Goal: Task Accomplishment & Management: Complete application form

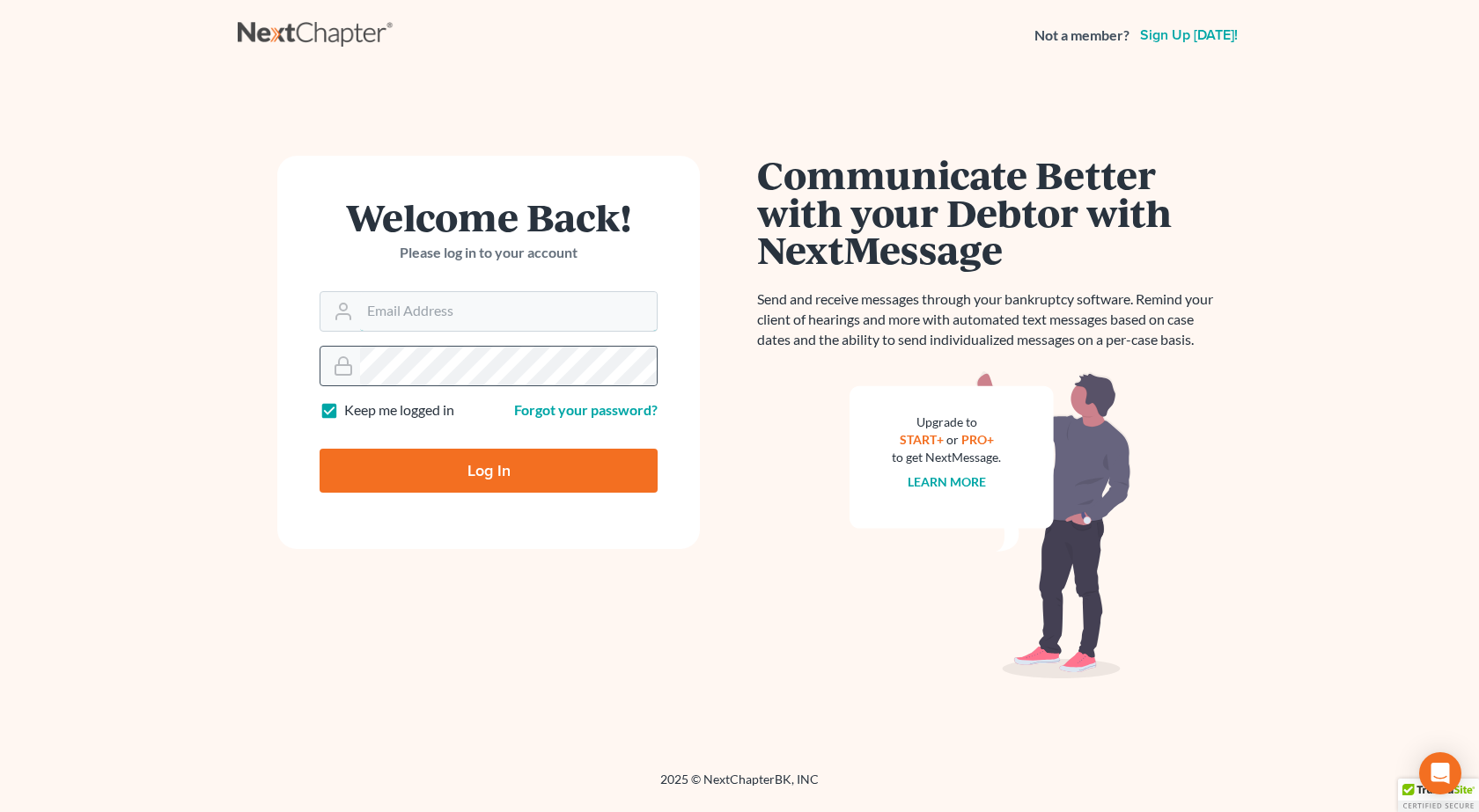
type input "[PERSON_NAME][EMAIL_ADDRESS][DOMAIN_NAME]"
click at [319, 449] on input "Log In" at bounding box center [488, 470] width 338 height 44
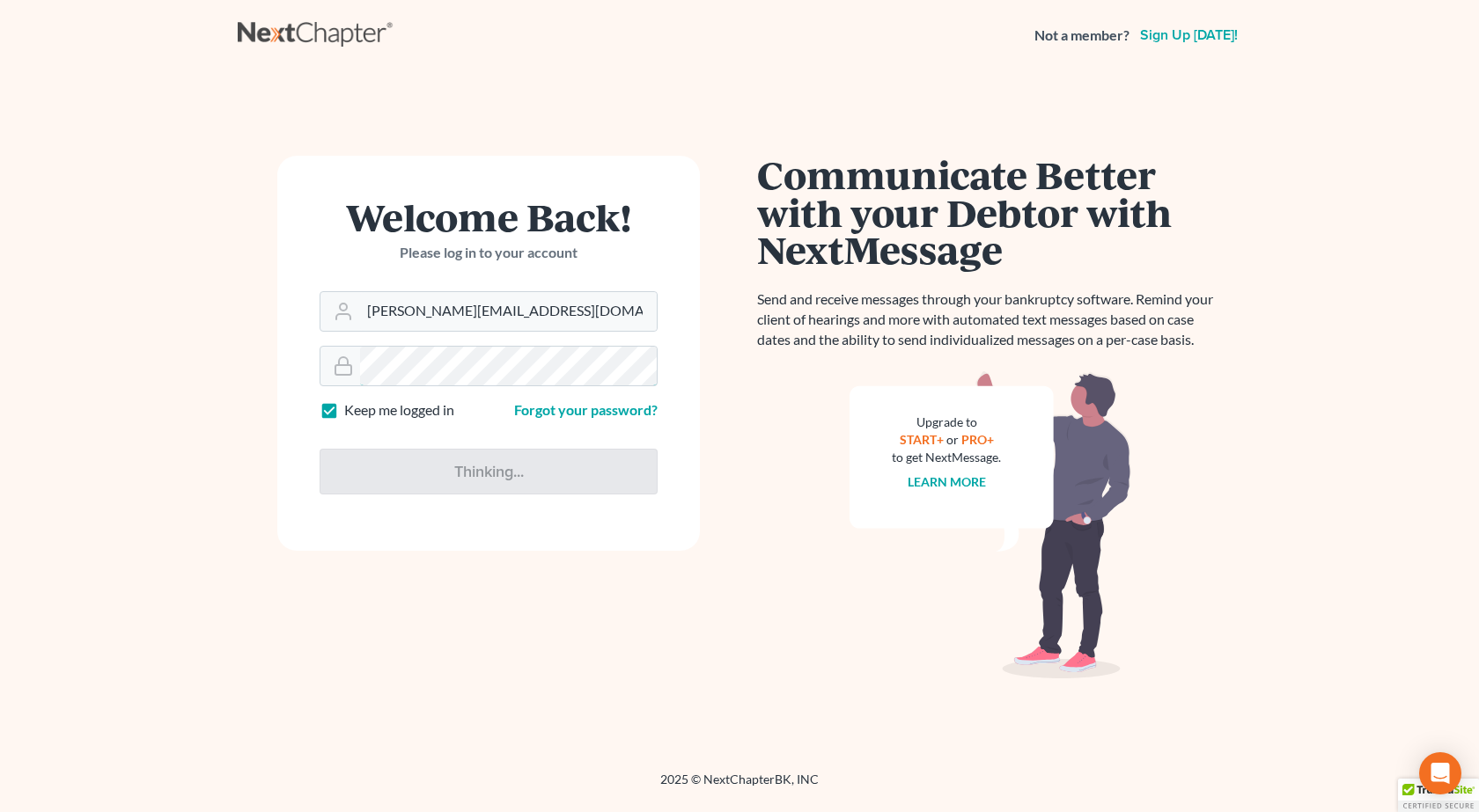
type input "Thinking..."
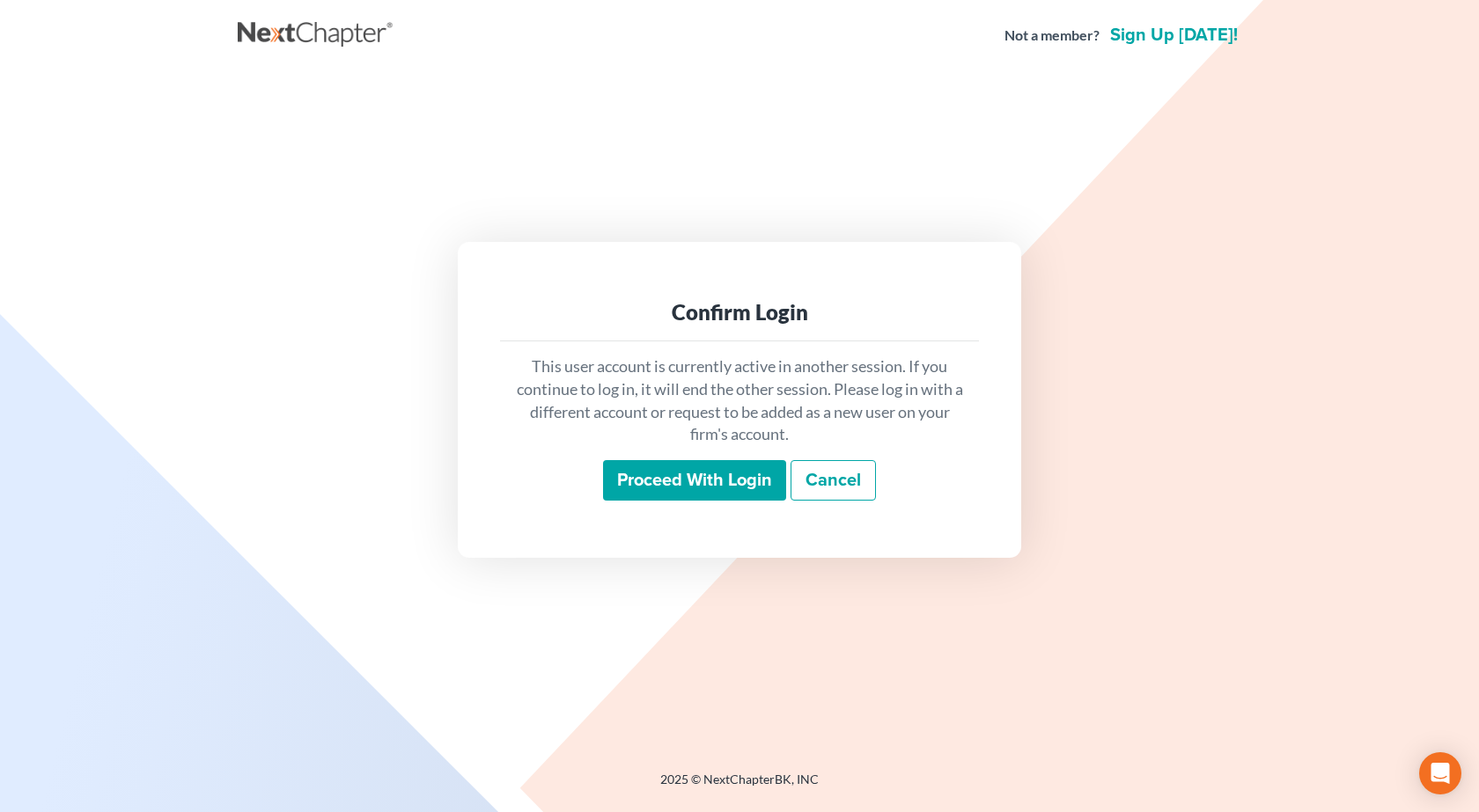
click at [689, 475] on input "Proceed with login" at bounding box center [694, 481] width 183 height 41
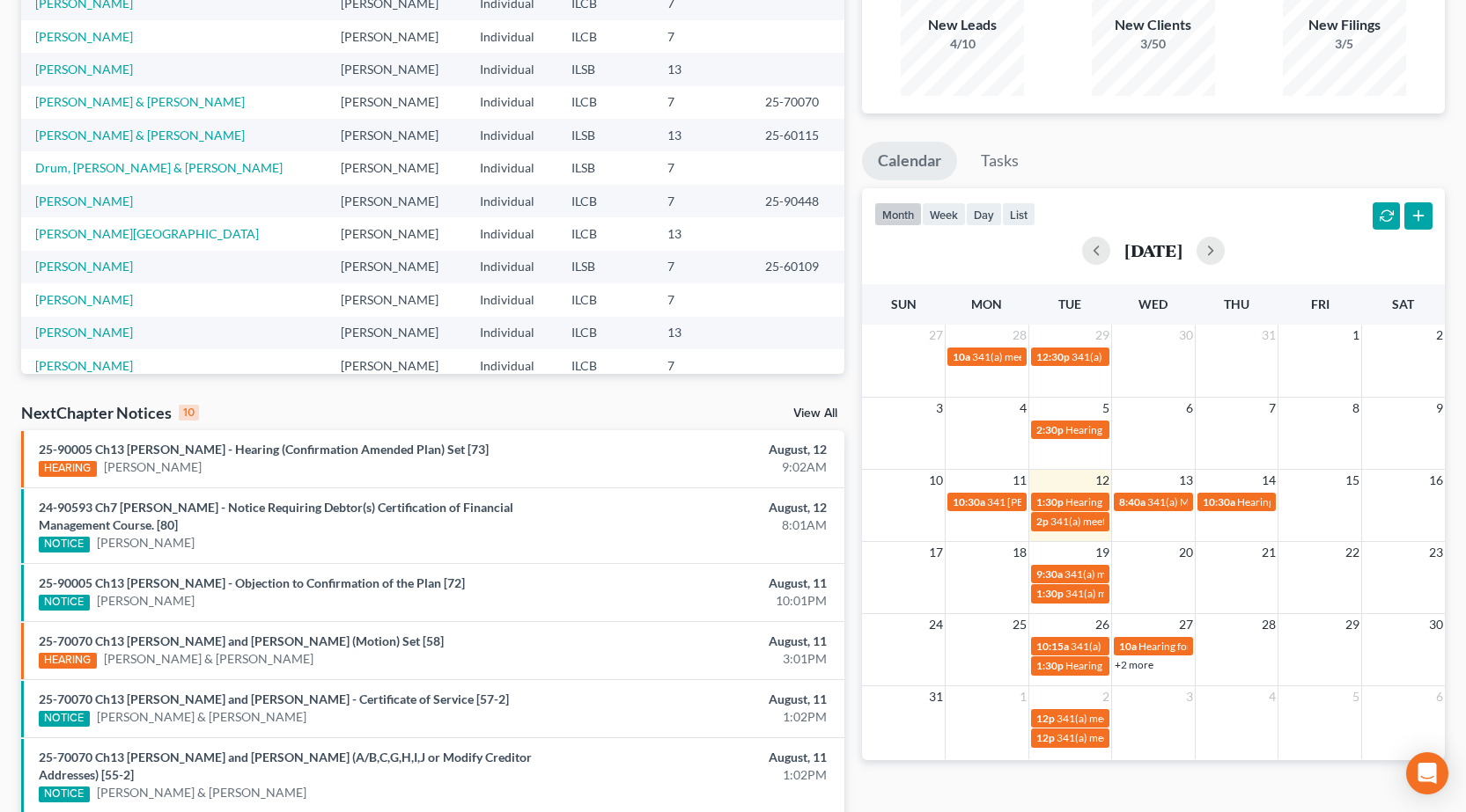
scroll to position [176, 0]
click at [1074, 502] on span "Hearing for [PERSON_NAME] & [PERSON_NAME]" at bounding box center [1180, 501] width 230 height 14
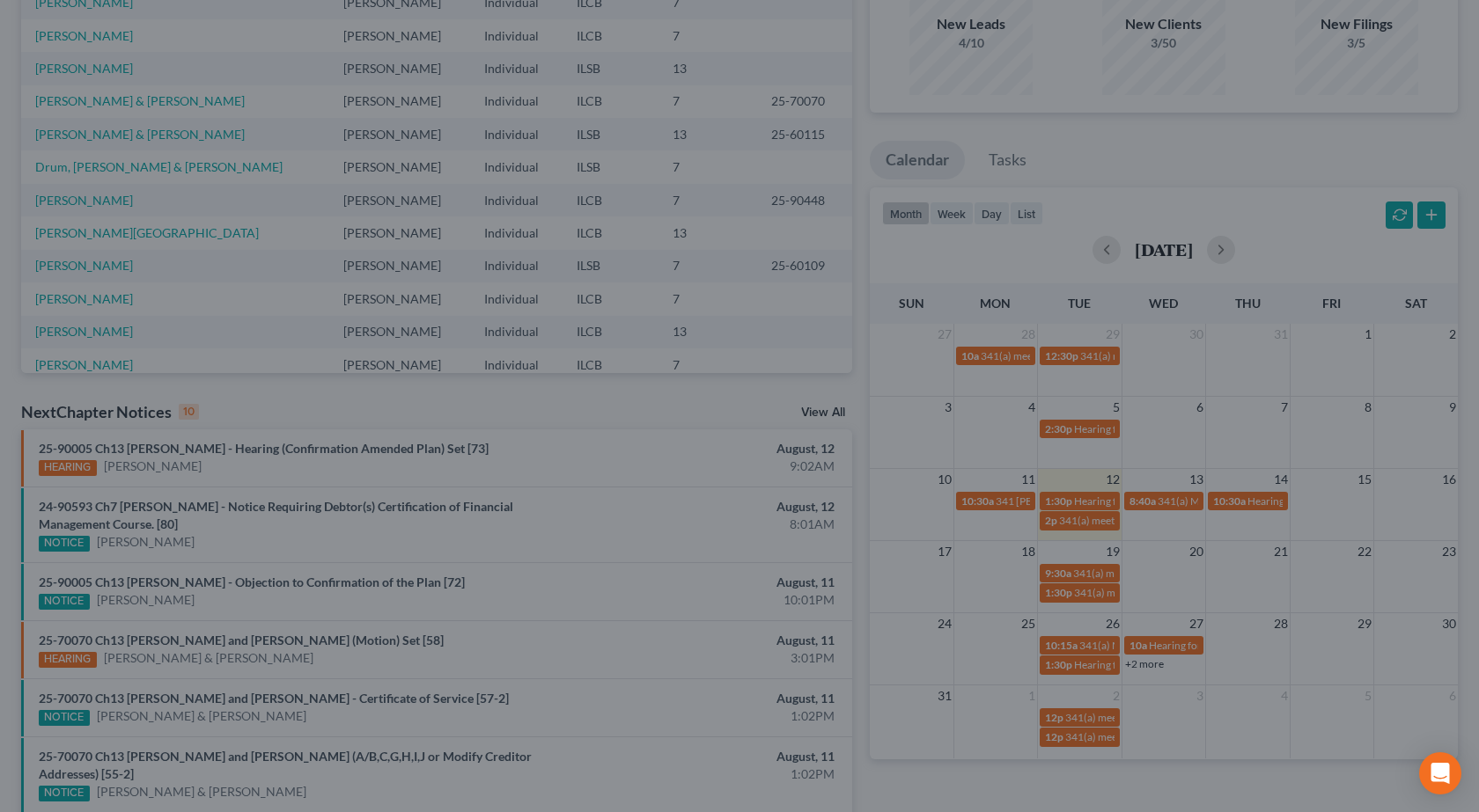
click at [1088, 528] on div "Edit Event × Event Title * Hearing for [PERSON_NAME] & [PERSON_NAME] Date [DATE…" at bounding box center [740, 406] width 1479 height 812
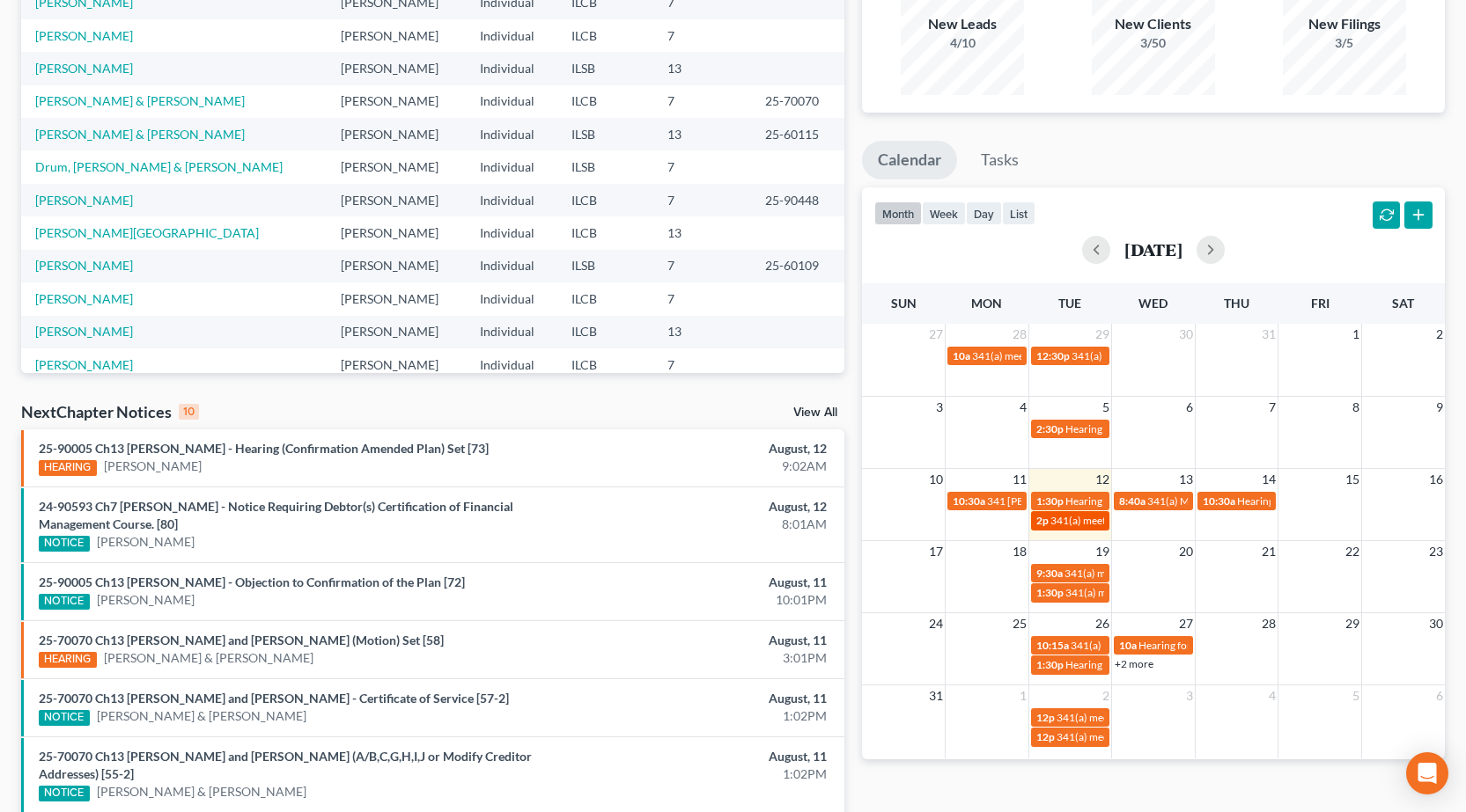
click at [1075, 526] on span "341(a) meeting for [PERSON_NAME]" at bounding box center [1135, 521] width 169 height 14
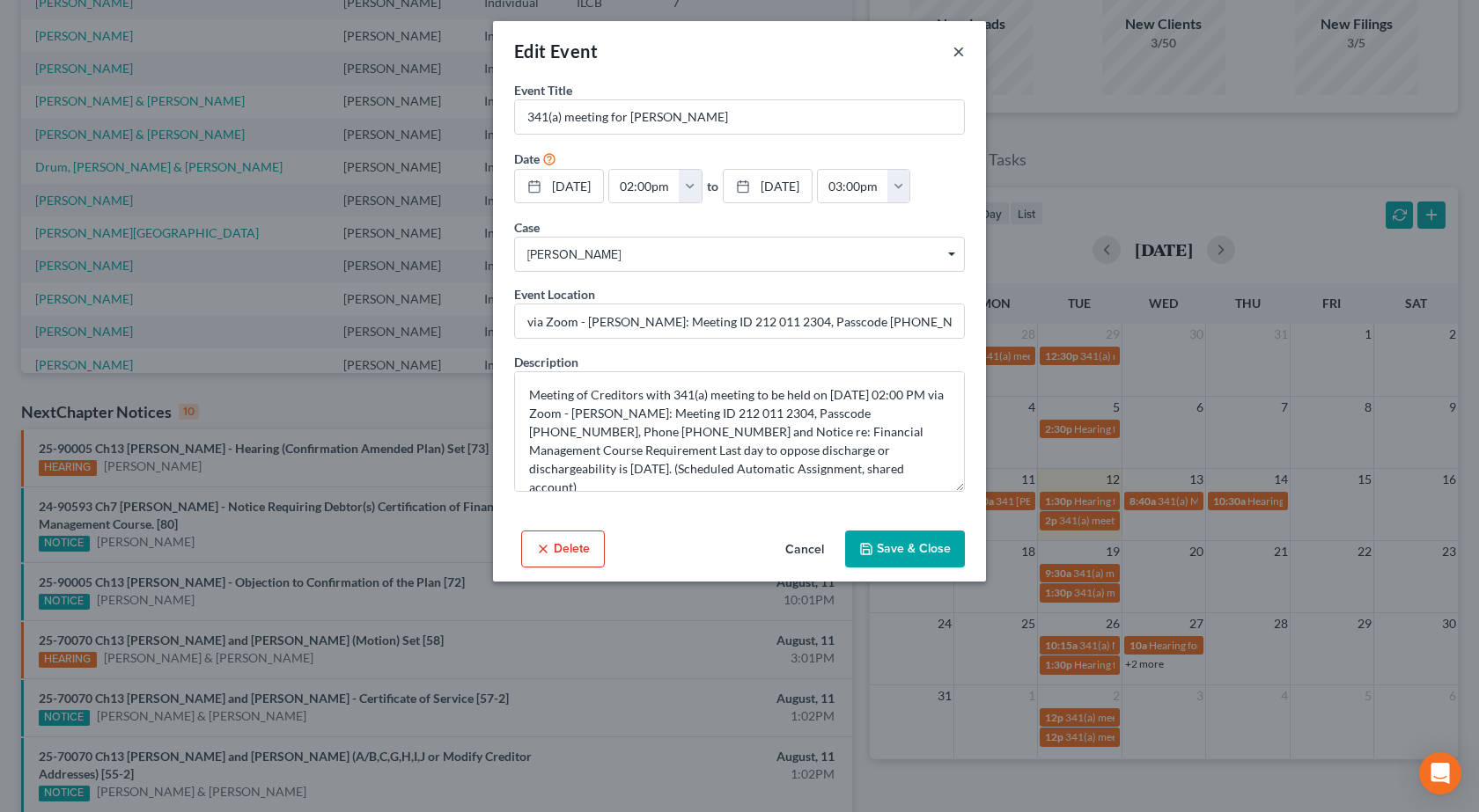
click at [955, 52] on button "×" at bounding box center [958, 51] width 13 height 21
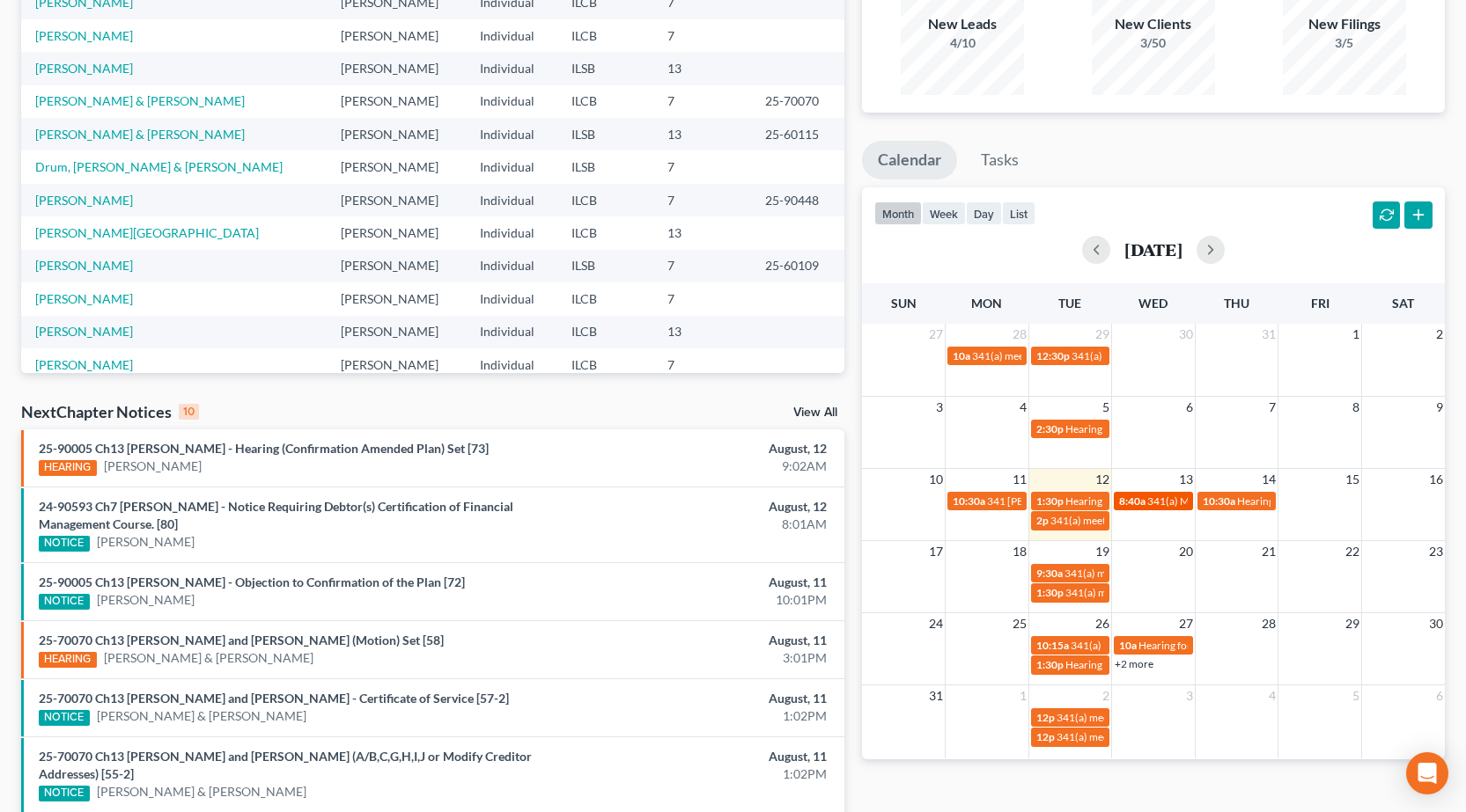
click at [1167, 499] on span "341(a) Meeting for [PERSON_NAME] & [PERSON_NAME]" at bounding box center [1279, 501] width 264 height 14
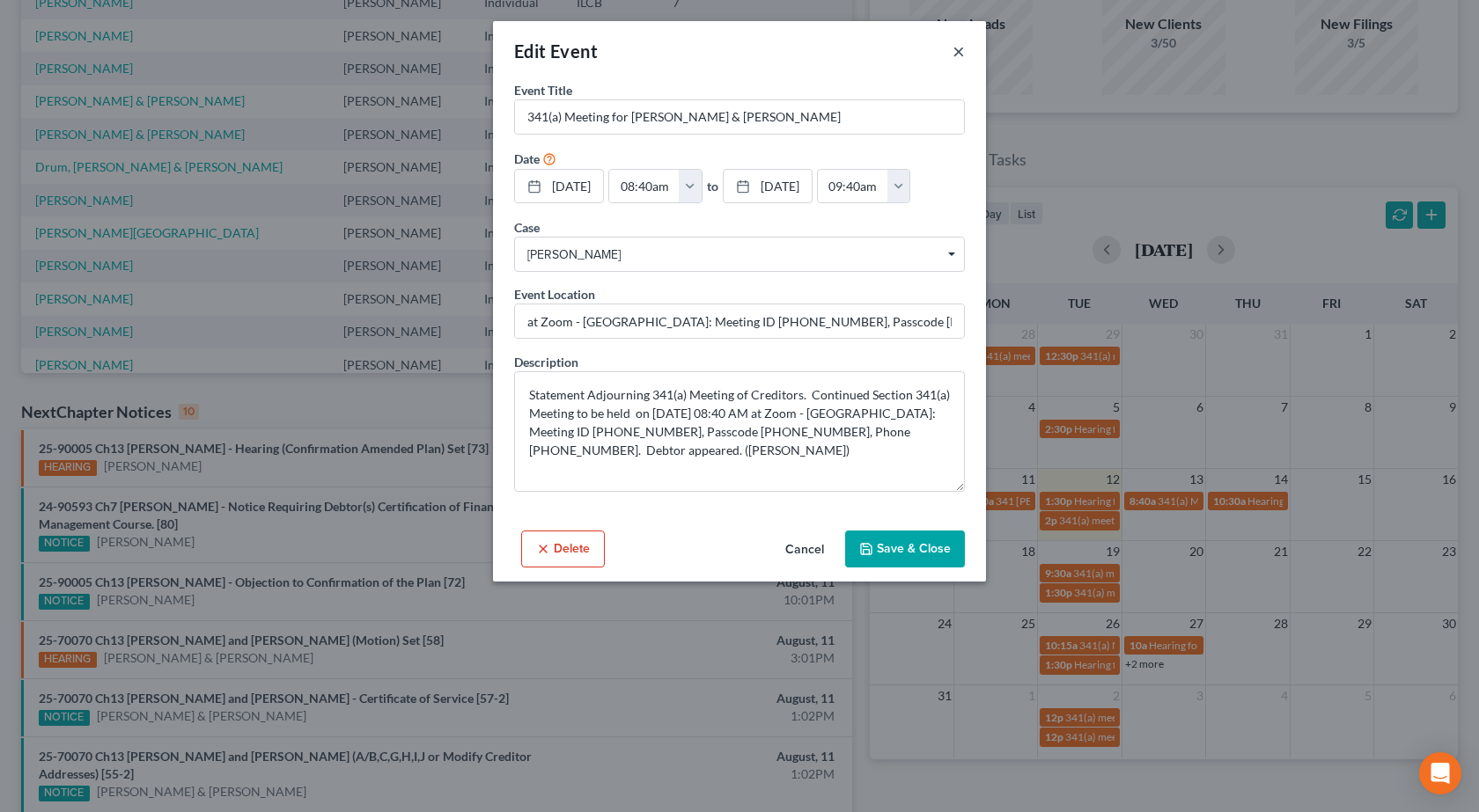
click at [955, 53] on button "×" at bounding box center [958, 51] width 13 height 21
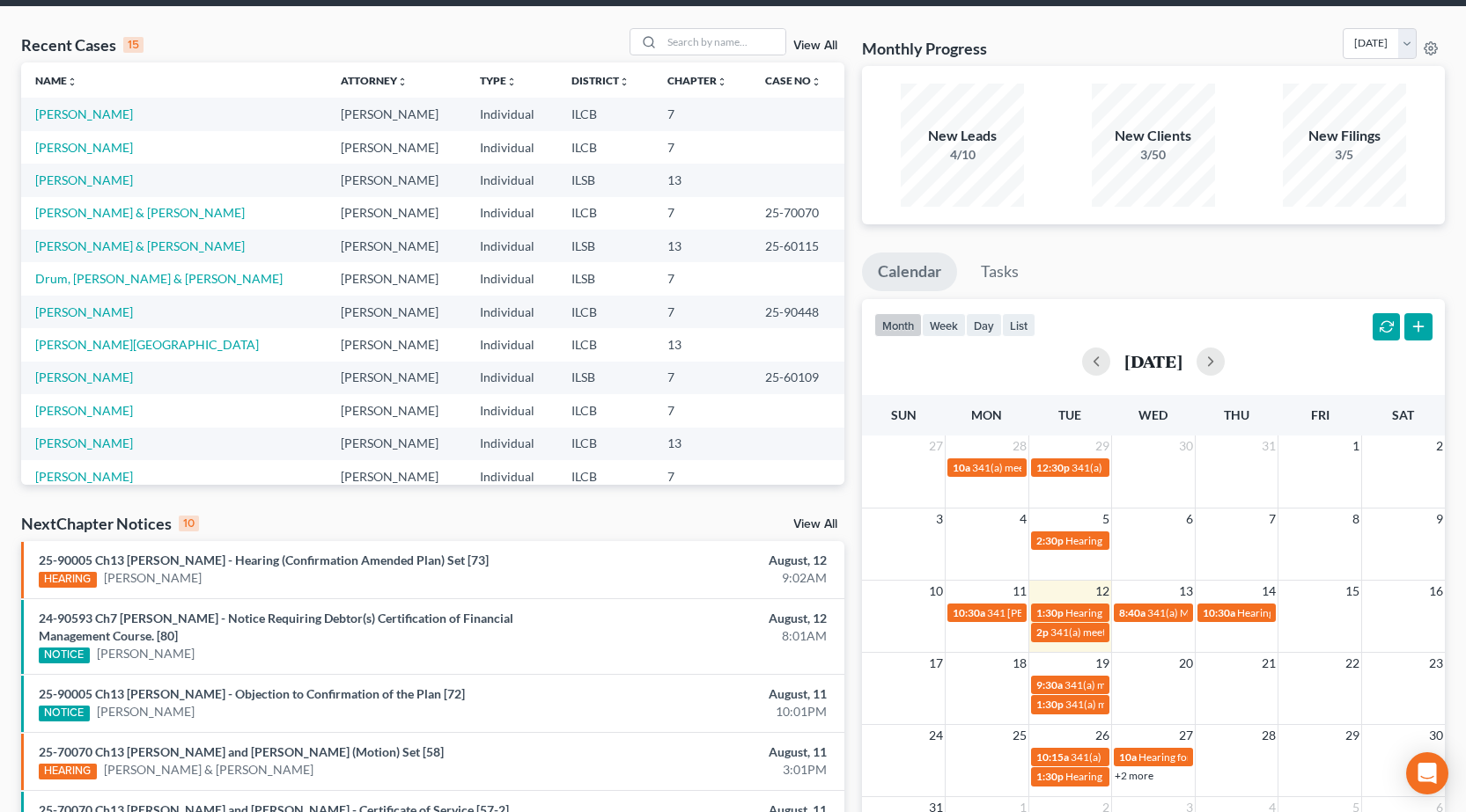
scroll to position [0, 0]
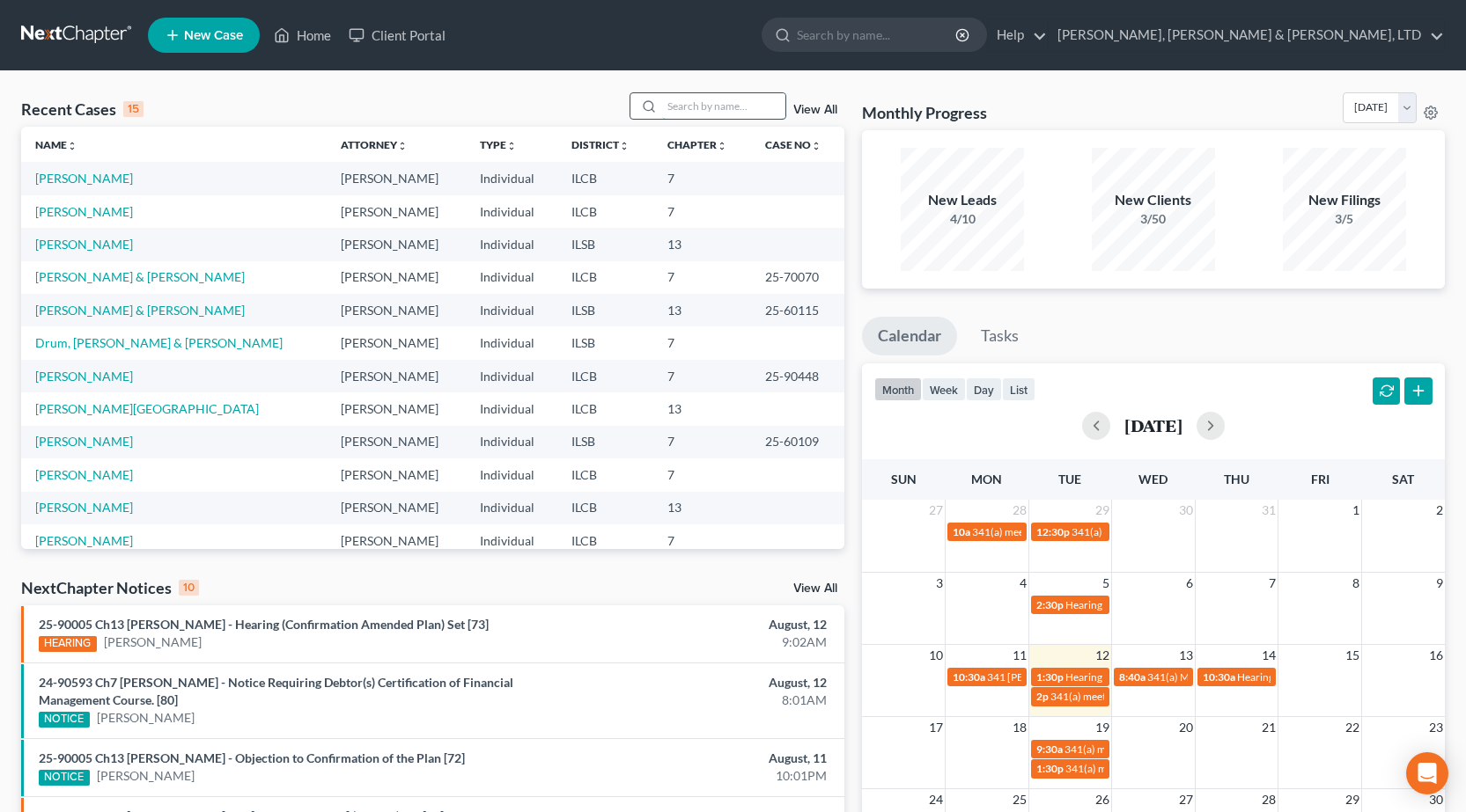
click at [680, 108] on input "search" at bounding box center [723, 105] width 123 height 25
type input "[PERSON_NAME]"
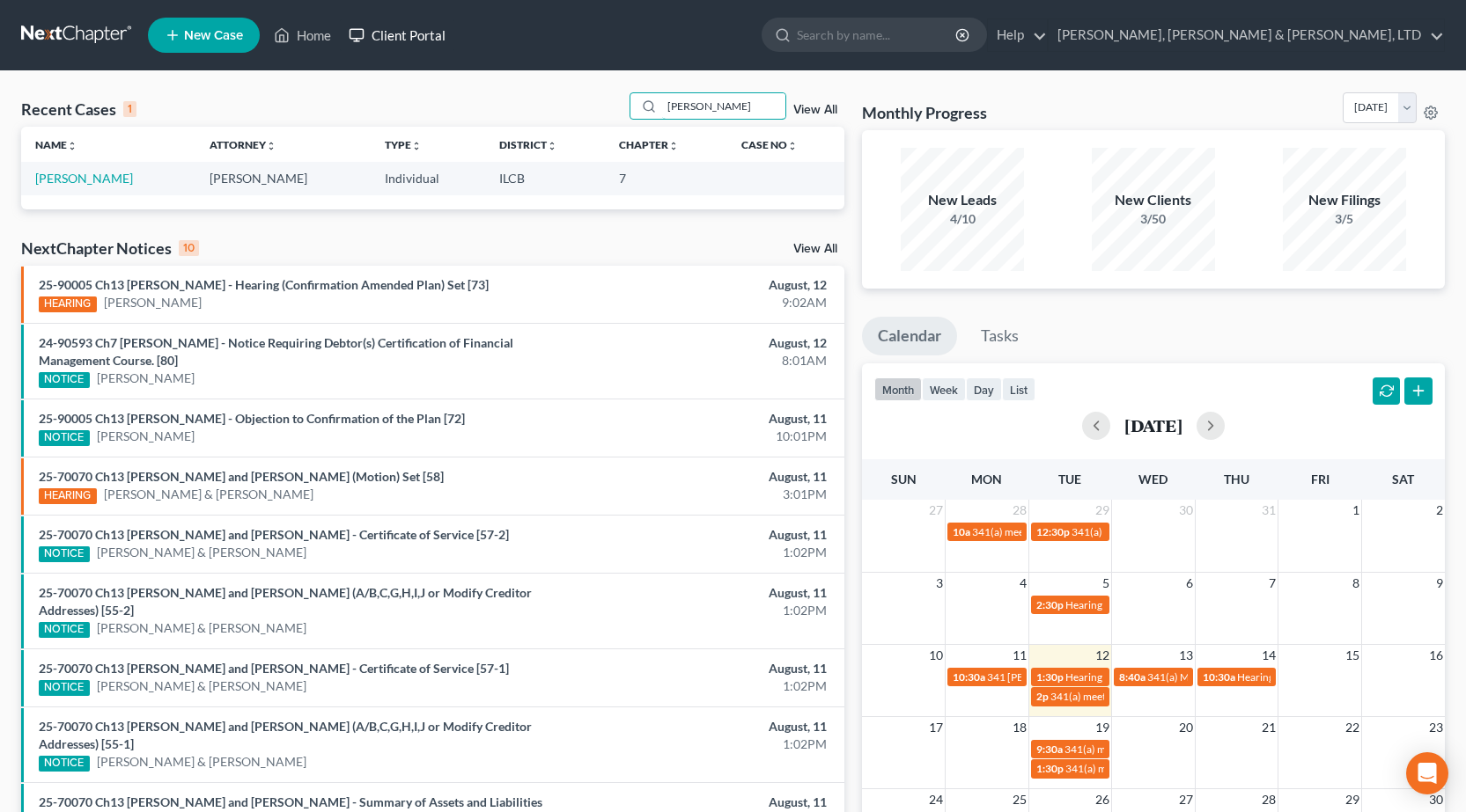
drag, startPoint x: 527, startPoint y: 72, endPoint x: 378, endPoint y: 46, distance: 151.3
click at [371, 46] on div "Home New Case Client Portal [PERSON_NAME], [PERSON_NAME] & [PERSON_NAME], LTD […" at bounding box center [733, 508] width 1466 height 1016
click at [224, 24] on link "New Case" at bounding box center [203, 35] width 111 height 35
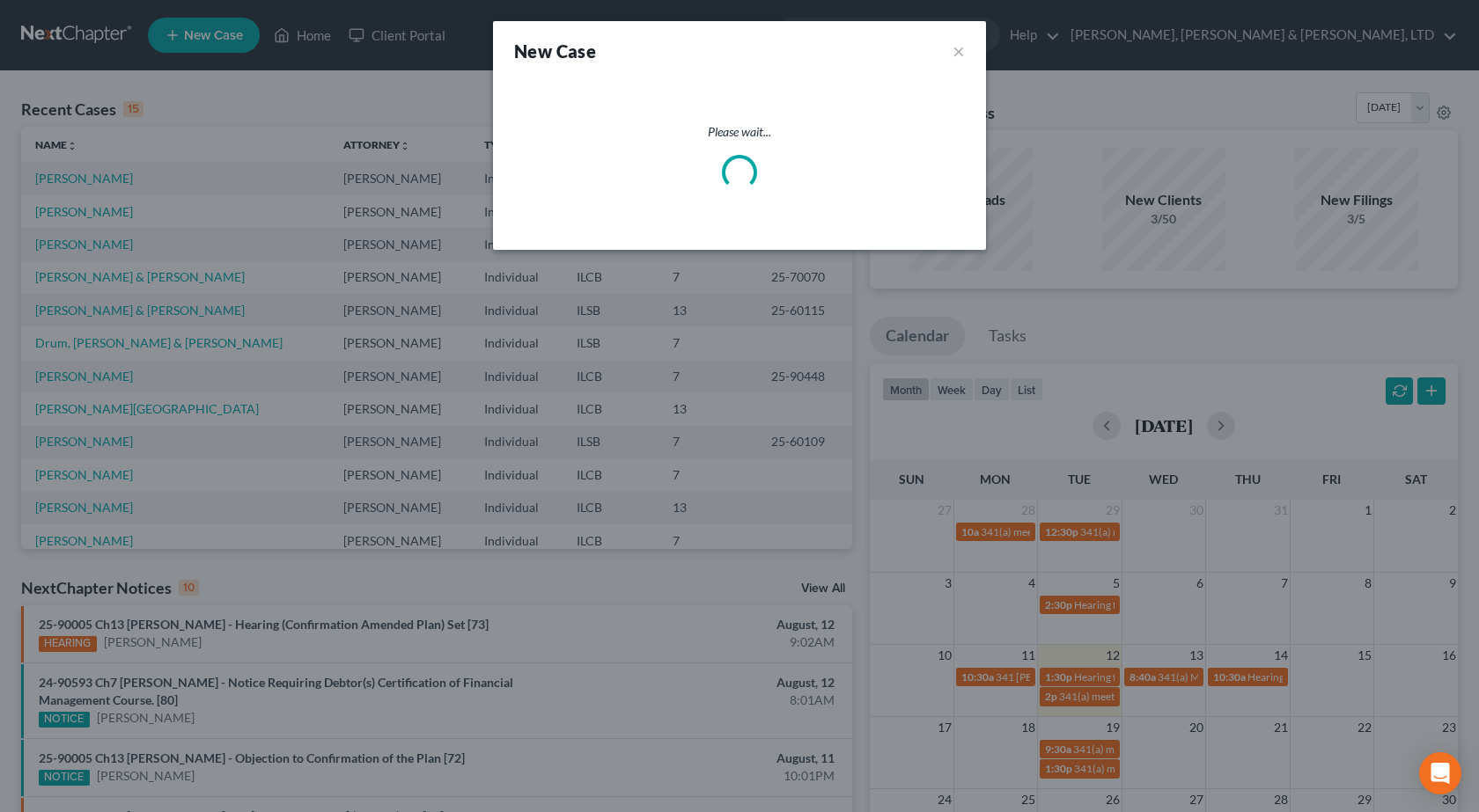
select select "24"
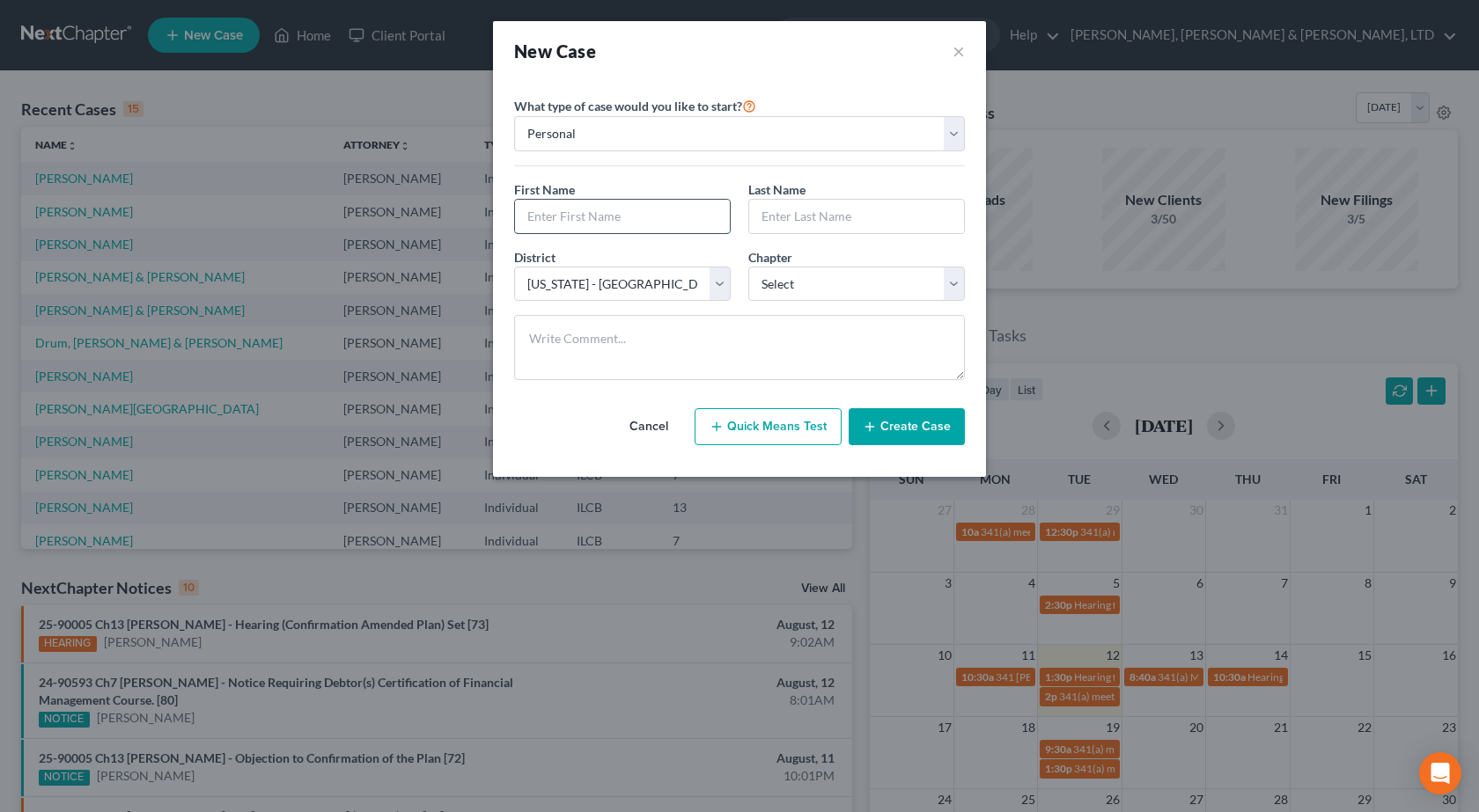
click at [675, 213] on input "text" at bounding box center [622, 216] width 215 height 34
type input "[PERSON_NAME]"
click at [787, 218] on input "text" at bounding box center [857, 216] width 215 height 34
type input "[PERSON_NAME]"
click at [852, 284] on select "Select 7 11 12 13" at bounding box center [857, 284] width 217 height 35
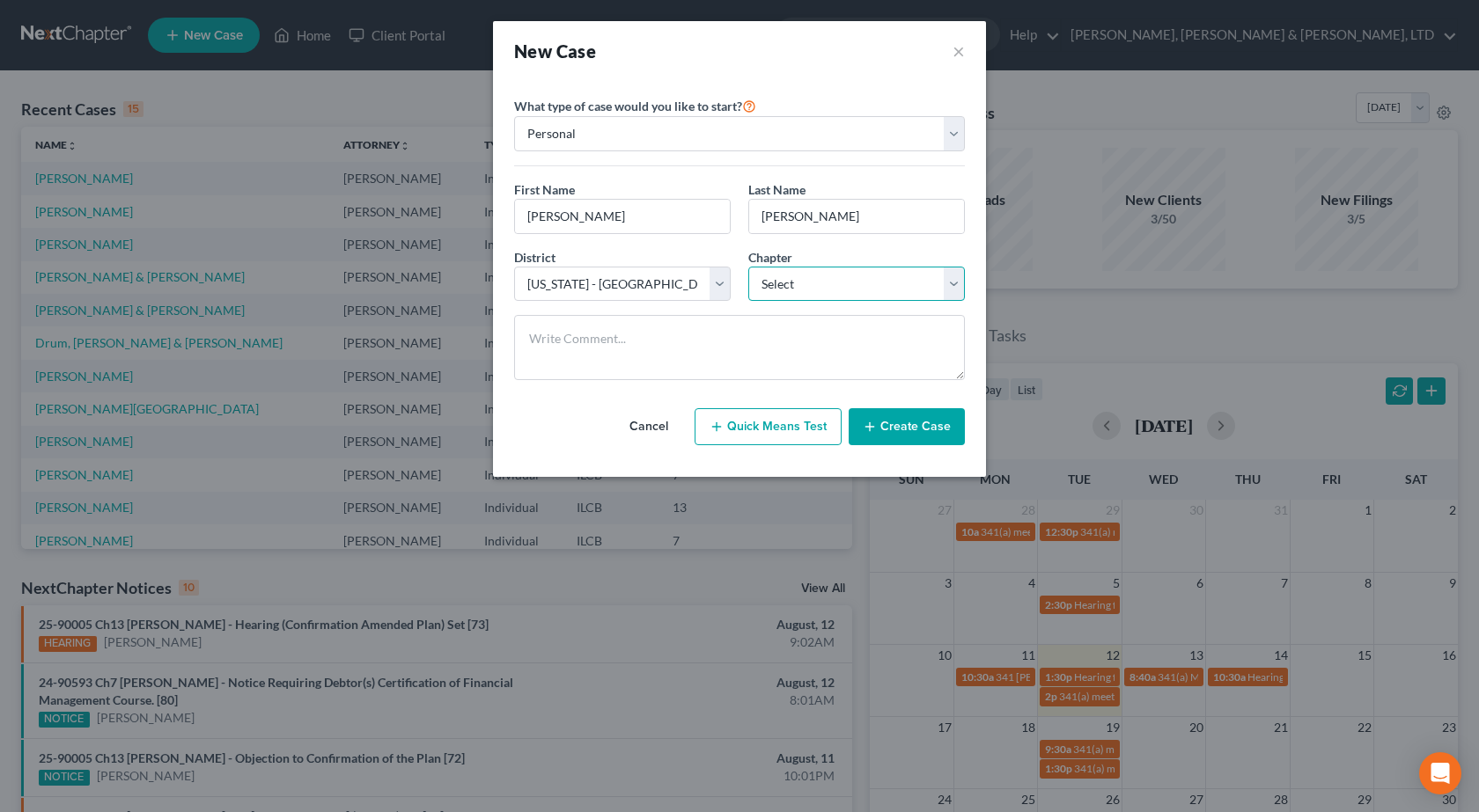
select select "0"
click at [748, 266] on select "Select 7 11 12 13" at bounding box center [857, 284] width 217 height 35
click at [913, 438] on button "Create Case" at bounding box center [907, 427] width 116 height 37
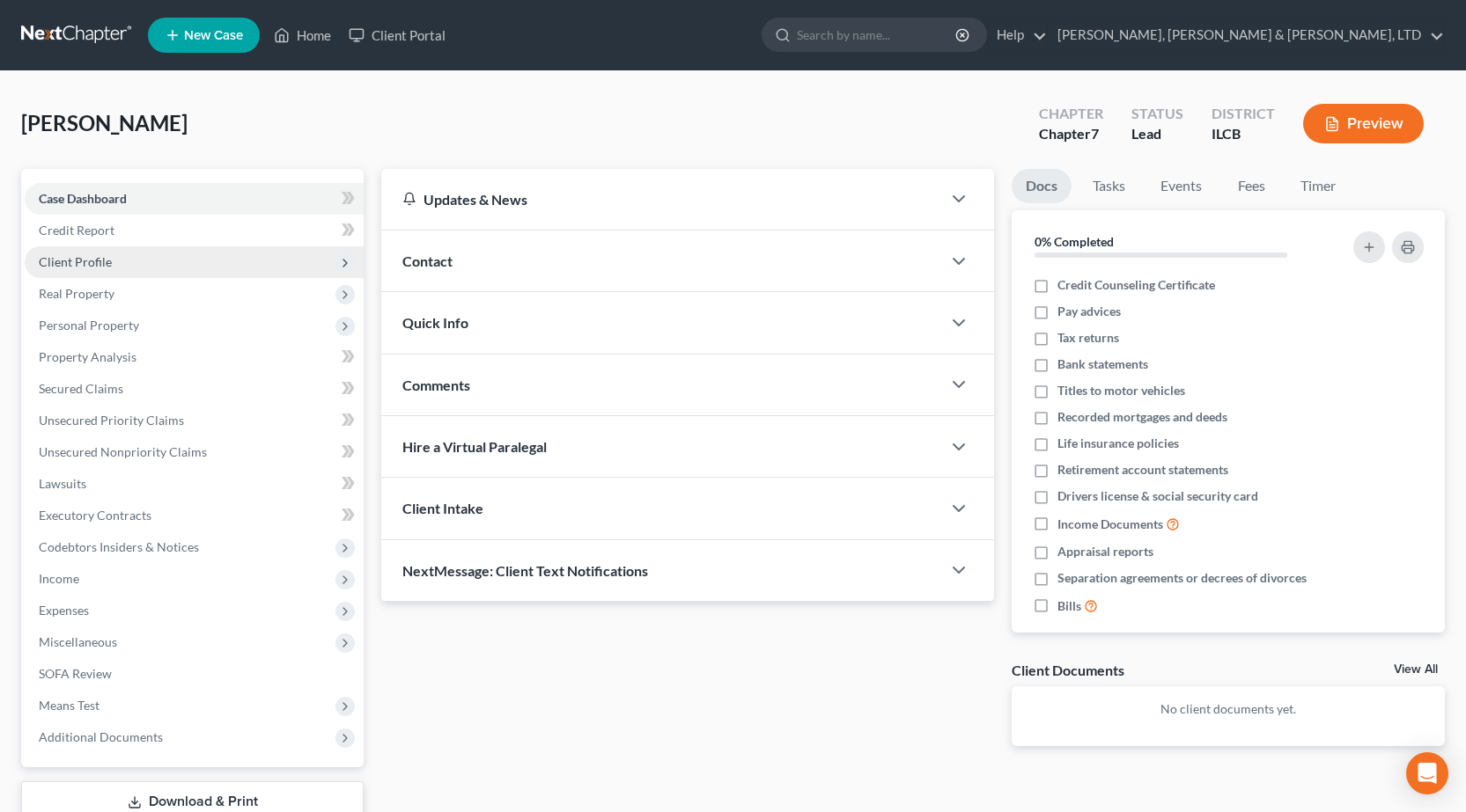
click at [173, 266] on span "Client Profile" at bounding box center [194, 262] width 339 height 32
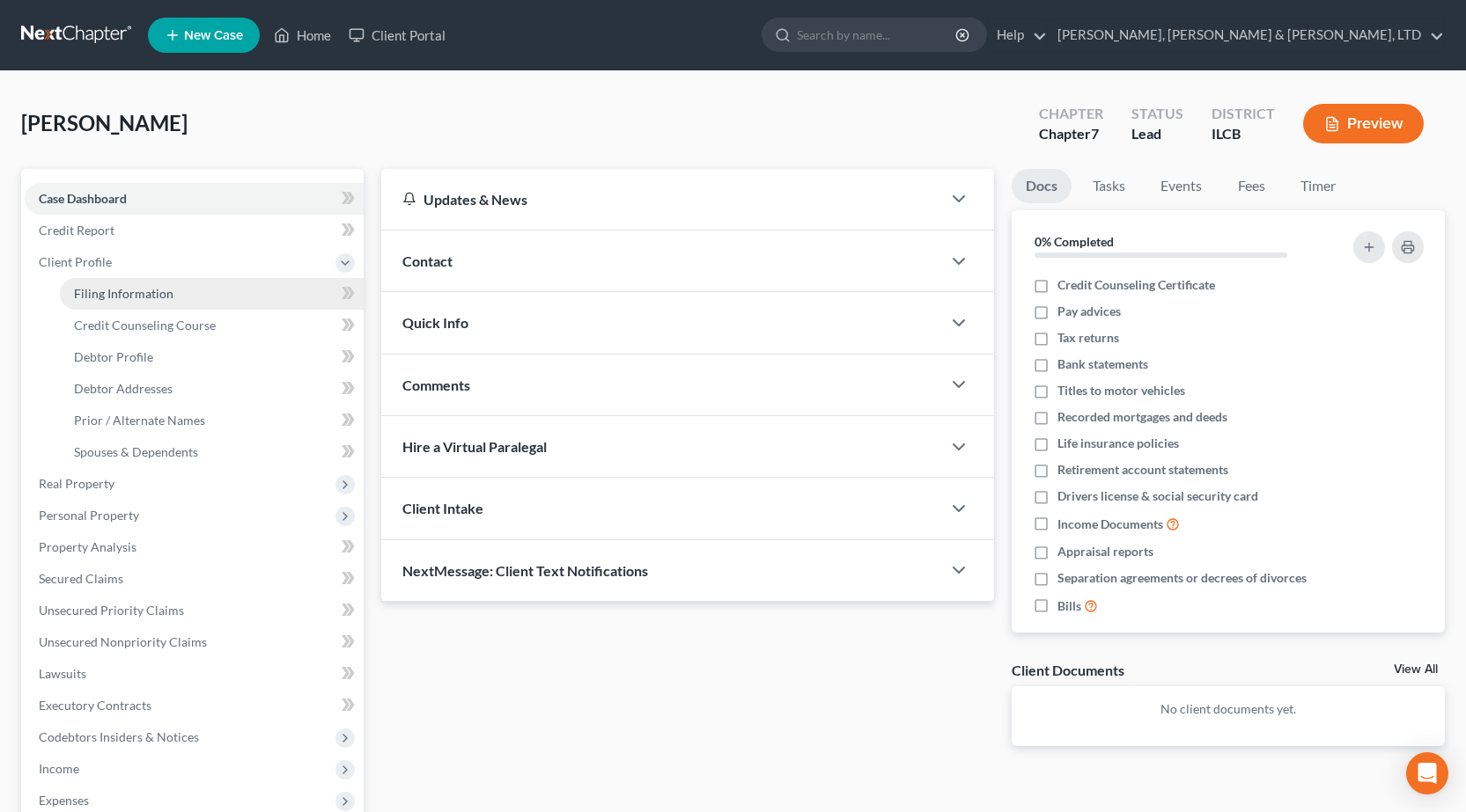
click at [180, 303] on link "Filing Information" at bounding box center [212, 293] width 304 height 32
select select "1"
select select "0"
select select "24"
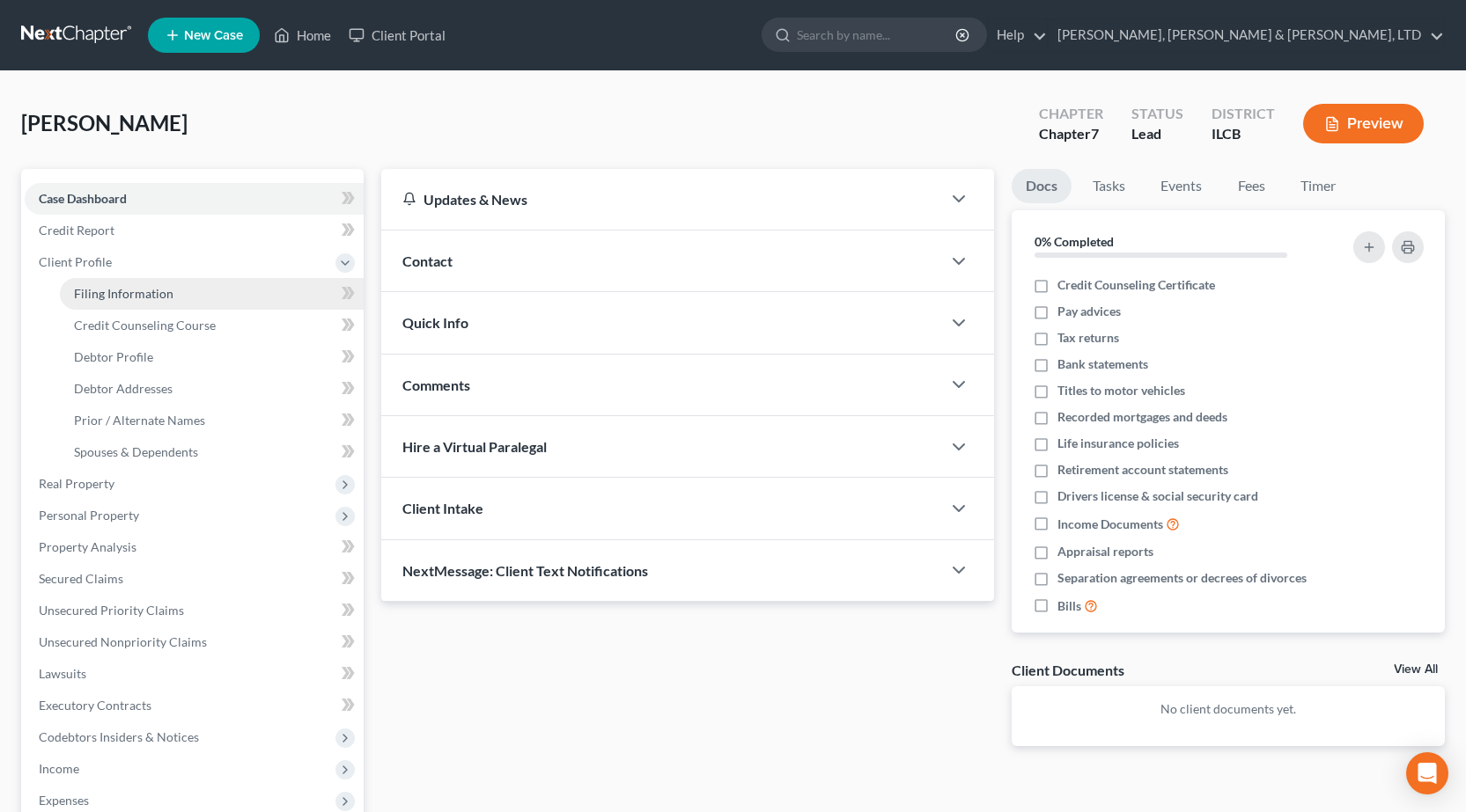
select select "0"
select select "14"
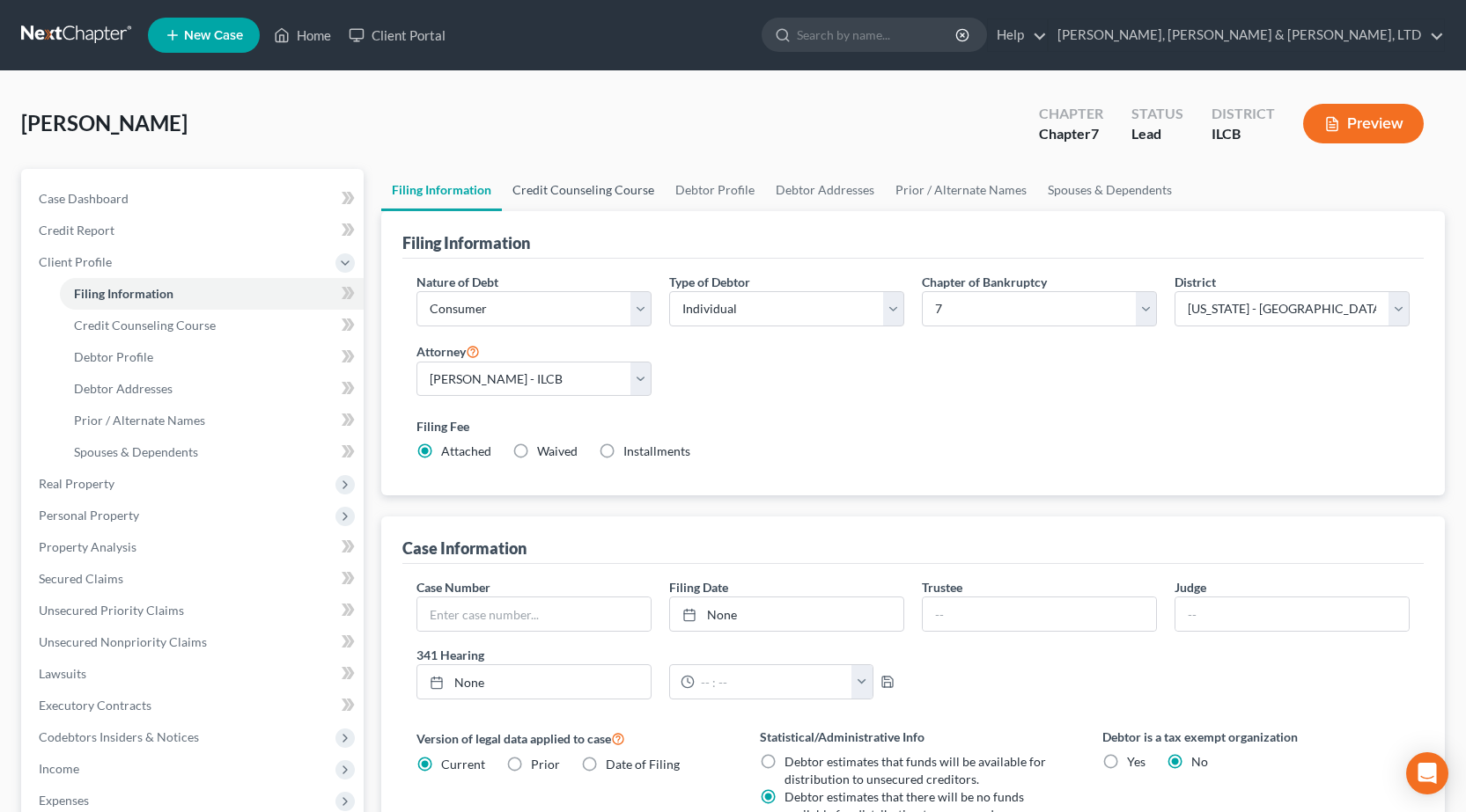
click at [616, 187] on link "Credit Counseling Course" at bounding box center [583, 191] width 163 height 43
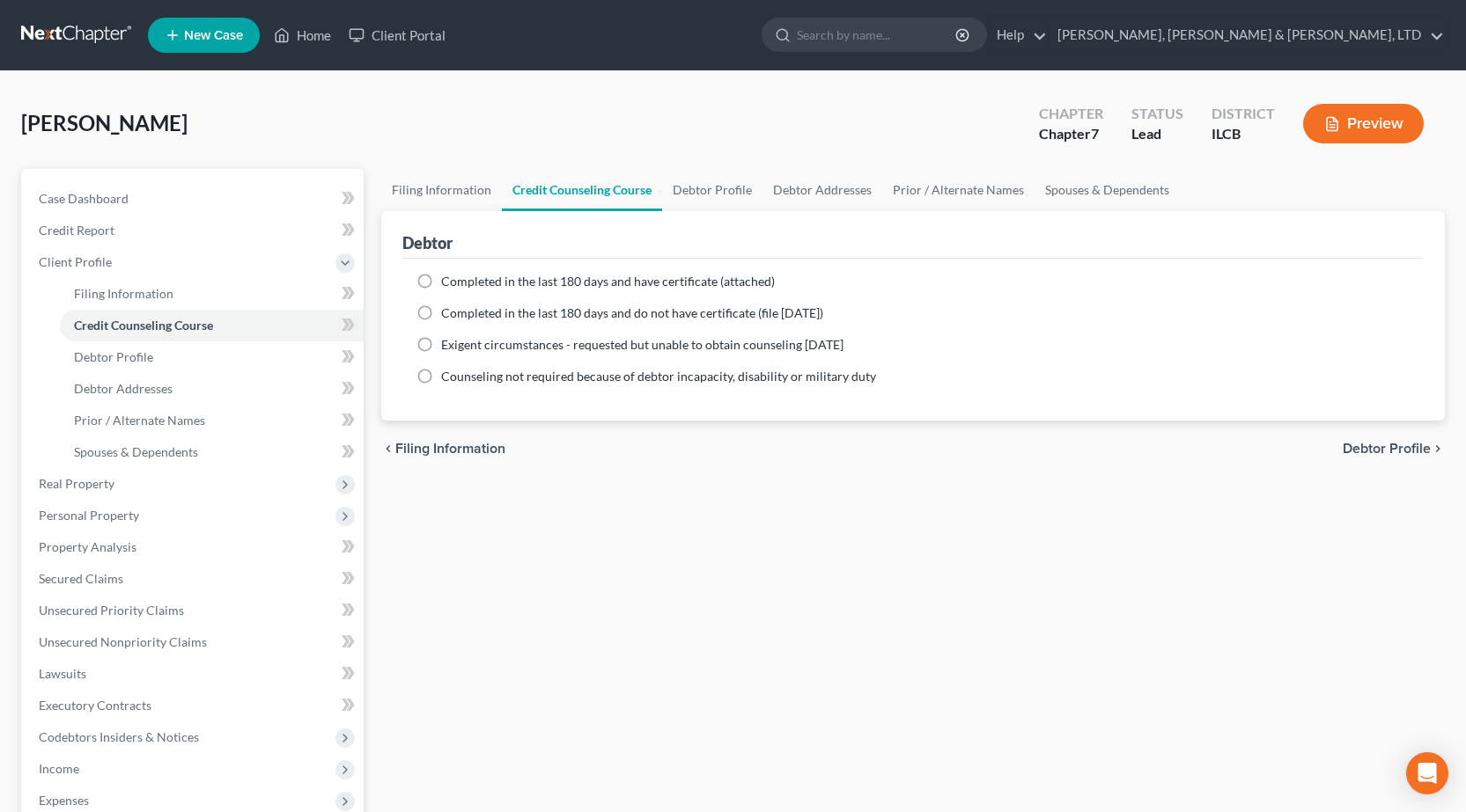
click at [442, 279] on label "Completed in the last 180 days and have certificate (attached)" at bounding box center [608, 282] width 334 height 17
click at [448, 279] on input "Completed in the last 180 days and have certificate (attached)" at bounding box center [454, 279] width 12 height 12
radio input "true"
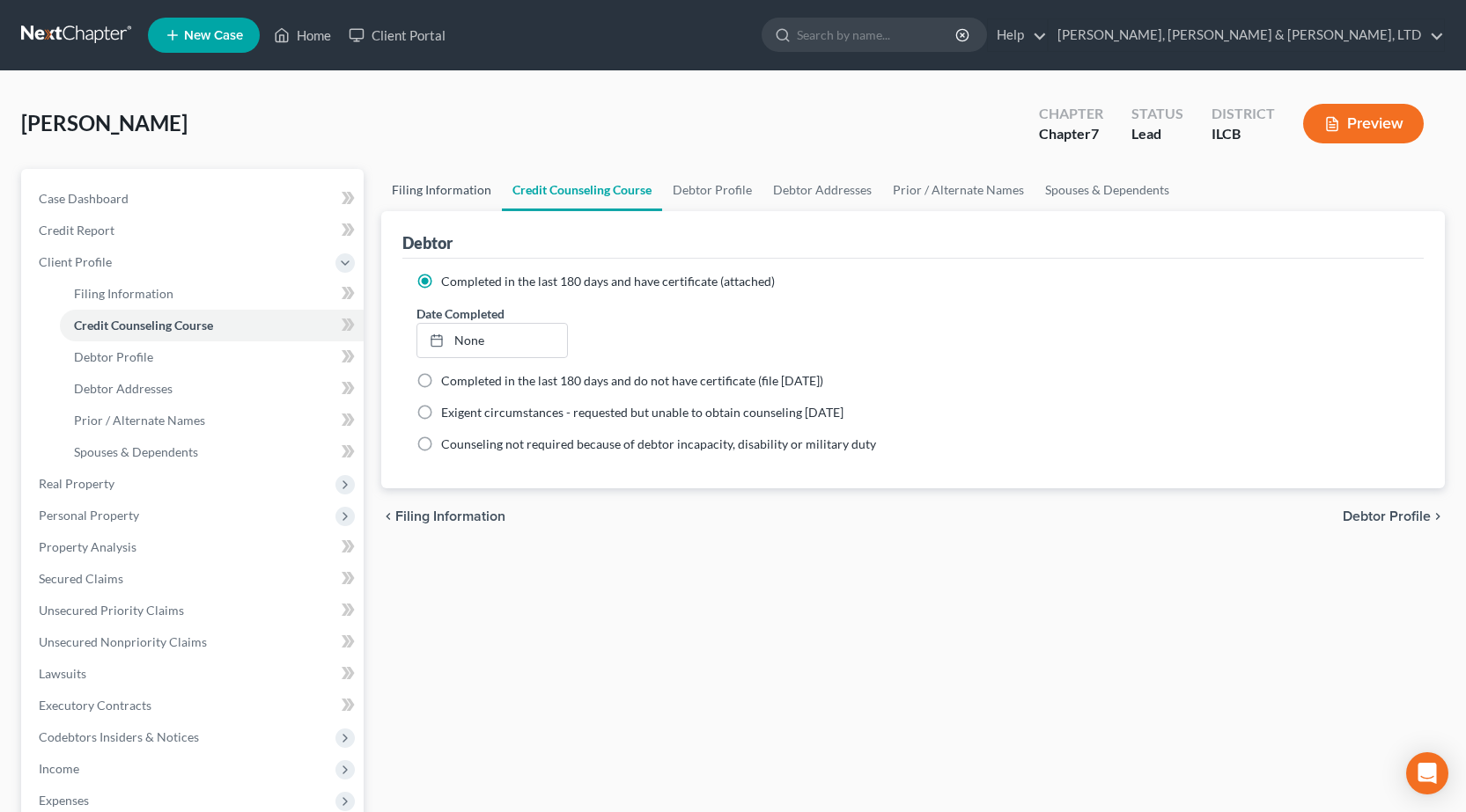
click at [422, 179] on link "Filing Information" at bounding box center [442, 191] width 121 height 43
select select "1"
select select "0"
select select "24"
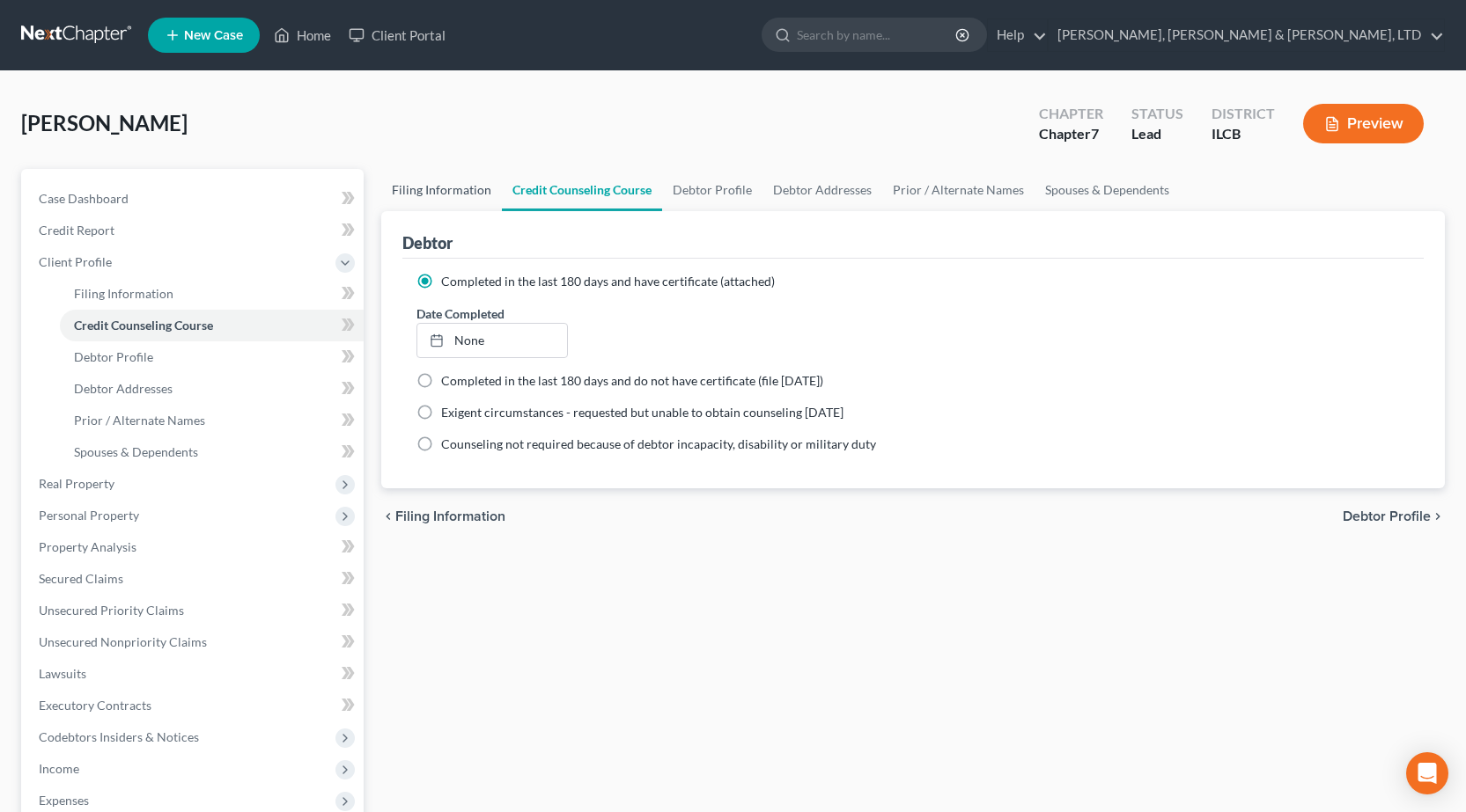
select select "0"
select select "14"
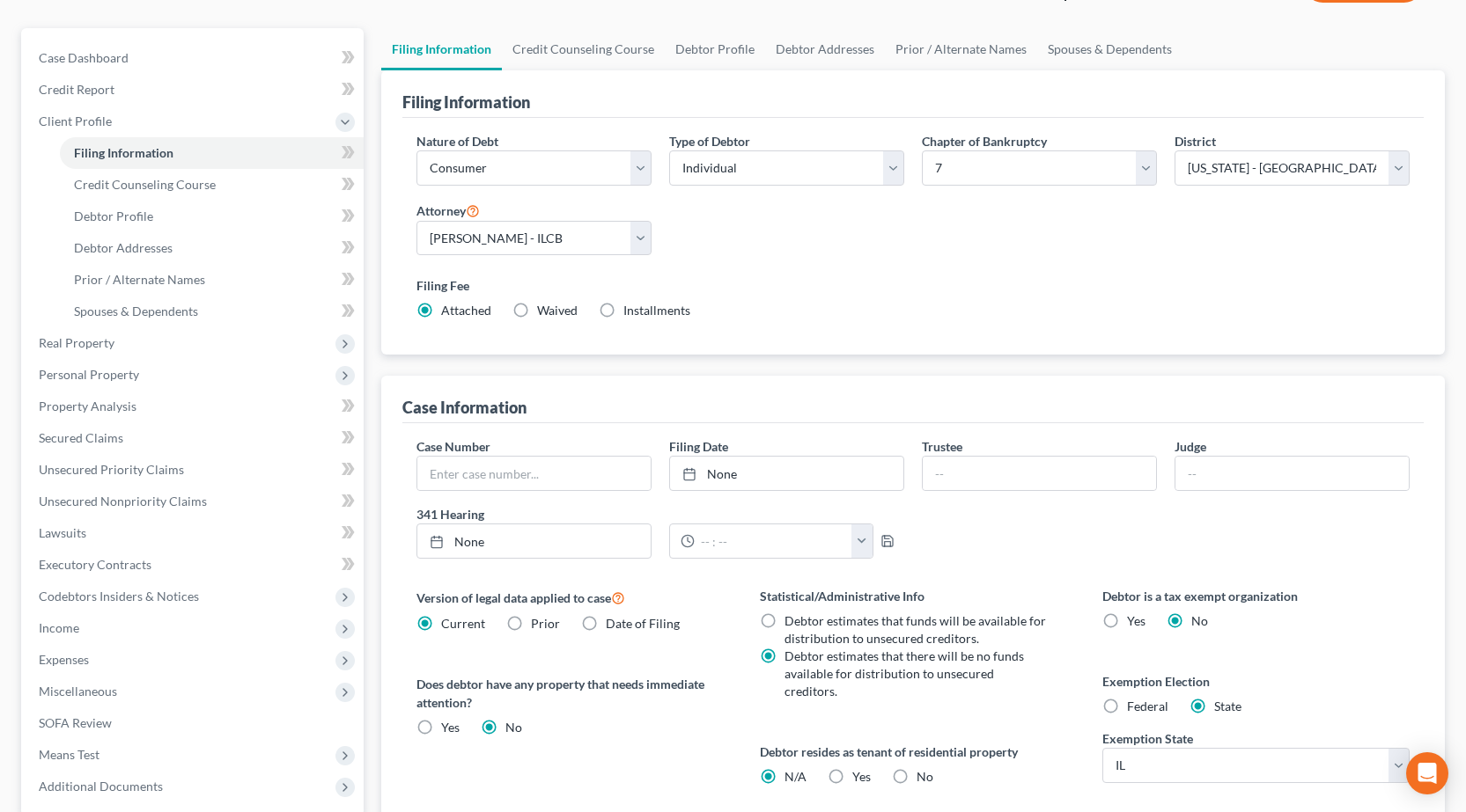
scroll to position [264, 0]
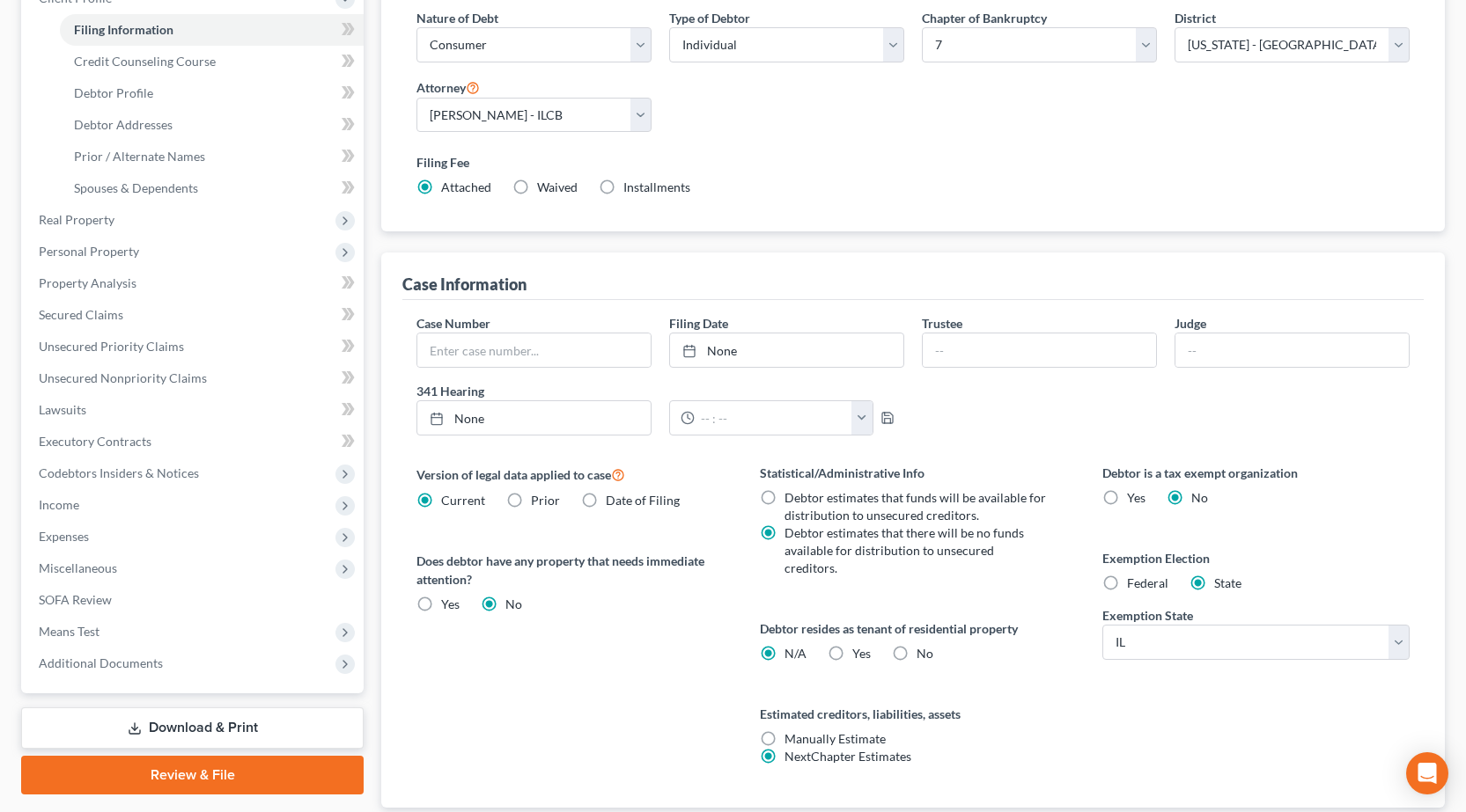
click at [852, 645] on label "Yes Yes" at bounding box center [861, 653] width 18 height 17
click at [859, 645] on input "Yes Yes" at bounding box center [865, 650] width 12 height 12
radio input "true"
radio input "false"
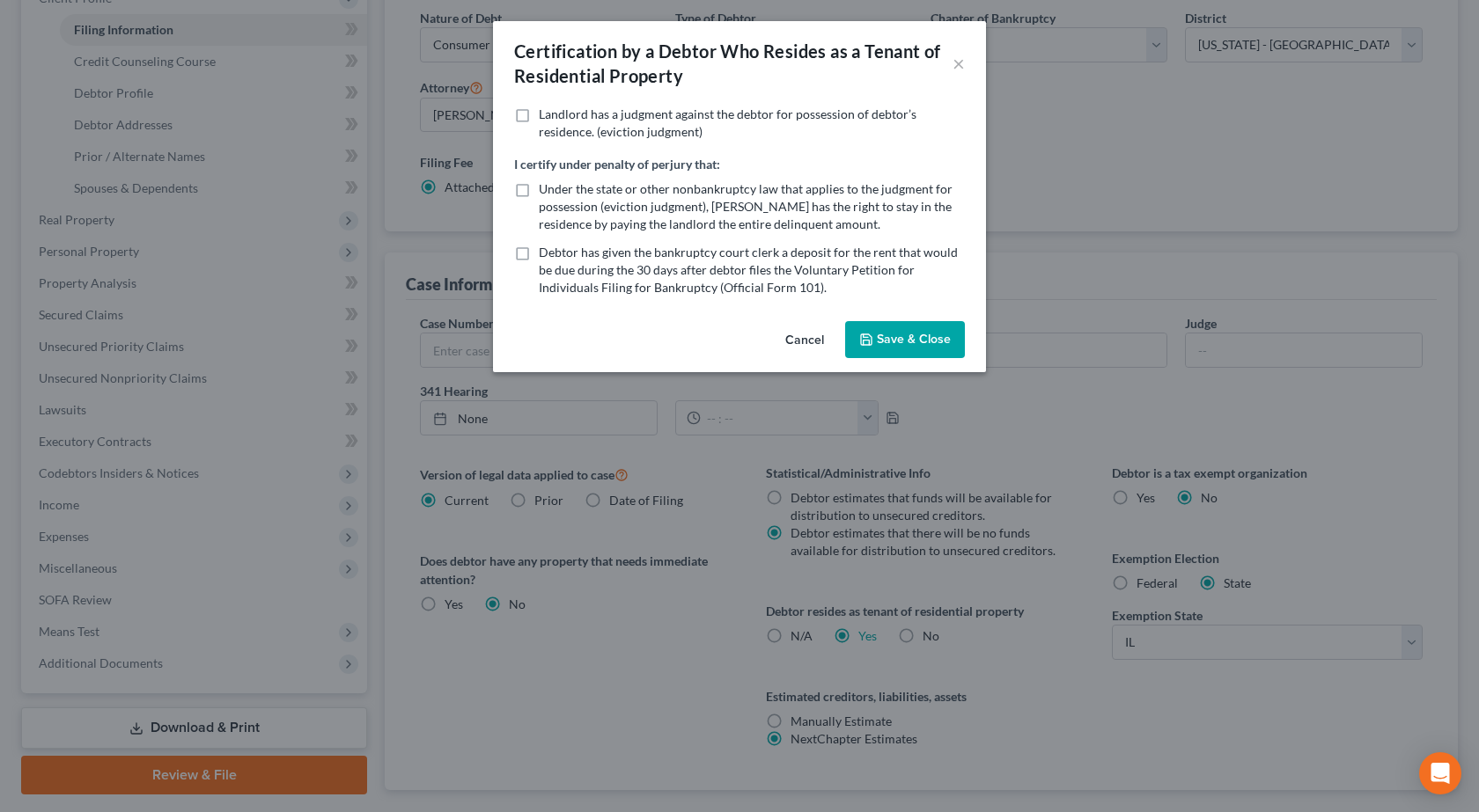
click at [892, 333] on button "Save & Close" at bounding box center [905, 340] width 120 height 37
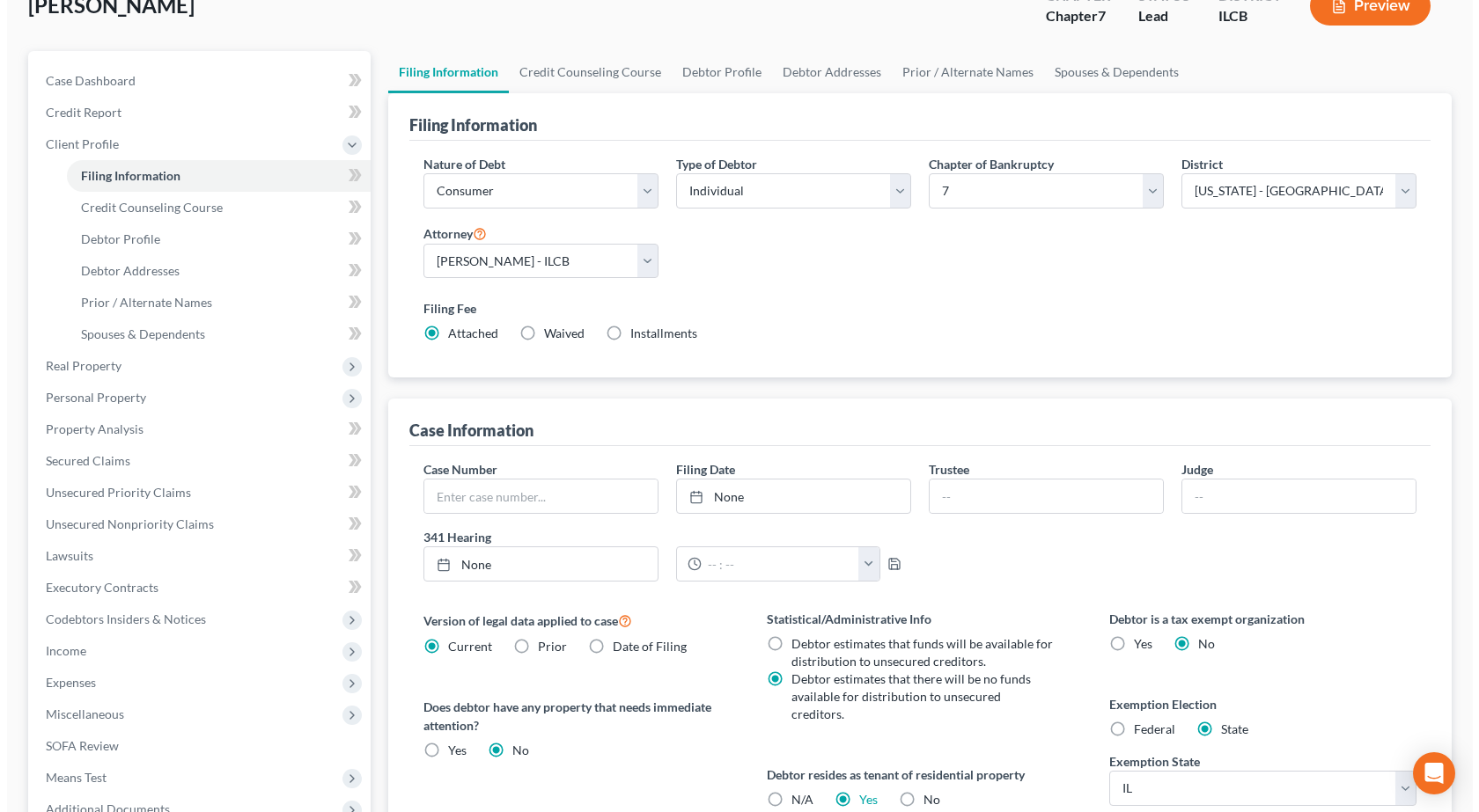
scroll to position [0, 0]
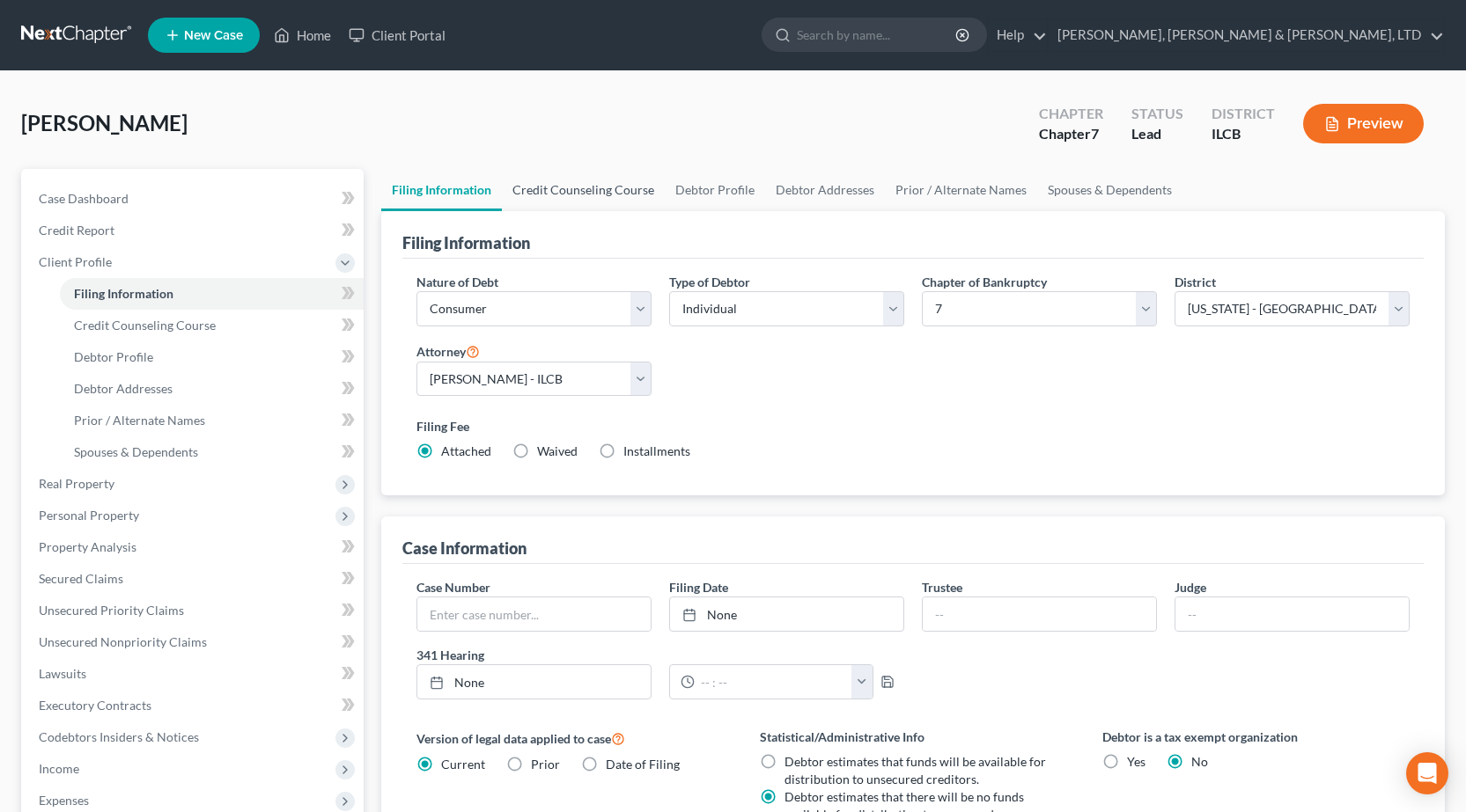
click at [610, 193] on link "Credit Counseling Course" at bounding box center [583, 191] width 163 height 43
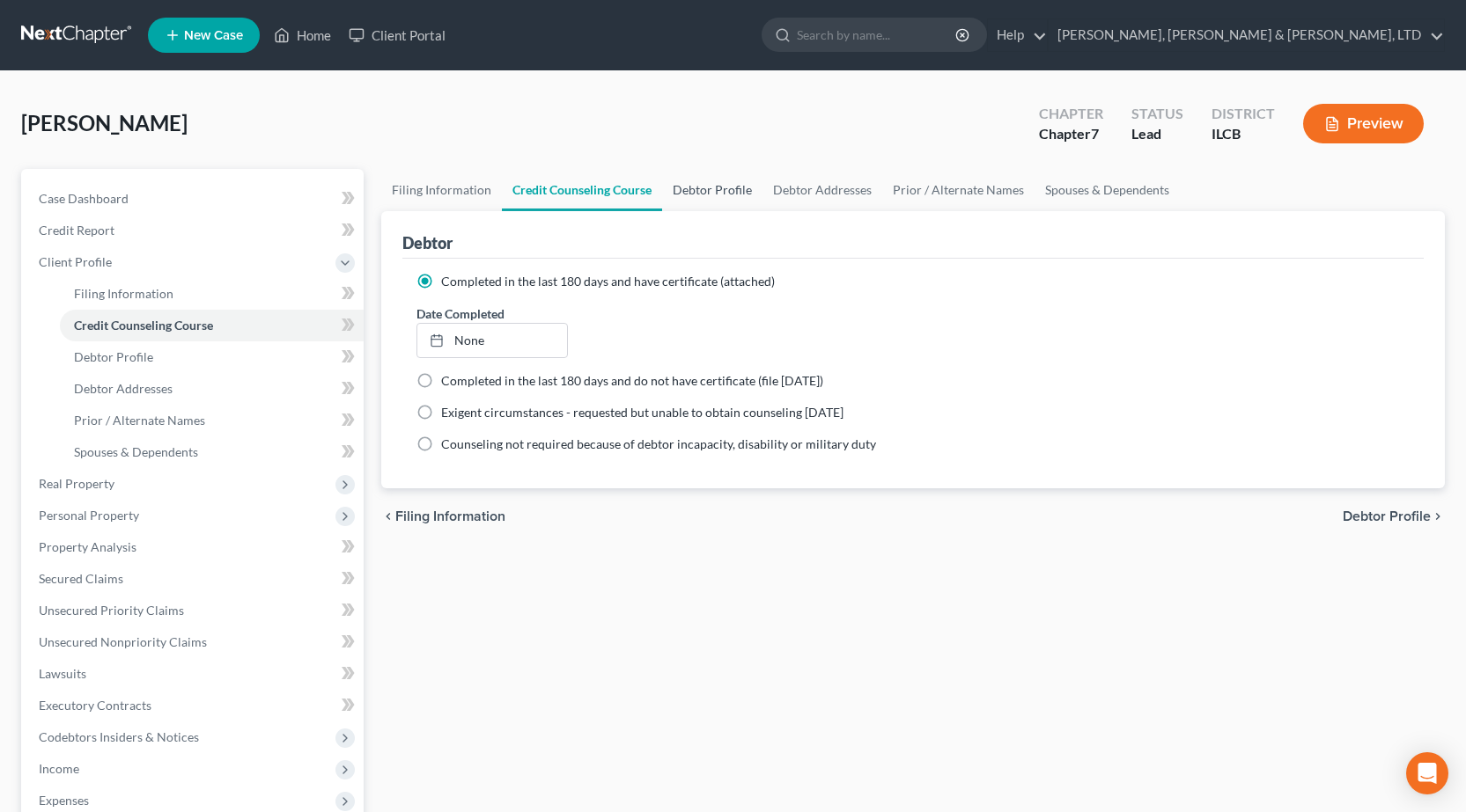
click at [728, 185] on link "Debtor Profile" at bounding box center [713, 191] width 101 height 43
select select "0"
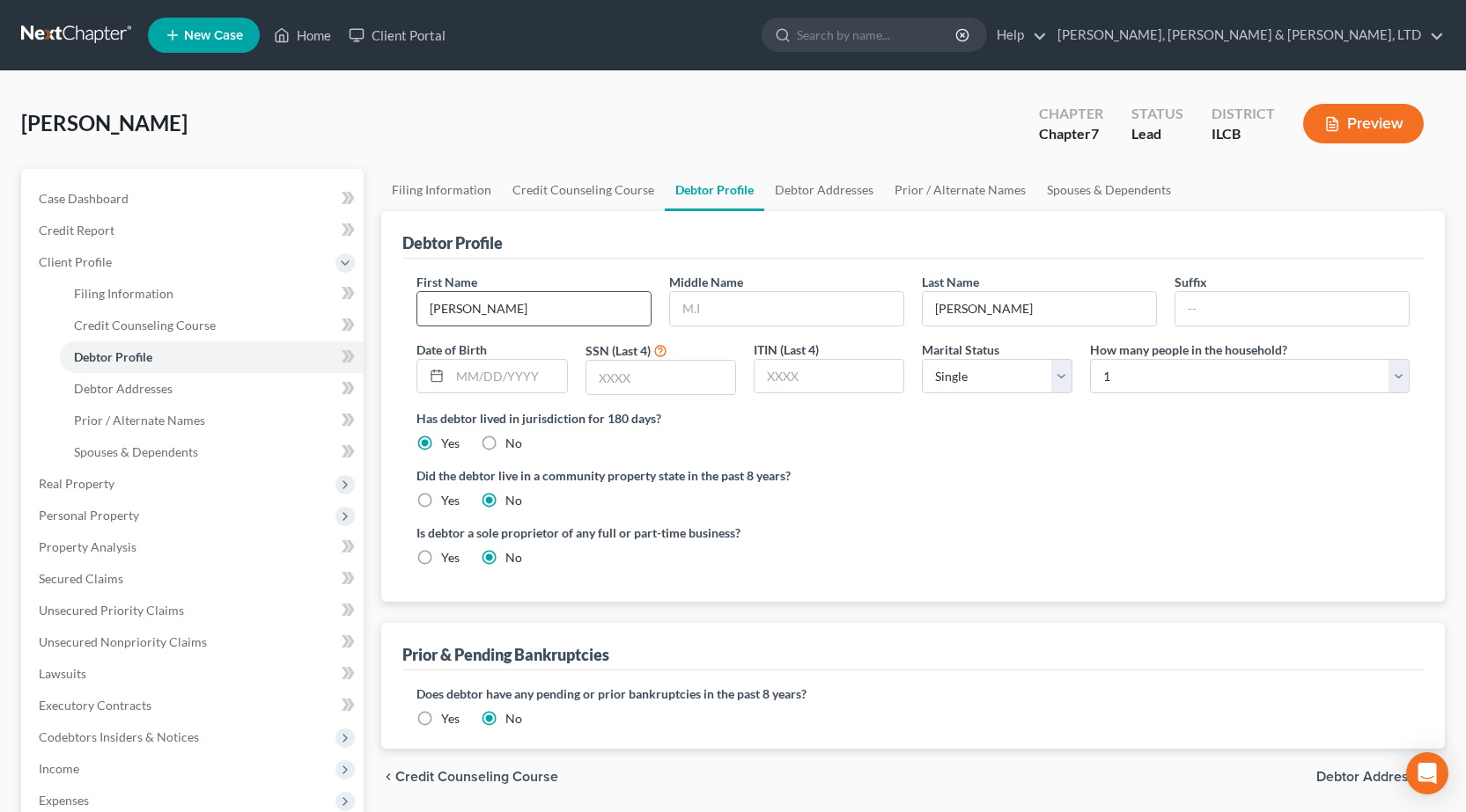
drag, startPoint x: 476, startPoint y: 305, endPoint x: 577, endPoint y: 297, distance: 101.3
click at [476, 304] on input "[PERSON_NAME]" at bounding box center [534, 309] width 233 height 34
click at [728, 302] on input "text" at bounding box center [786, 309] width 233 height 34
type input "Coner"
click at [1027, 248] on div "Debtor Profile" at bounding box center [913, 234] width 1022 height 47
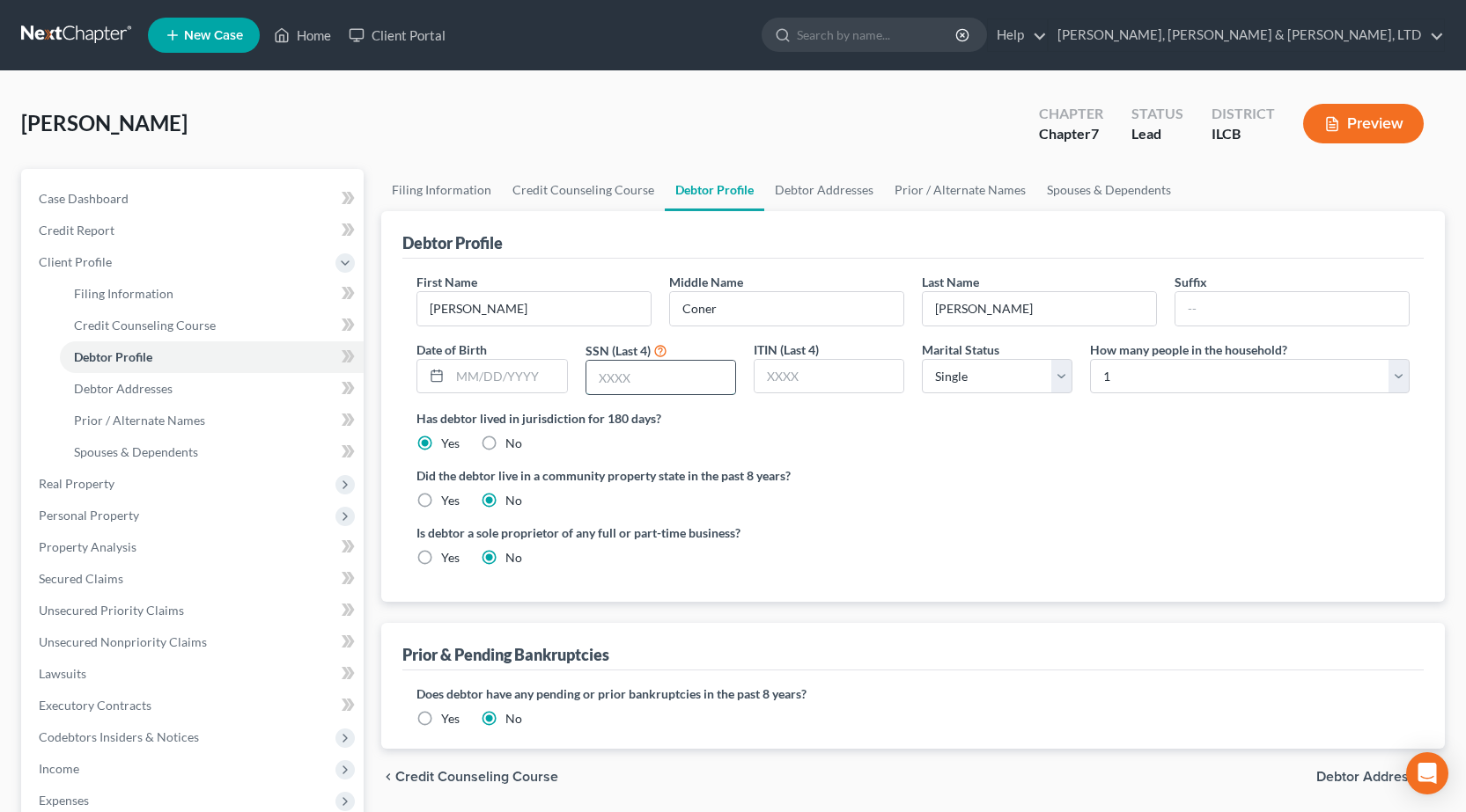
click at [679, 379] on input "text" at bounding box center [661, 377] width 149 height 34
type input "3711"
click at [1057, 517] on ng-include "First Name [PERSON_NAME] Middle Name [PERSON_NAME] Last Name [PERSON_NAME] Suff…" at bounding box center [913, 427] width 993 height 308
click at [1179, 372] on select "Select 1 2 3 4 5 6 7 8 9 10 11 12 13 14 15 16 17 18 19 20" at bounding box center [1250, 376] width 320 height 35
drag, startPoint x: 1068, startPoint y: 497, endPoint x: 1059, endPoint y: 500, distance: 9.5
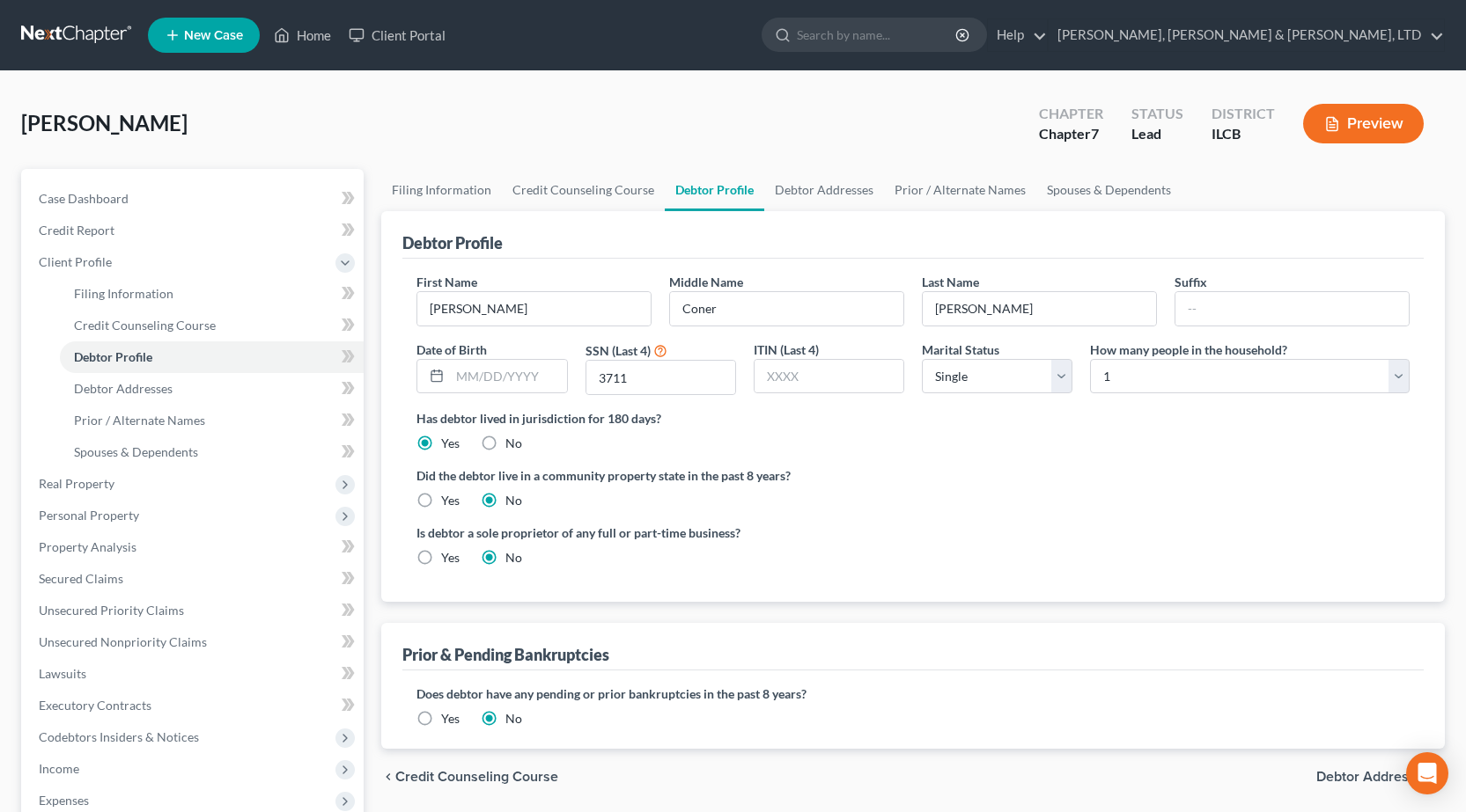
click at [1068, 497] on div "Did the debtor live in a community property state in the past 8 years? Yes No" at bounding box center [913, 488] width 993 height 44
click at [857, 184] on link "Debtor Addresses" at bounding box center [824, 191] width 120 height 43
select select "0"
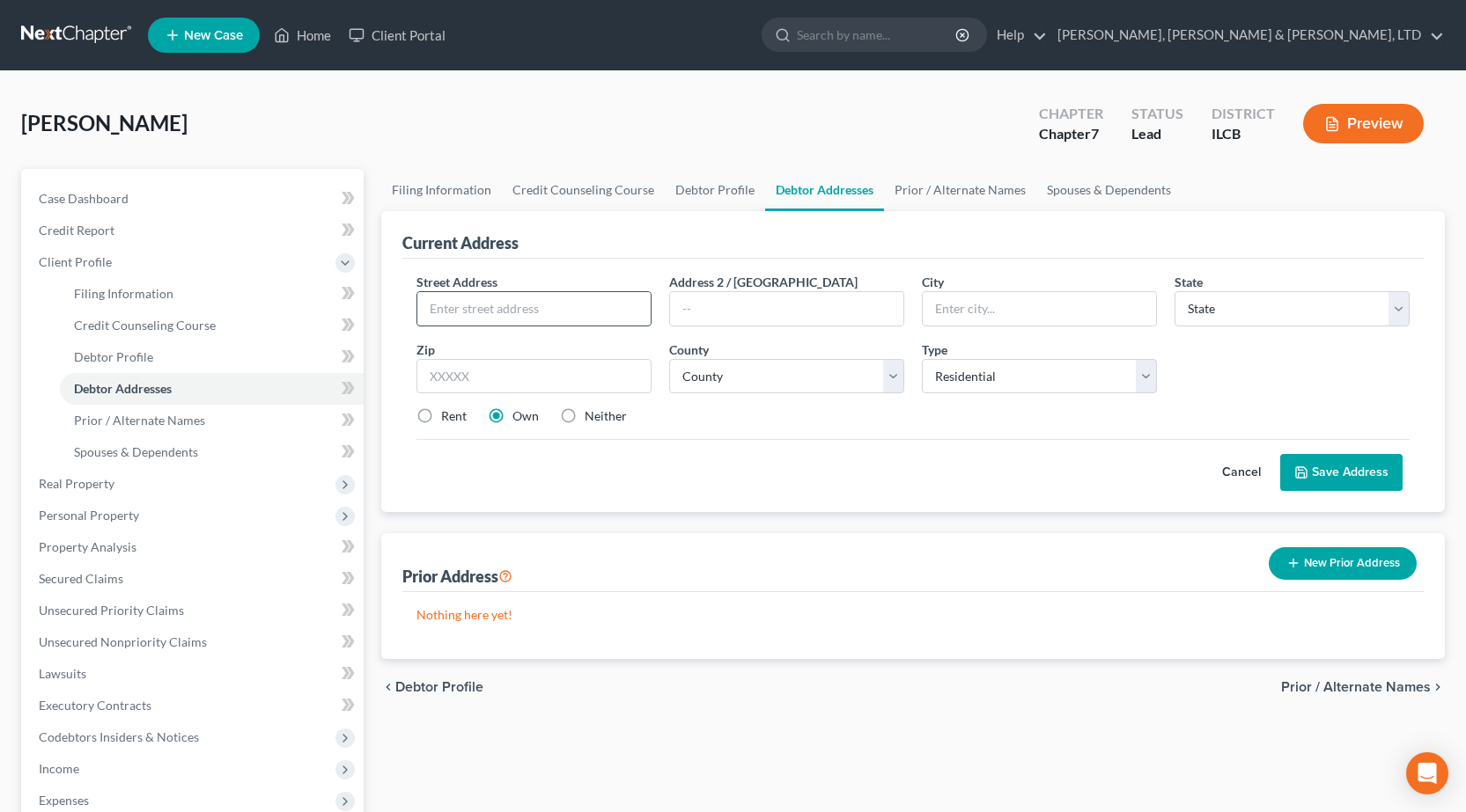
click at [502, 297] on input "text" at bounding box center [534, 309] width 233 height 34
type input "[STREET_ADDRESS]"
type input "Mattoon"
select select "14"
type input "61938"
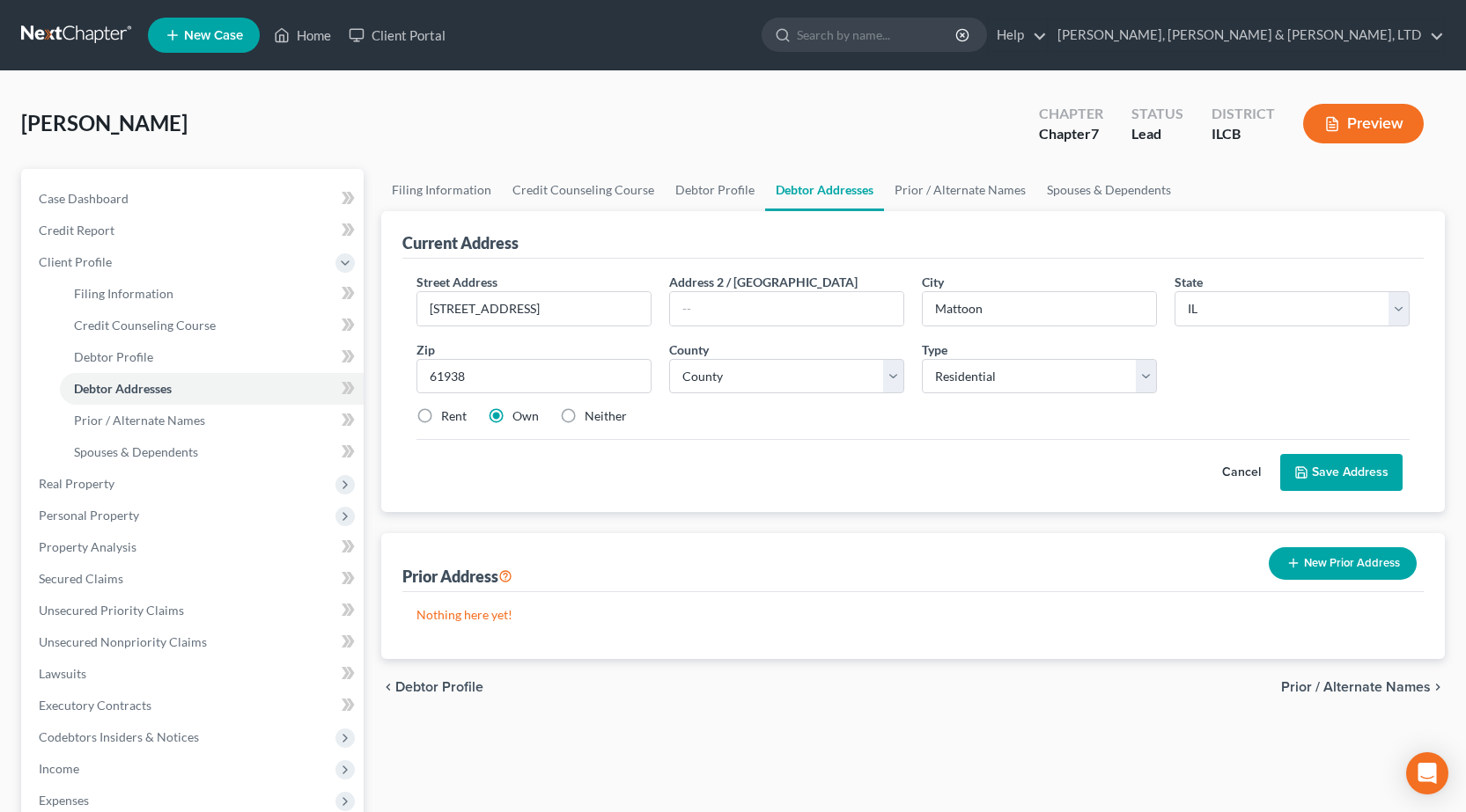
click at [750, 337] on div "Street Address * [STREET_ADDRESS] * Mattoon State * State [US_STATE] AK AR AZ C…" at bounding box center [913, 356] width 1011 height 167
click at [442, 413] on label "Rent" at bounding box center [454, 416] width 25 height 17
click at [448, 413] on input "Rent" at bounding box center [454, 413] width 12 height 12
radio input "true"
click at [1362, 465] on button "Save Address" at bounding box center [1341, 472] width 122 height 37
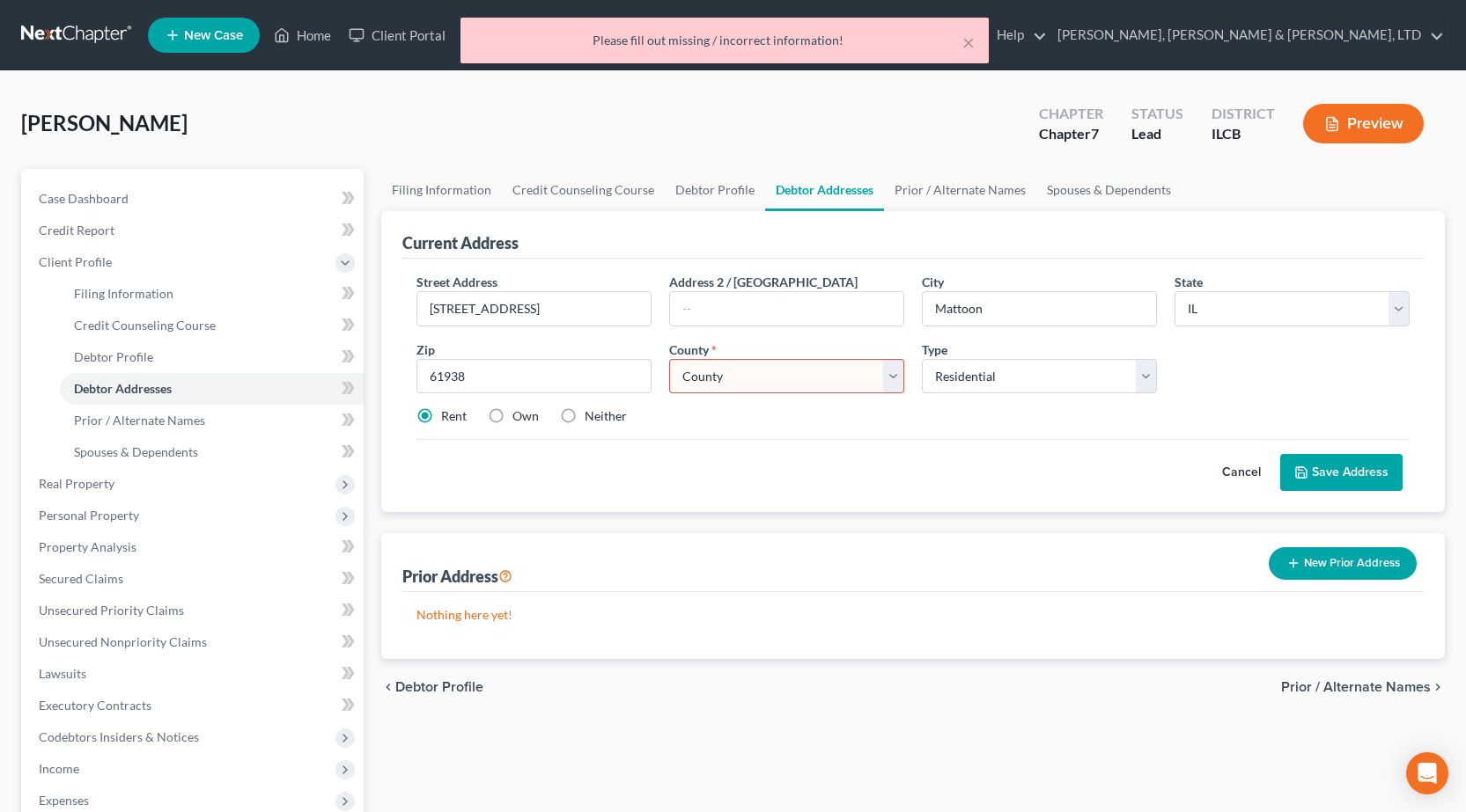
click at [802, 369] on select "County [GEOGRAPHIC_DATA] [GEOGRAPHIC_DATA] [GEOGRAPHIC_DATA] [GEOGRAPHIC_DATA] …" at bounding box center [786, 376] width 235 height 35
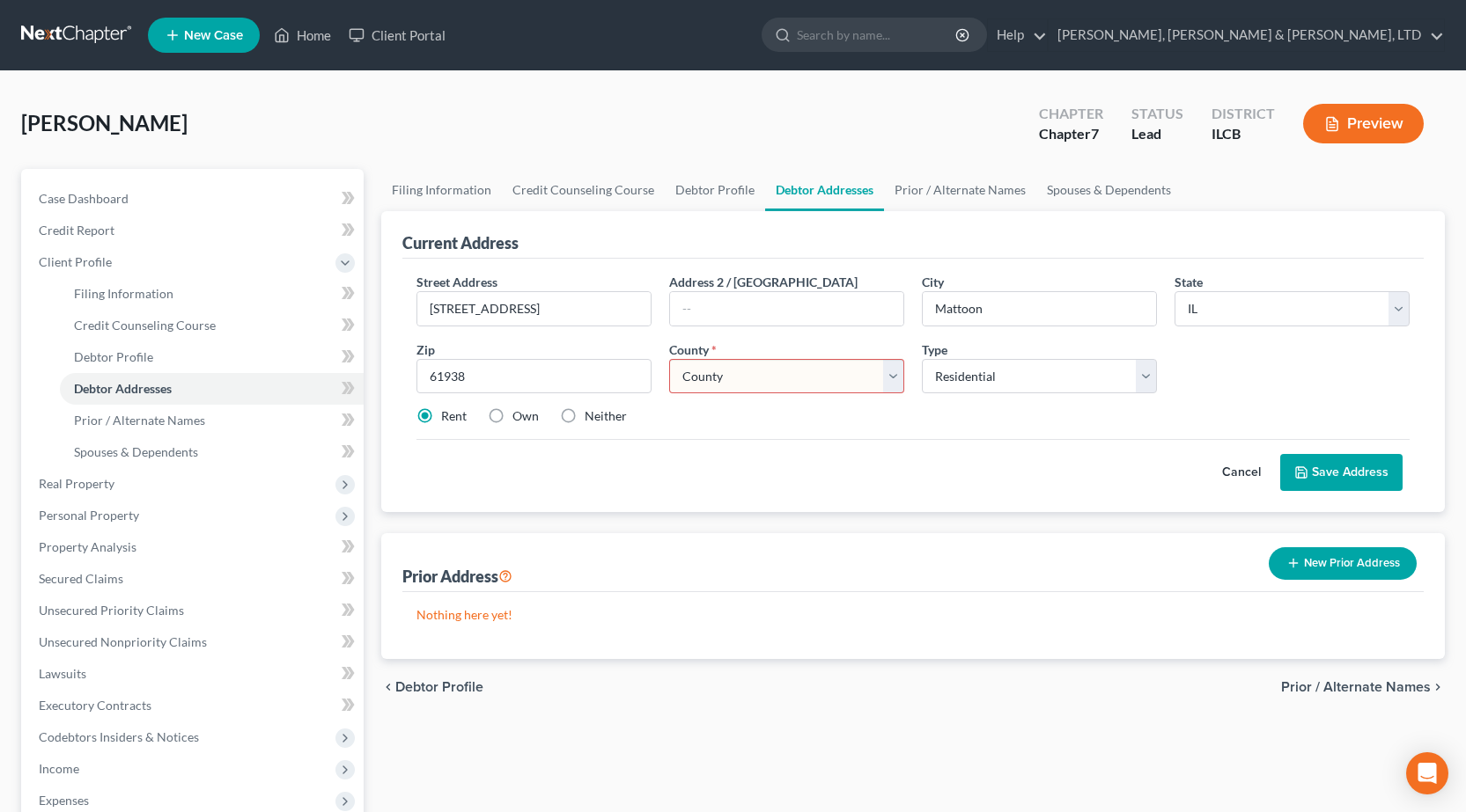
select select "14"
click at [669, 359] on select "County [GEOGRAPHIC_DATA] [GEOGRAPHIC_DATA] [GEOGRAPHIC_DATA] [GEOGRAPHIC_DATA] …" at bounding box center [786, 376] width 235 height 35
click at [1297, 463] on button "Save Address" at bounding box center [1341, 472] width 122 height 37
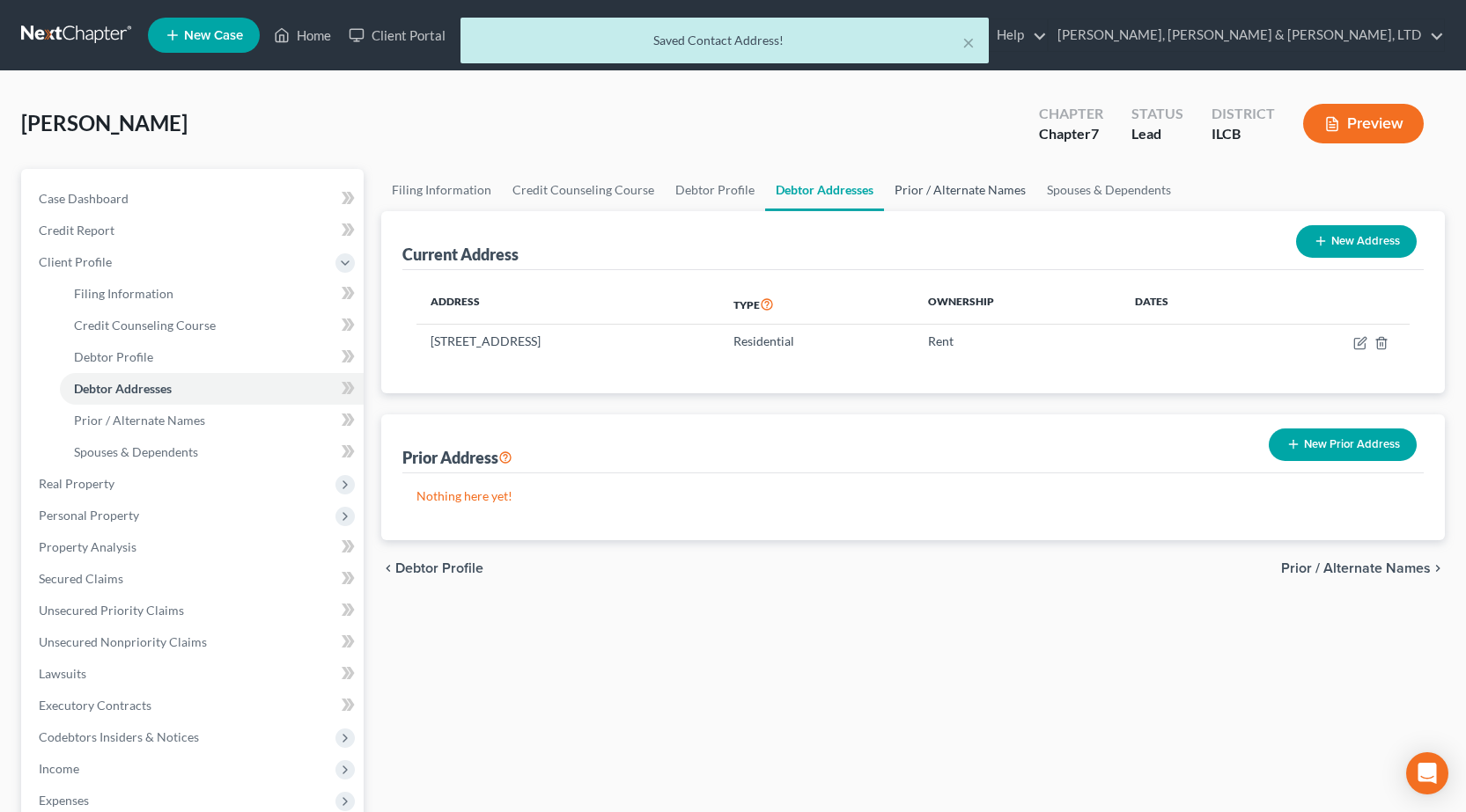
click at [917, 189] on link "Prior / Alternate Names" at bounding box center [960, 191] width 152 height 43
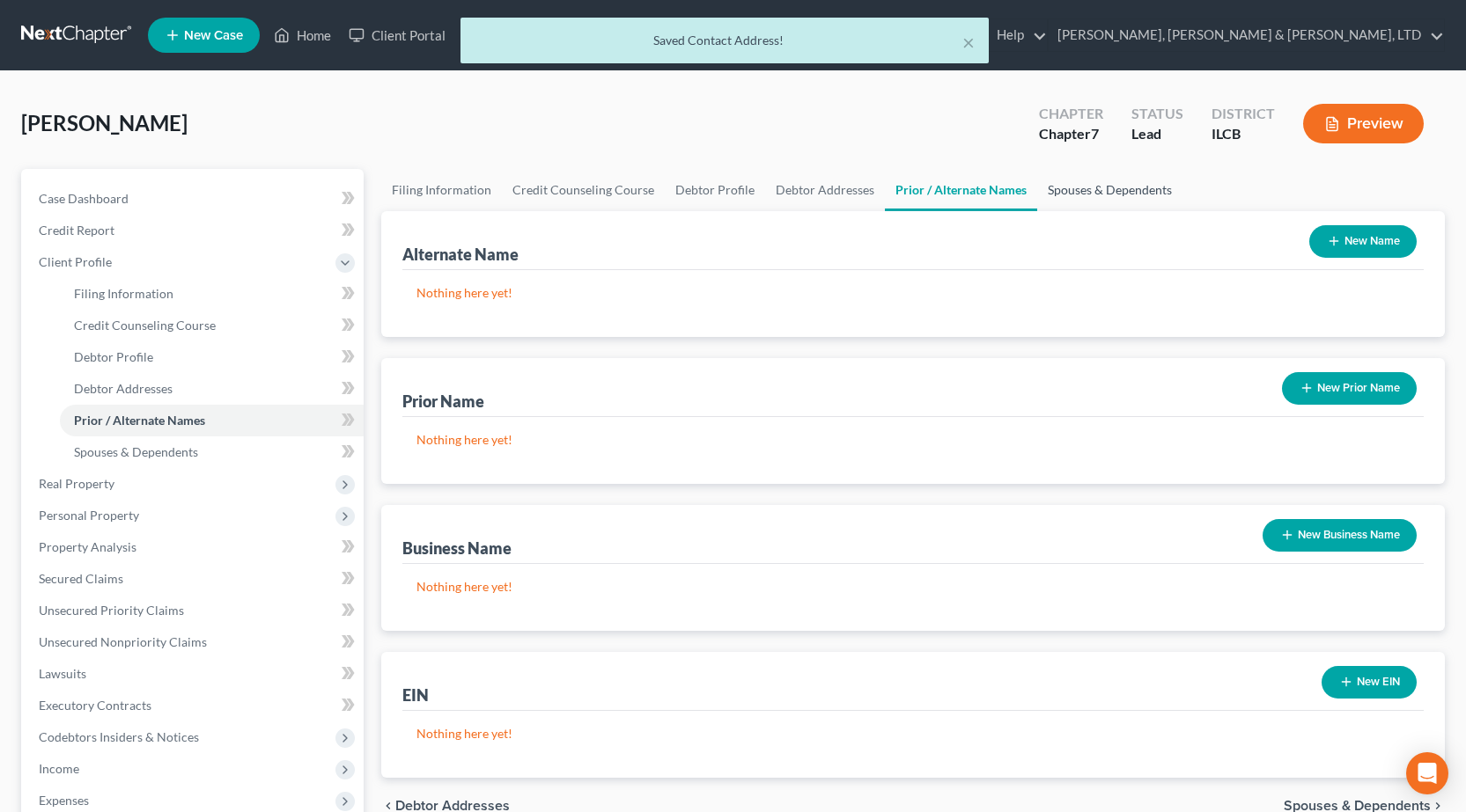
click at [1120, 189] on link "Spouses & Dependents" at bounding box center [1110, 191] width 145 height 43
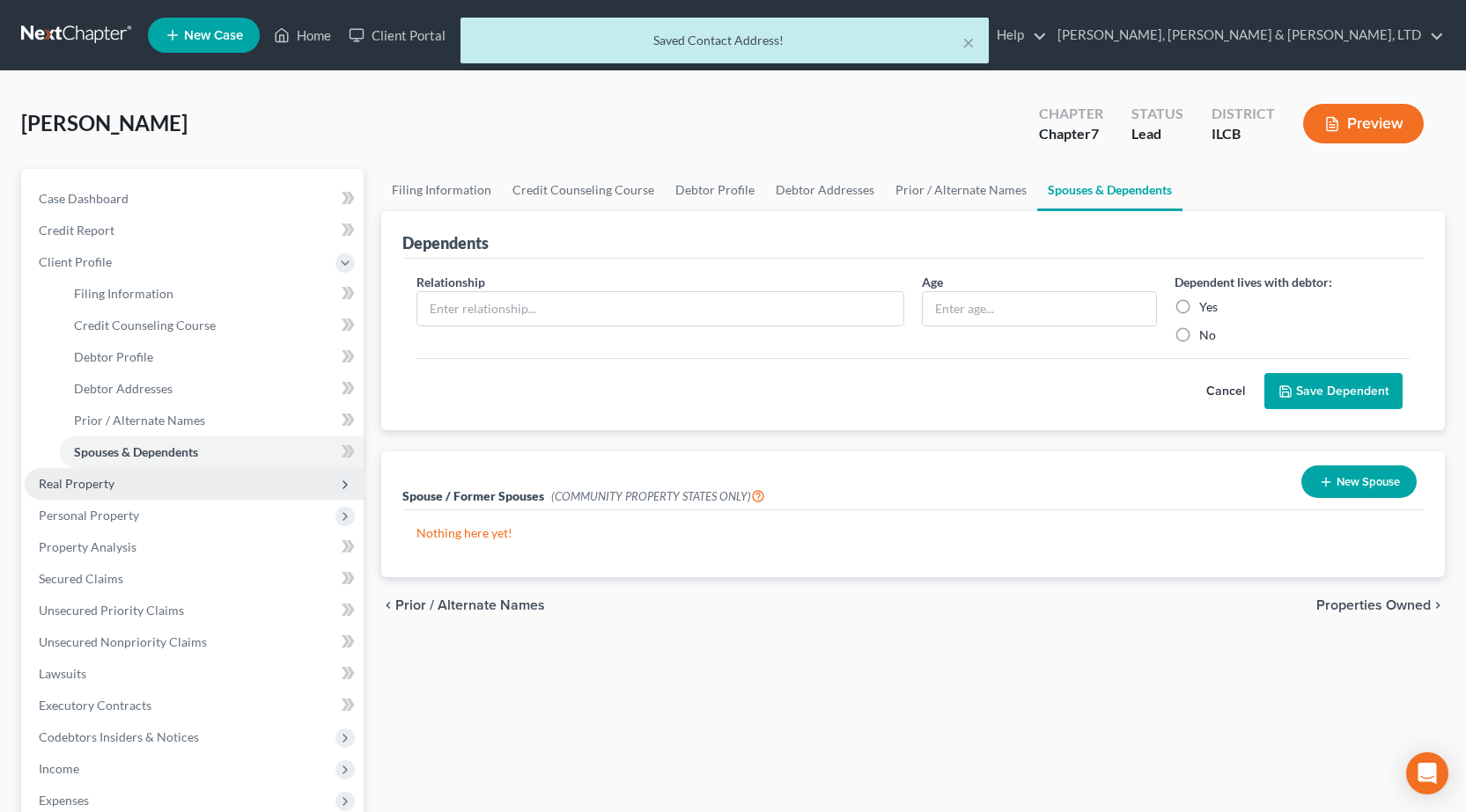
click at [168, 485] on span "Real Property" at bounding box center [194, 484] width 339 height 32
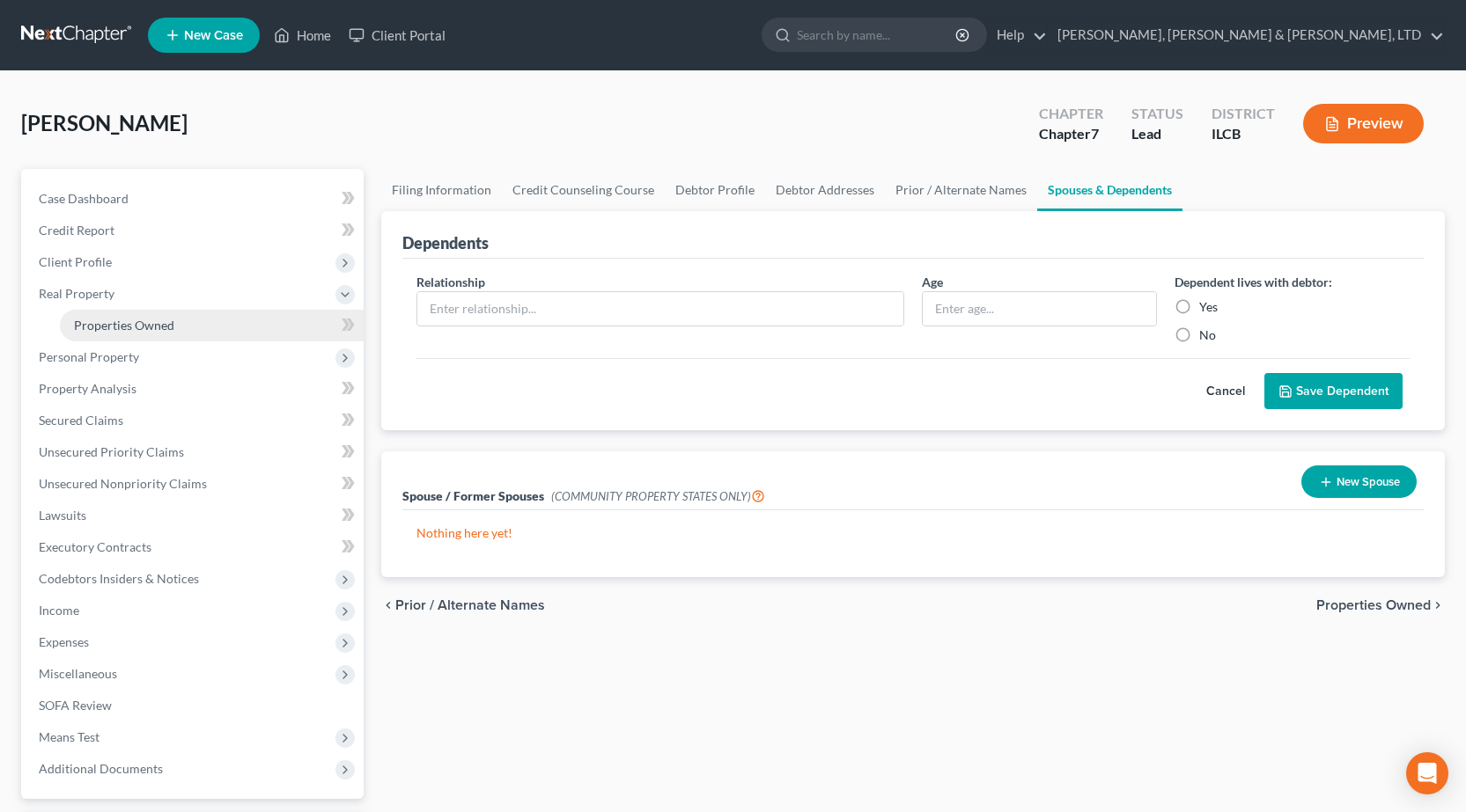
click at [179, 321] on link "Properties Owned" at bounding box center [212, 325] width 304 height 32
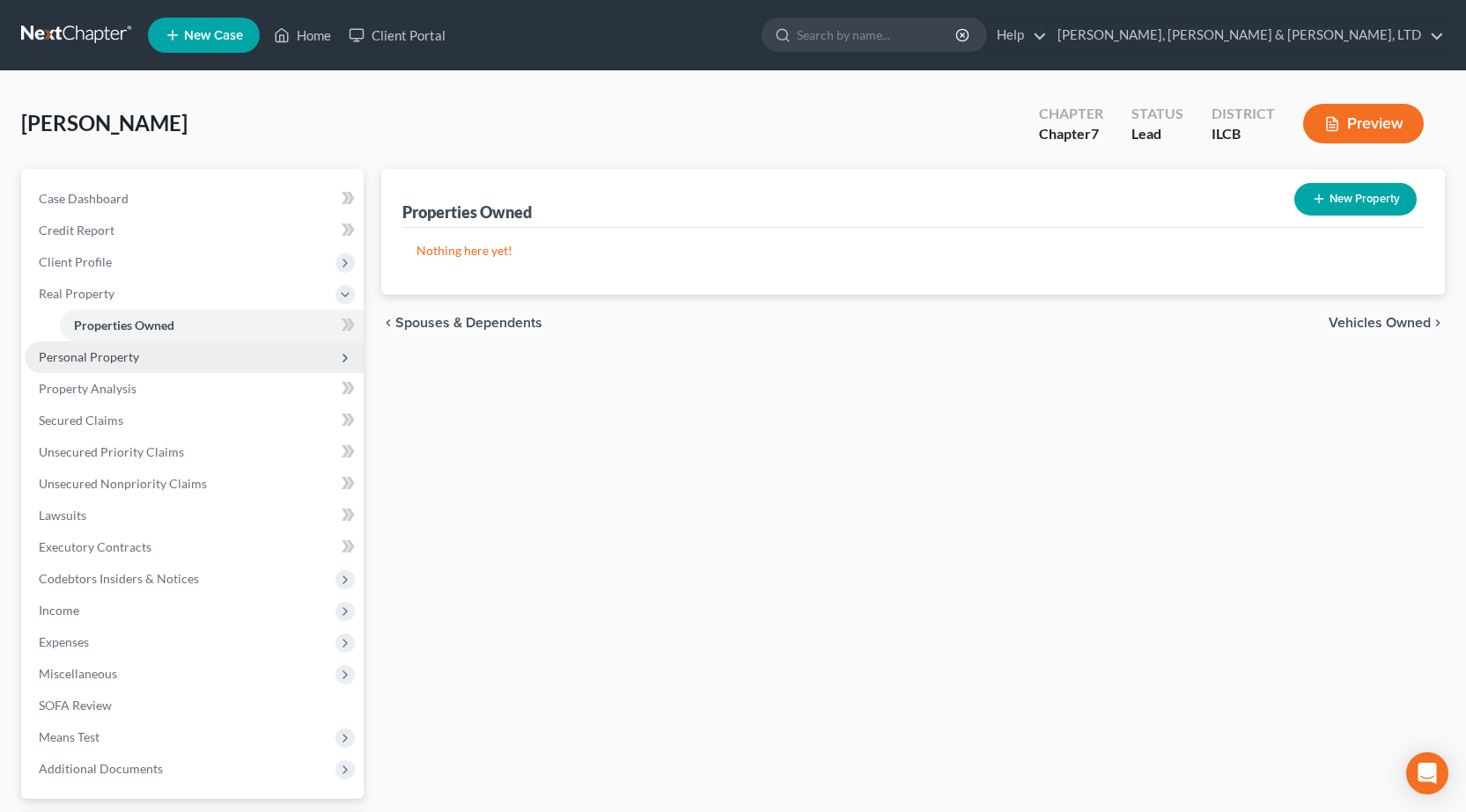
click at [206, 350] on span "Personal Property" at bounding box center [194, 357] width 339 height 32
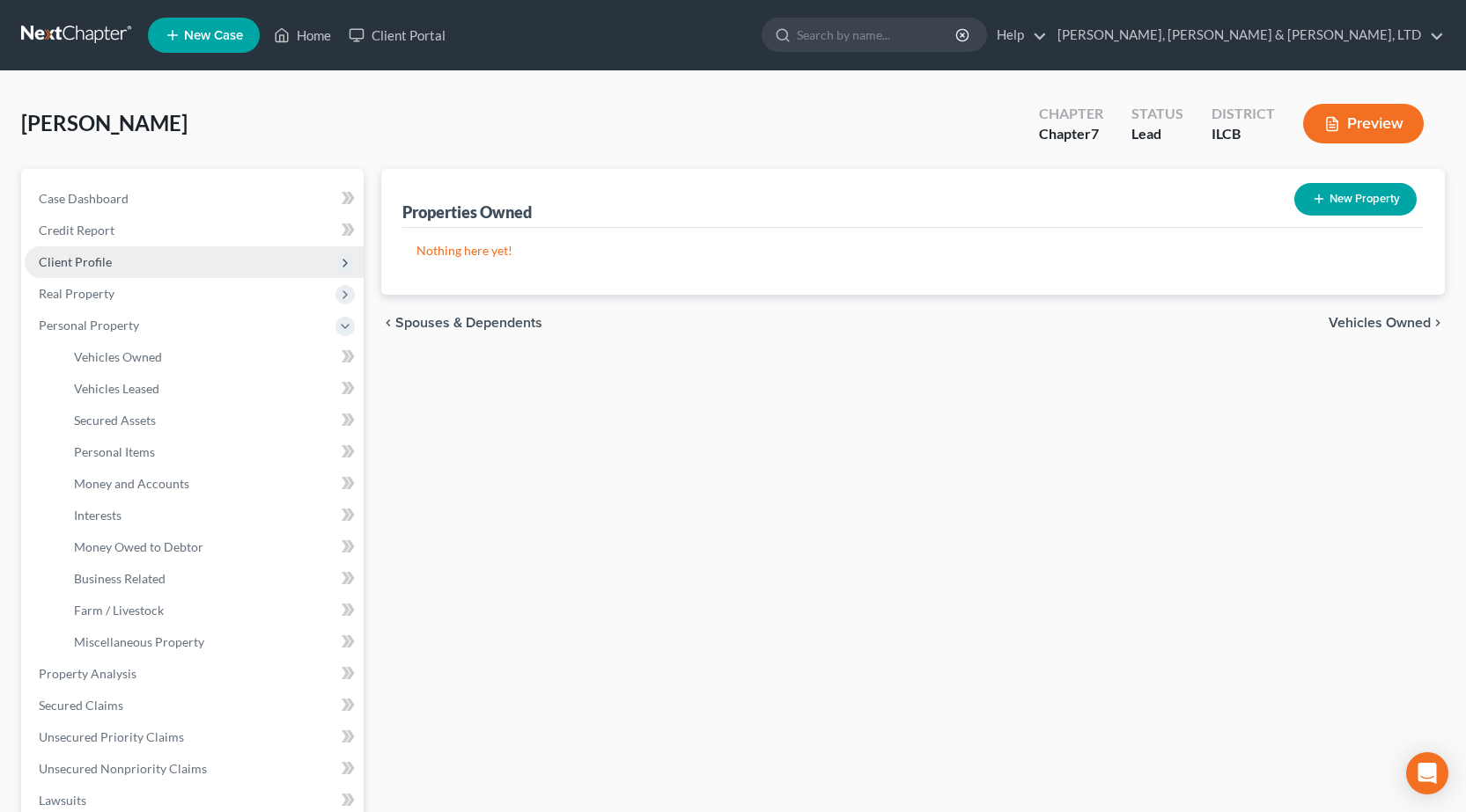
click at [136, 259] on span "Client Profile" at bounding box center [194, 262] width 339 height 32
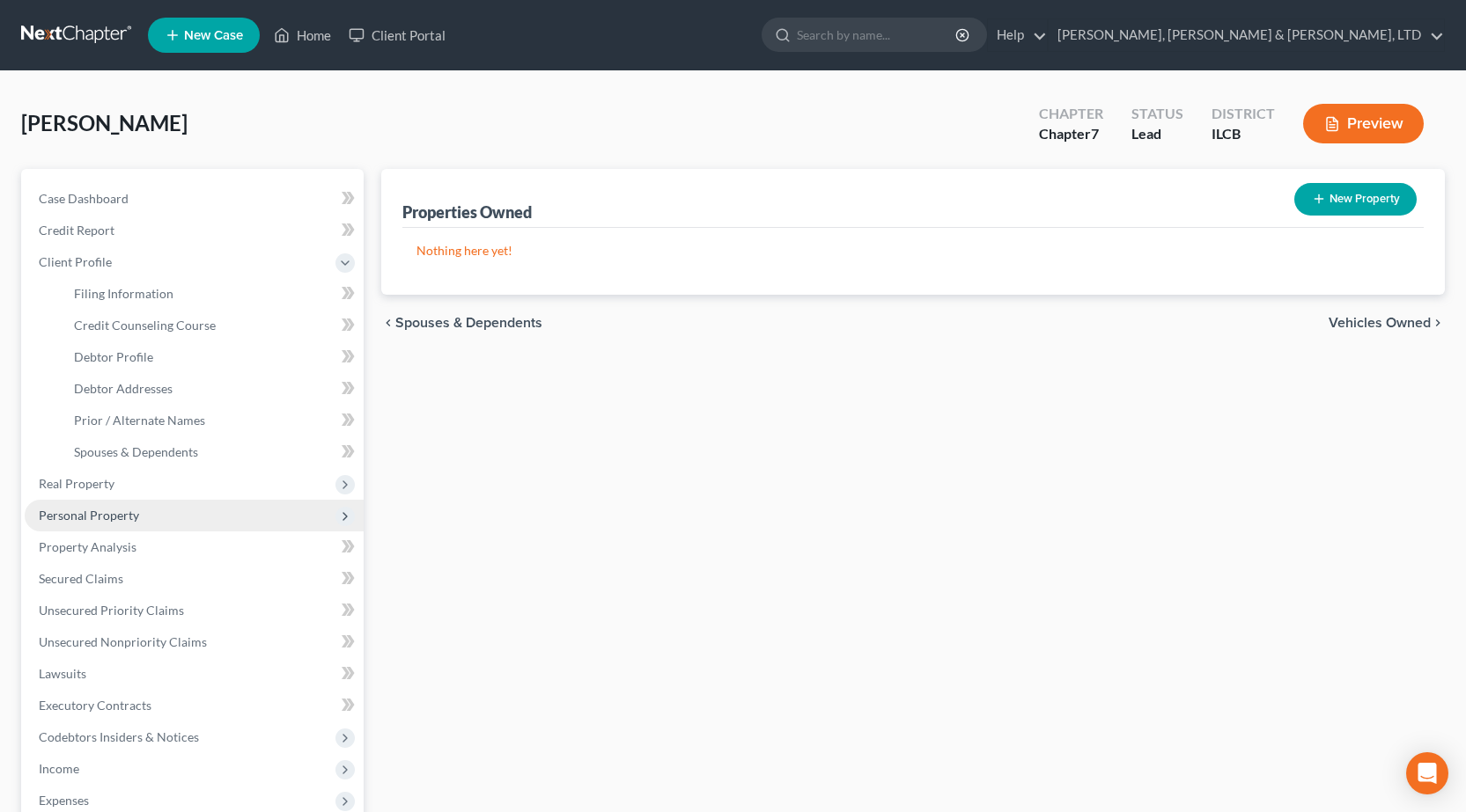
click at [163, 519] on span "Personal Property" at bounding box center [194, 515] width 339 height 32
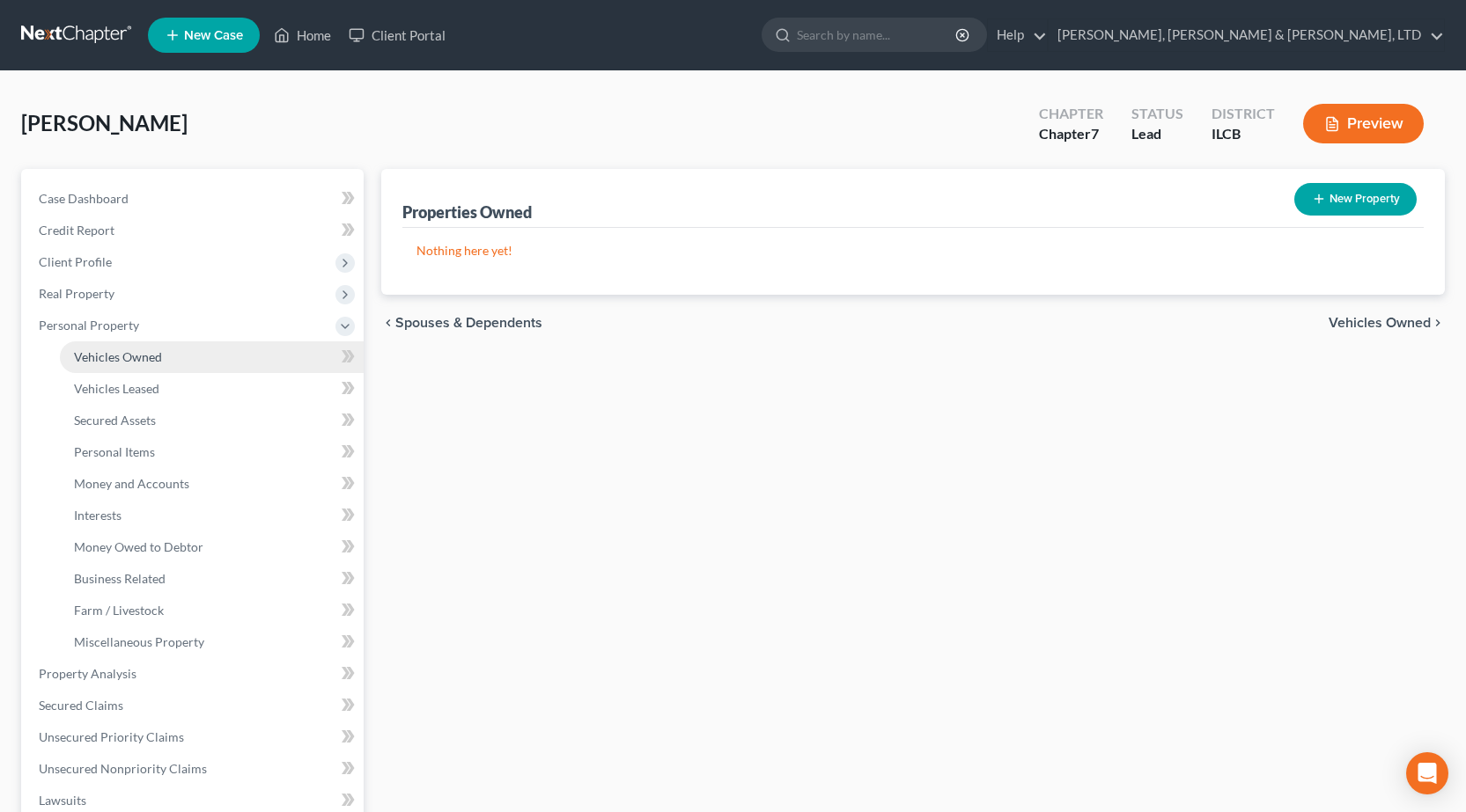
click at [128, 354] on span "Vehicles Owned" at bounding box center [117, 356] width 88 height 15
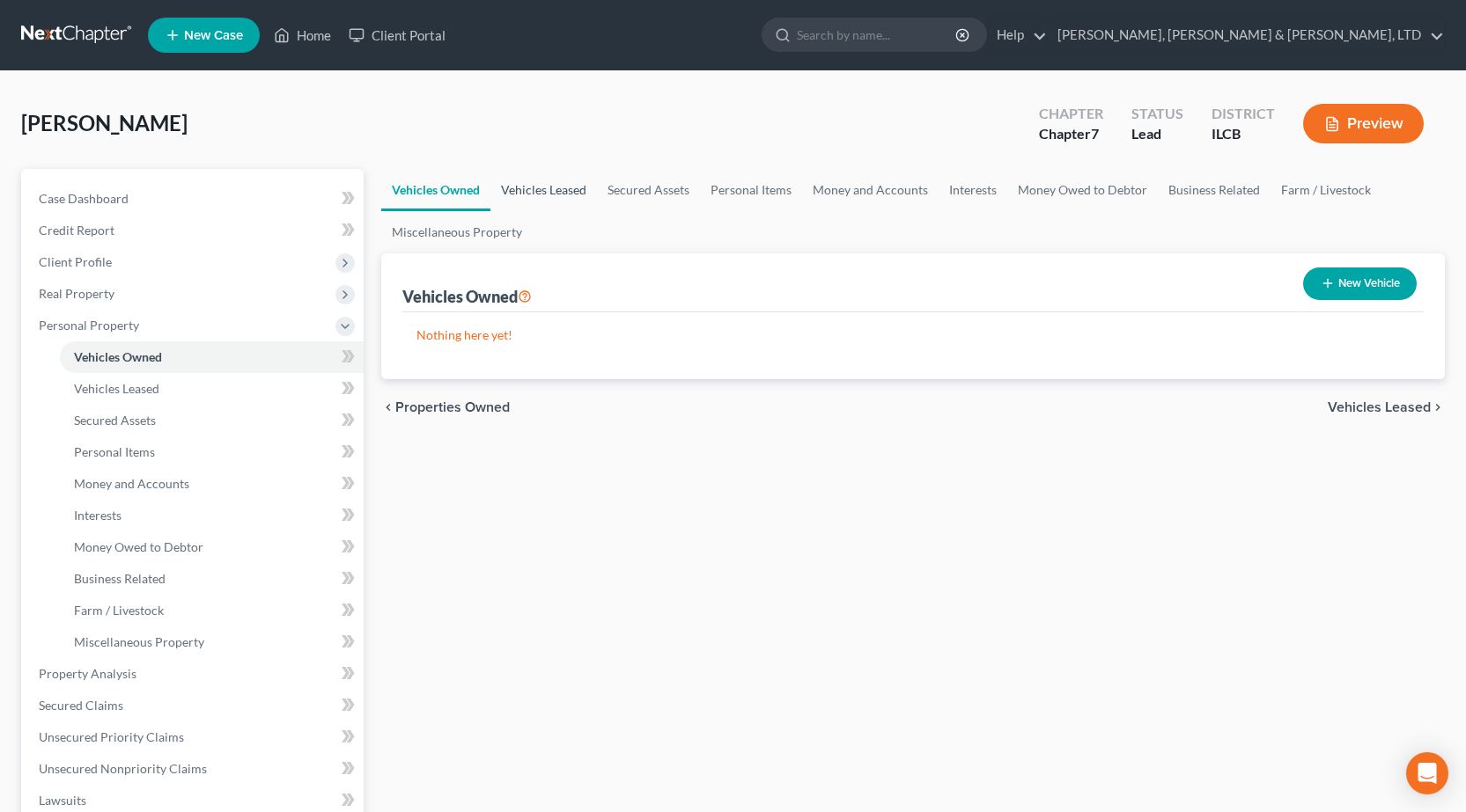
click at [554, 184] on link "Vehicles Leased" at bounding box center [543, 191] width 107 height 43
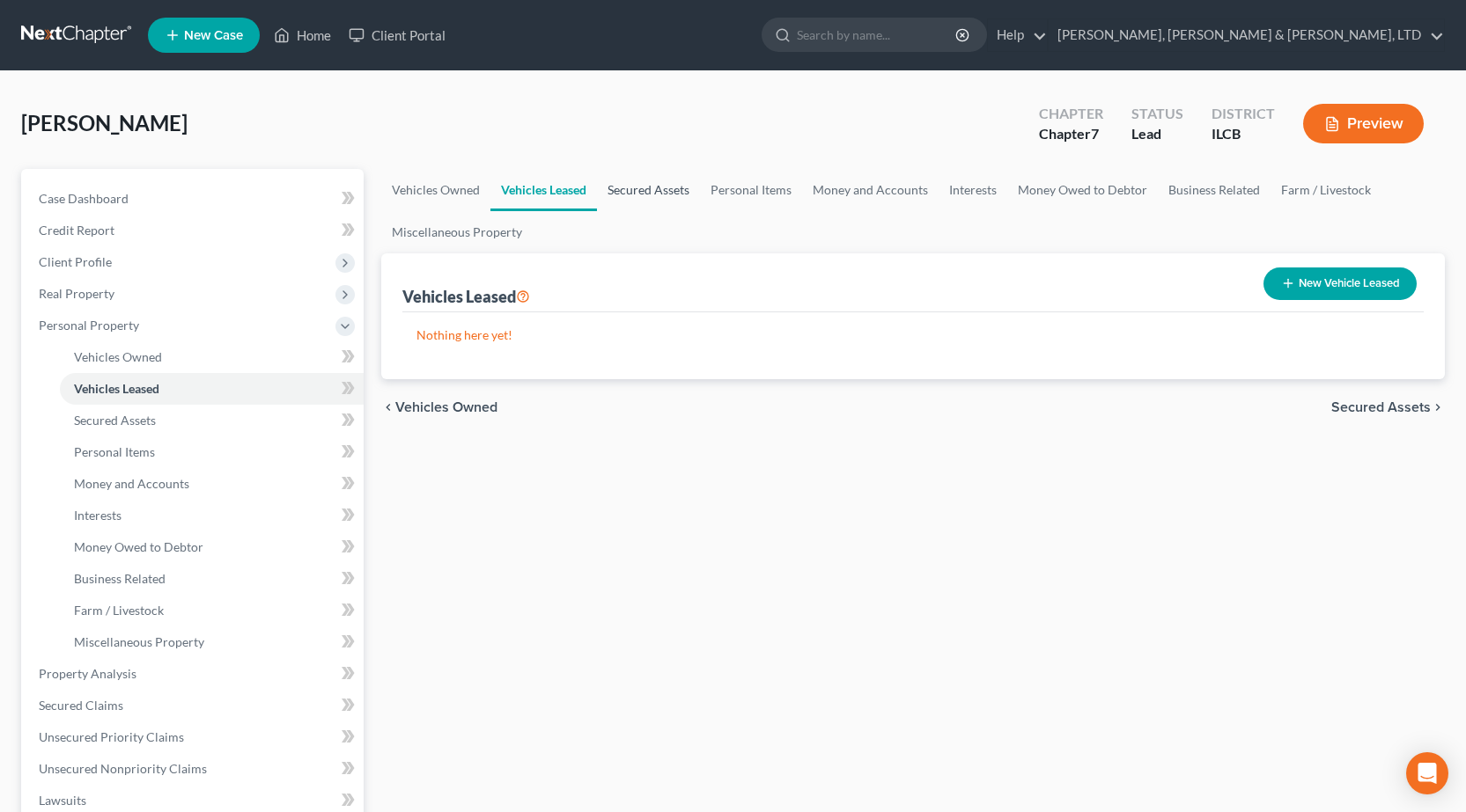
click at [650, 197] on link "Secured Assets" at bounding box center [648, 191] width 103 height 43
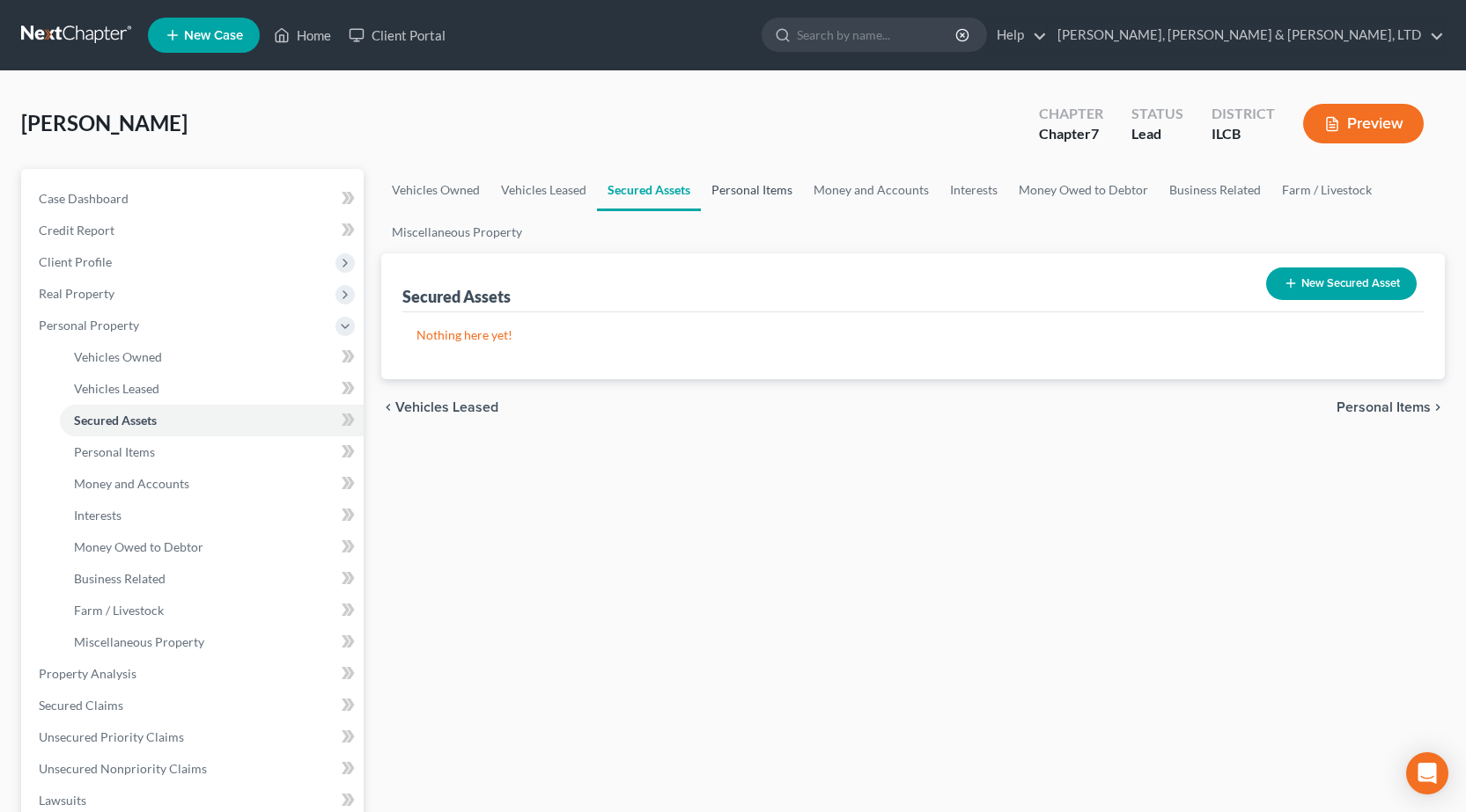
click at [750, 195] on link "Personal Items" at bounding box center [751, 191] width 102 height 43
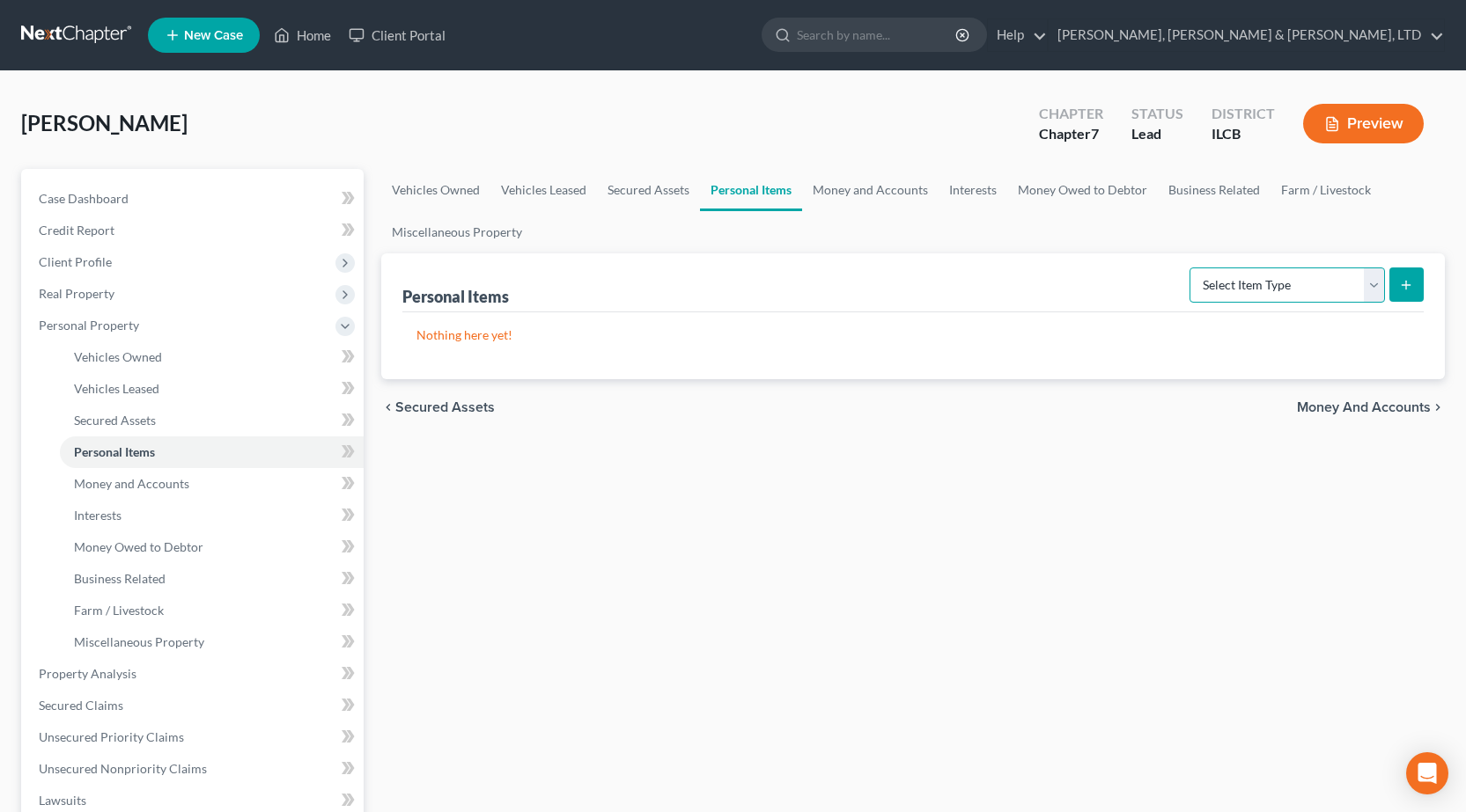
click at [1242, 276] on select "Select Item Type Clothing Collectibles Of Value Electronics Firearms Household …" at bounding box center [1287, 285] width 196 height 35
click at [1191, 267] on select "Select Item Type Clothing Collectibles Of Value Electronics Firearms Household …" at bounding box center [1287, 285] width 196 height 35
click at [1266, 293] on select "Select Item Type Clothing Collectibles Of Value Electronics Firearms Household …" at bounding box center [1287, 285] width 196 height 35
select select "clothing"
click at [1191, 267] on select "Select Item Type Clothing Collectibles Of Value Electronics Firearms Household …" at bounding box center [1287, 285] width 196 height 35
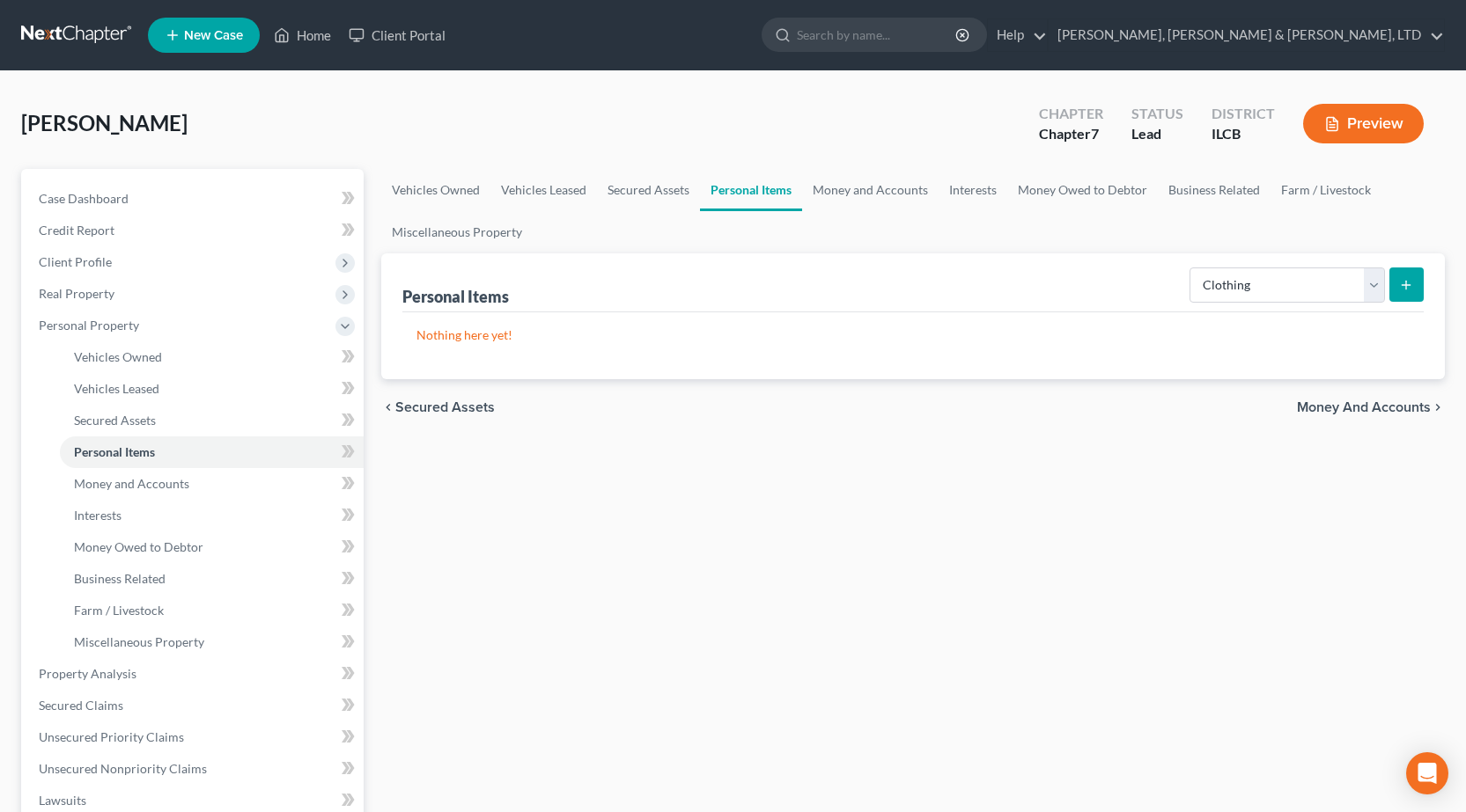
click at [1419, 289] on button "submit" at bounding box center [1406, 284] width 34 height 34
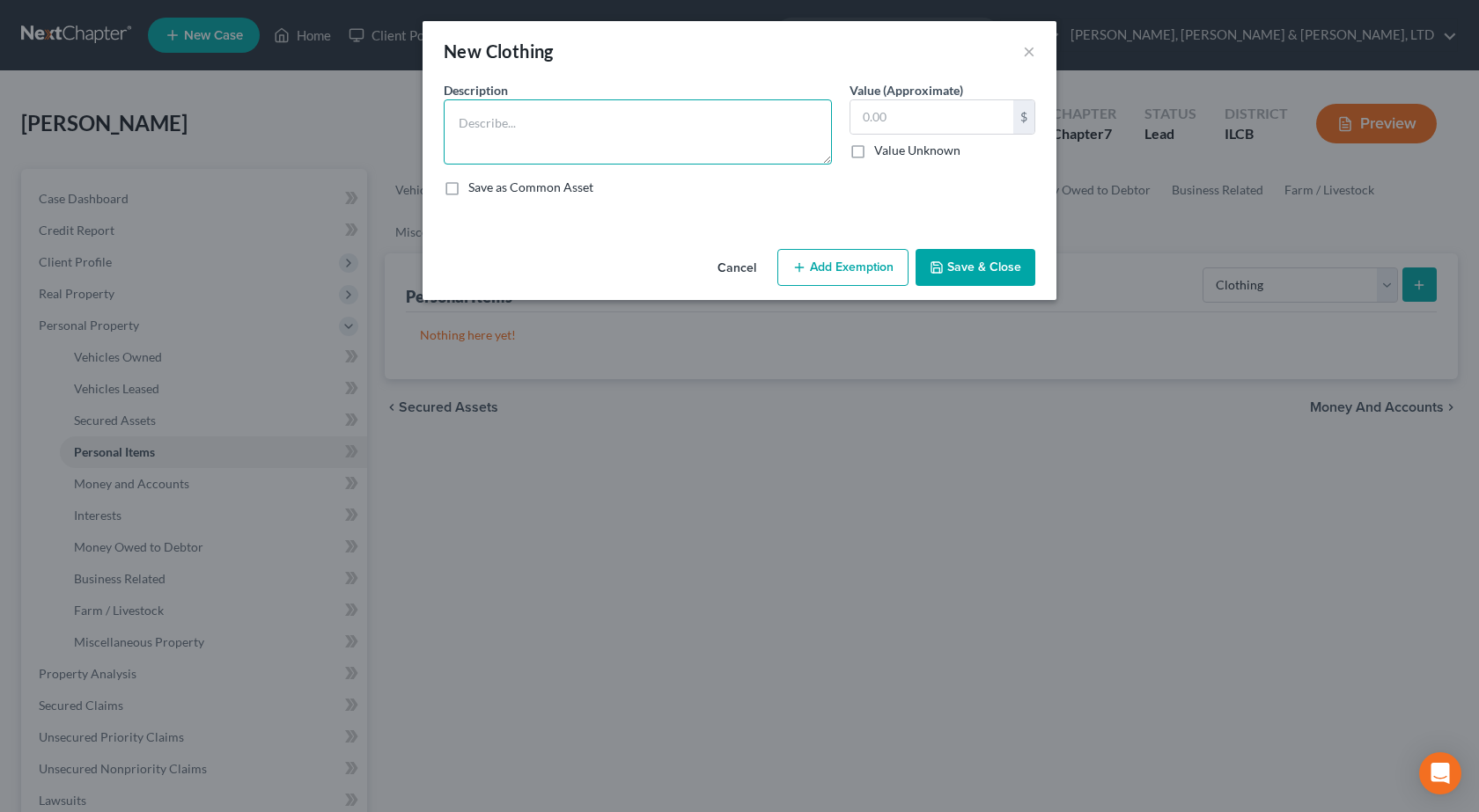
click at [709, 141] on textarea at bounding box center [637, 132] width 388 height 65
type textarea "General Clothing"
type input "250"
click at [840, 266] on button "Add Exemption" at bounding box center [842, 267] width 131 height 37
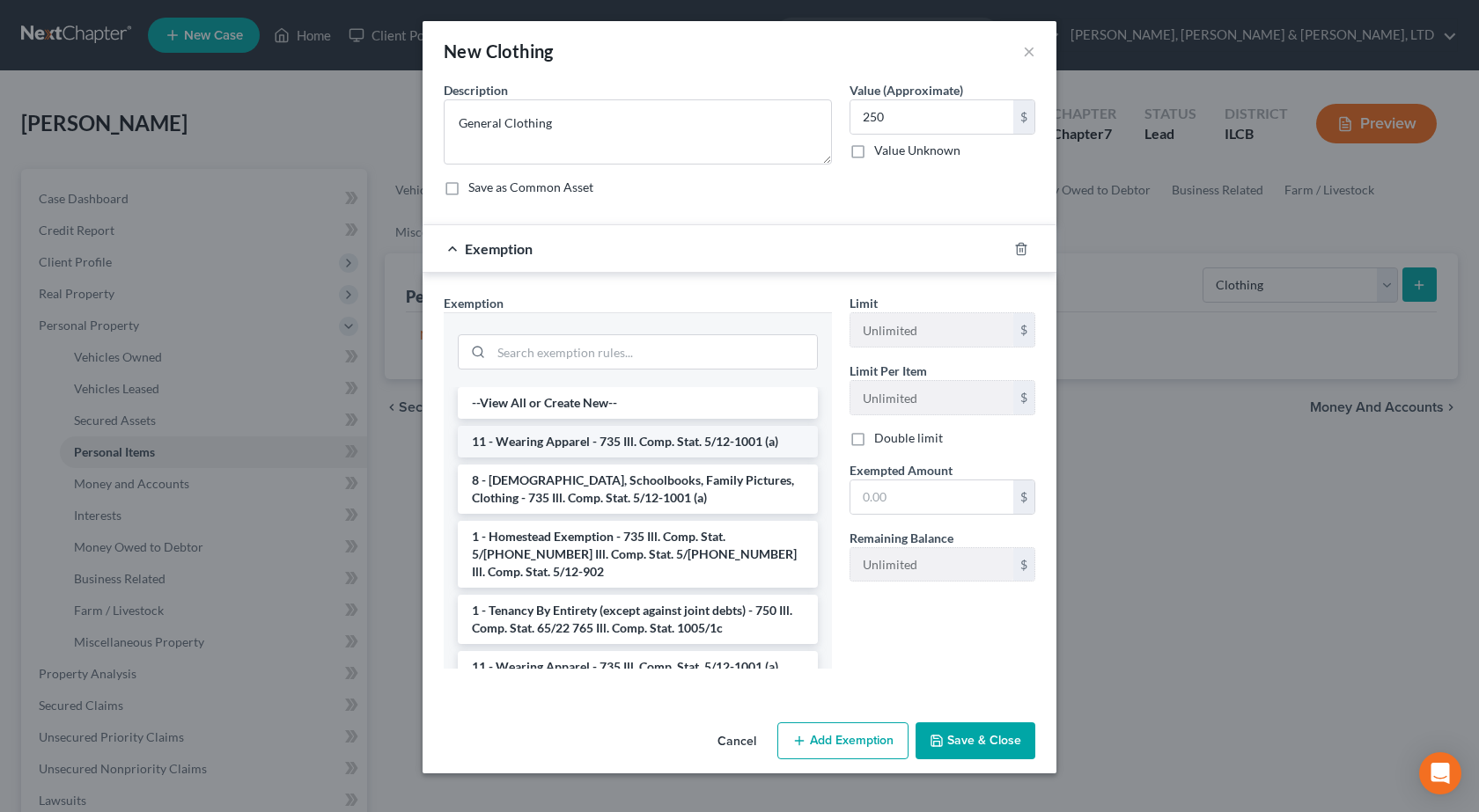
click at [634, 444] on li "11 - Wearing Apparel - 735 Ill. Comp. Stat. 5/12-1001 (a)" at bounding box center [638, 441] width 360 height 32
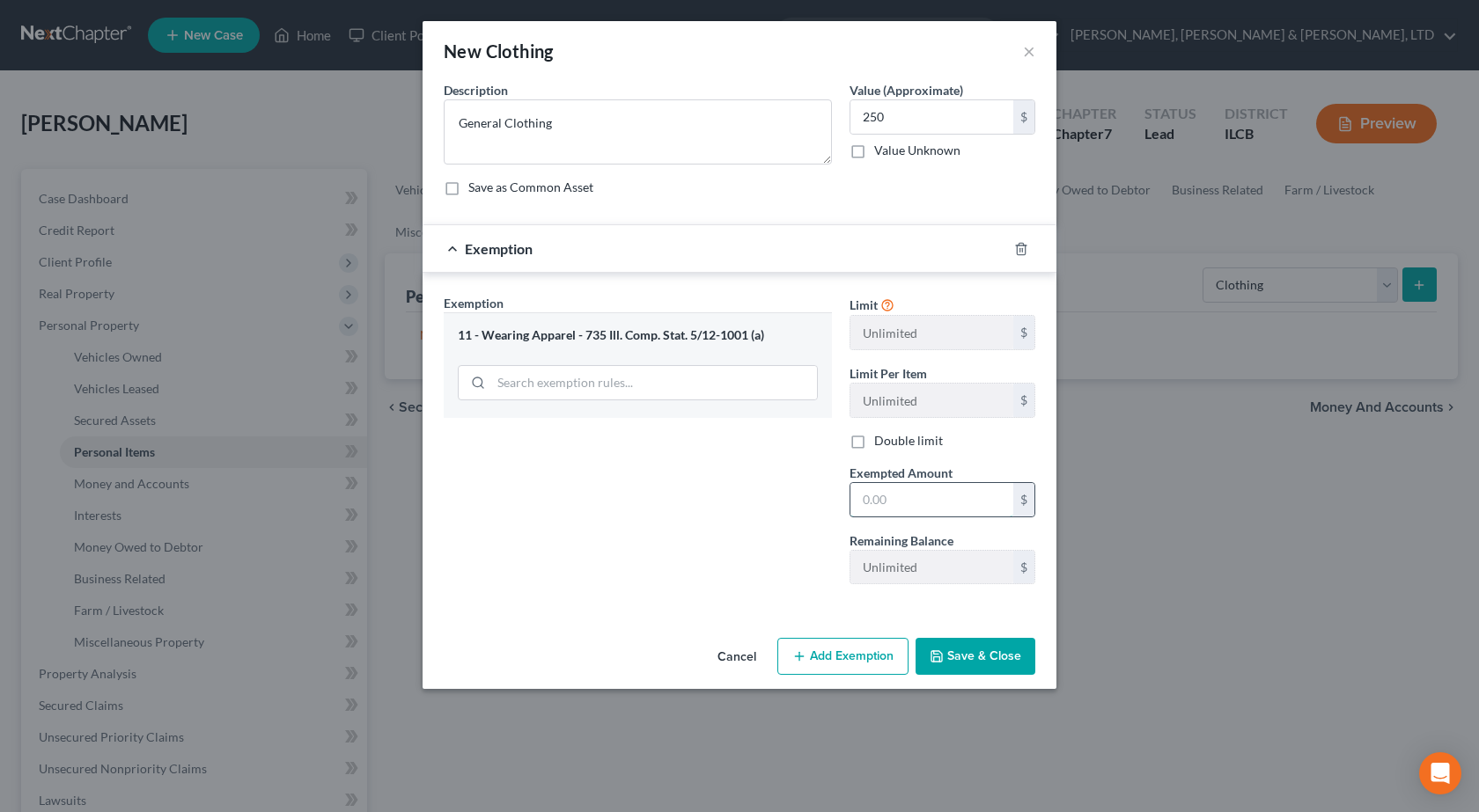
click at [897, 507] on input "text" at bounding box center [931, 499] width 163 height 34
type input "250"
click at [956, 643] on button "Save & Close" at bounding box center [976, 656] width 120 height 37
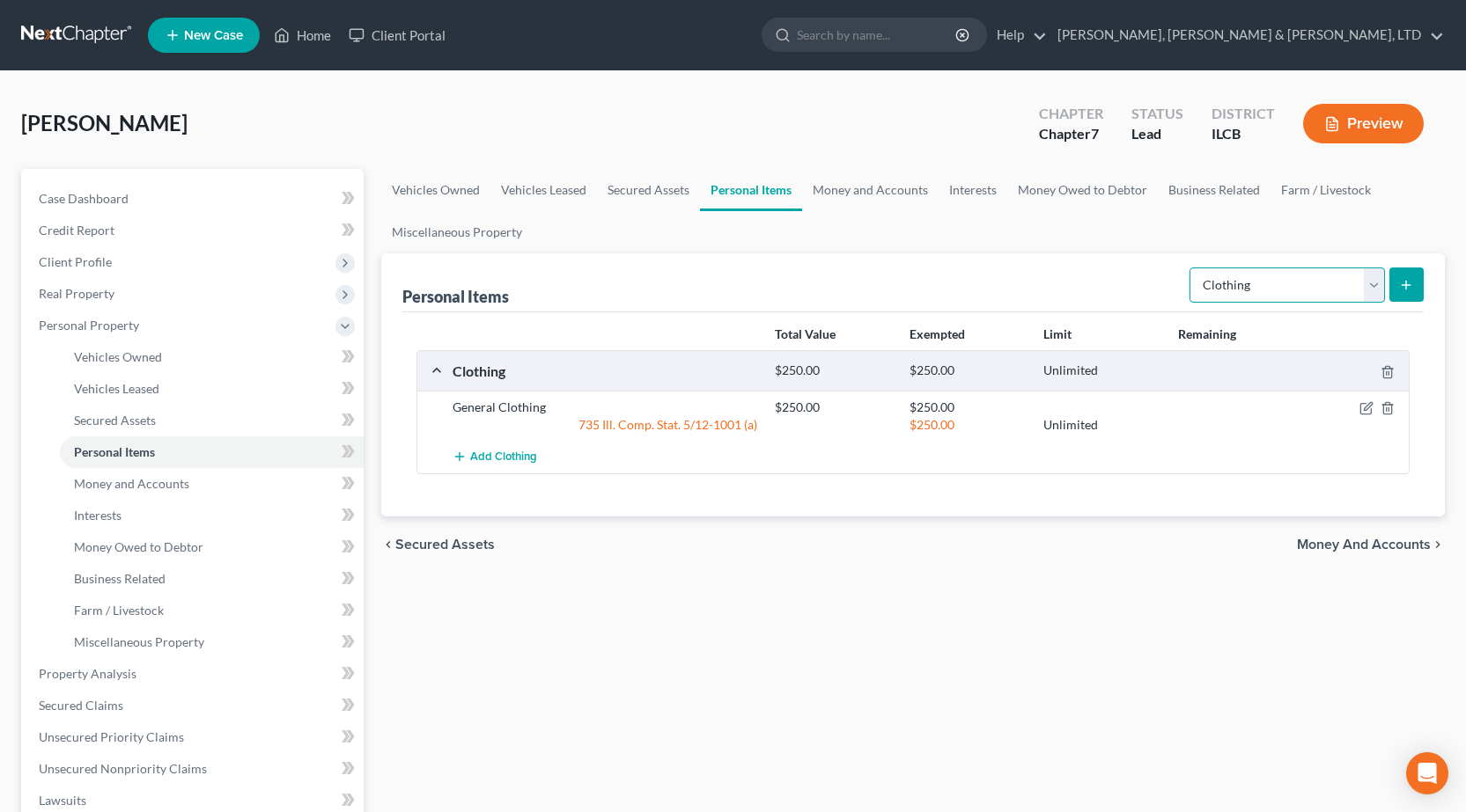
click at [1301, 294] on select "Select Item Type Clothing Collectibles Of Value Electronics Firearms Household …" at bounding box center [1287, 285] width 196 height 35
click at [1191, 267] on select "Select Item Type Clothing Collectibles Of Value Electronics Firearms Household …" at bounding box center [1287, 285] width 196 height 35
click at [1329, 271] on select "Select Item Type Clothing Collectibles Of Value Electronics Firearms Household …" at bounding box center [1287, 285] width 196 height 35
select select "electronics"
click at [1191, 267] on select "Select Item Type Clothing Collectibles Of Value Electronics Firearms Household …" at bounding box center [1287, 285] width 196 height 35
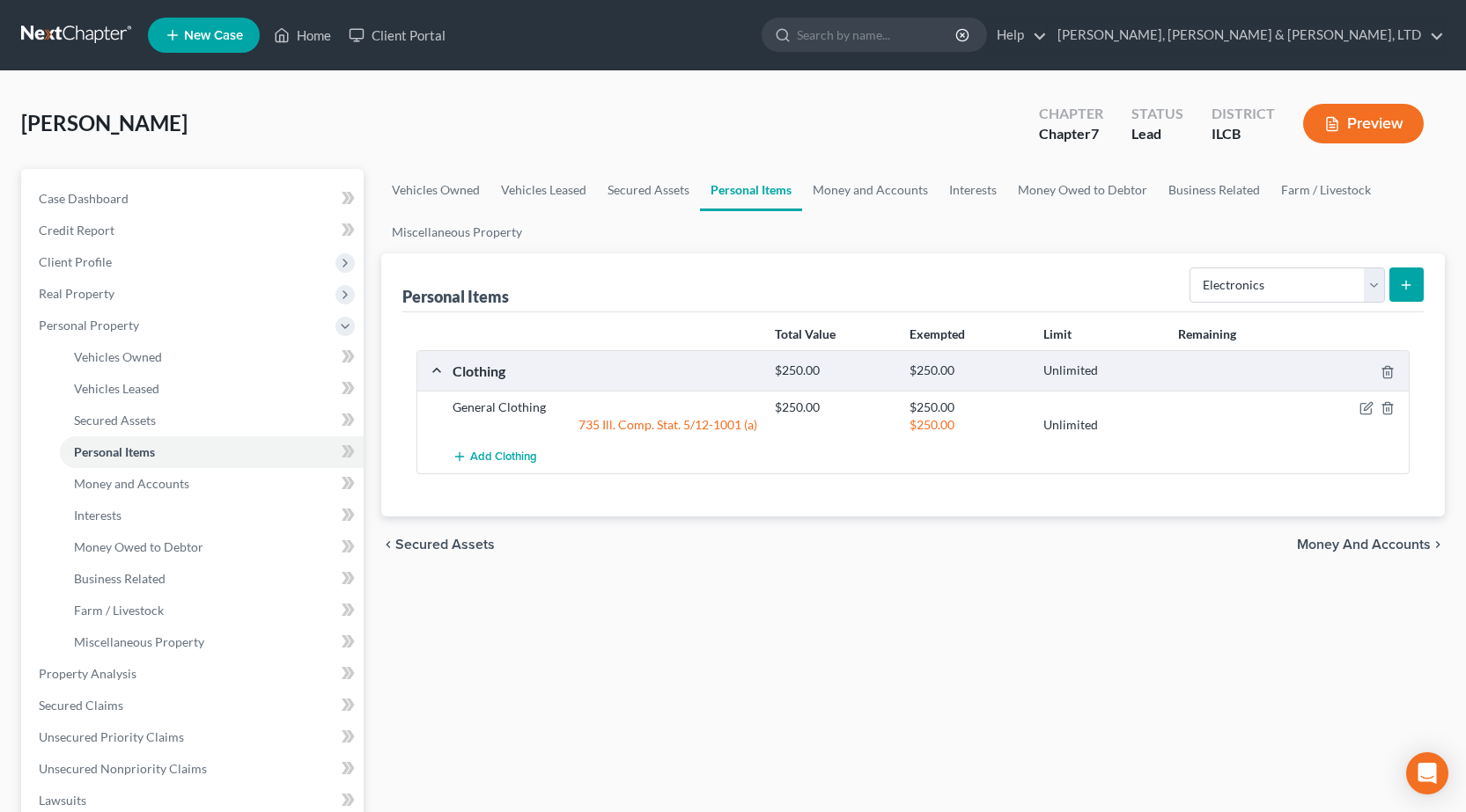
click at [1403, 282] on icon "submit" at bounding box center [1406, 285] width 15 height 15
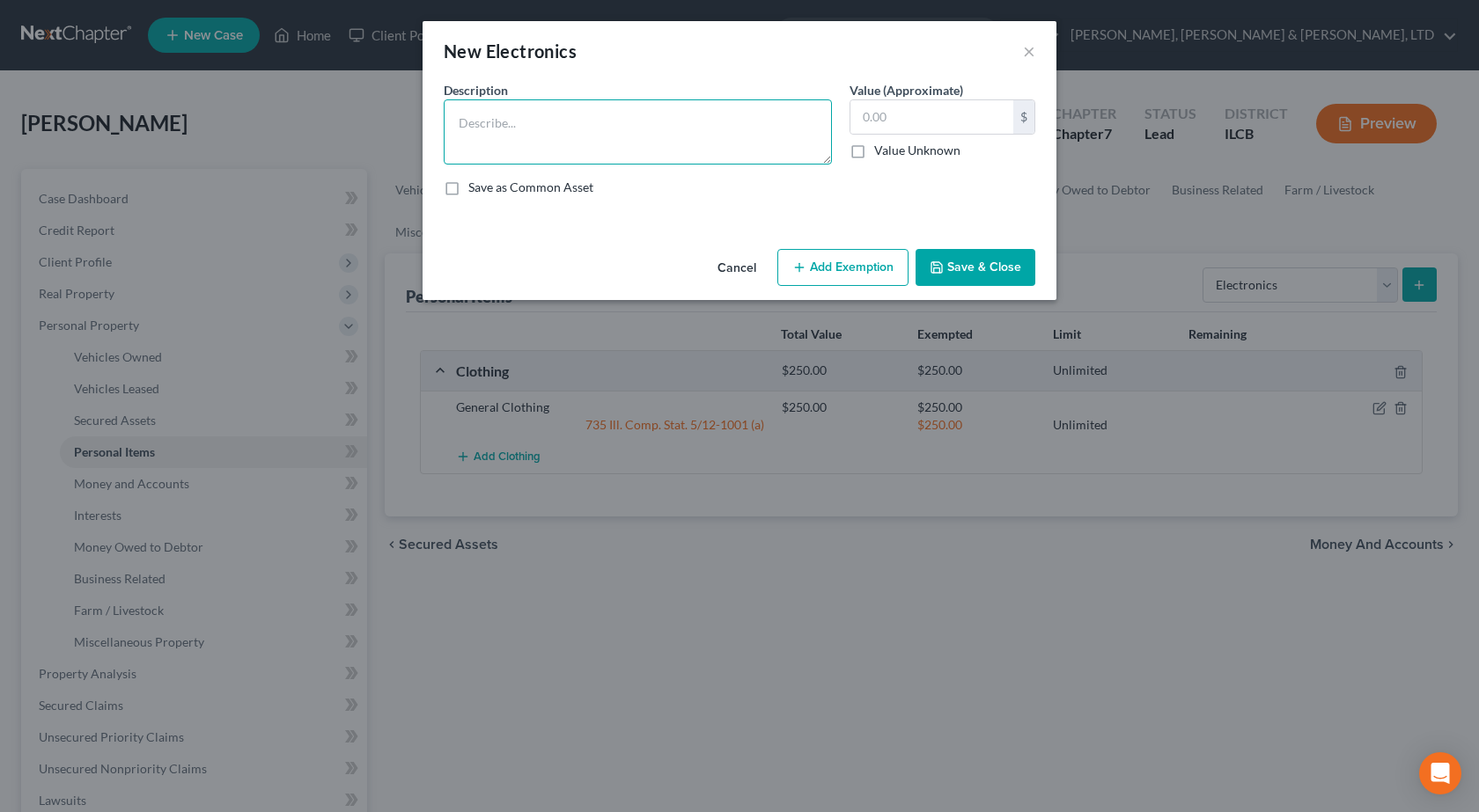
click at [652, 133] on textarea at bounding box center [637, 132] width 388 height 65
type textarea "(3) TVs, Cell Phone, PlayStation 4"
click at [907, 135] on div "$ Value Unknown" at bounding box center [942, 130] width 186 height 60
click at [907, 120] on input "text" at bounding box center [931, 117] width 163 height 34
type input "500"
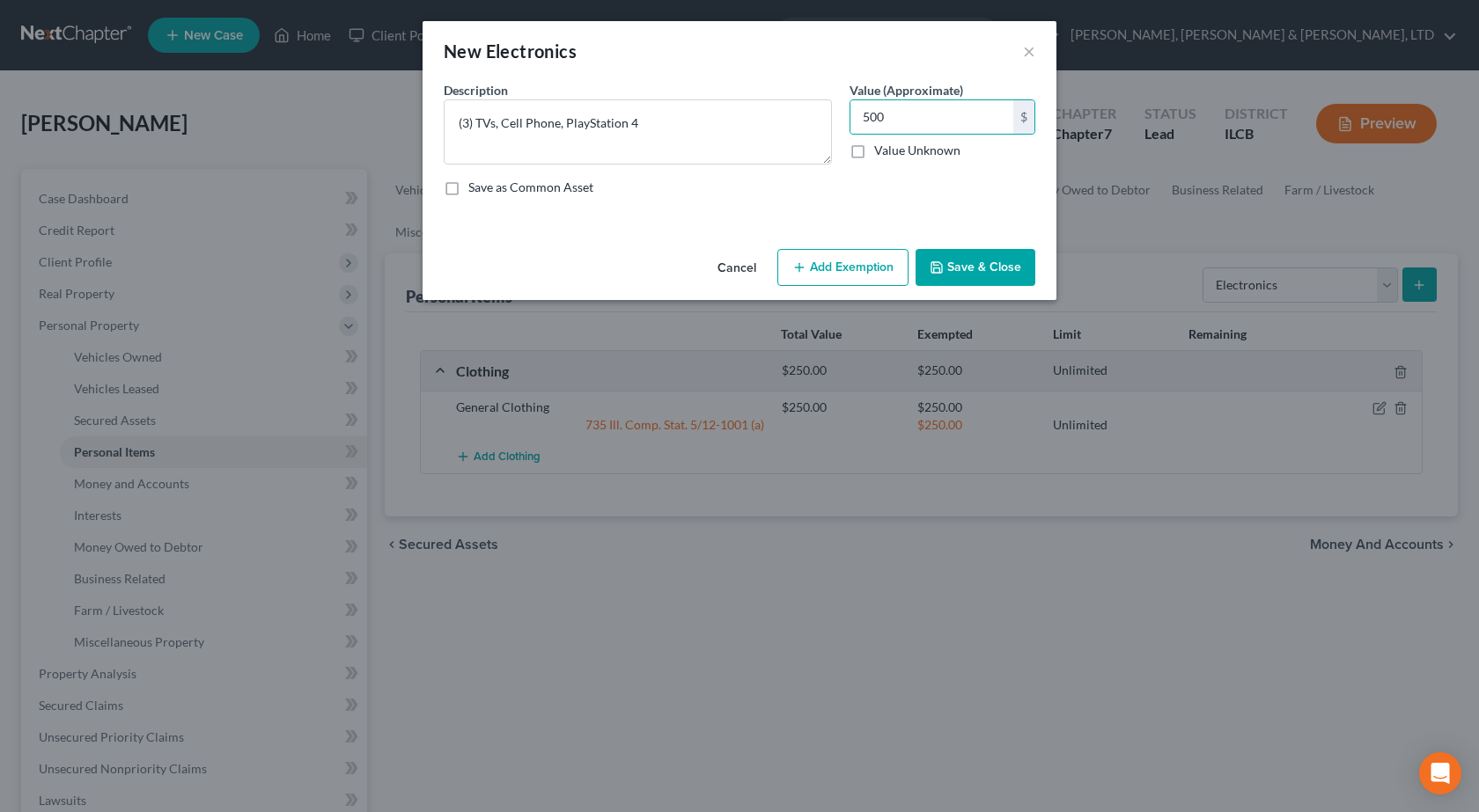
click at [854, 261] on button "Add Exemption" at bounding box center [842, 267] width 131 height 37
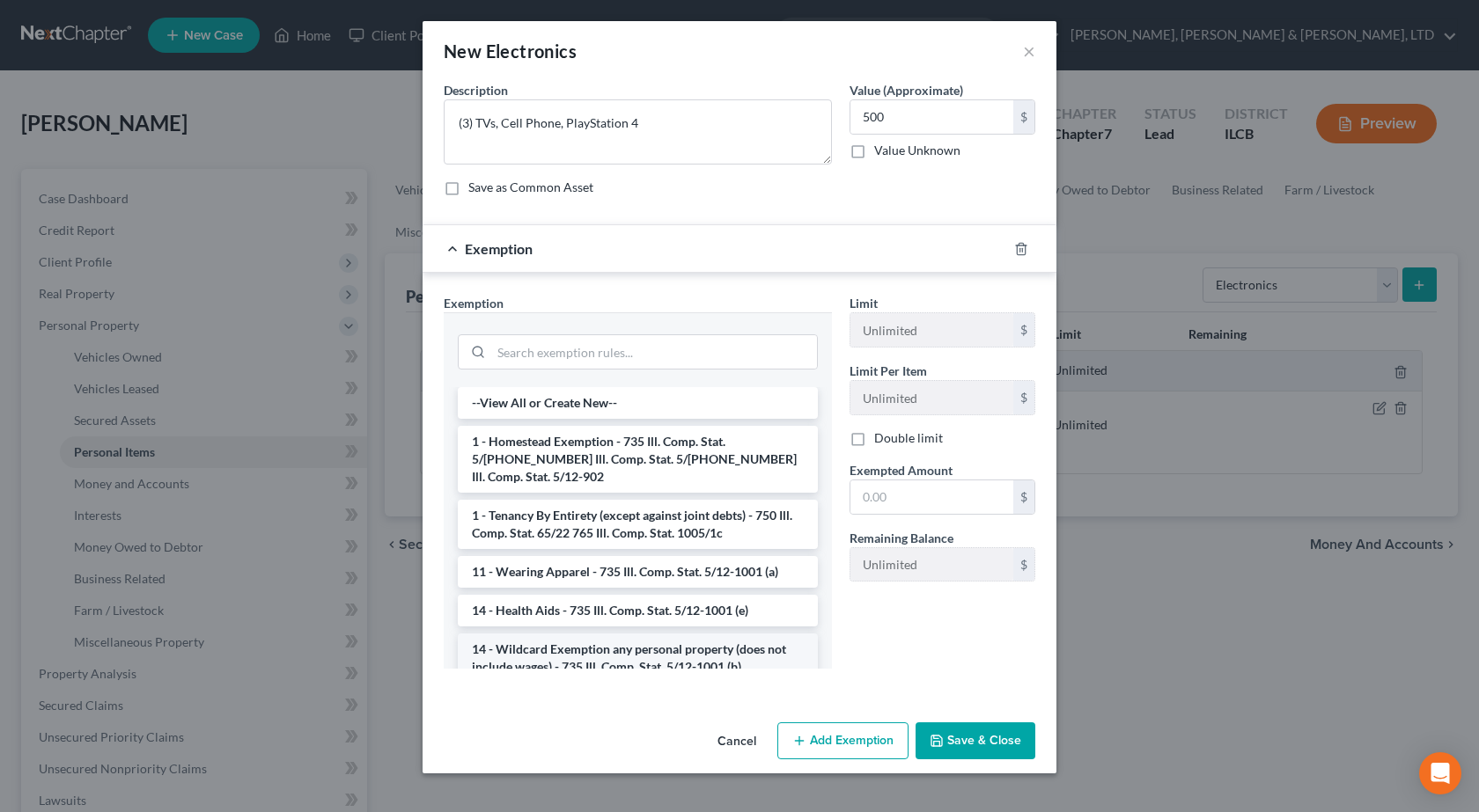
click at [558, 635] on li "14 - Wildcard Exemption any personal property (does not include wages) - 735 Il…" at bounding box center [638, 658] width 360 height 49
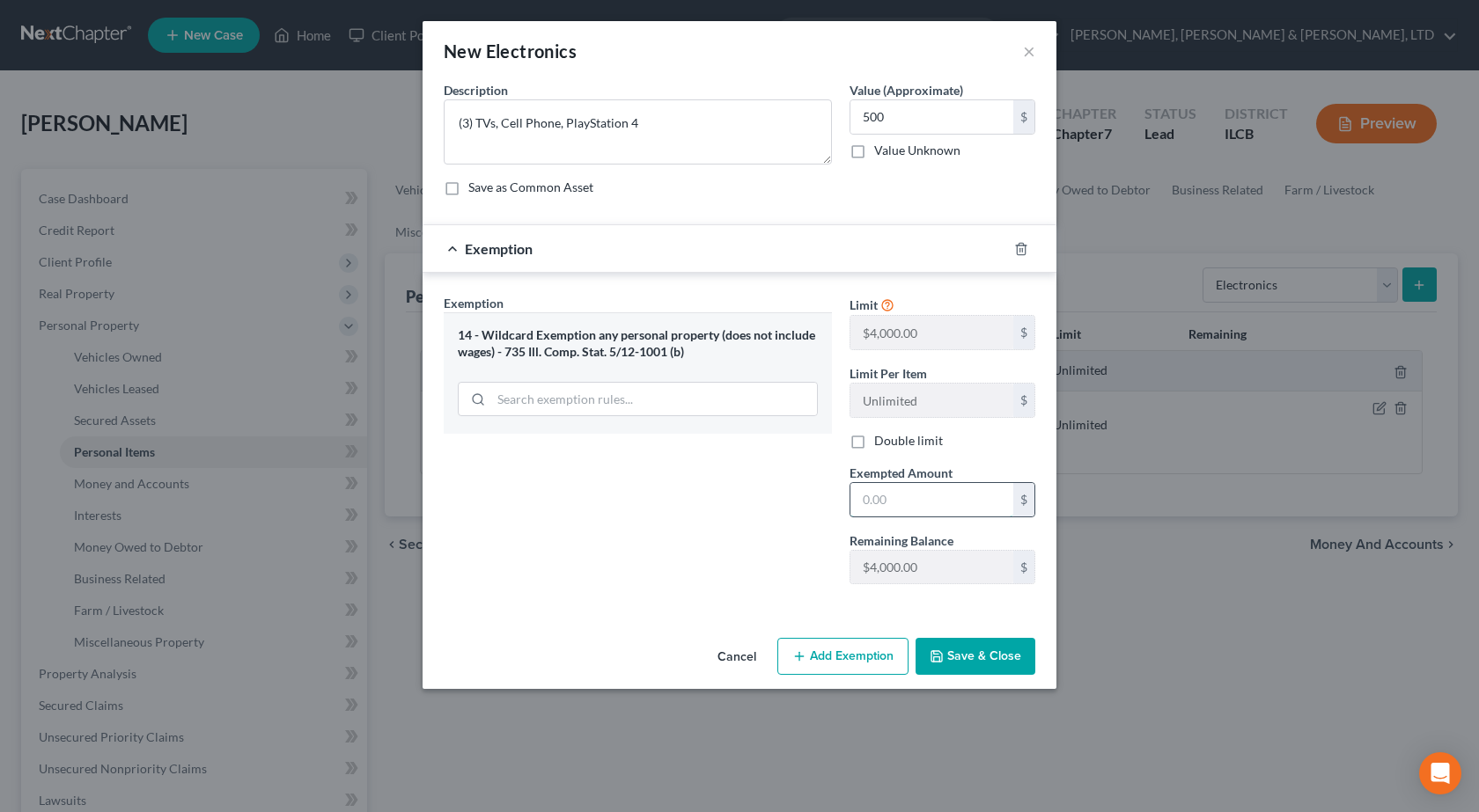
click at [898, 483] on input "text" at bounding box center [931, 499] width 163 height 34
type input "500"
drag, startPoint x: 626, startPoint y: 474, endPoint x: 738, endPoint y: 500, distance: 115.0
click at [629, 474] on div "Exemption Set must be selected for CA. Exemption * 14 - Wildcard Exemption any …" at bounding box center [637, 446] width 406 height 305
click at [1014, 657] on button "Save & Close" at bounding box center [976, 656] width 120 height 37
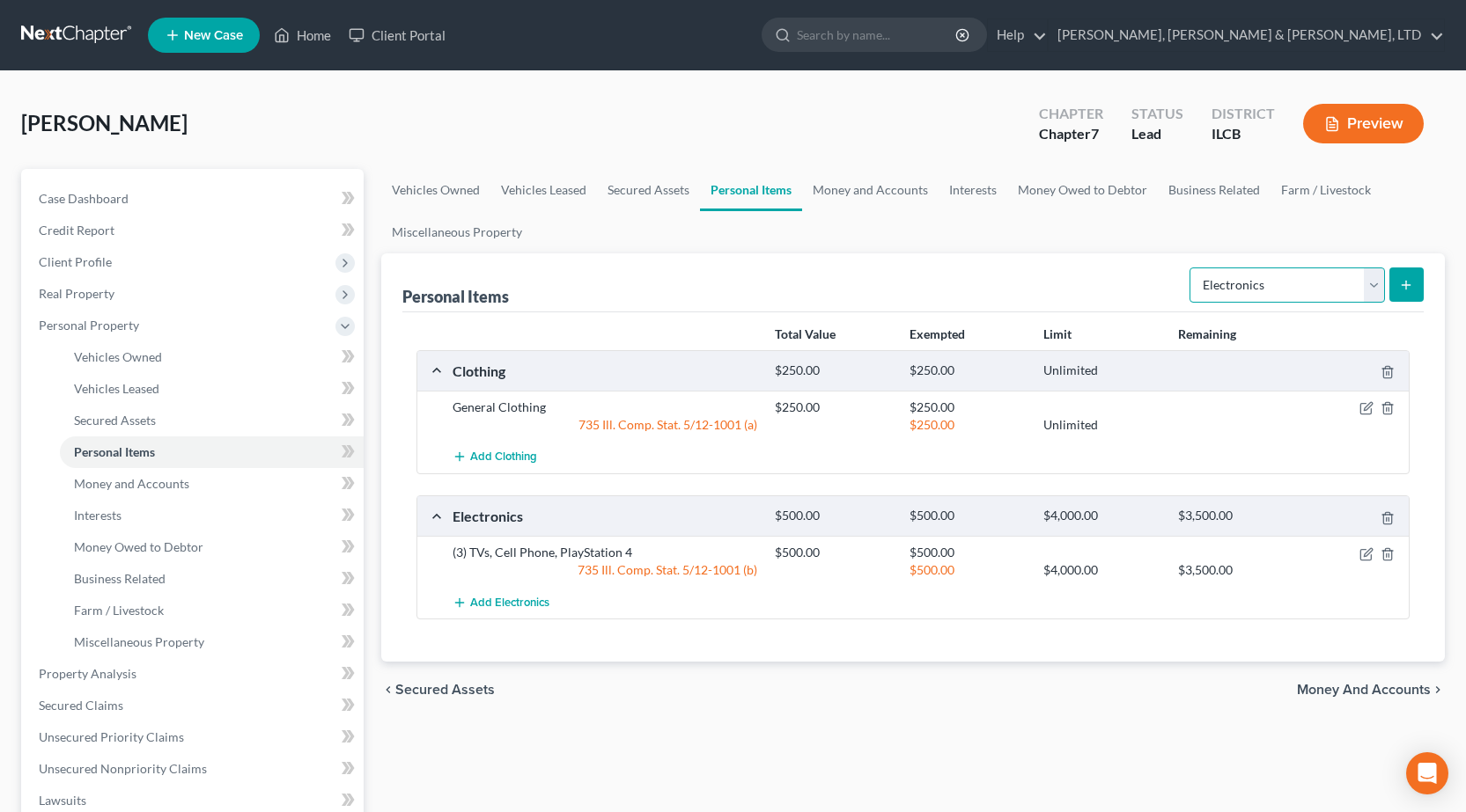
click at [1284, 279] on select "Select Item Type Clothing Collectibles Of Value Electronics Firearms Household …" at bounding box center [1287, 285] width 196 height 35
select select "household_goods"
click at [1191, 267] on select "Select Item Type Clothing Collectibles Of Value Electronics Firearms Household …" at bounding box center [1287, 285] width 196 height 35
click at [1412, 269] on button "submit" at bounding box center [1406, 284] width 34 height 34
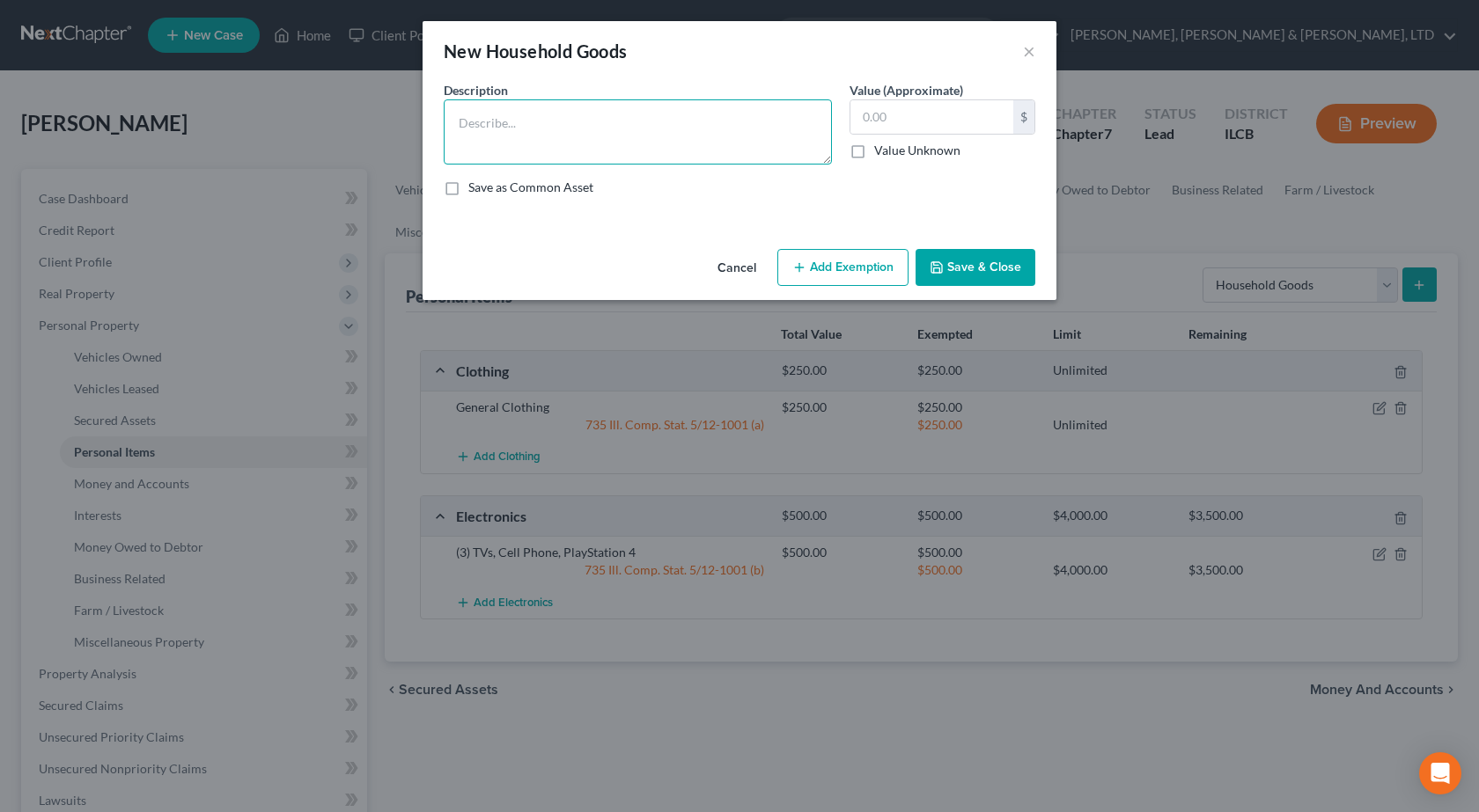
click at [555, 147] on textarea at bounding box center [637, 132] width 388 height 65
click at [528, 123] on textarea "Mattress, (2) Beds," at bounding box center [637, 132] width 388 height 65
click at [639, 130] on textarea "Mattress, (2) Complete Beds," at bounding box center [637, 132] width 388 height 65
click at [778, 145] on textarea "Mattress, (2) Complete Beds, Night Stand, (5) Dressers, (2) End Tables, Coffee …" at bounding box center [637, 132] width 388 height 65
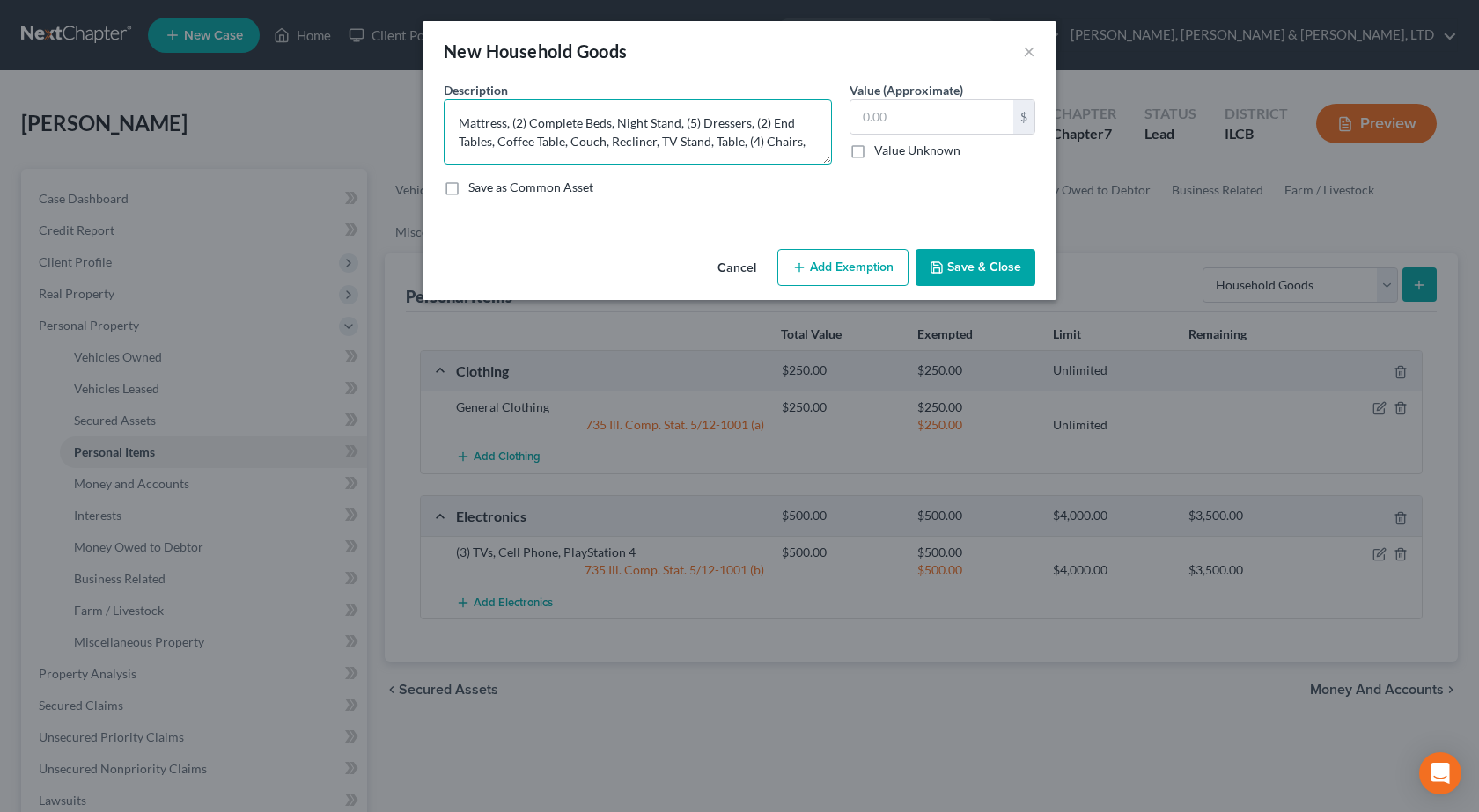
click at [813, 142] on textarea "Mattress, (2) Complete Beds, Night Stand, (5) Dressers, (2) End Tables, Coffee …" at bounding box center [637, 132] width 388 height 65
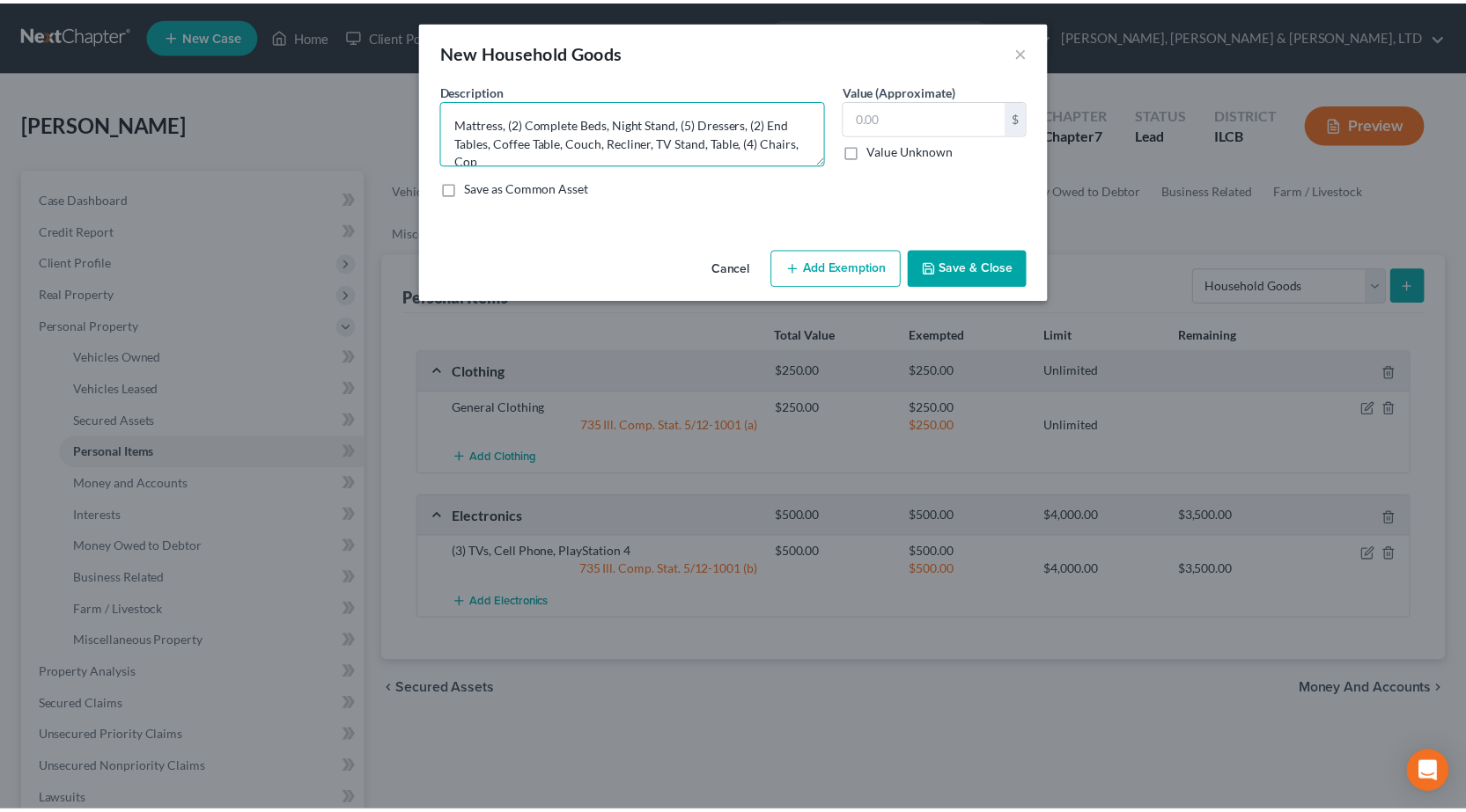
scroll to position [4, 0]
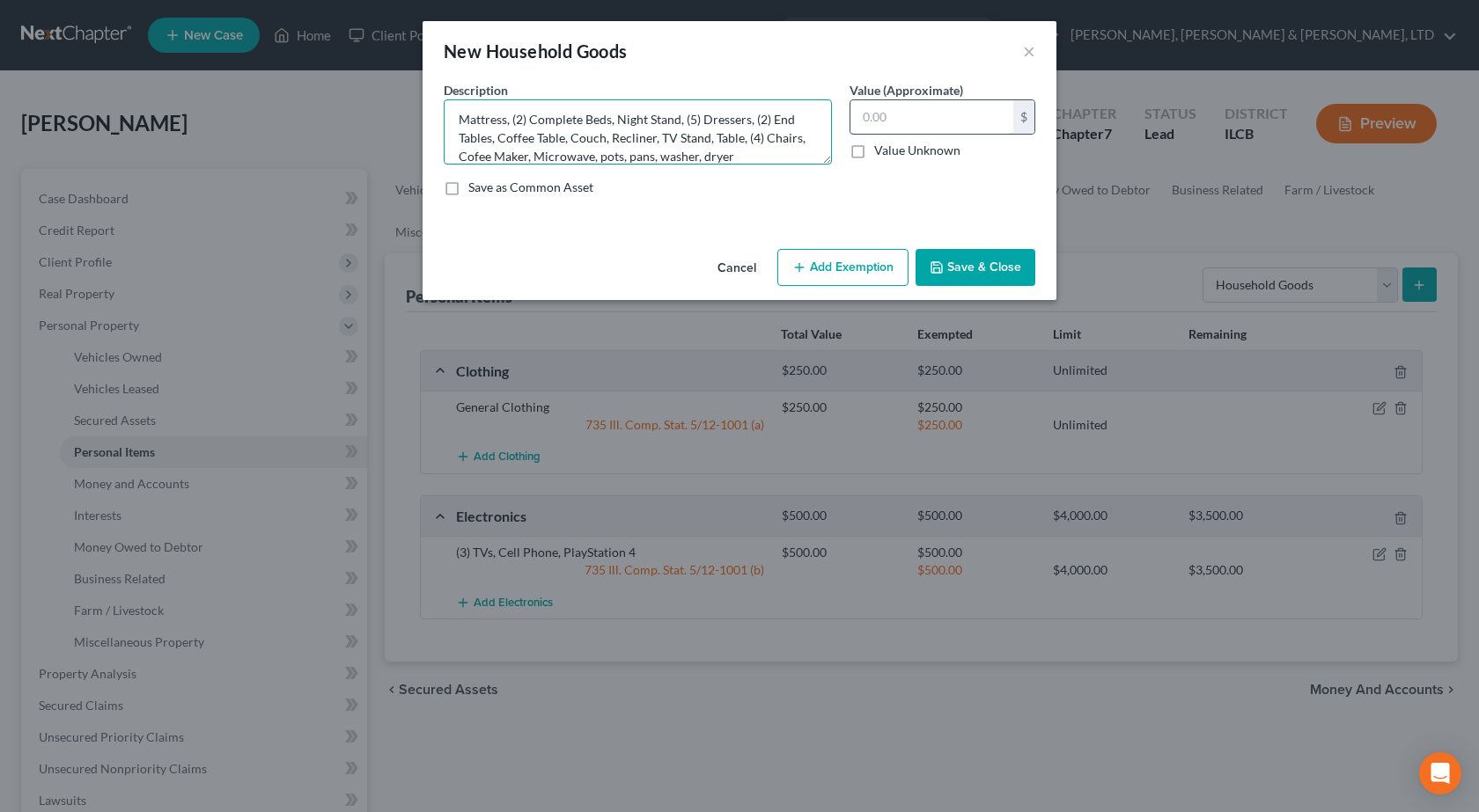
type textarea "Mattress, (2) Complete Beds, Night Stand, (5) Dressers, (2) End Tables, Coffee …"
click at [882, 102] on input "text" at bounding box center [931, 117] width 163 height 34
type input "1,000"
click at [858, 275] on button "Add Exemption" at bounding box center [842, 267] width 131 height 37
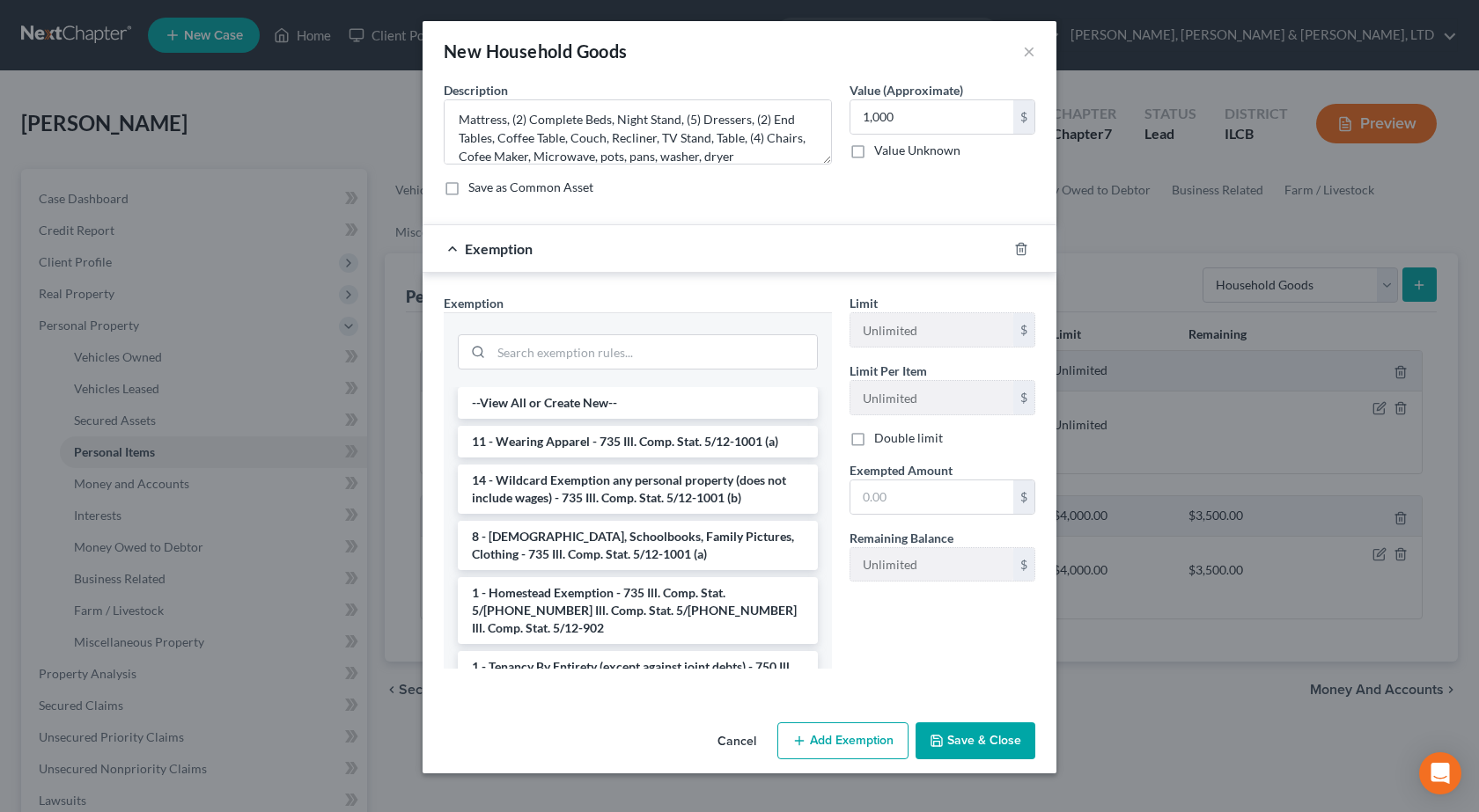
drag, startPoint x: 548, startPoint y: 497, endPoint x: 626, endPoint y: 505, distance: 78.4
click at [552, 497] on li "14 - Wildcard Exemption any personal property (does not include wages) - 735 Il…" at bounding box center [638, 489] width 360 height 49
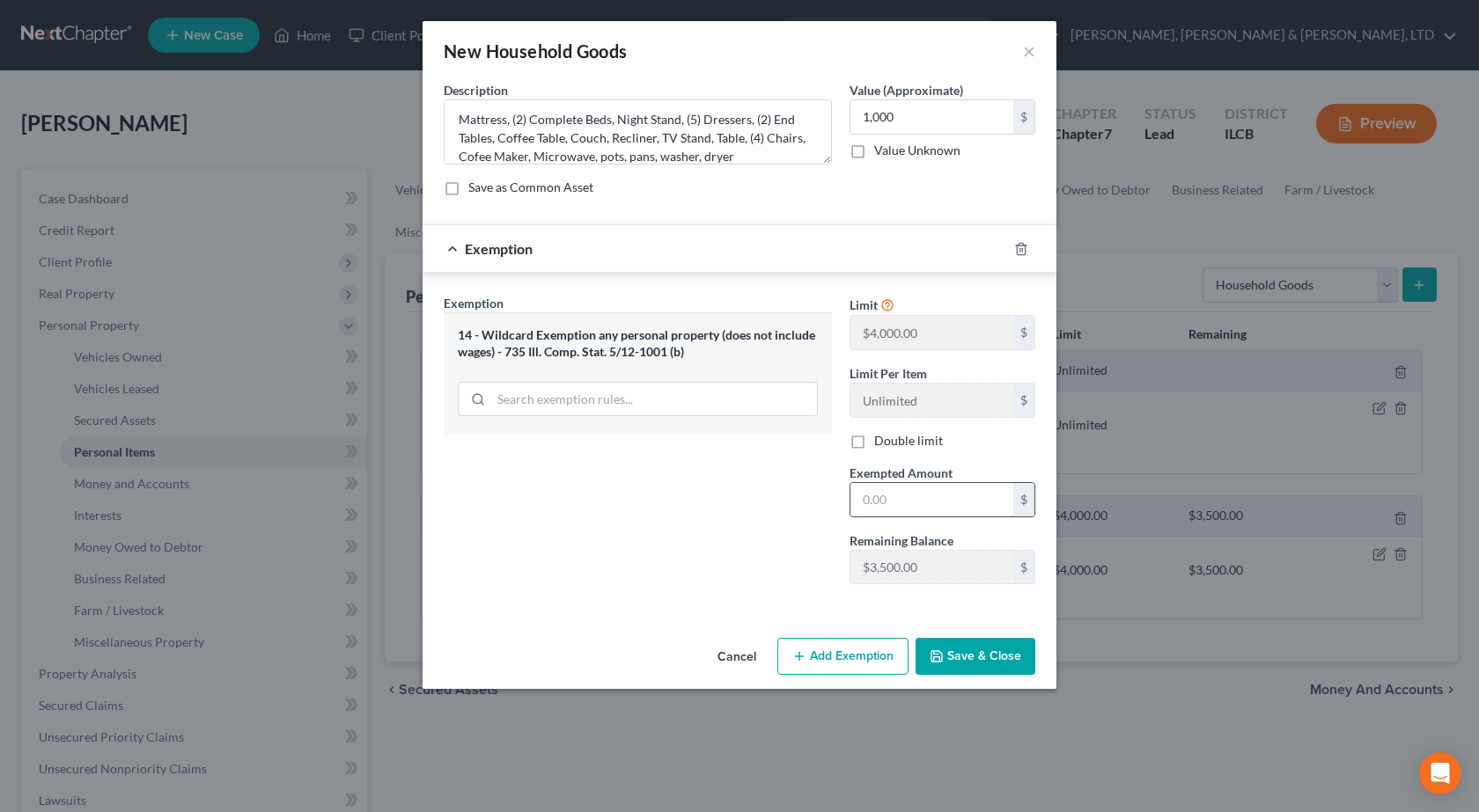
click at [906, 496] on input "text" at bounding box center [931, 499] width 163 height 34
type input "1,000"
click at [1003, 667] on button "Save & Close" at bounding box center [976, 656] width 120 height 37
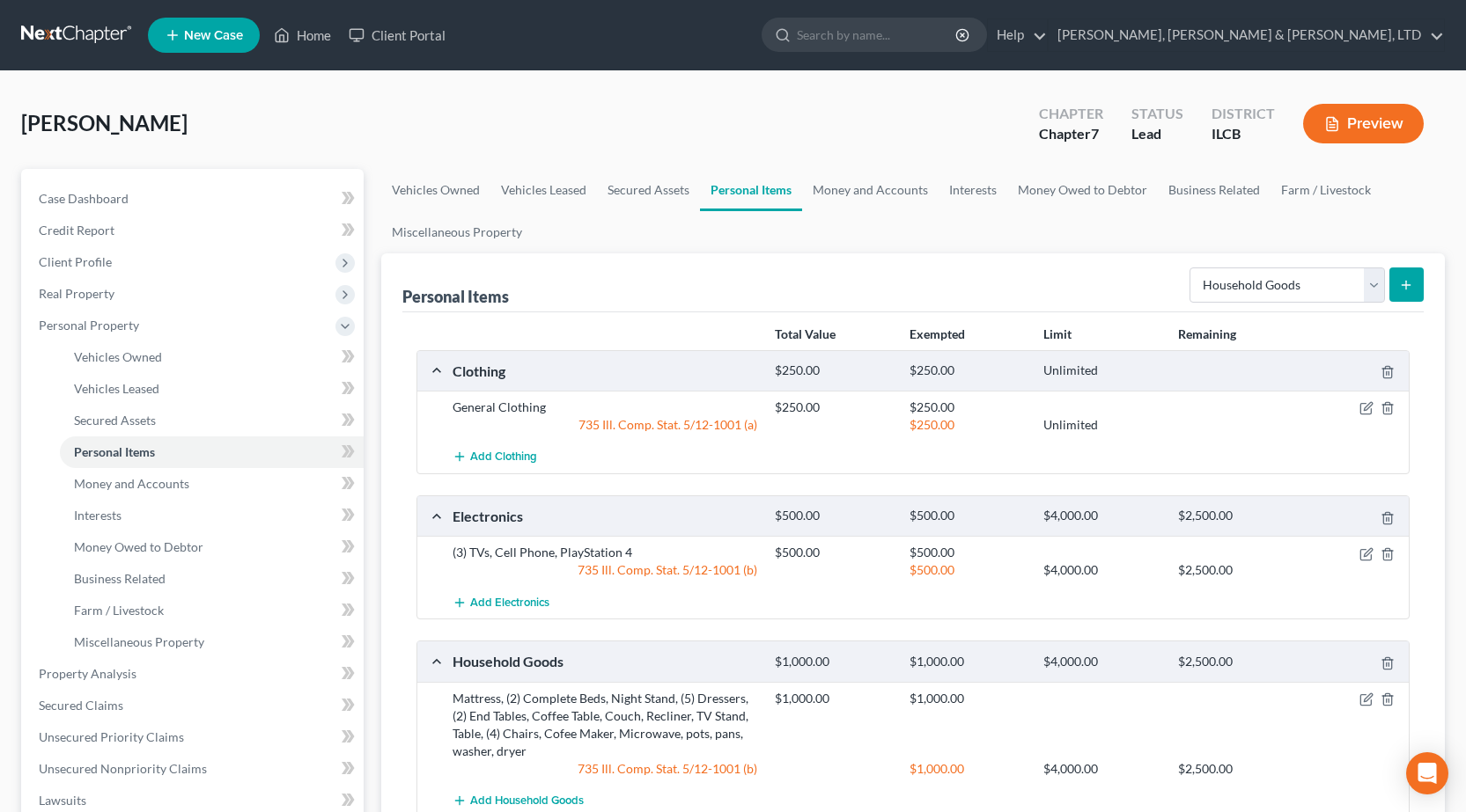
click at [1275, 262] on div "Select Item Type Clothing Collectibles Of Value Electronics Firearms Household …" at bounding box center [1302, 284] width 241 height 46
click at [1274, 281] on select "Select Item Type Clothing Collectibles Of Value Electronics Firearms Household …" at bounding box center [1287, 285] width 196 height 35
select select "pets"
click at [1191, 267] on select "Select Item Type Clothing Collectibles Of Value Electronics Firearms Household …" at bounding box center [1287, 285] width 196 height 35
click at [1412, 290] on icon "submit" at bounding box center [1406, 285] width 15 height 15
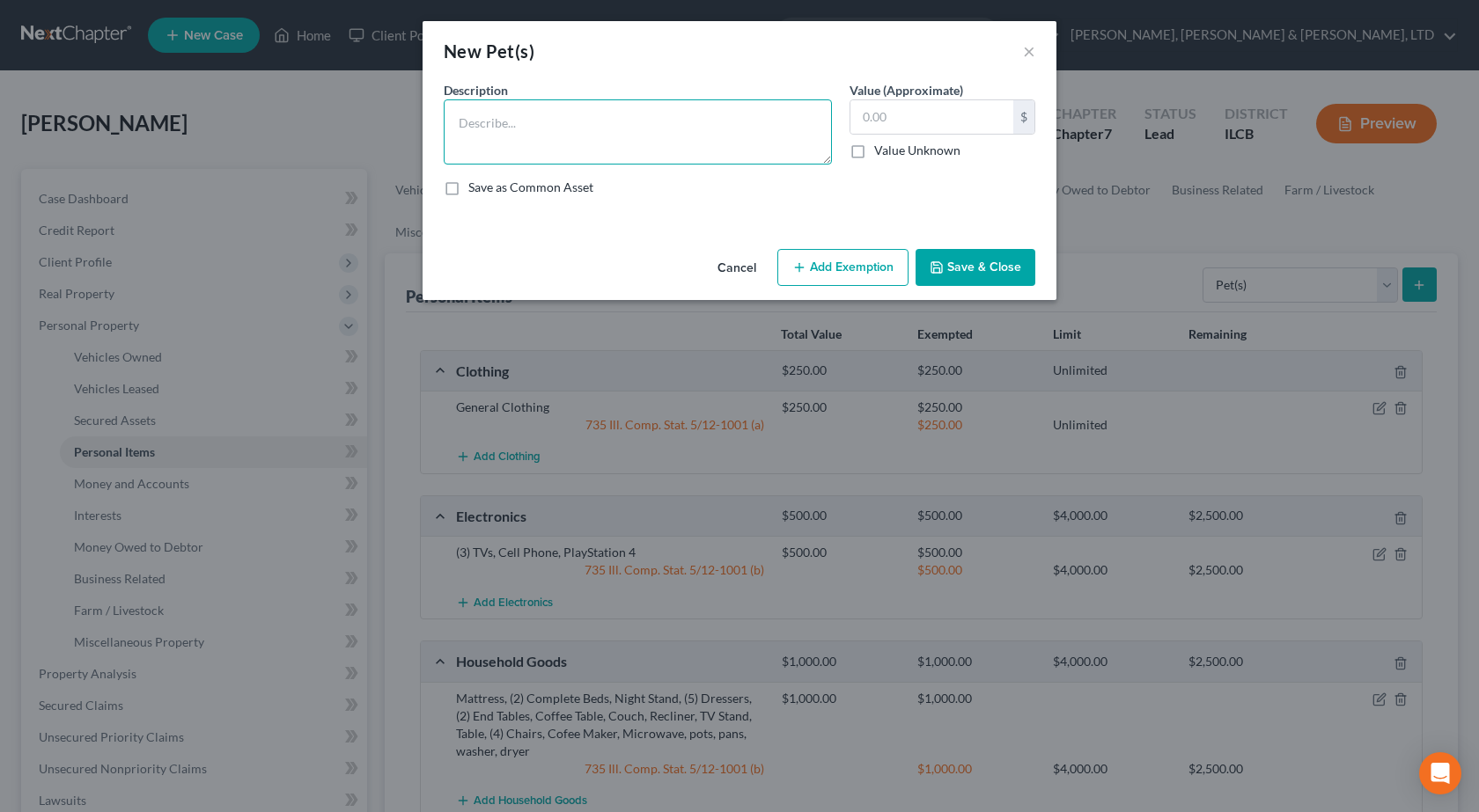
click at [576, 138] on textarea at bounding box center [637, 132] width 388 height 65
click at [508, 125] on textarea "dog, (3) Cats" at bounding box center [637, 132] width 388 height 65
type textarea "dog, (3) cats"
click at [984, 272] on button "Save & Close" at bounding box center [976, 267] width 120 height 37
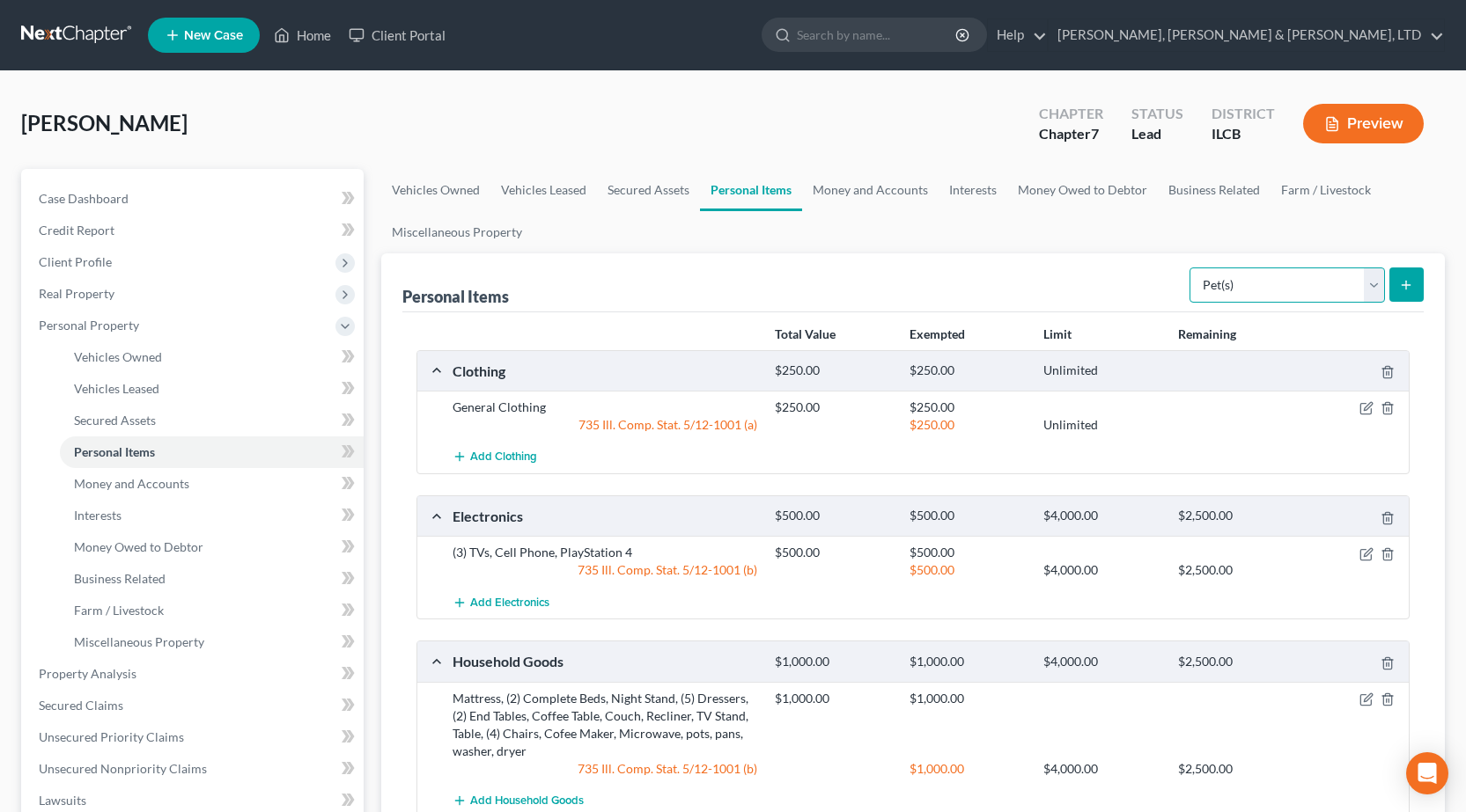
click at [1234, 278] on select "Select Item Type Clothing Collectibles Of Value Electronics Firearms Household …" at bounding box center [1287, 285] width 196 height 35
select select "sports_and_hobby_equipment"
click at [1191, 267] on select "Select Item Type Clothing Collectibles Of Value Electronics Firearms Household …" at bounding box center [1287, 285] width 196 height 35
click at [1396, 289] on button "submit" at bounding box center [1406, 284] width 34 height 34
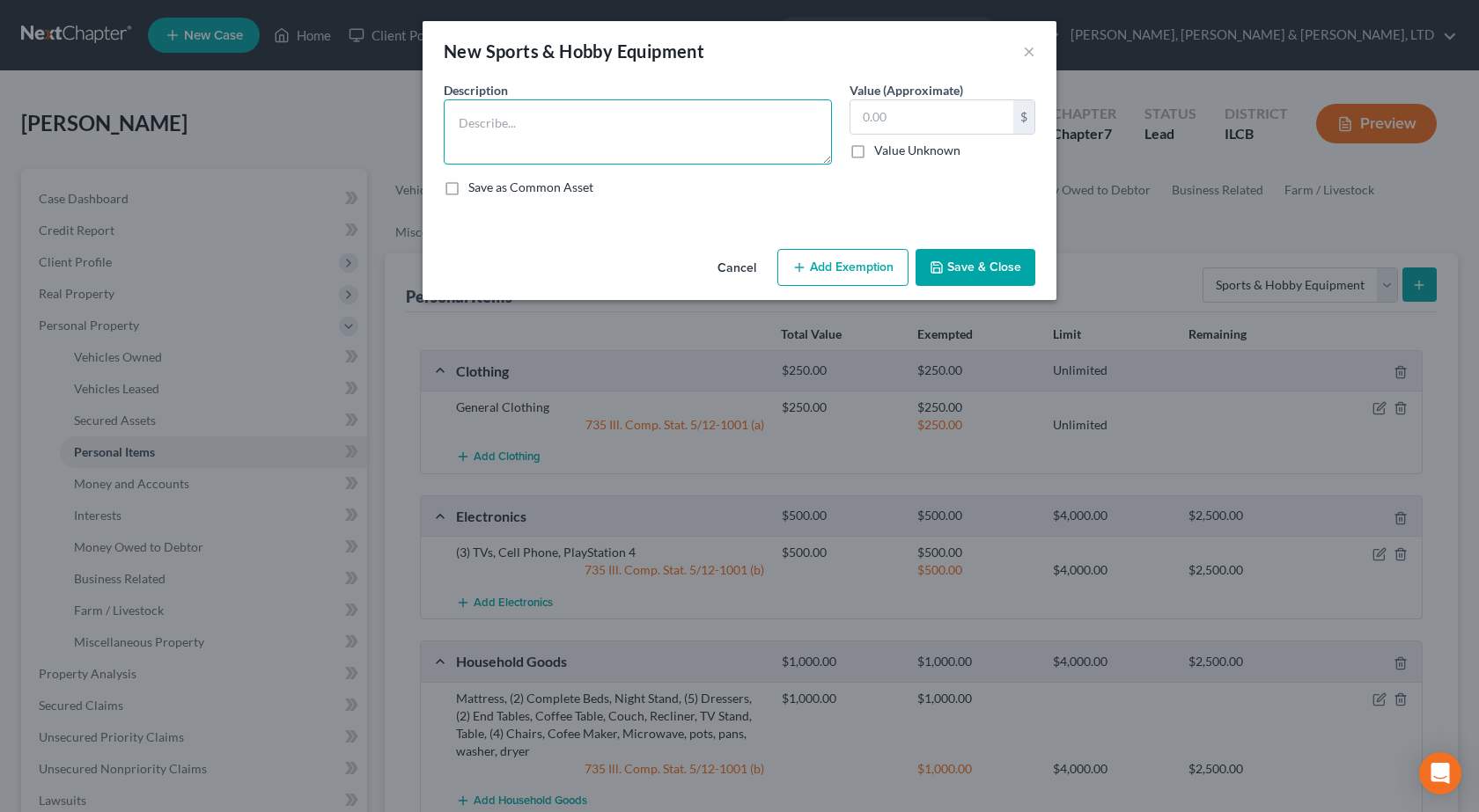
click at [778, 130] on textarea at bounding box center [637, 132] width 388 height 65
type textarea "Baseball Glove, Football, Baseball Equipment, Soccer Ball, Basic Hand Tools, Dr…"
click at [932, 122] on input "text" at bounding box center [931, 117] width 163 height 34
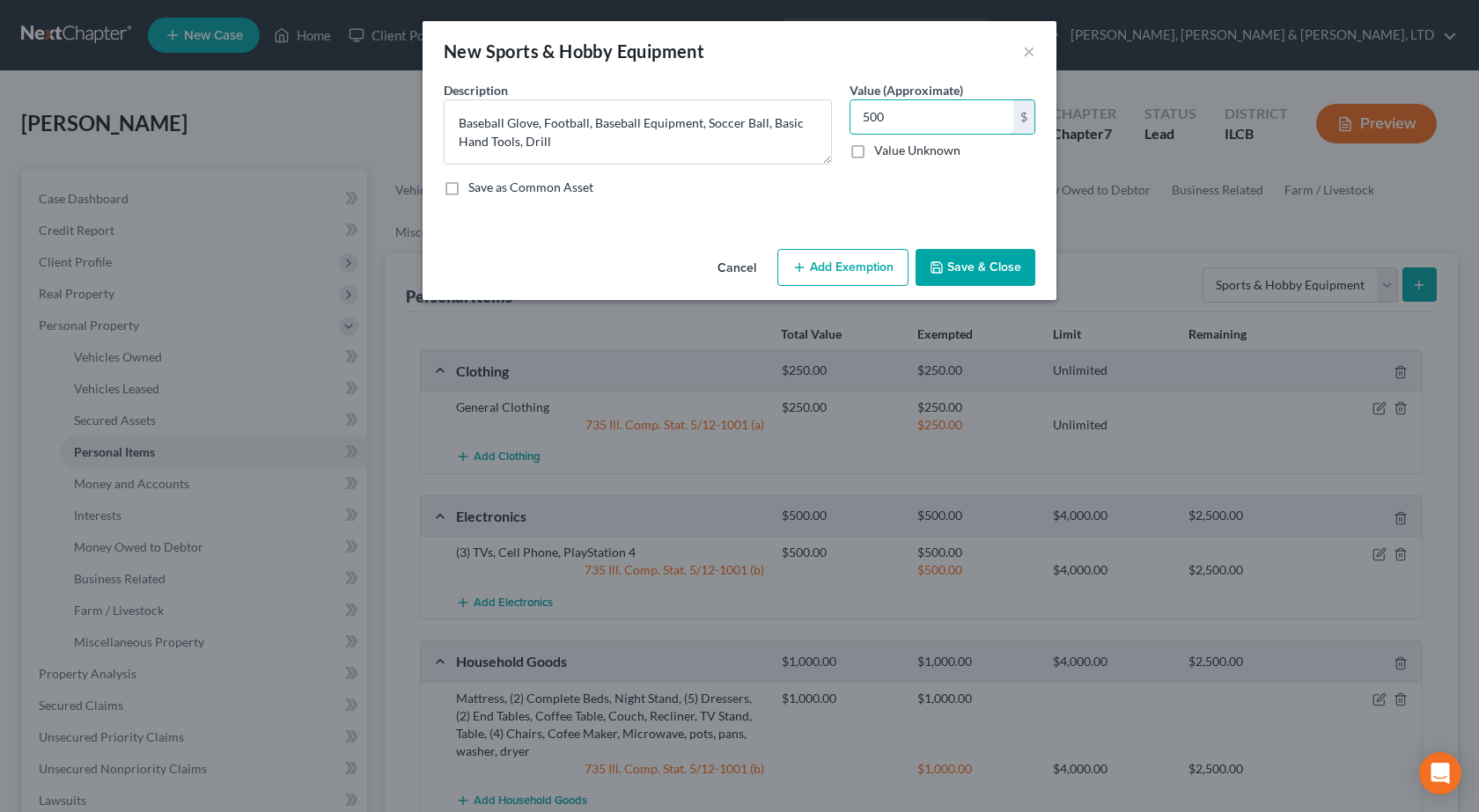
type input "500"
click at [831, 259] on button "Add Exemption" at bounding box center [842, 267] width 131 height 37
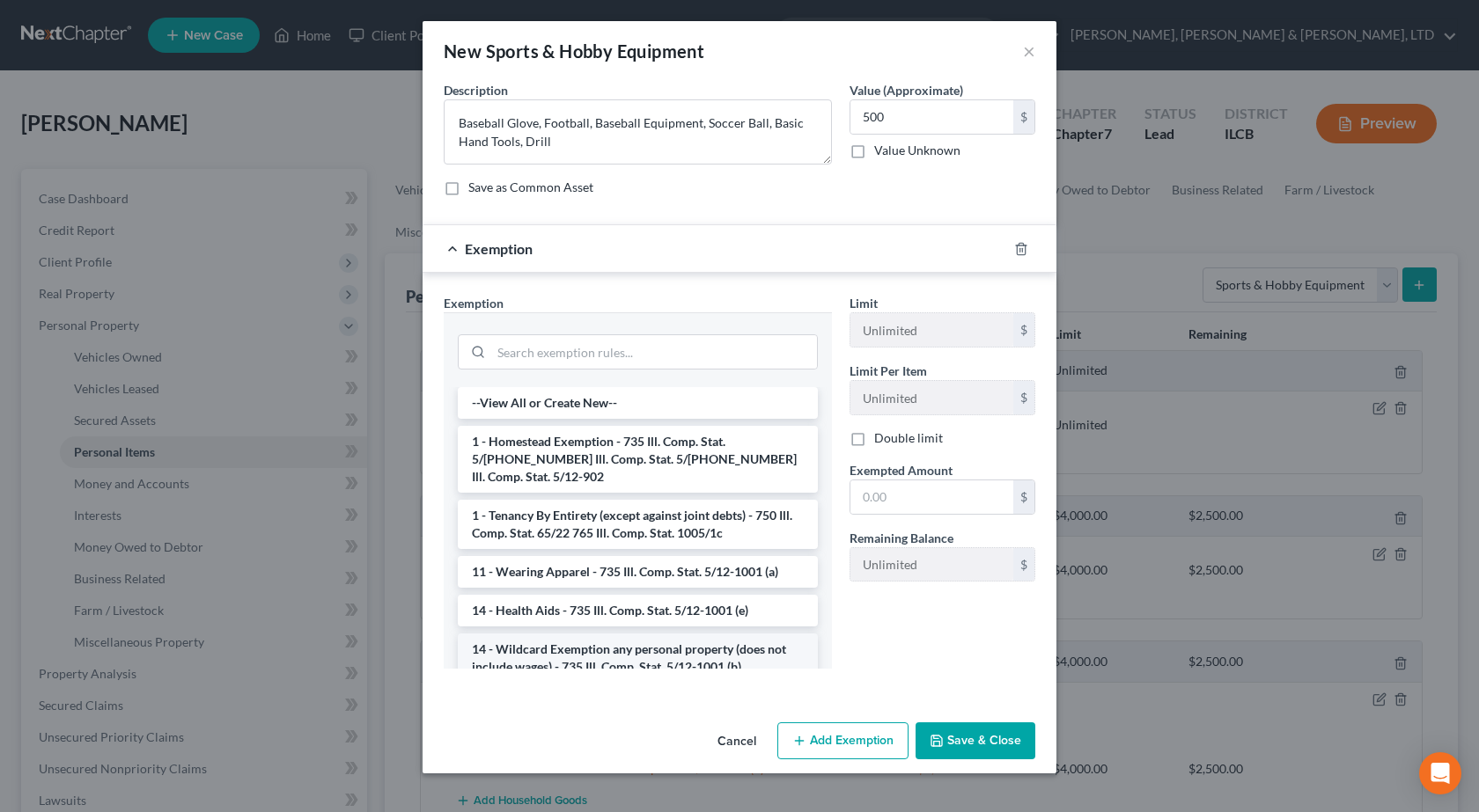
click at [629, 653] on li "14 - Wildcard Exemption any personal property (does not include wages) - 735 Il…" at bounding box center [638, 658] width 360 height 49
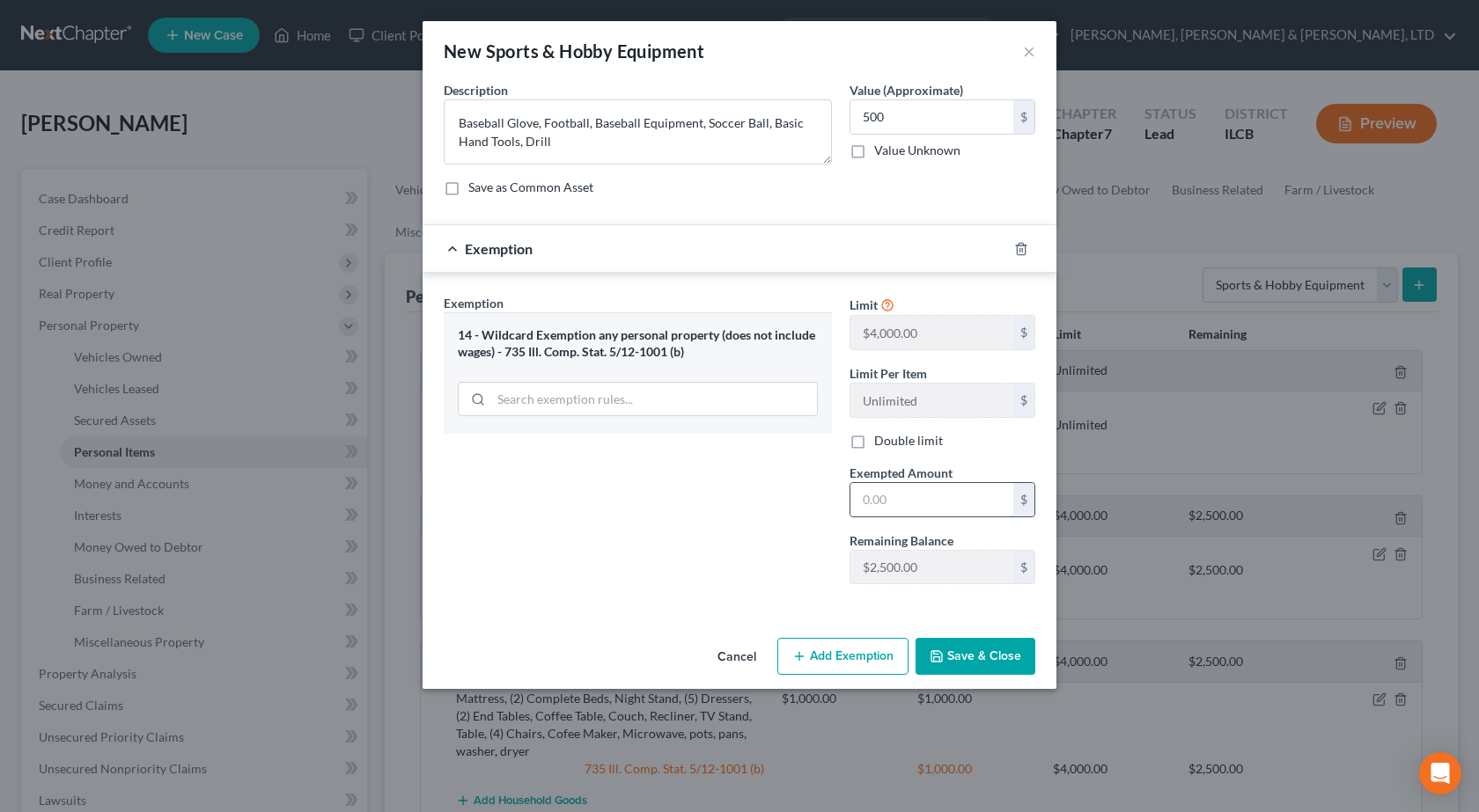
click at [890, 506] on input "text" at bounding box center [931, 499] width 163 height 34
type input "500"
click at [757, 522] on div "Exemption Set must be selected for CA. Exemption * 14 - Wildcard Exemption any …" at bounding box center [637, 446] width 406 height 305
drag, startPoint x: 973, startPoint y: 677, endPoint x: 973, endPoint y: 664, distance: 13.0
click at [973, 665] on div "Cancel Add Exemption Save & Close" at bounding box center [739, 660] width 634 height 58
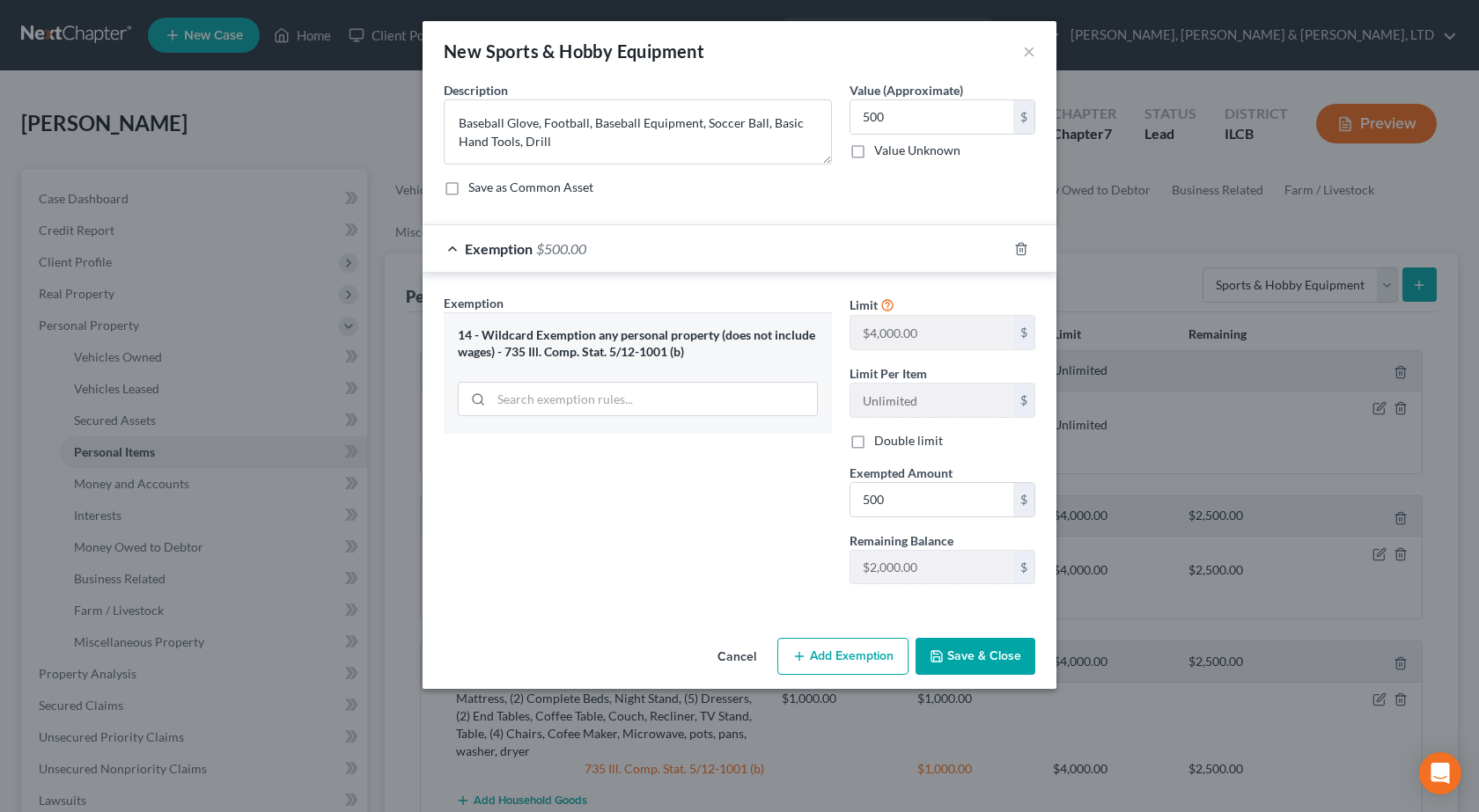
click at [975, 655] on button "Save & Close" at bounding box center [976, 656] width 120 height 37
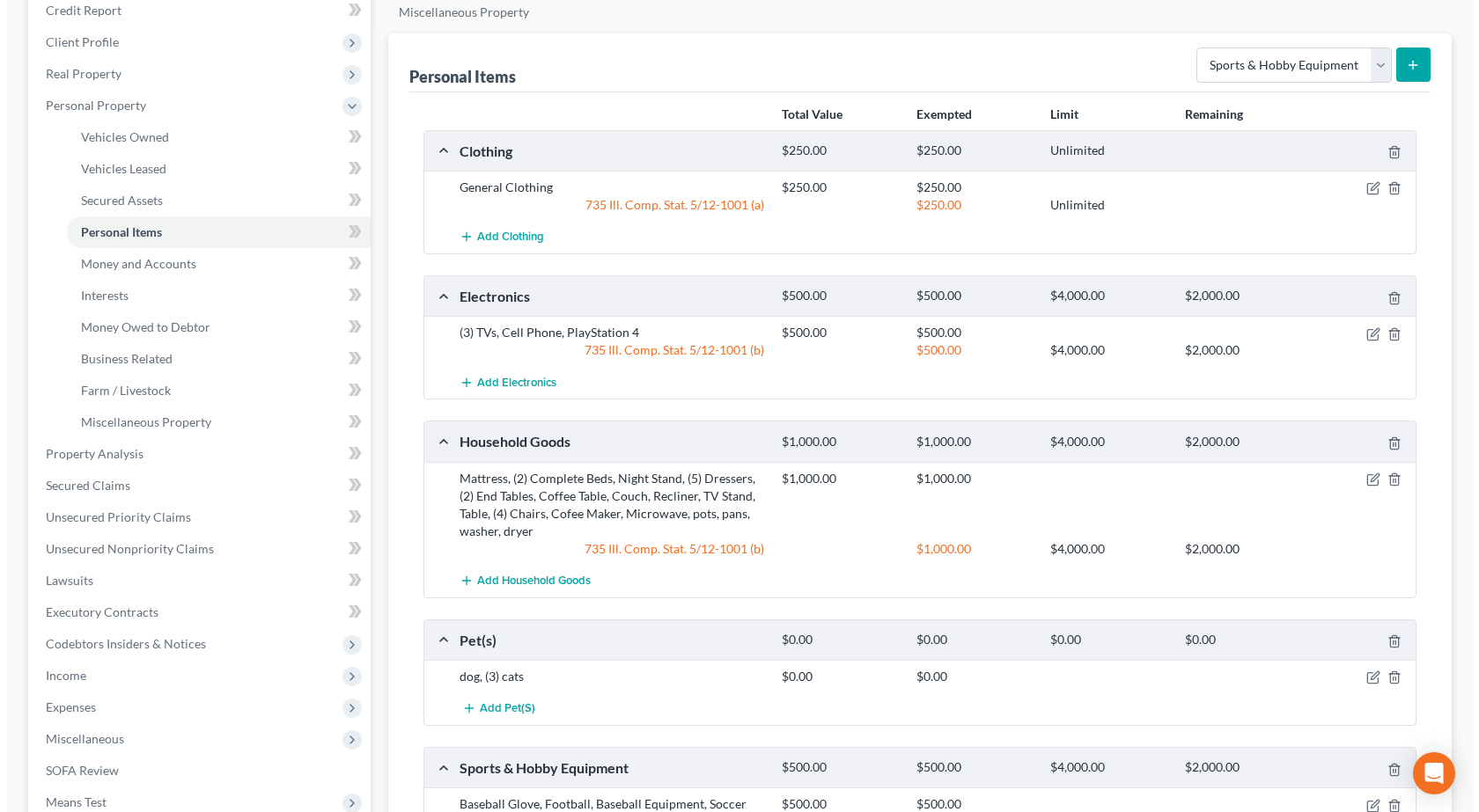
scroll to position [0, 0]
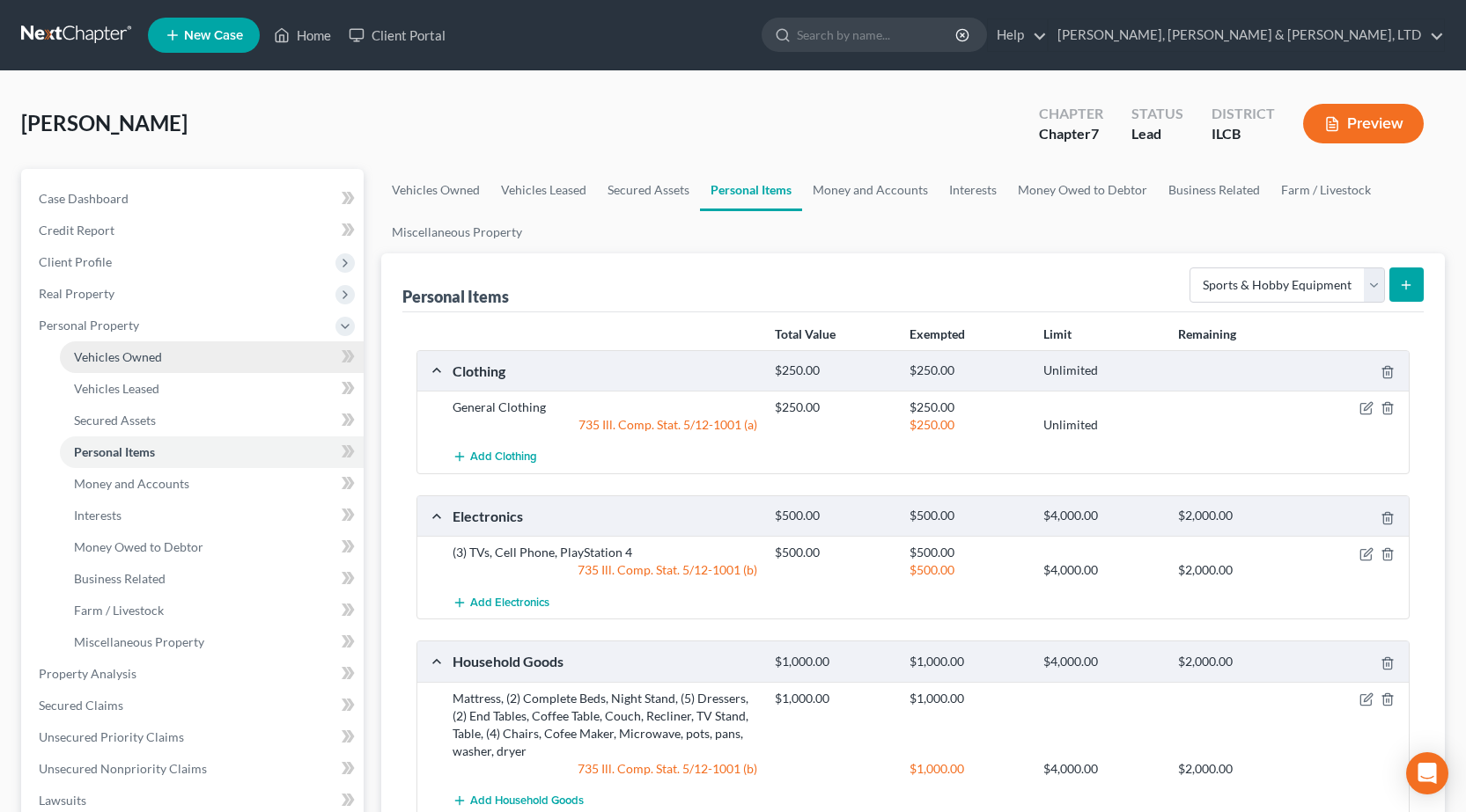
click at [153, 363] on span "Vehicles Owned" at bounding box center [117, 356] width 88 height 15
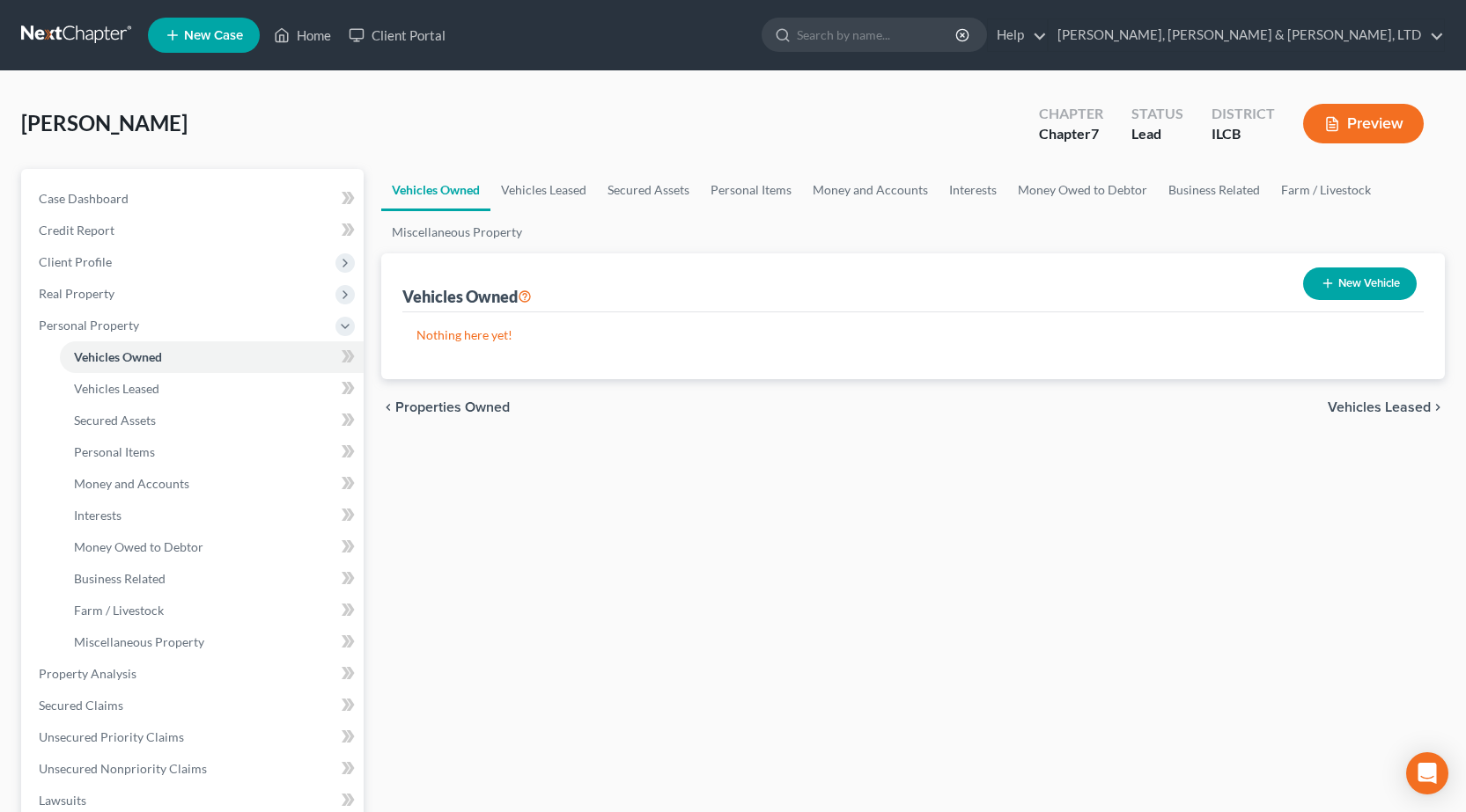
click at [1388, 286] on button "New Vehicle" at bounding box center [1359, 284] width 113 height 33
select select "0"
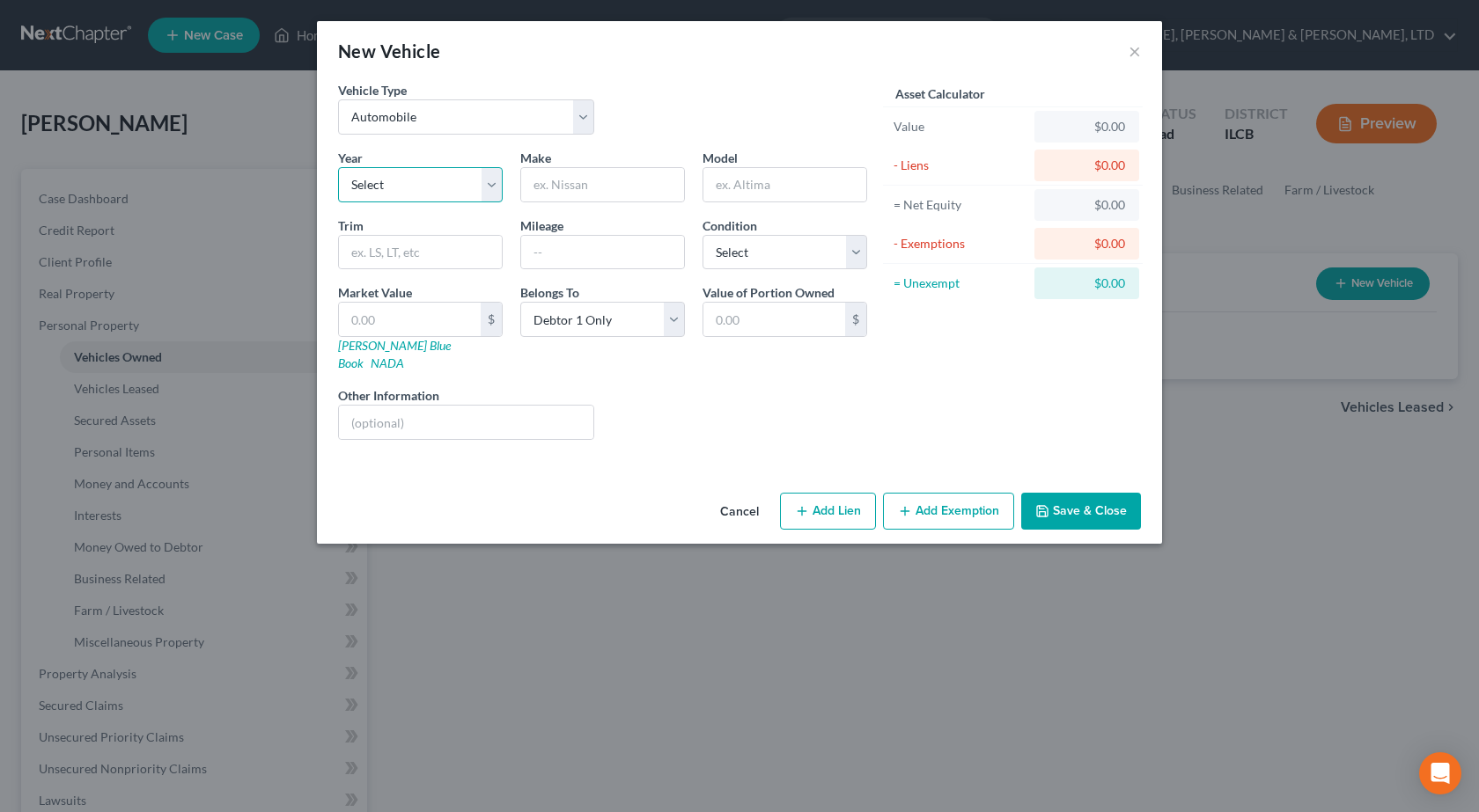
click at [436, 181] on select "Select 2026 2025 2024 2023 2022 2021 2020 2019 2018 2017 2016 2015 2014 2013 20…" at bounding box center [420, 185] width 165 height 35
select select "18"
click at [338, 167] on select "Select 2026 2025 2024 2023 2022 2021 2020 2019 2018 2017 2016 2015 2014 2013 20…" at bounding box center [420, 185] width 165 height 35
click at [593, 176] on input "text" at bounding box center [602, 185] width 163 height 34
type input "Saturn"
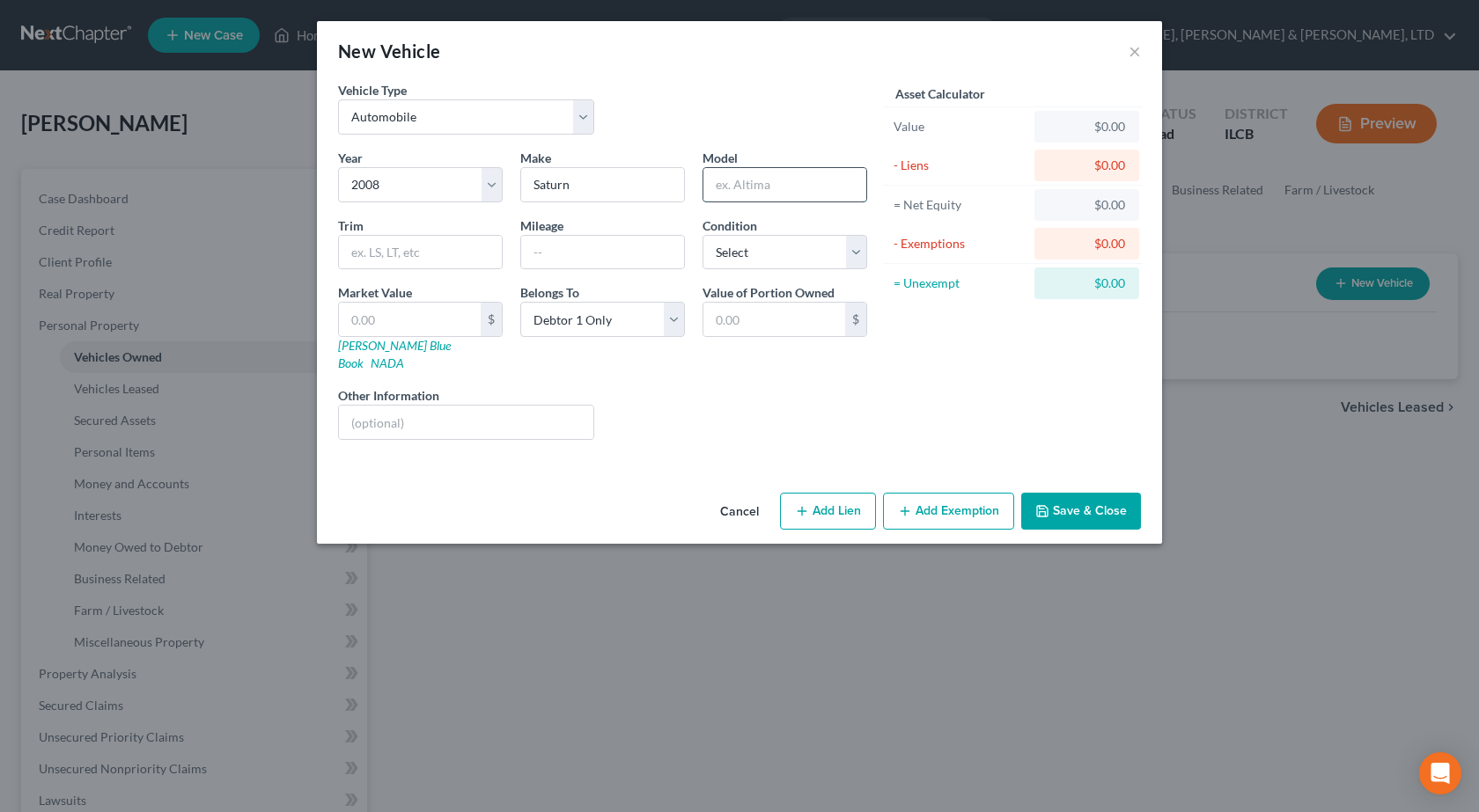
click at [767, 193] on input "text" at bounding box center [784, 185] width 163 height 34
type input "VUE"
click at [573, 238] on input "text" at bounding box center [602, 253] width 163 height 34
type input "220000"
drag, startPoint x: 1075, startPoint y: 489, endPoint x: 1158, endPoint y: 434, distance: 99.6
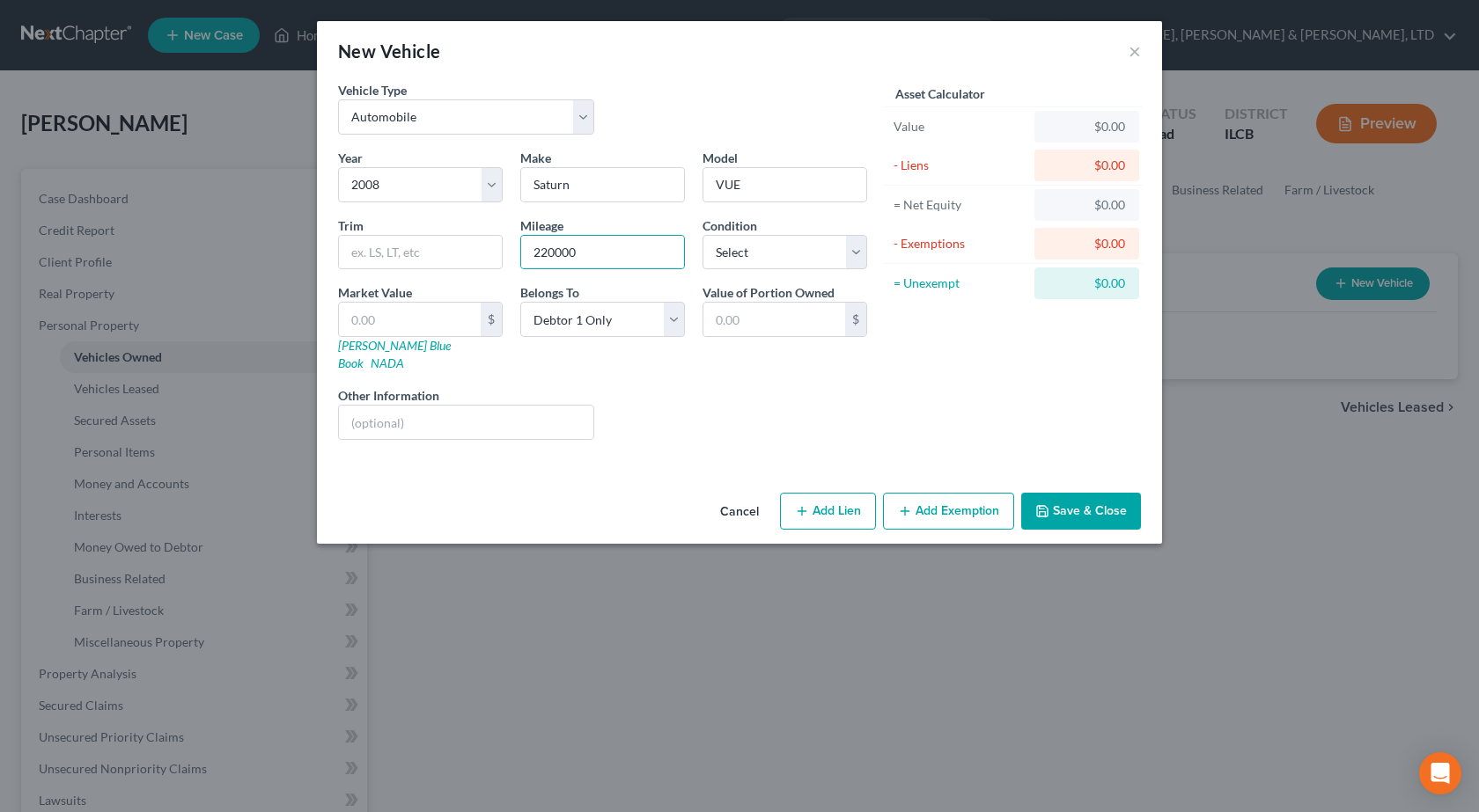
click at [1075, 493] on button "Save & Close" at bounding box center [1081, 511] width 120 height 37
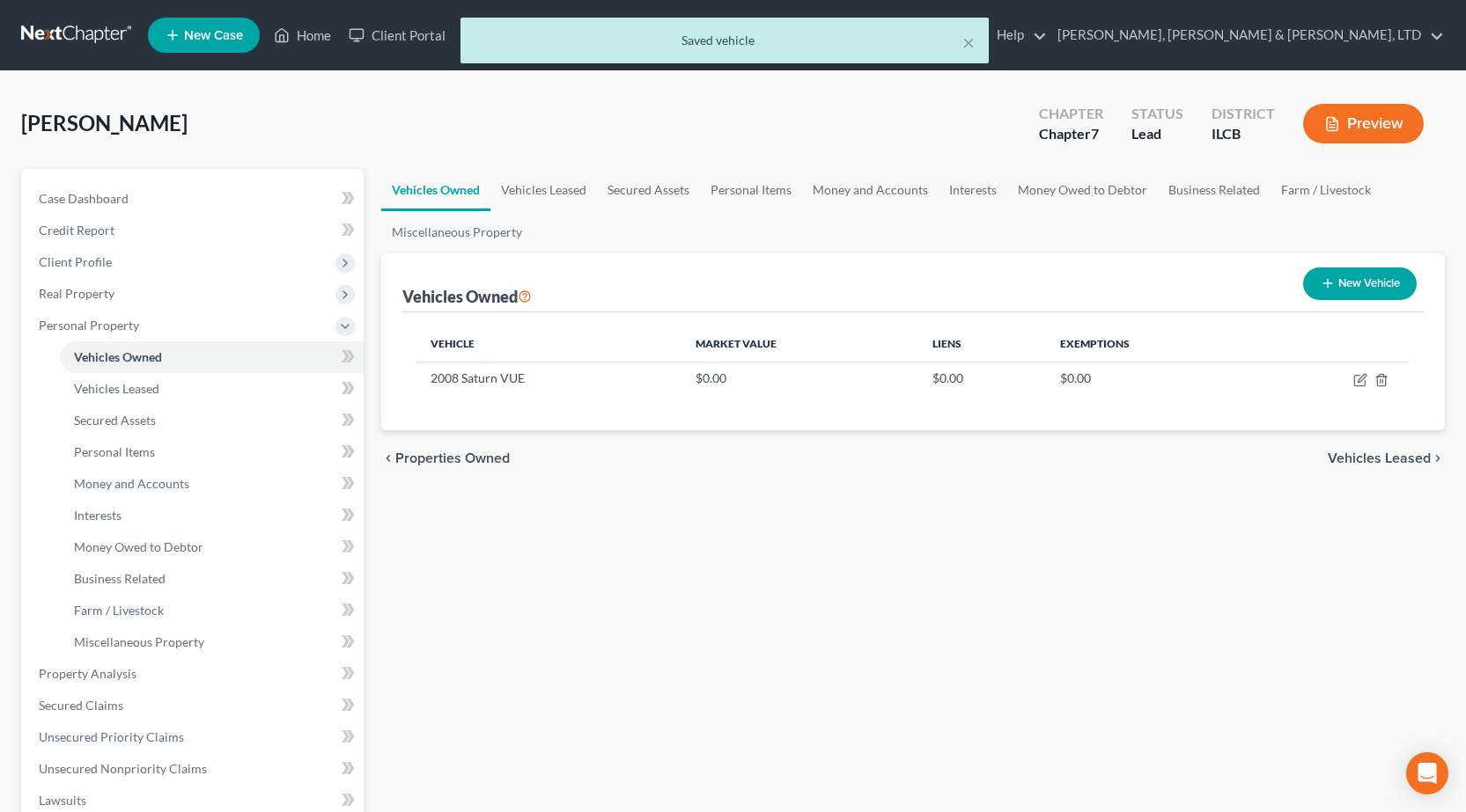
click at [1357, 294] on button "New Vehicle" at bounding box center [1359, 284] width 113 height 33
select select "0"
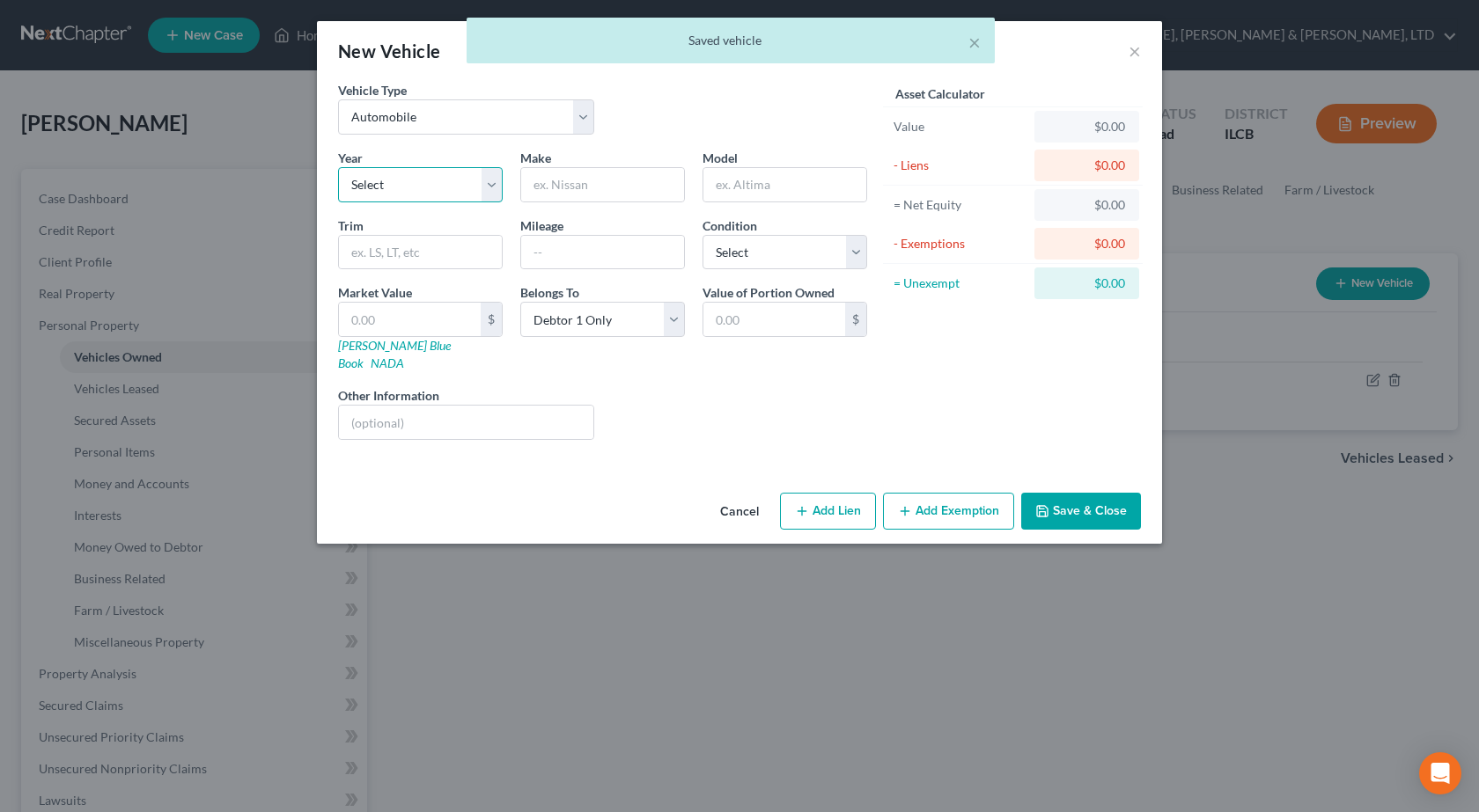
click at [399, 178] on select "Select 2026 2025 2024 2023 2022 2021 2020 2019 2018 2017 2016 2015 2014 2013 20…" at bounding box center [420, 185] width 165 height 35
select select "8"
click at [338, 167] on select "Select 2026 2025 2024 2023 2022 2021 2020 2019 2018 2017 2016 2015 2014 2013 20…" at bounding box center [420, 185] width 165 height 35
drag, startPoint x: 564, startPoint y: 193, endPoint x: 539, endPoint y: 210, distance: 30.2
click at [564, 193] on input "text" at bounding box center [602, 185] width 163 height 34
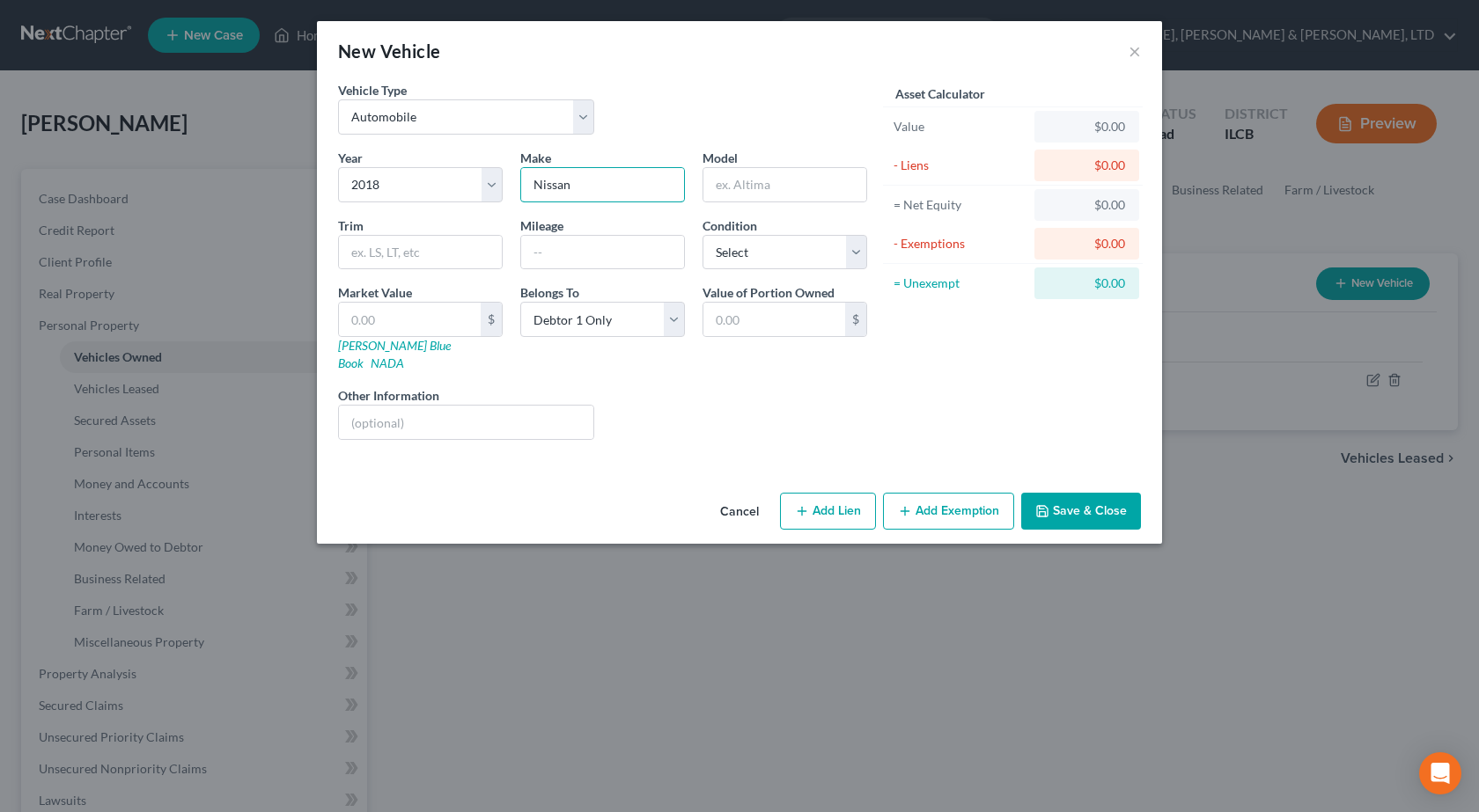
type input "Nissan"
type input "Rogue"
click at [1081, 496] on button "Save & Close" at bounding box center [1081, 511] width 120 height 37
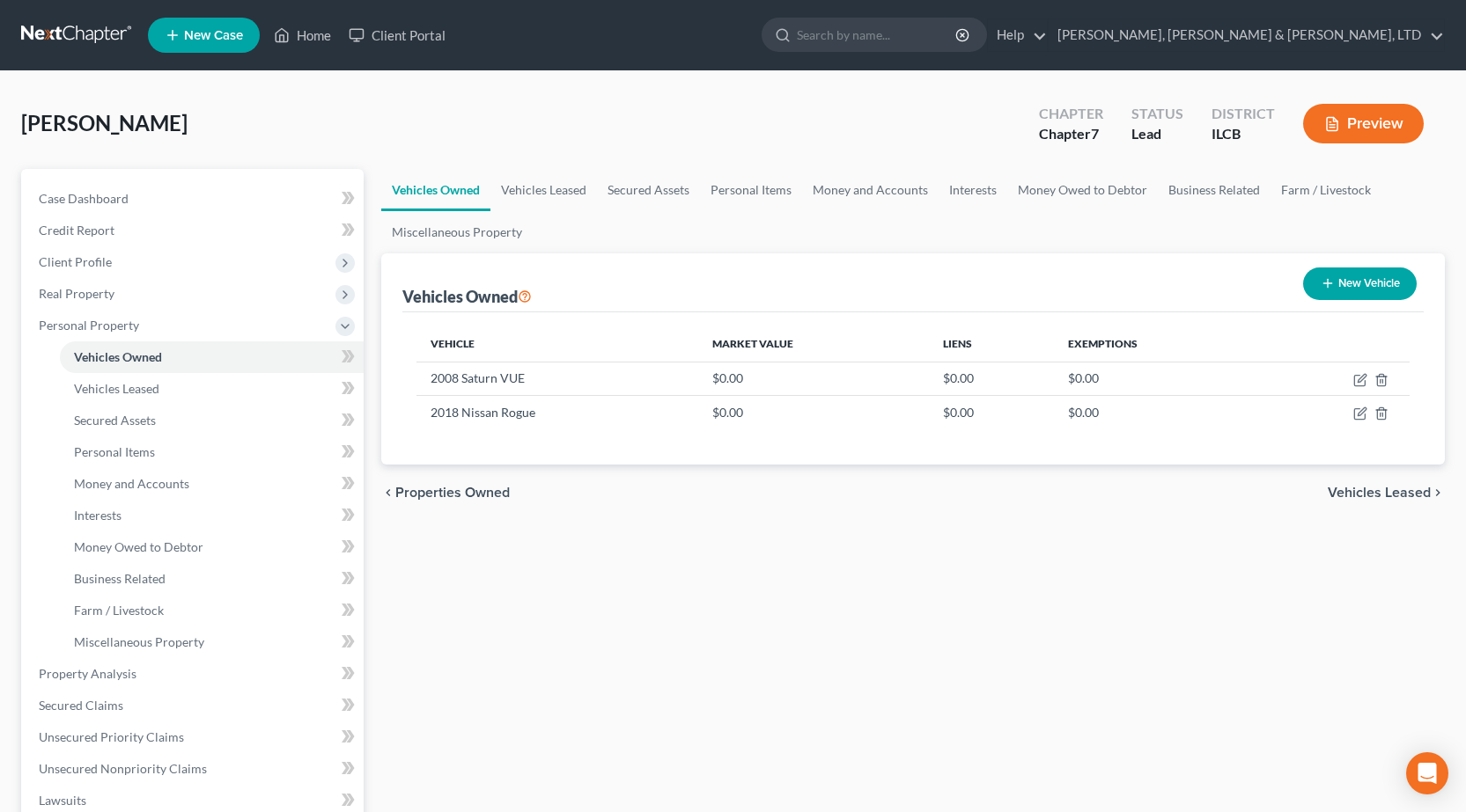
click at [1403, 281] on button "New Vehicle" at bounding box center [1359, 284] width 113 height 33
select select "0"
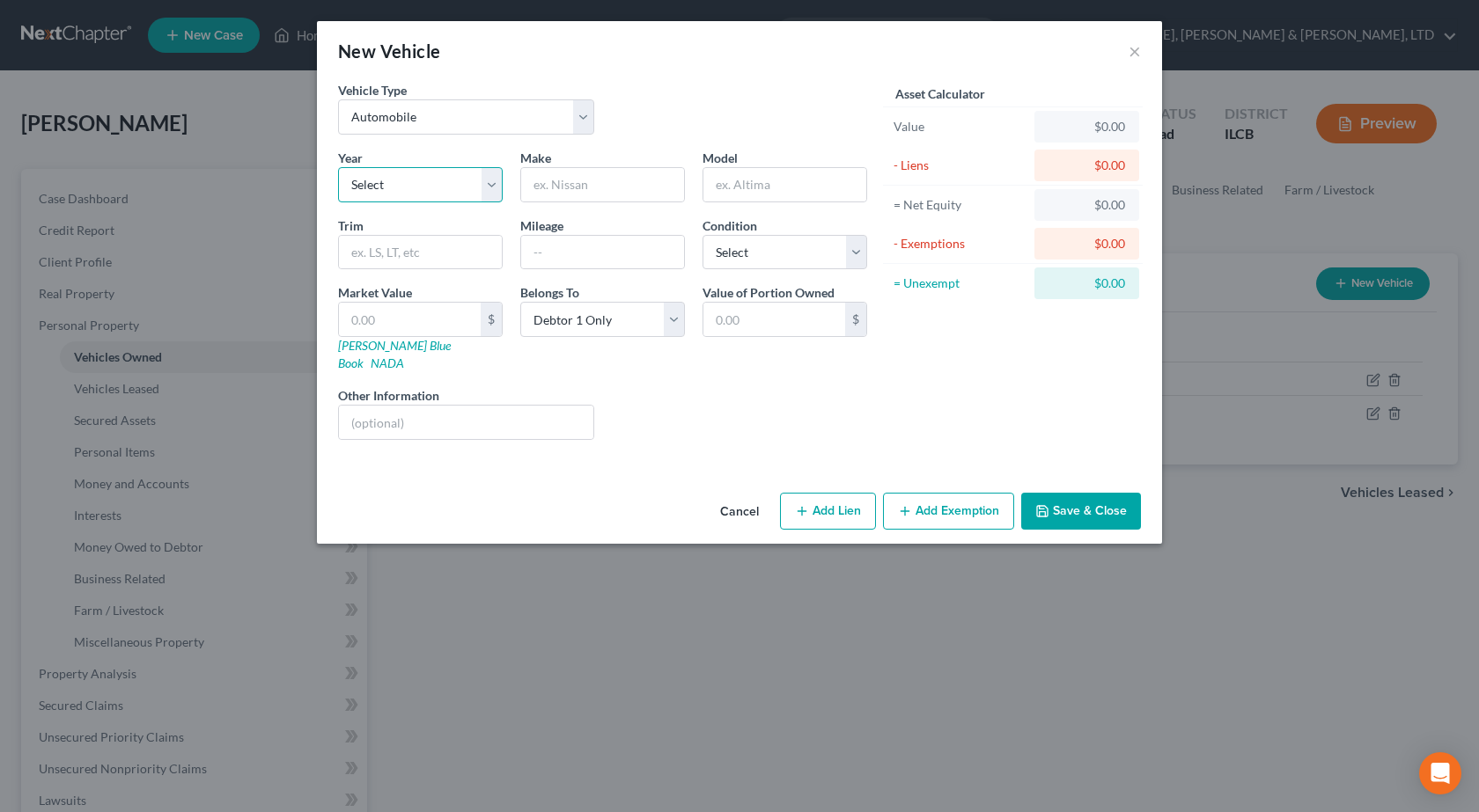
click at [404, 187] on select "Select 2026 2025 2024 2023 2022 2021 2020 2019 2018 2017 2016 2015 2014 2013 20…" at bounding box center [420, 185] width 165 height 35
select select "9"
click at [338, 167] on select "Select 2026 2025 2024 2023 2022 2021 2020 2019 2018 2017 2016 2015 2014 2013 20…" at bounding box center [420, 185] width 165 height 35
drag, startPoint x: 567, startPoint y: 190, endPoint x: 567, endPoint y: 200, distance: 10.0
click at [568, 191] on input "text" at bounding box center [602, 185] width 163 height 34
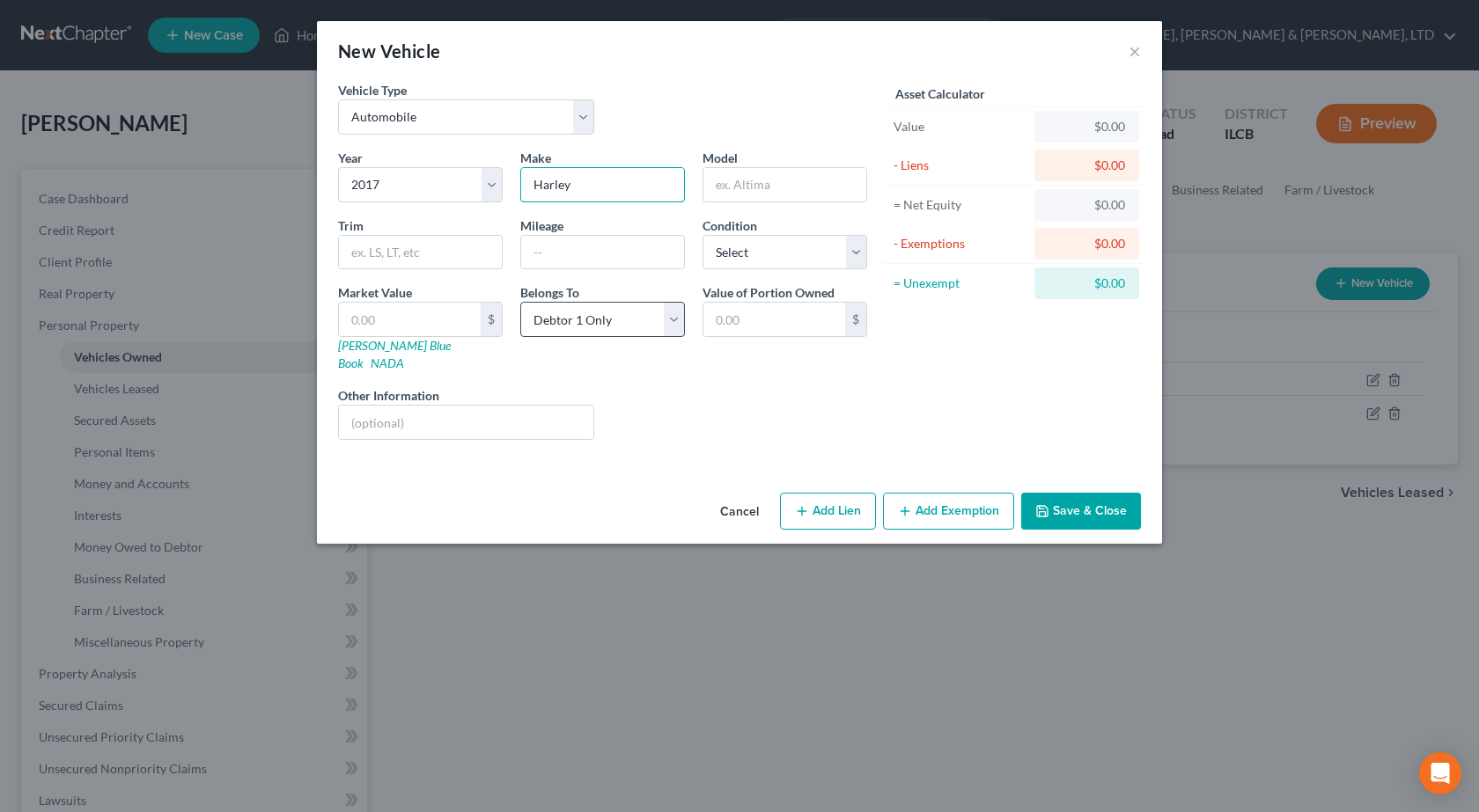
type input "Harley"
type input "Davidson"
type input "A"
type input "Sportster 1200"
click at [746, 247] on select "Select Excellent Very Good Good Fair Poor" at bounding box center [785, 253] width 165 height 35
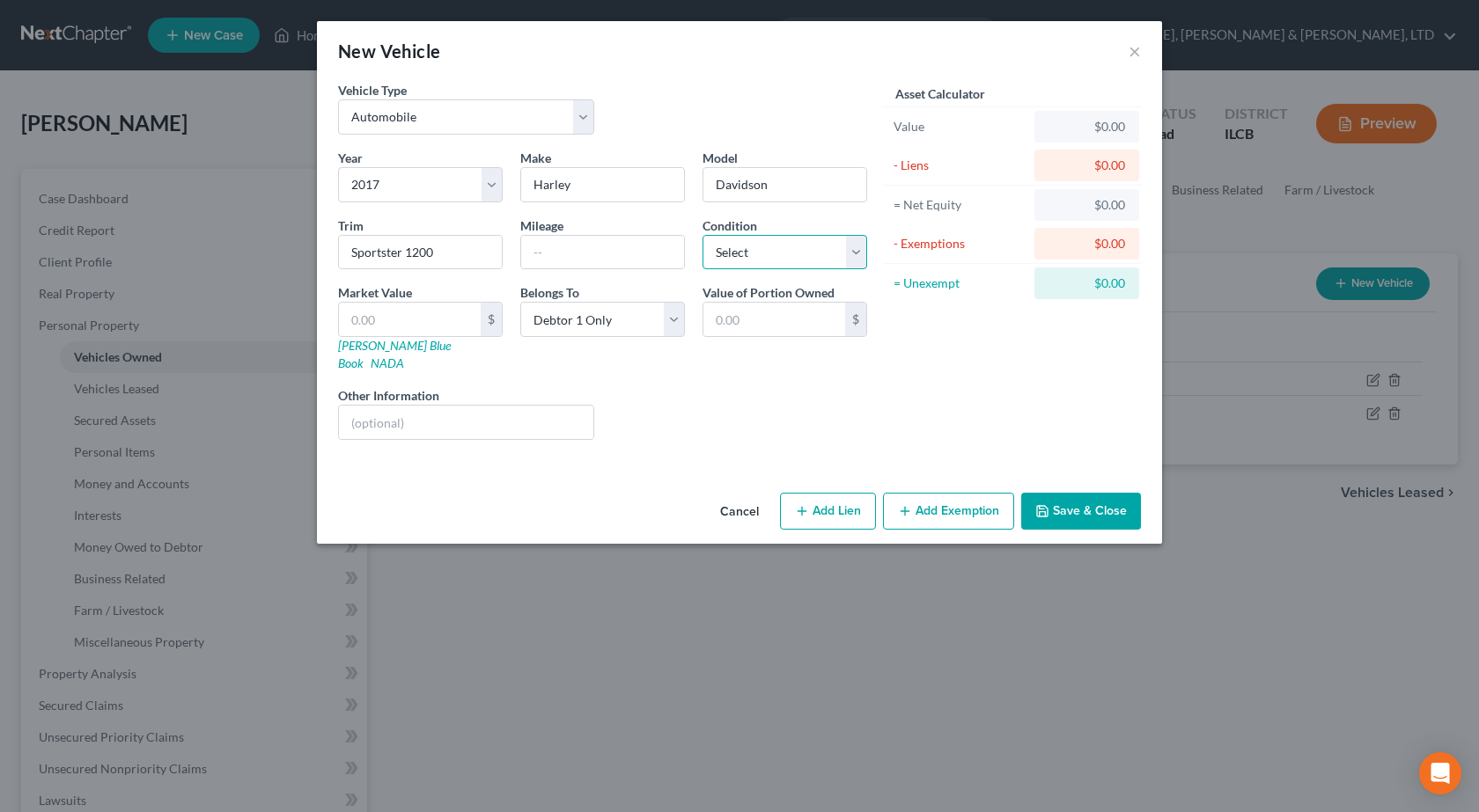
select select "4"
click at [703, 235] on select "Select Excellent Very Good Good Fair Poor" at bounding box center [785, 253] width 165 height 35
click at [404, 325] on input "text" at bounding box center [409, 319] width 141 height 34
click at [581, 412] on input "text" at bounding box center [466, 422] width 255 height 34
type input "P"
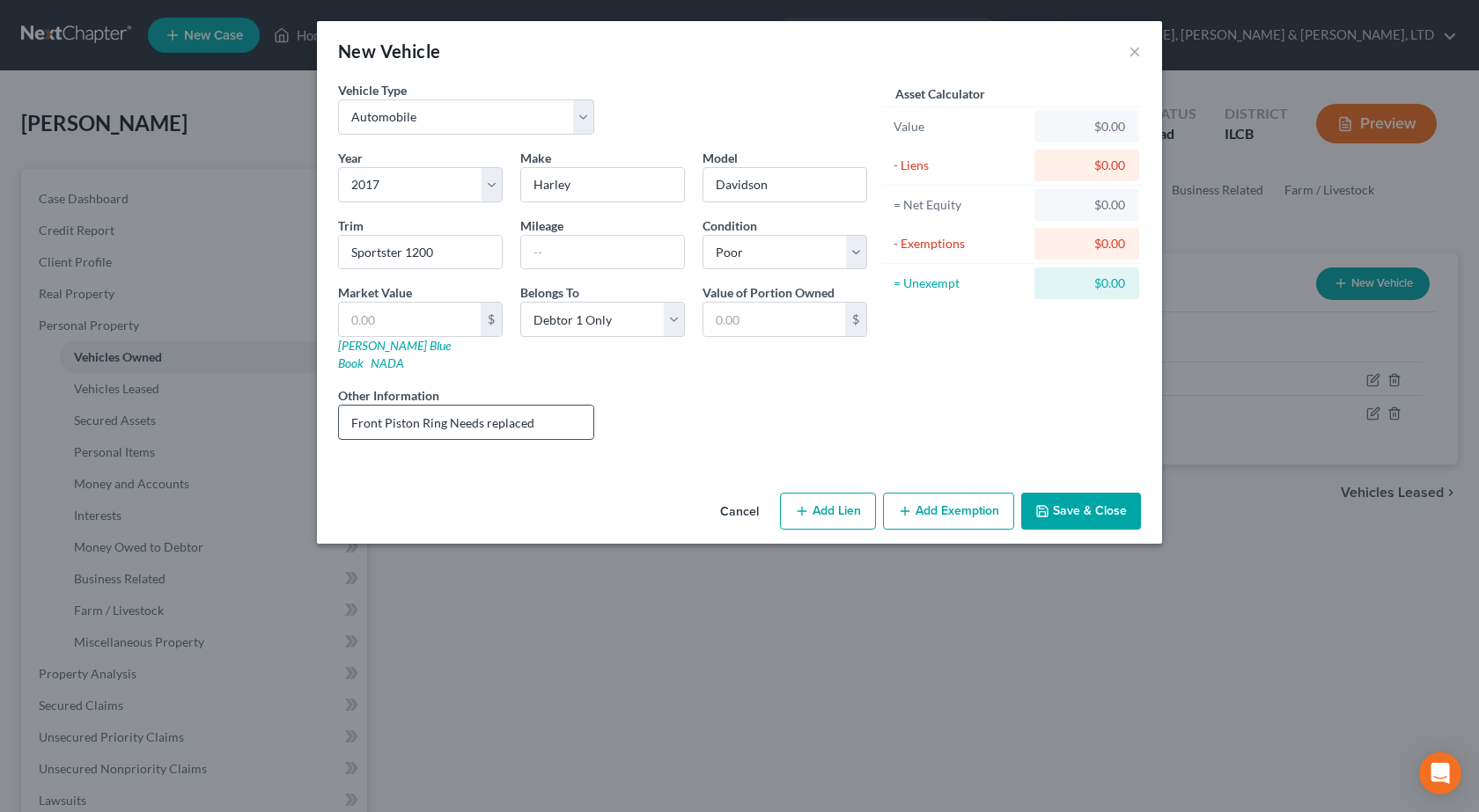
click at [455, 406] on input "Front Piston Ring Needs replaced" at bounding box center [466, 422] width 255 height 34
click at [356, 406] on input "Front Piston Ring needs replaced" at bounding box center [466, 422] width 255 height 34
click at [389, 406] on input "front Piston Ring needs replaced" at bounding box center [466, 422] width 255 height 34
click at [424, 406] on input "front piston Ring needs replaced" at bounding box center [466, 422] width 255 height 34
click at [354, 406] on input "front piston ring needs replaced" at bounding box center [466, 422] width 255 height 34
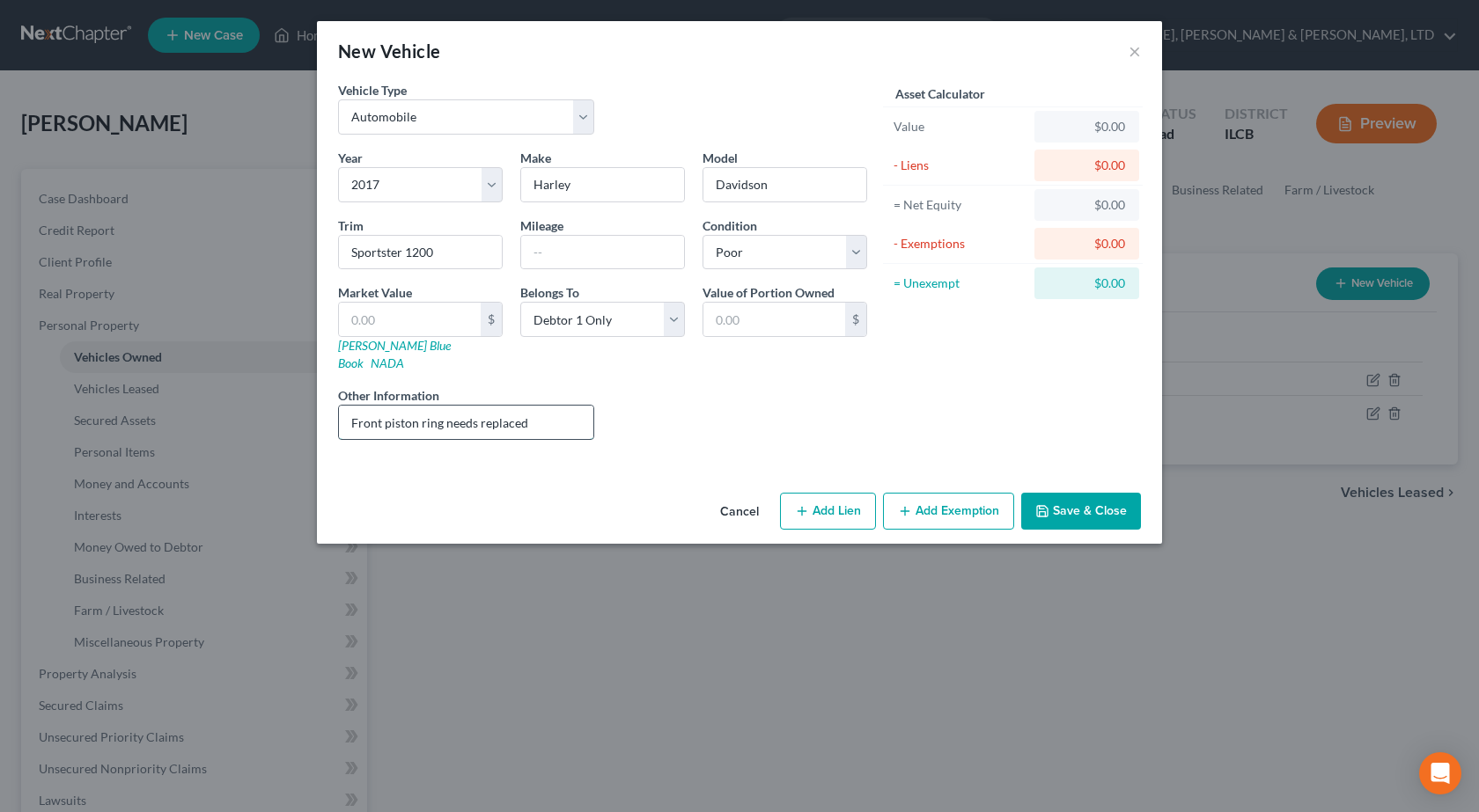
click at [532, 409] on input "Front piston ring needs replaced" at bounding box center [466, 422] width 255 height 34
type input "Front piston ring needs replaced, missing parts, quoted $6,000.00 for repairs"
click at [1084, 499] on button "Save & Close" at bounding box center [1081, 511] width 120 height 37
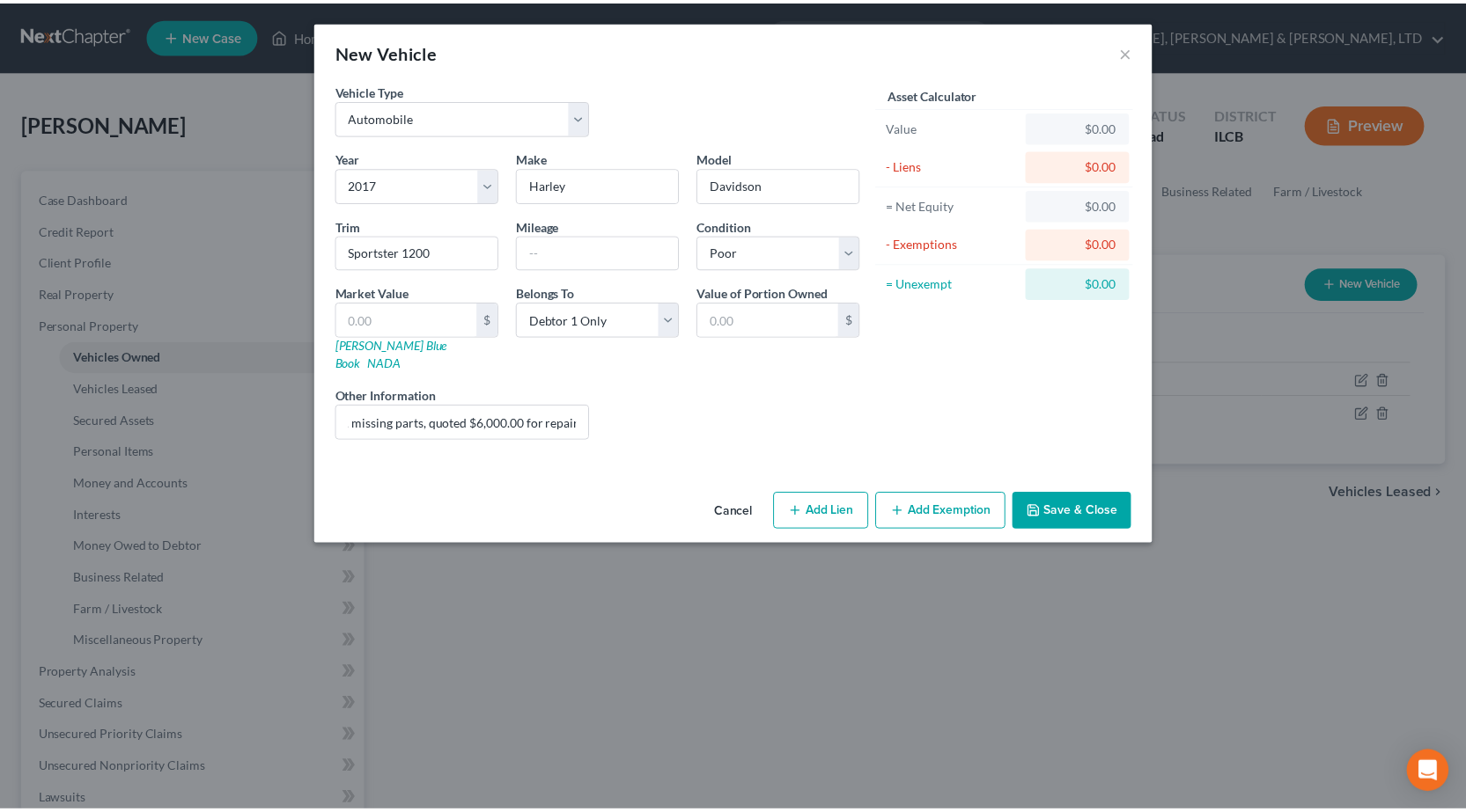
scroll to position [0, 0]
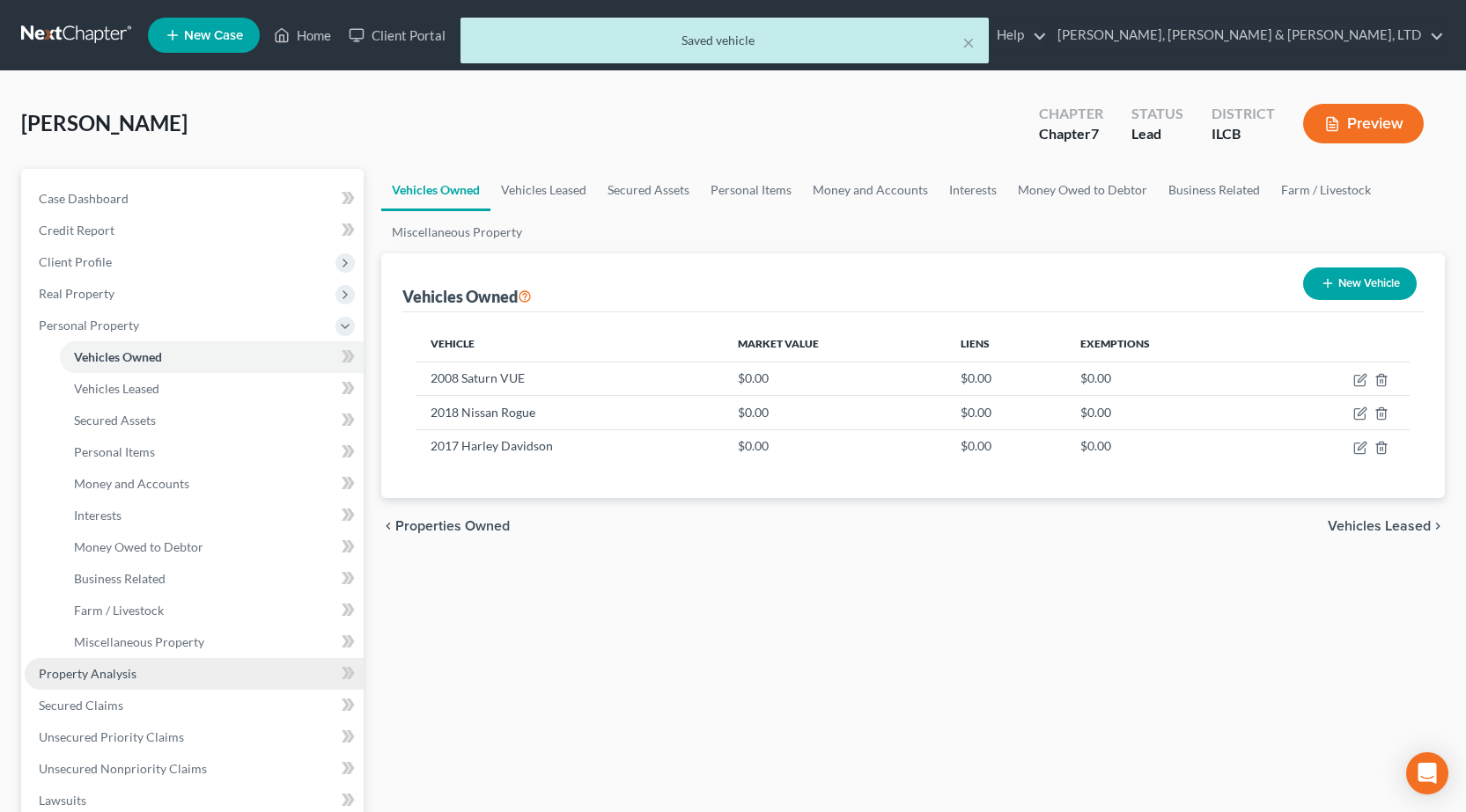
click at [96, 682] on link "Property Analysis" at bounding box center [194, 674] width 339 height 32
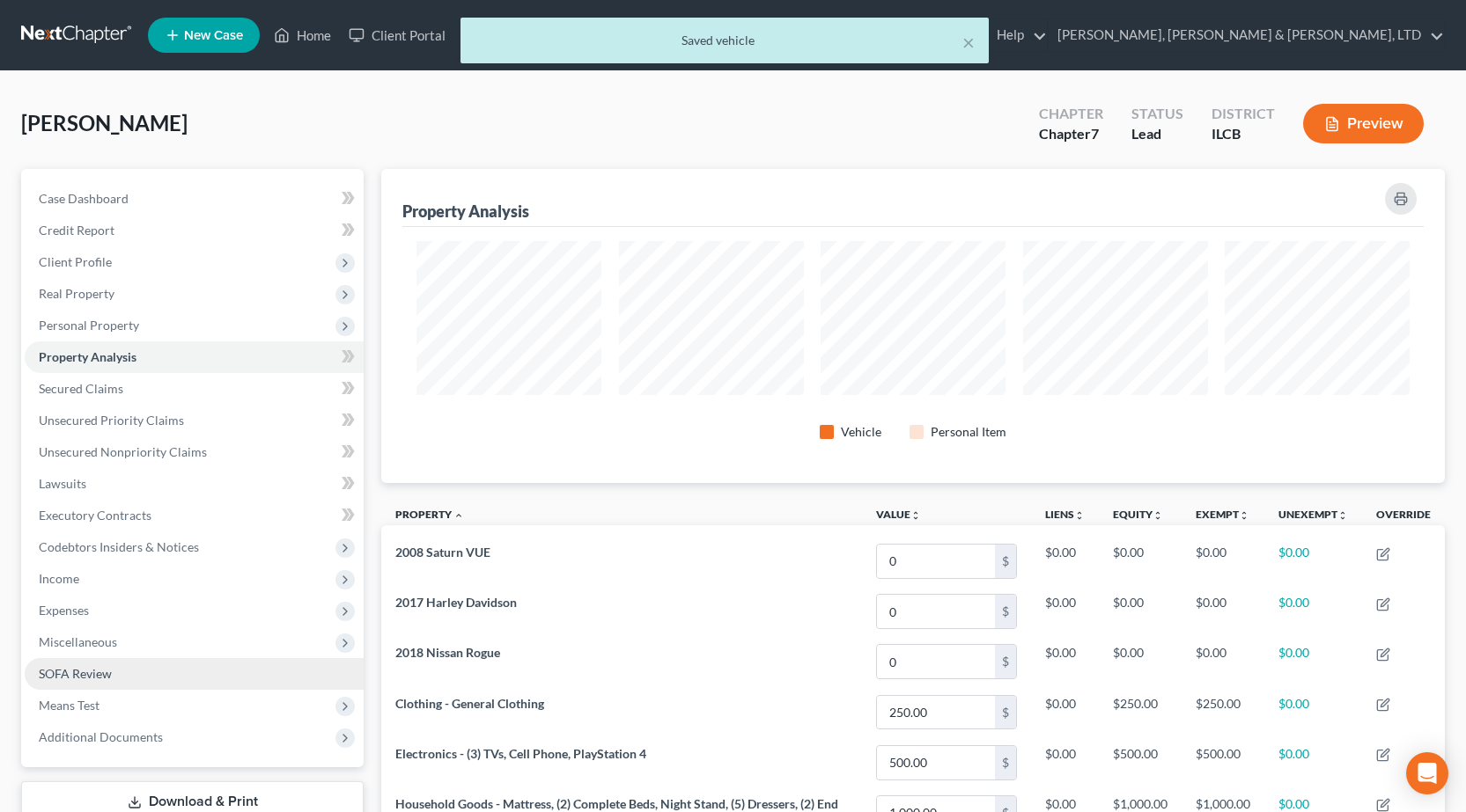
scroll to position [315, 1063]
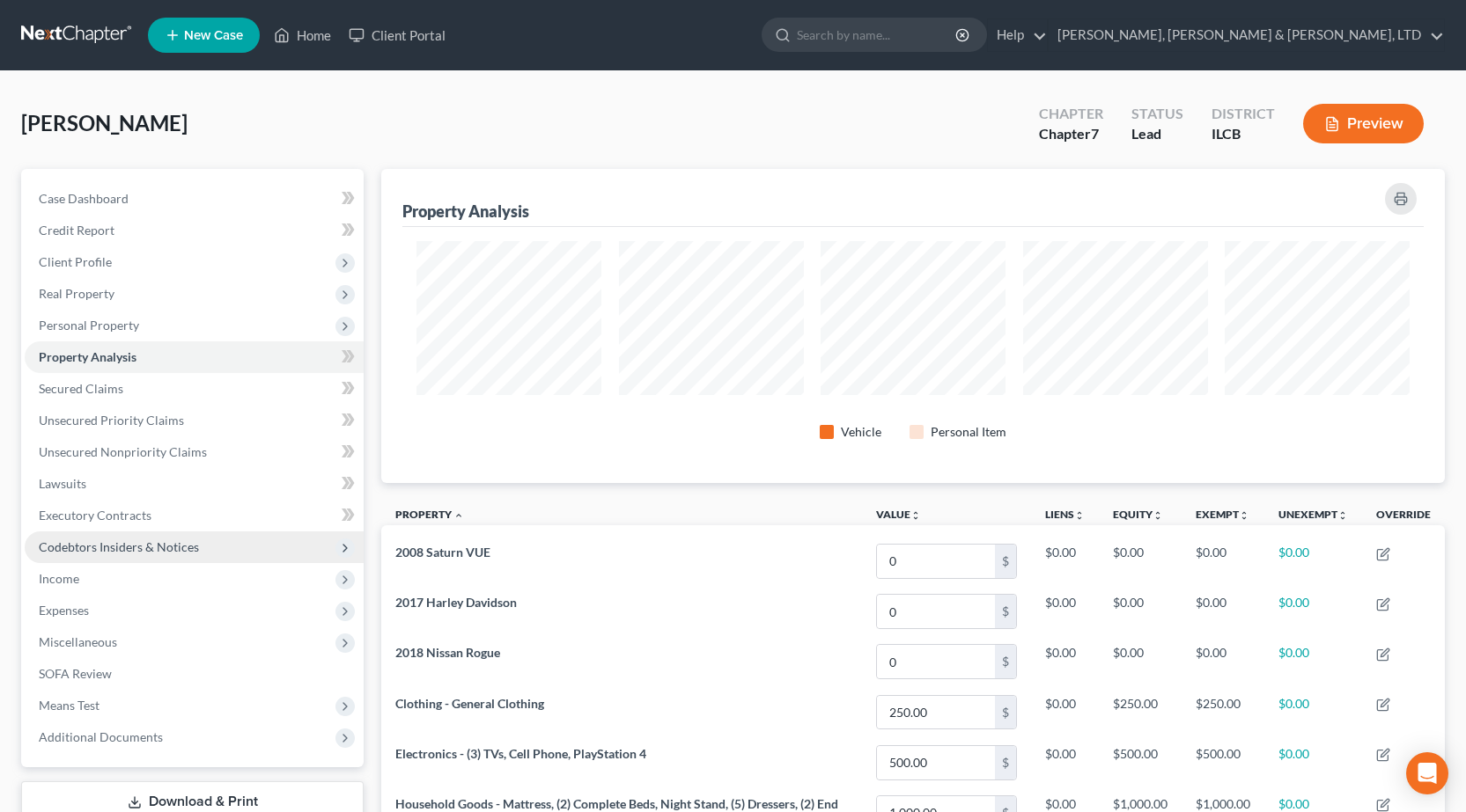
drag, startPoint x: 91, startPoint y: 568, endPoint x: 92, endPoint y: 542, distance: 26.0
drag, startPoint x: 92, startPoint y: 542, endPoint x: 0, endPoint y: 568, distance: 95.6
click at [0, 568] on div "[PERSON_NAME] Upgraded Chapter Chapter 7 Status Lead District ILCB Preview Peti…" at bounding box center [733, 585] width 1466 height 1026
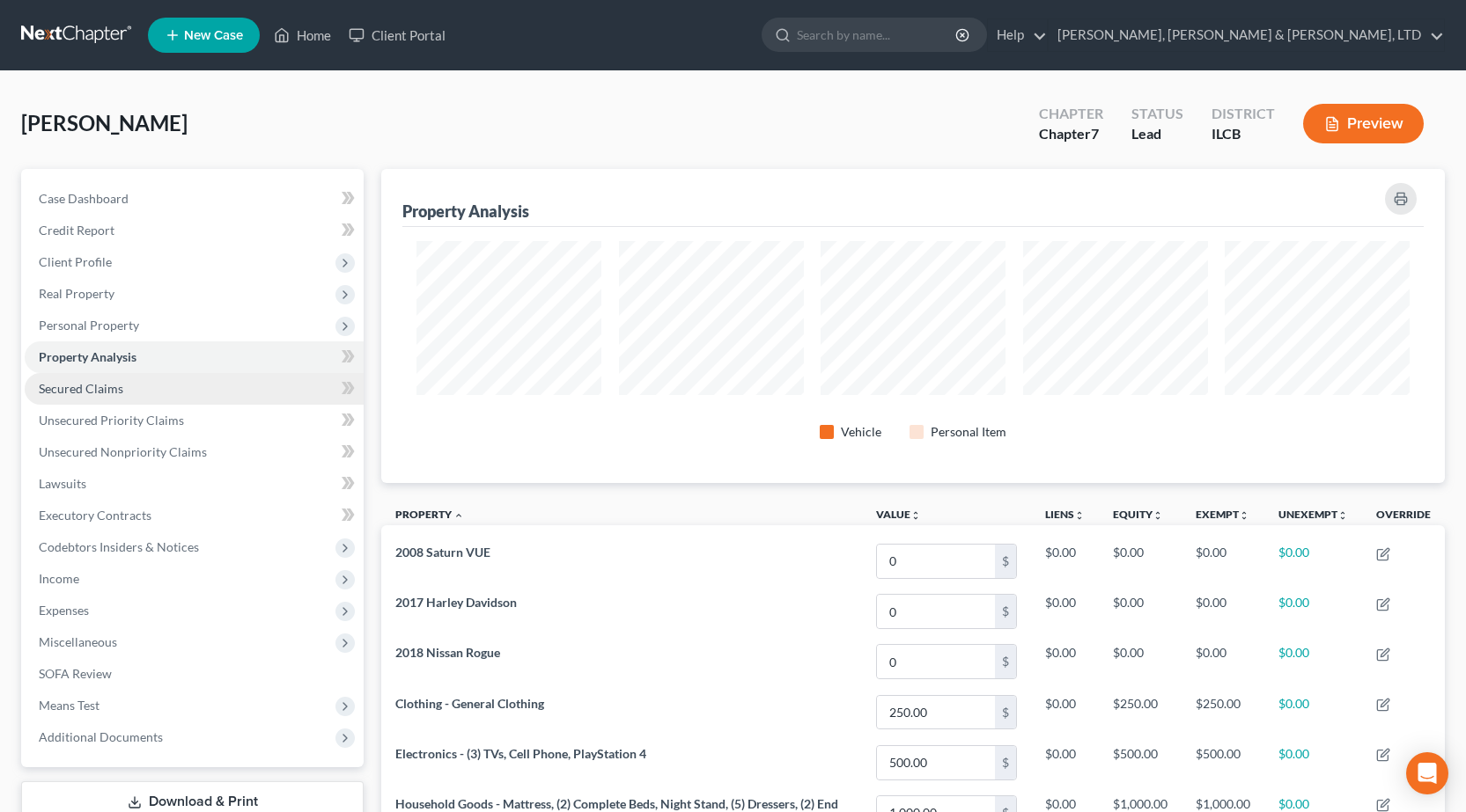
click at [85, 385] on span "Secured Claims" at bounding box center [80, 388] width 84 height 15
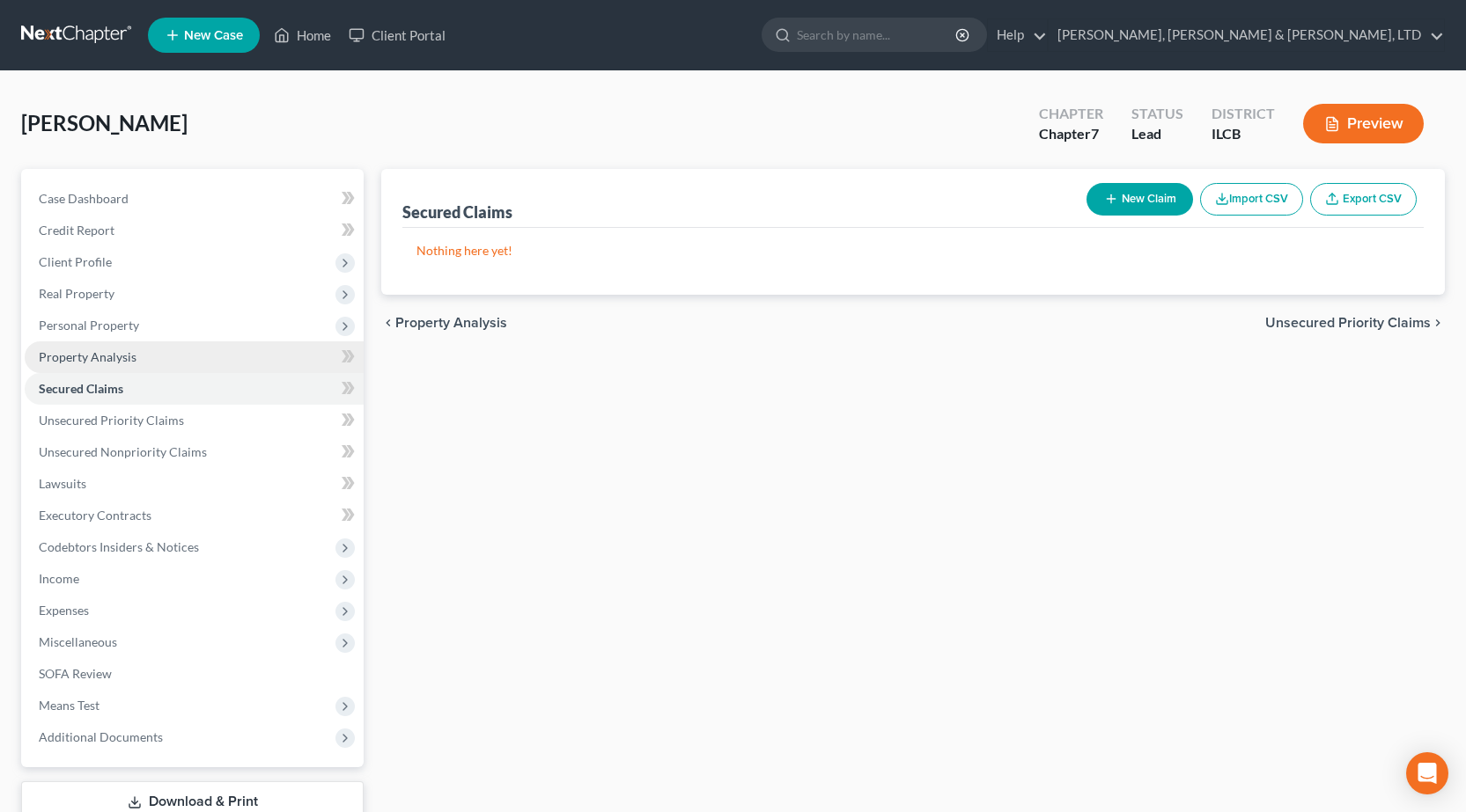
click at [99, 345] on link "Property Analysis" at bounding box center [194, 357] width 339 height 32
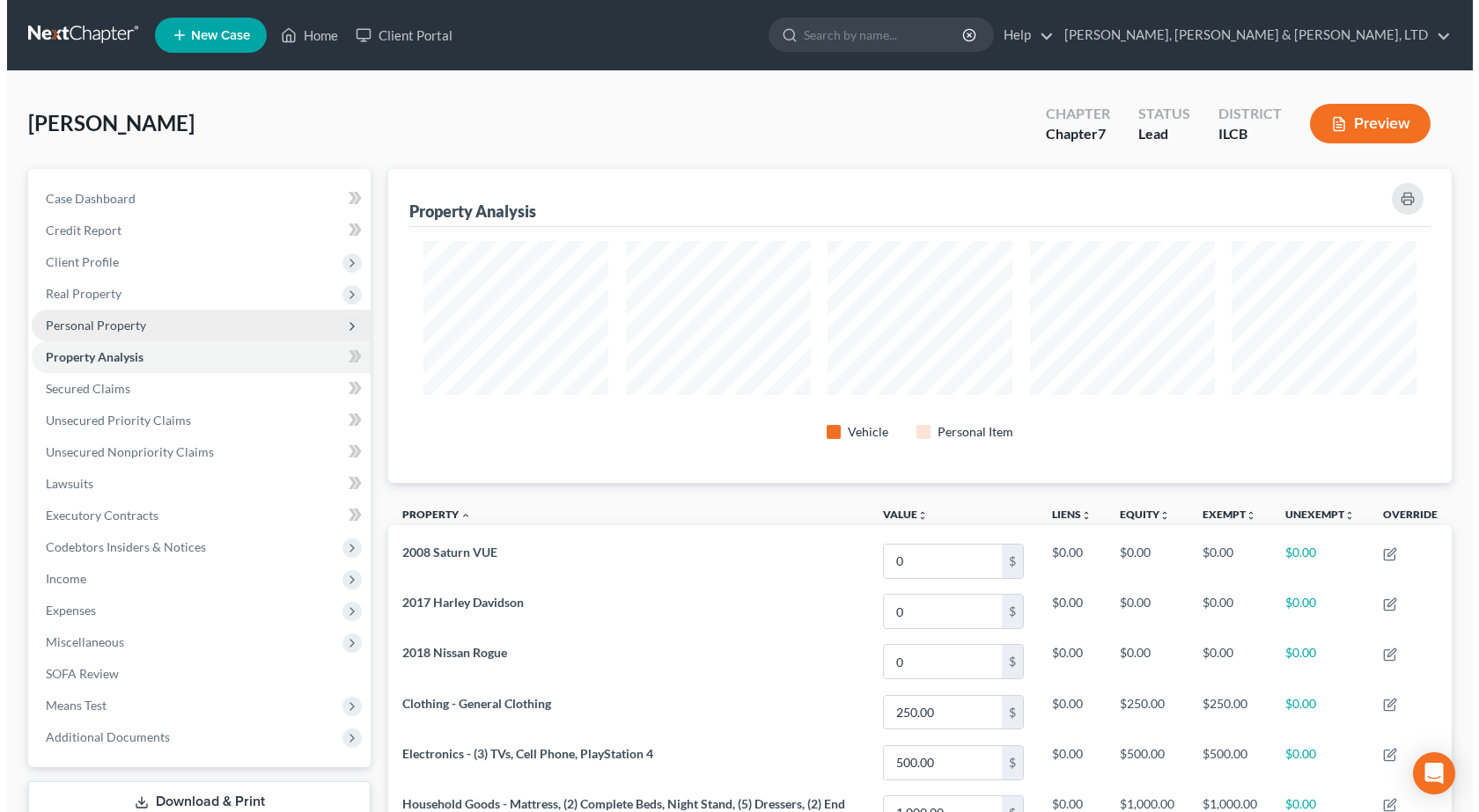
scroll to position [315, 1063]
click at [99, 326] on span "Personal Property" at bounding box center [89, 324] width 101 height 15
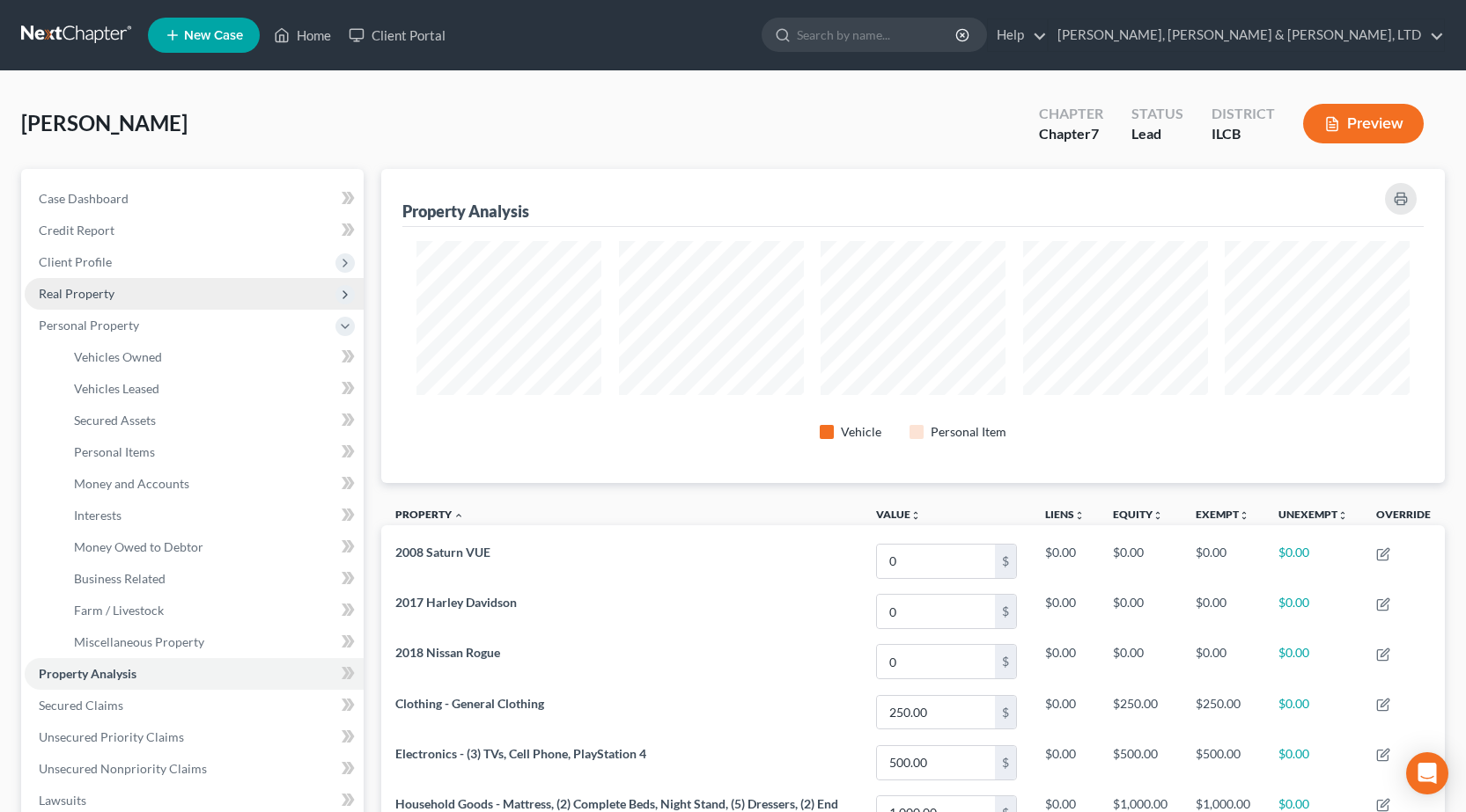
click at [96, 295] on span "Real Property" at bounding box center [76, 293] width 76 height 15
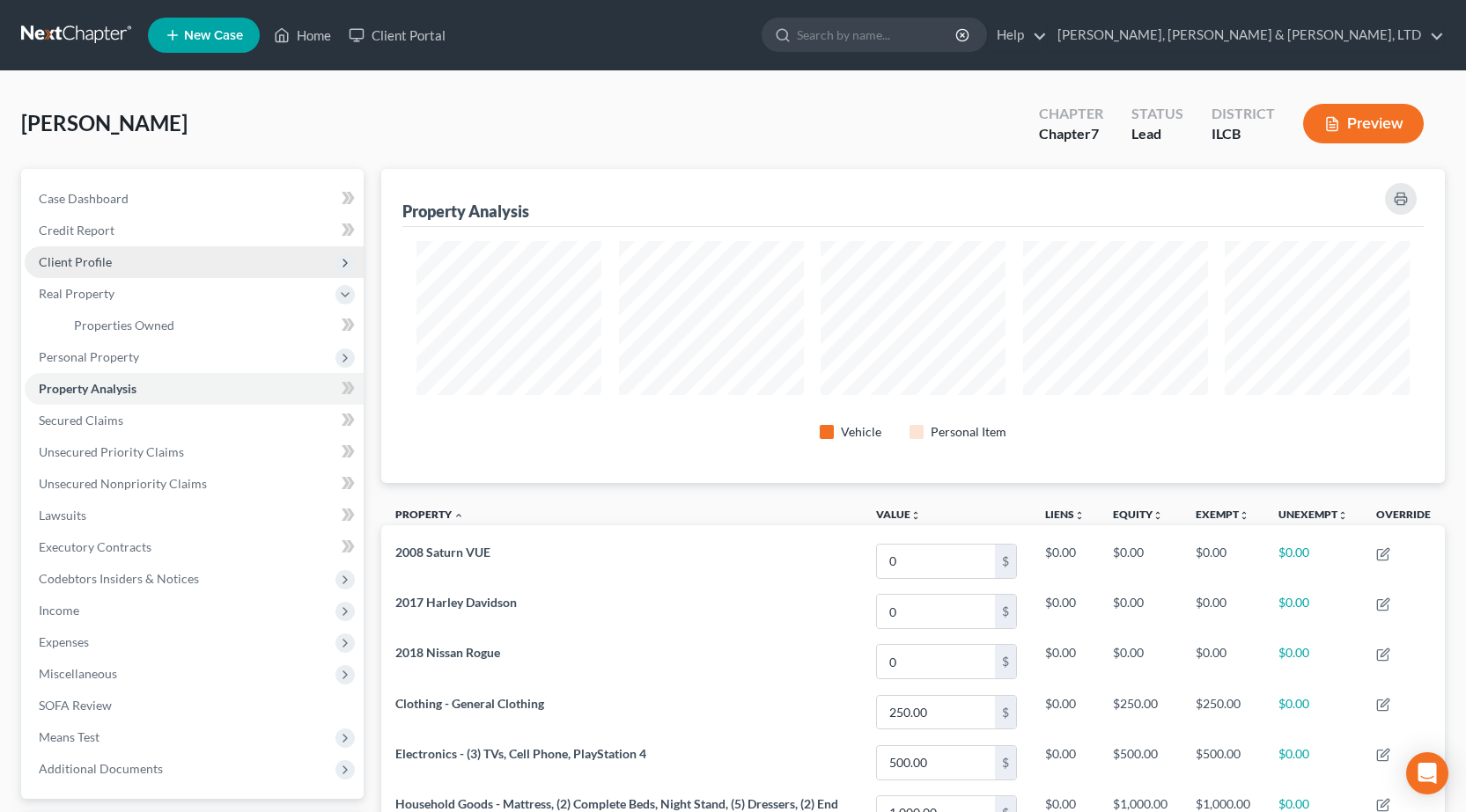
drag, startPoint x: 96, startPoint y: 289, endPoint x: 85, endPoint y: 262, distance: 29.2
click at [89, 261] on span "Client Profile" at bounding box center [75, 261] width 73 height 15
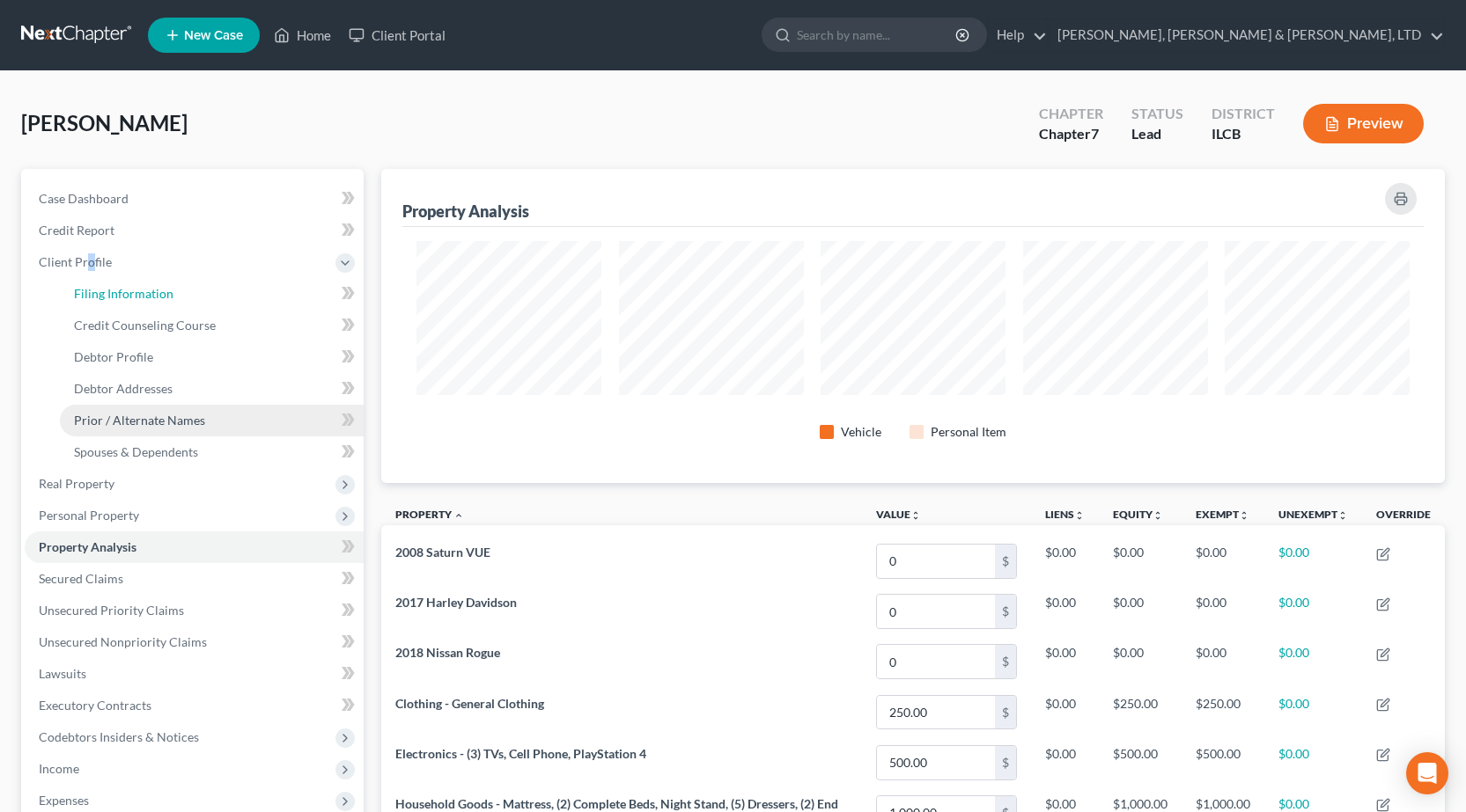
click at [117, 298] on span "Filing Information" at bounding box center [123, 293] width 100 height 15
select select "1"
select select "0"
select select "24"
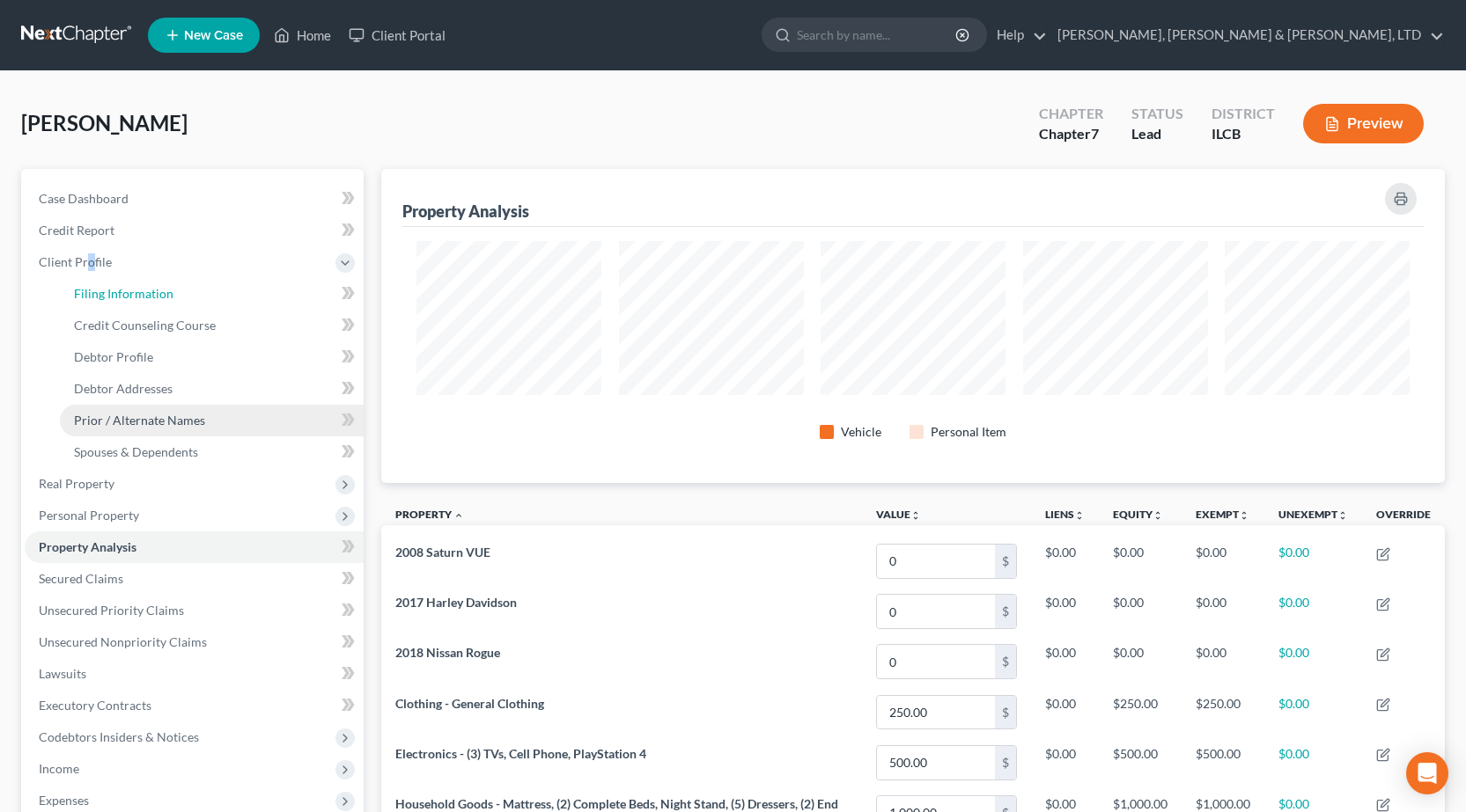
select select "0"
select select "14"
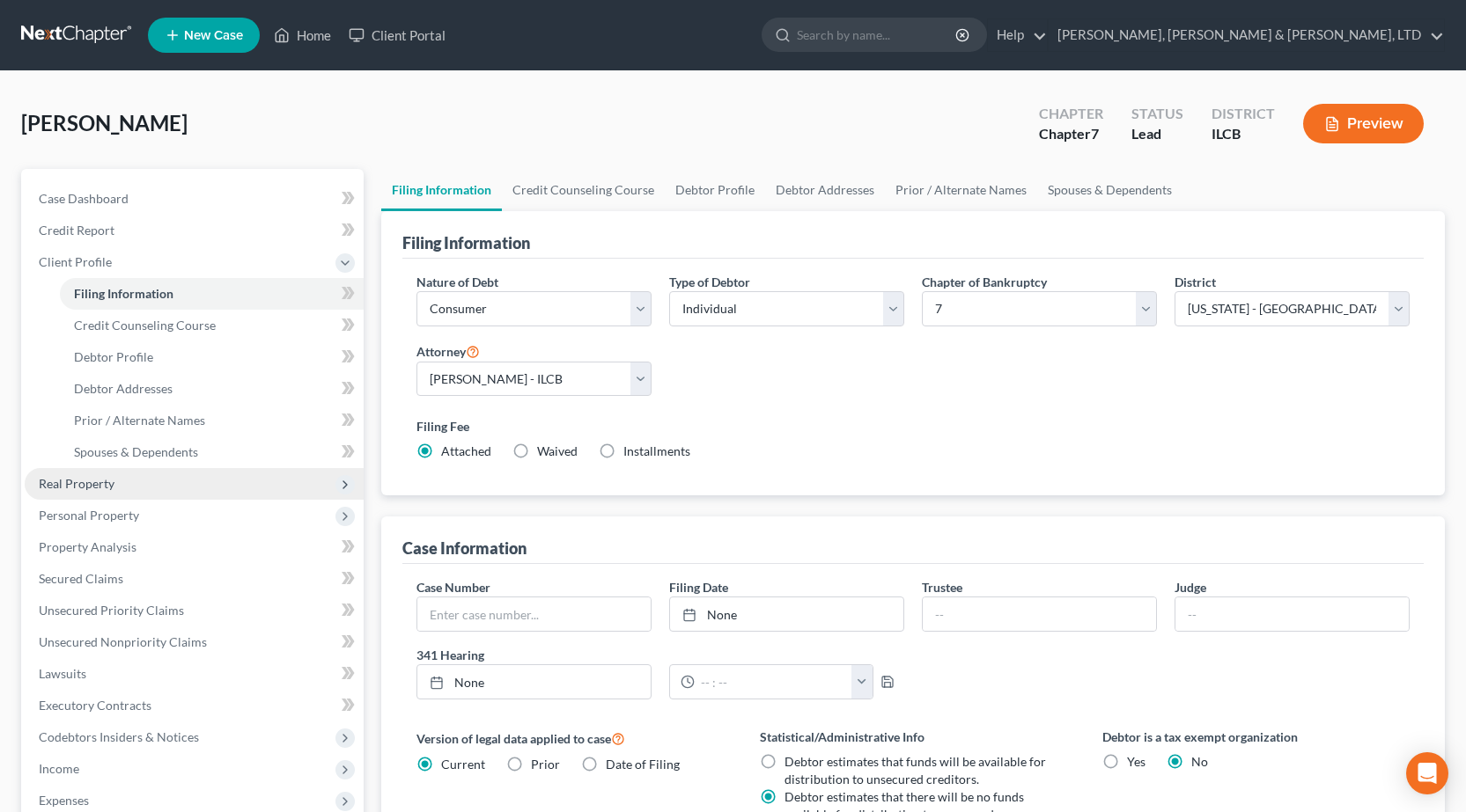
click at [76, 494] on span "Real Property" at bounding box center [194, 484] width 339 height 32
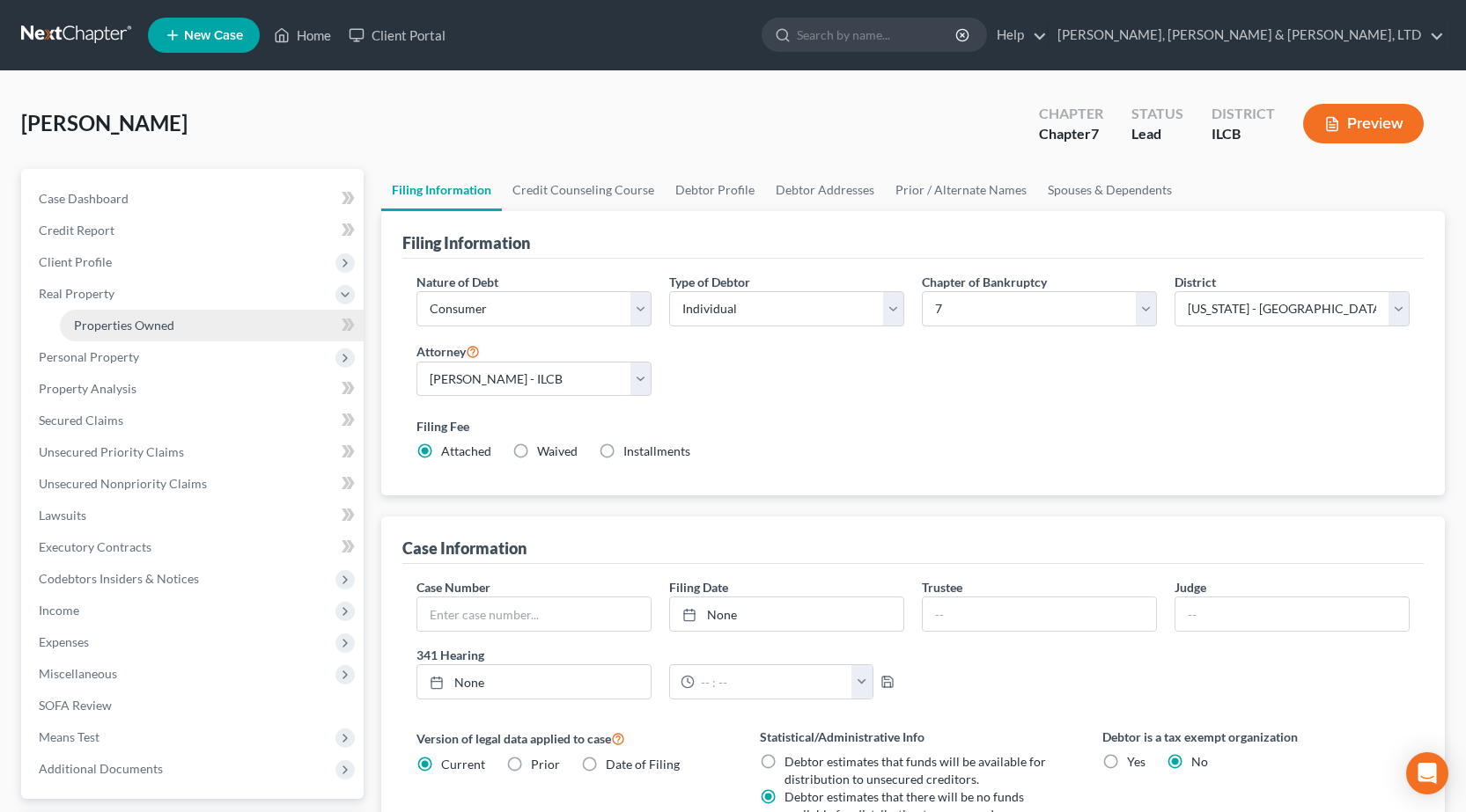
click at [88, 323] on span "Properties Owned" at bounding box center [124, 324] width 101 height 15
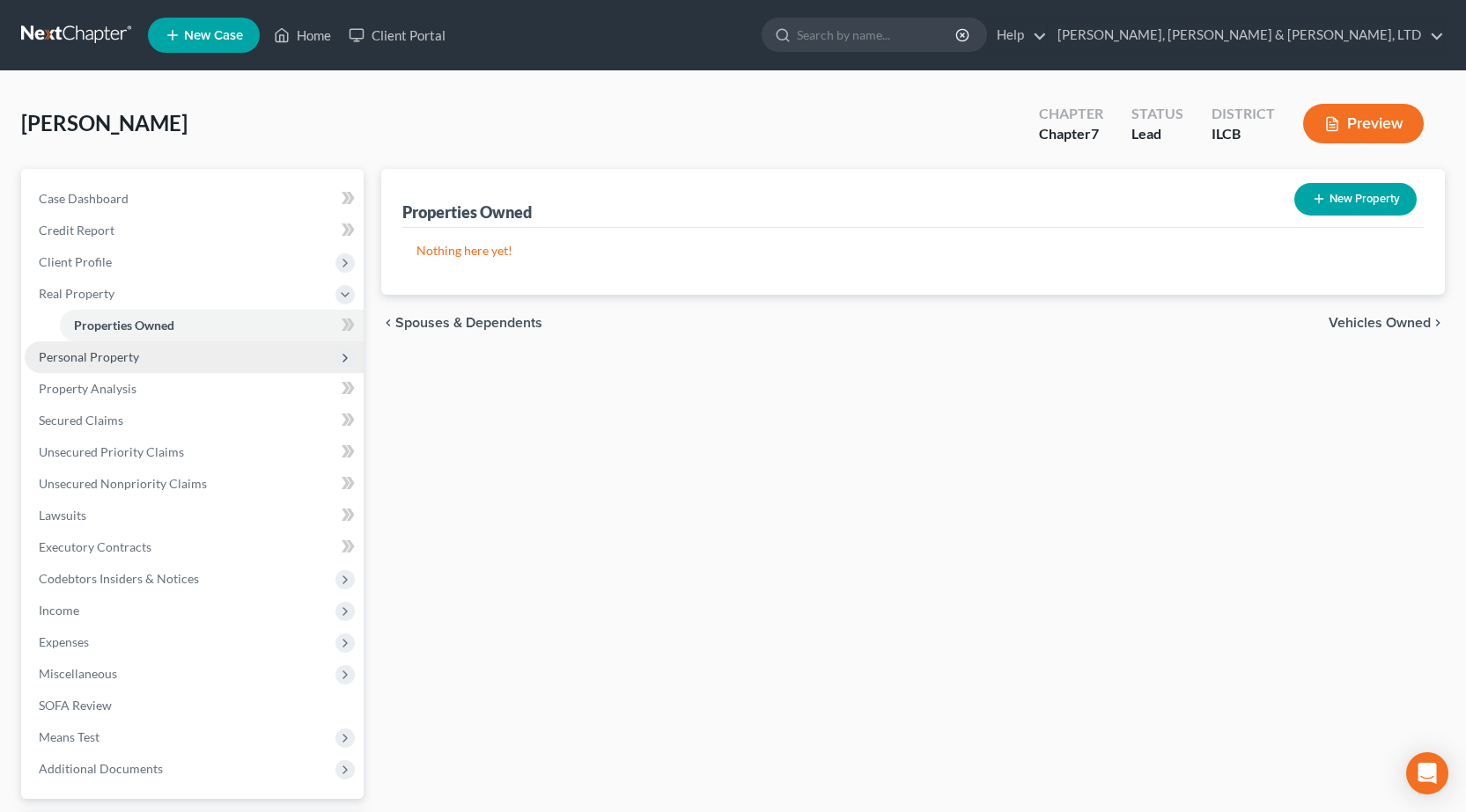
click at [155, 362] on span "Personal Property" at bounding box center [194, 357] width 339 height 32
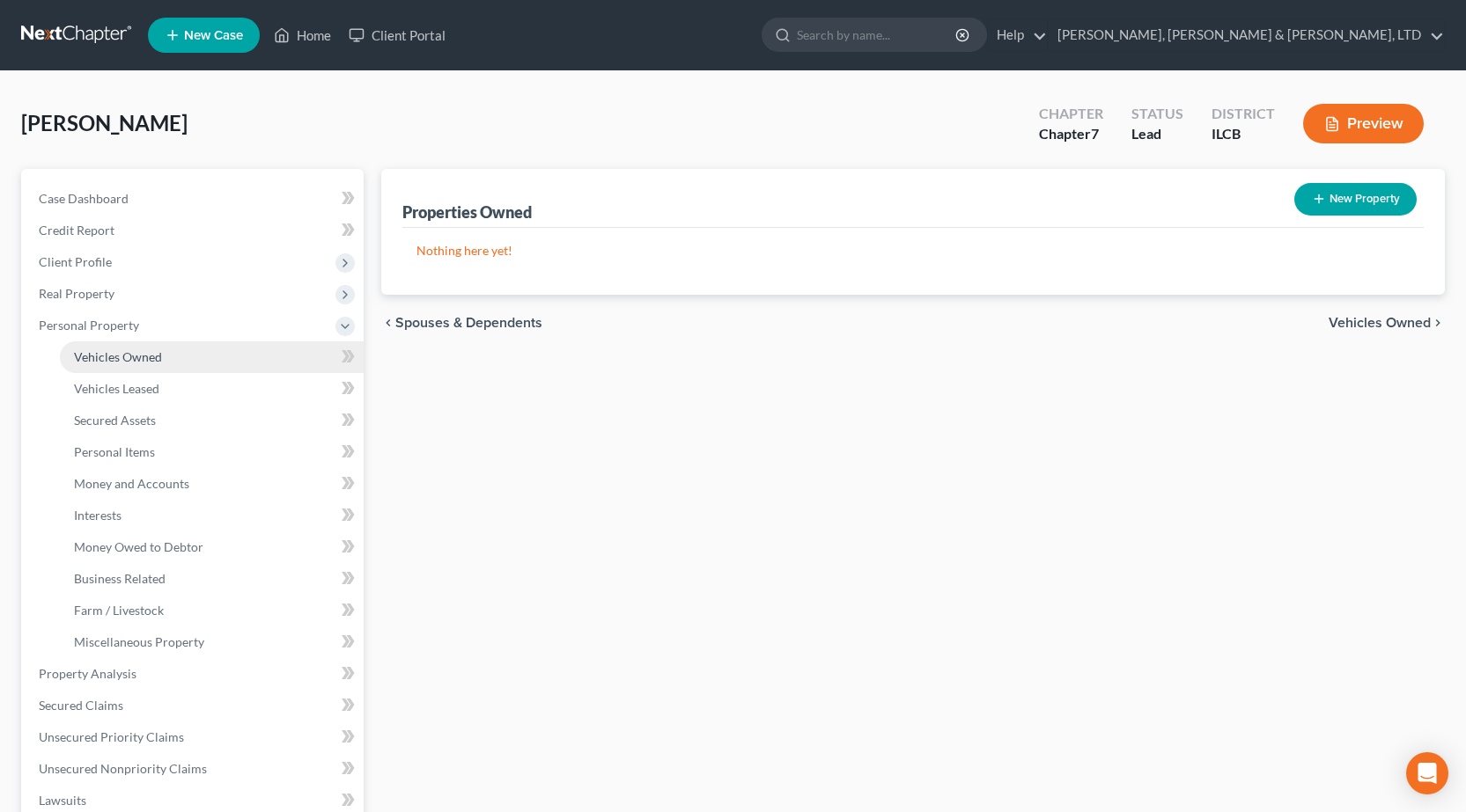
click at [110, 362] on span "Vehicles Owned" at bounding box center [117, 356] width 88 height 15
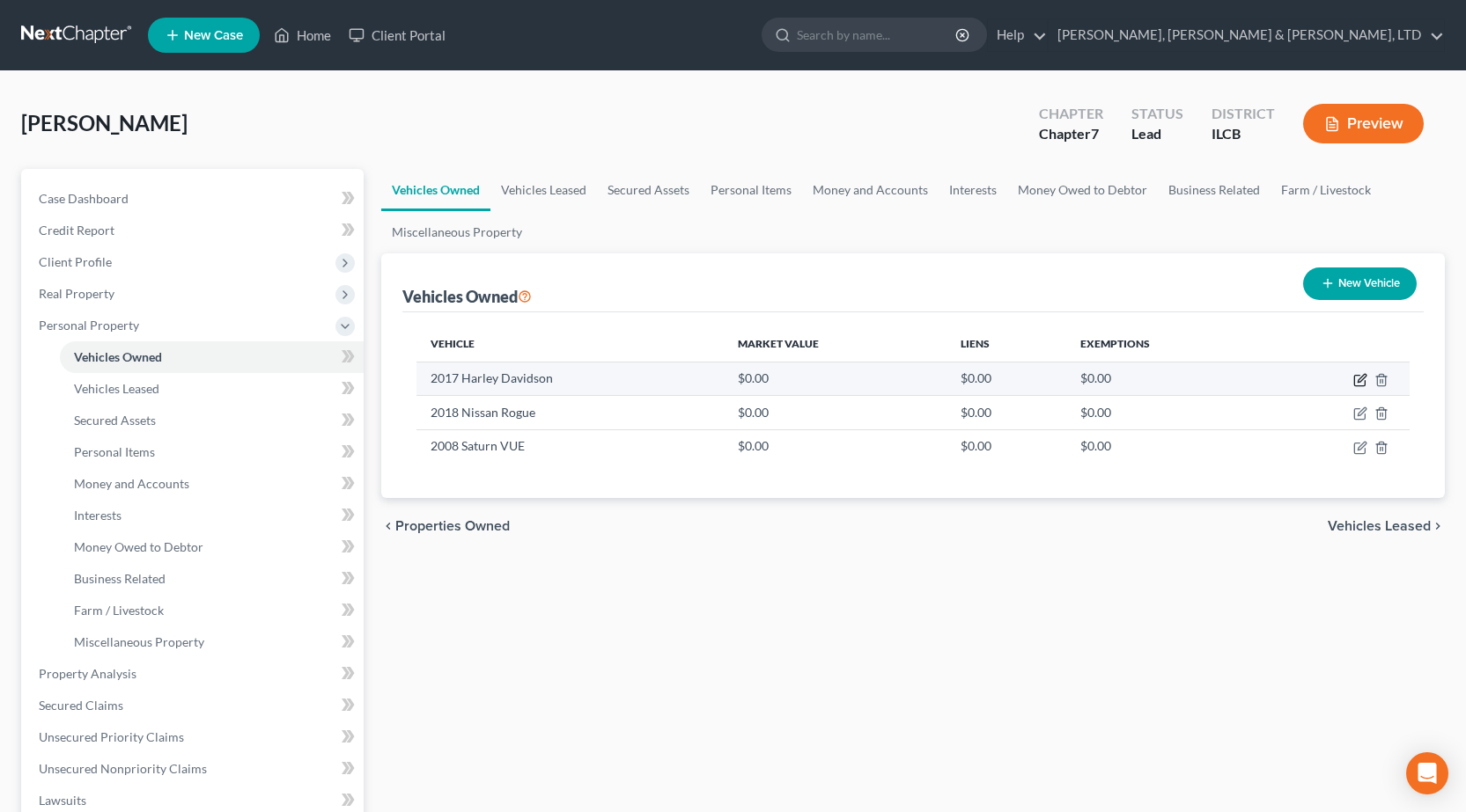
click at [1362, 381] on icon "button" at bounding box center [1359, 380] width 15 height 15
select select "0"
select select "9"
select select "4"
select select "0"
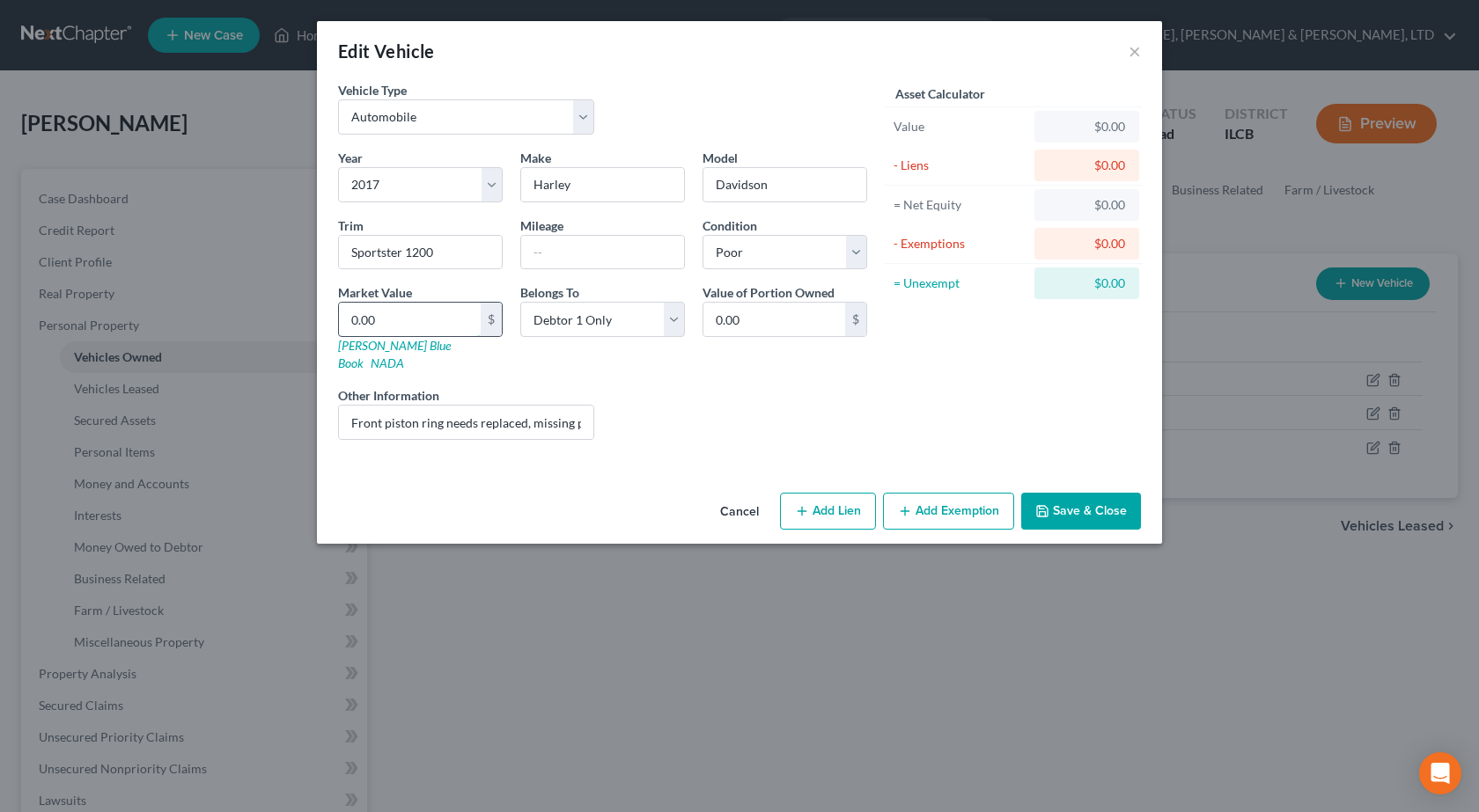
click at [378, 316] on input "0.00" at bounding box center [409, 319] width 141 height 34
type input "1"
type input "1.00"
type input "15"
type input "15.00"
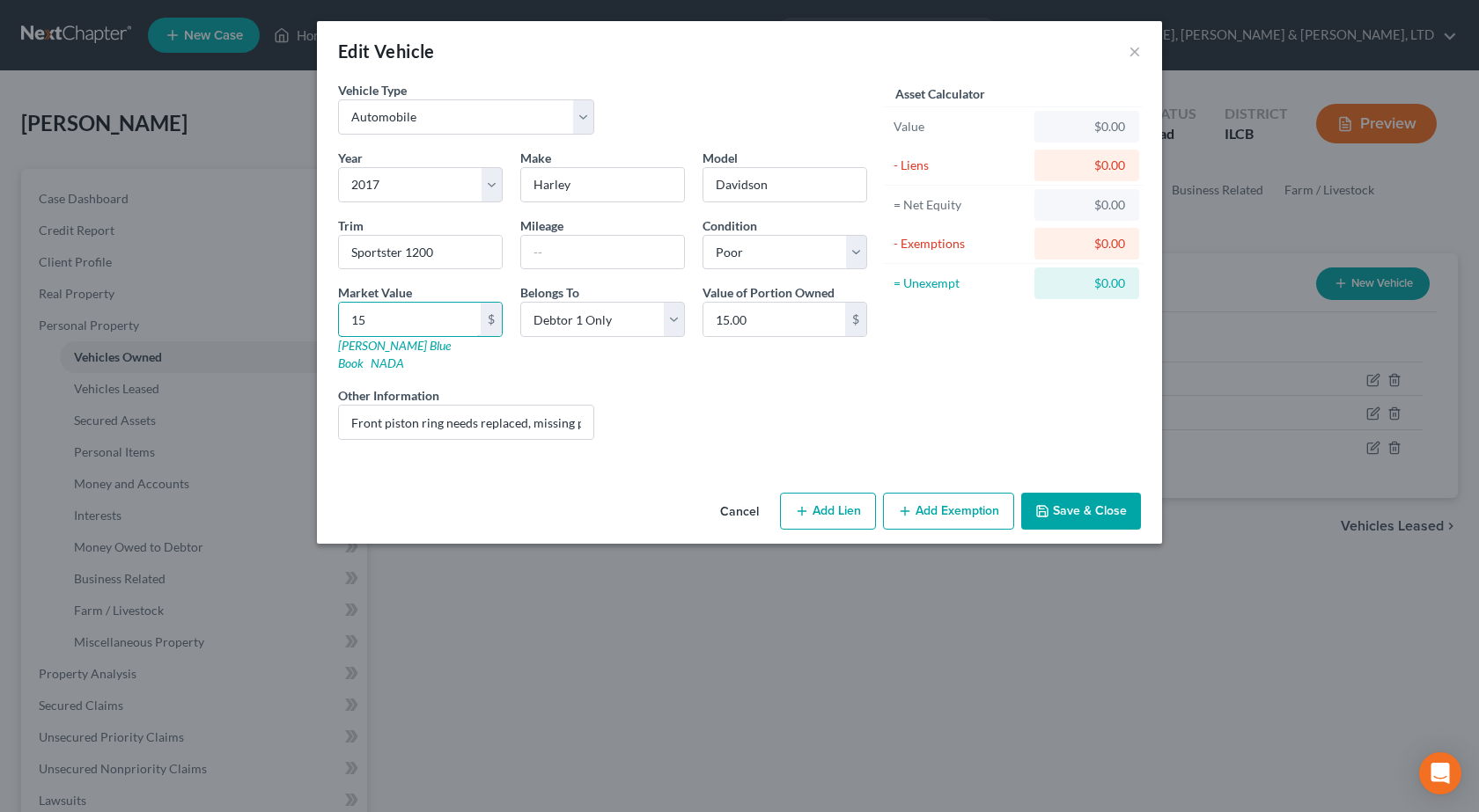
type input "150"
type input "150.00"
type input "1500"
type input "1,500.00"
type input "1,500"
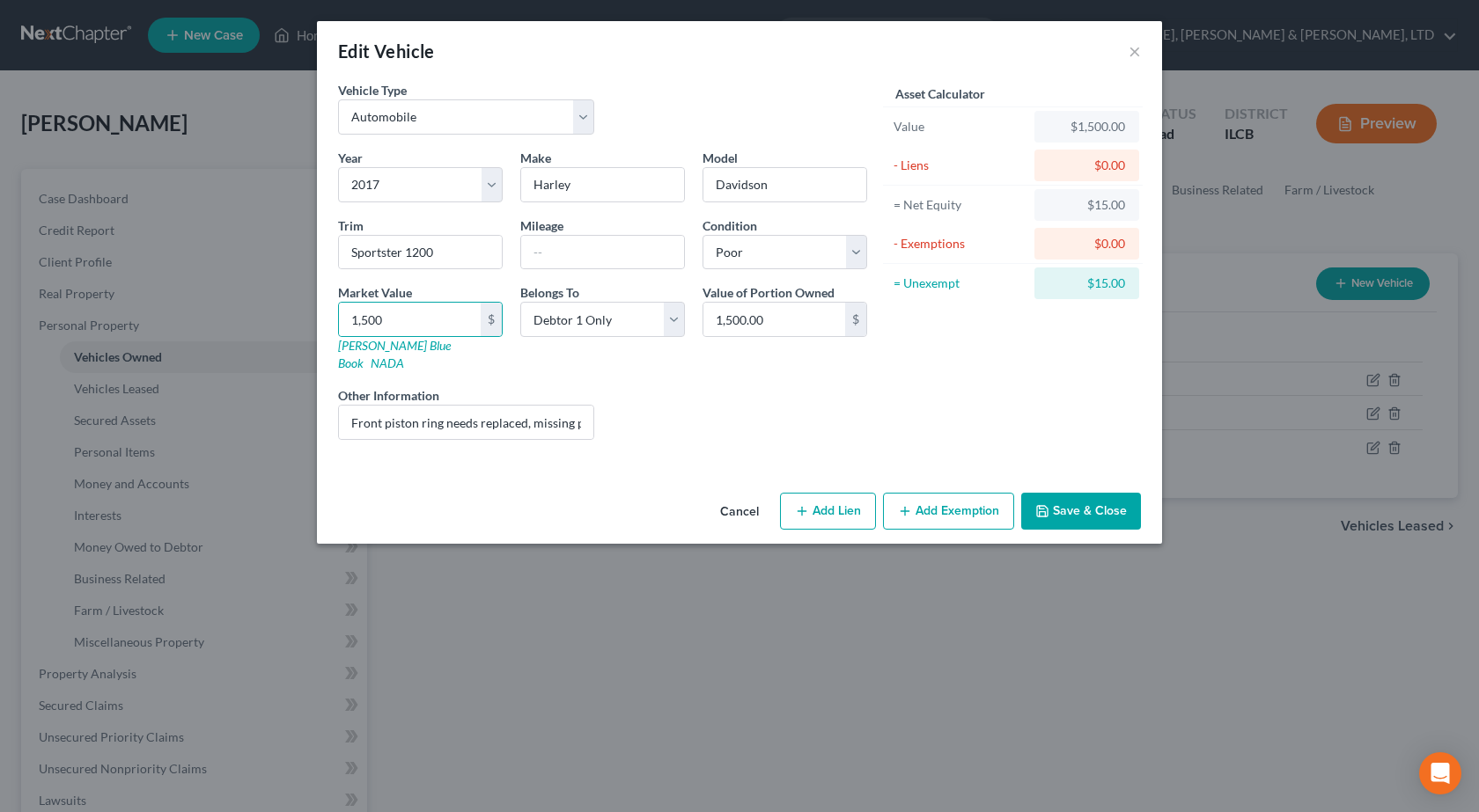
click at [975, 499] on button "Add Exemption" at bounding box center [948, 511] width 131 height 37
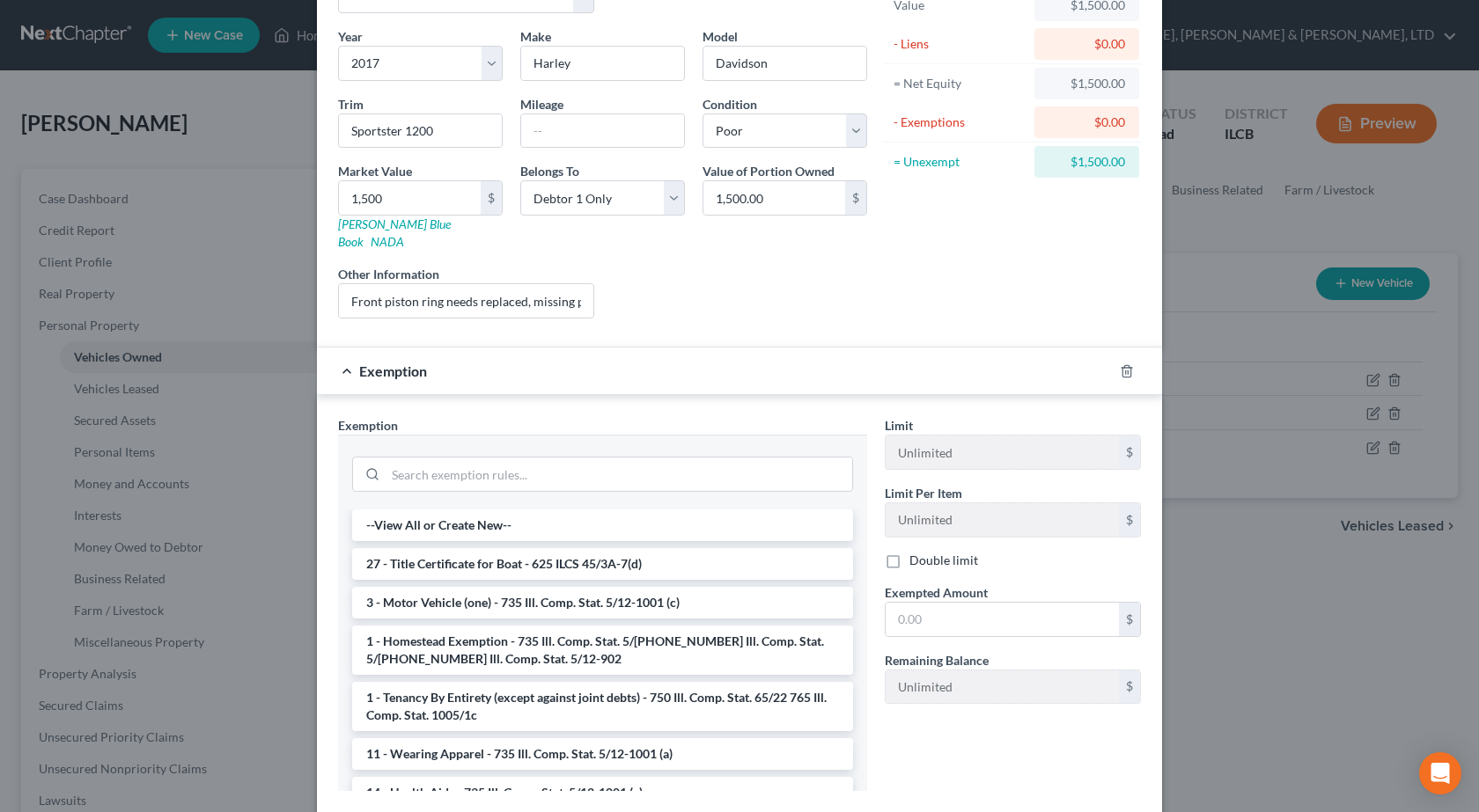
scroll to position [208, 0]
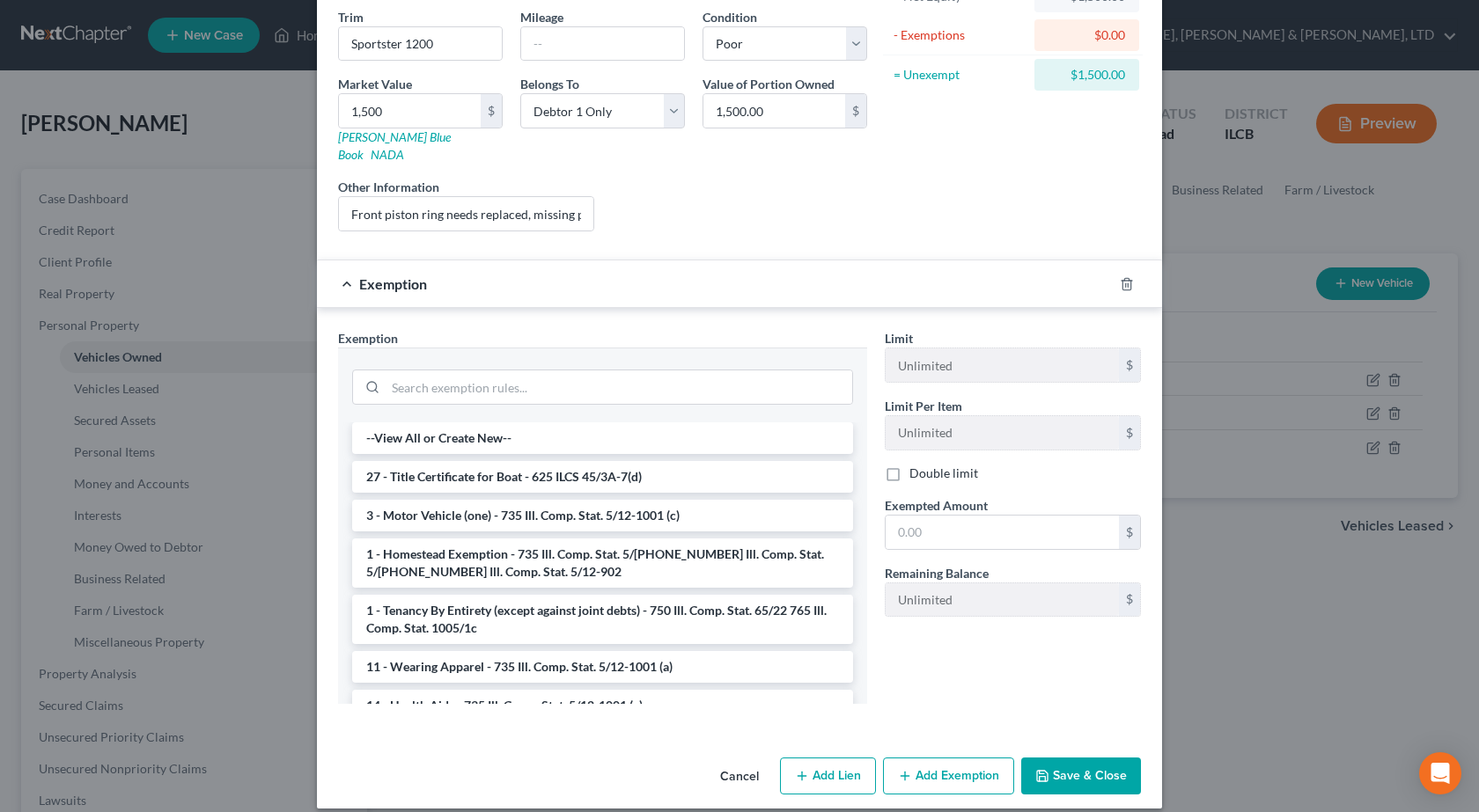
drag, startPoint x: 1114, startPoint y: 779, endPoint x: 1107, endPoint y: 766, distance: 14.8
click at [1115, 776] on div "Cancel Add Lien Add Lease Add Exemption Save & Close" at bounding box center [739, 780] width 845 height 58
click at [1105, 765] on button "Save & Close" at bounding box center [1081, 776] width 120 height 37
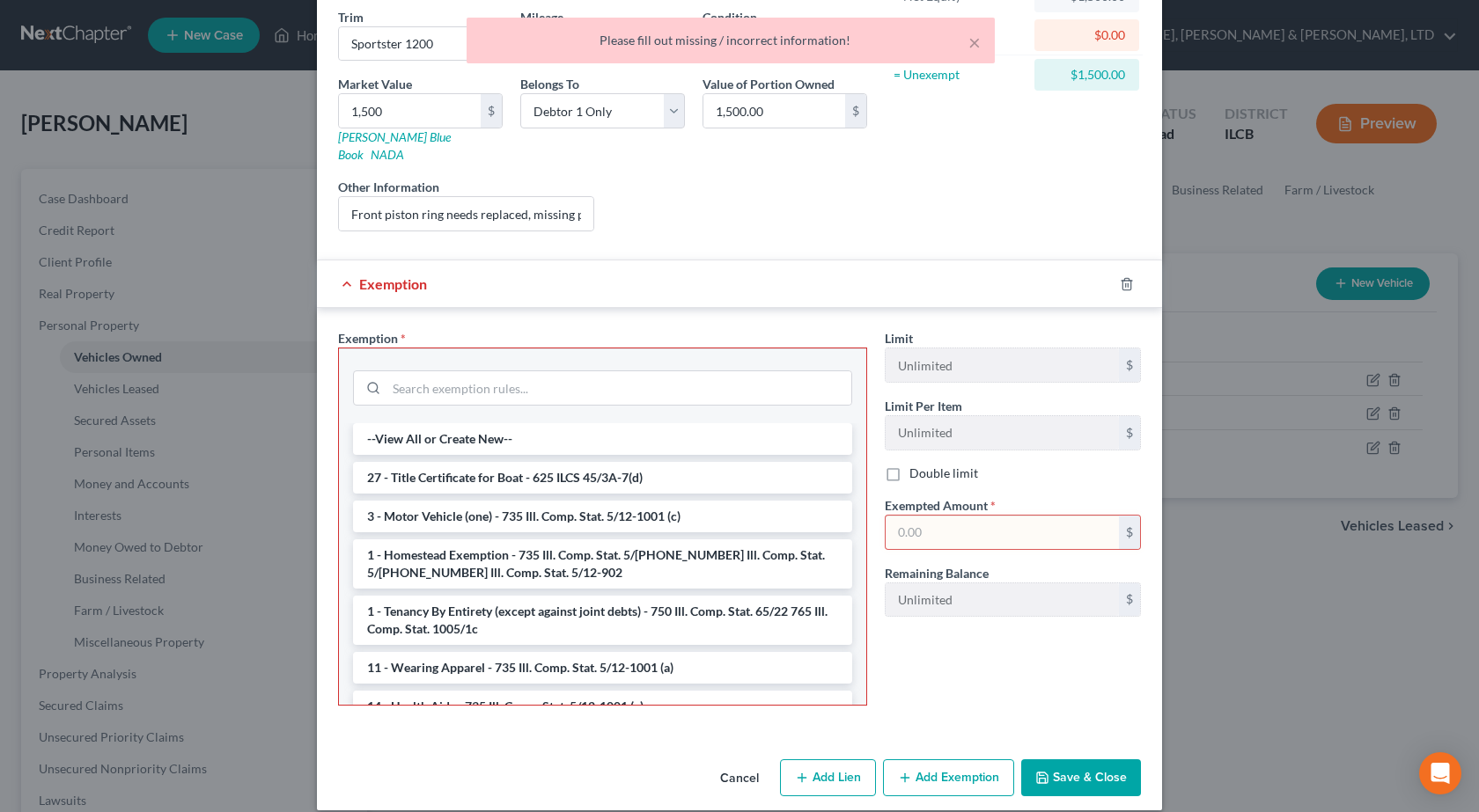
click at [1112, 270] on div at bounding box center [1136, 284] width 49 height 28
click at [1123, 277] on icon "button" at bounding box center [1127, 284] width 15 height 15
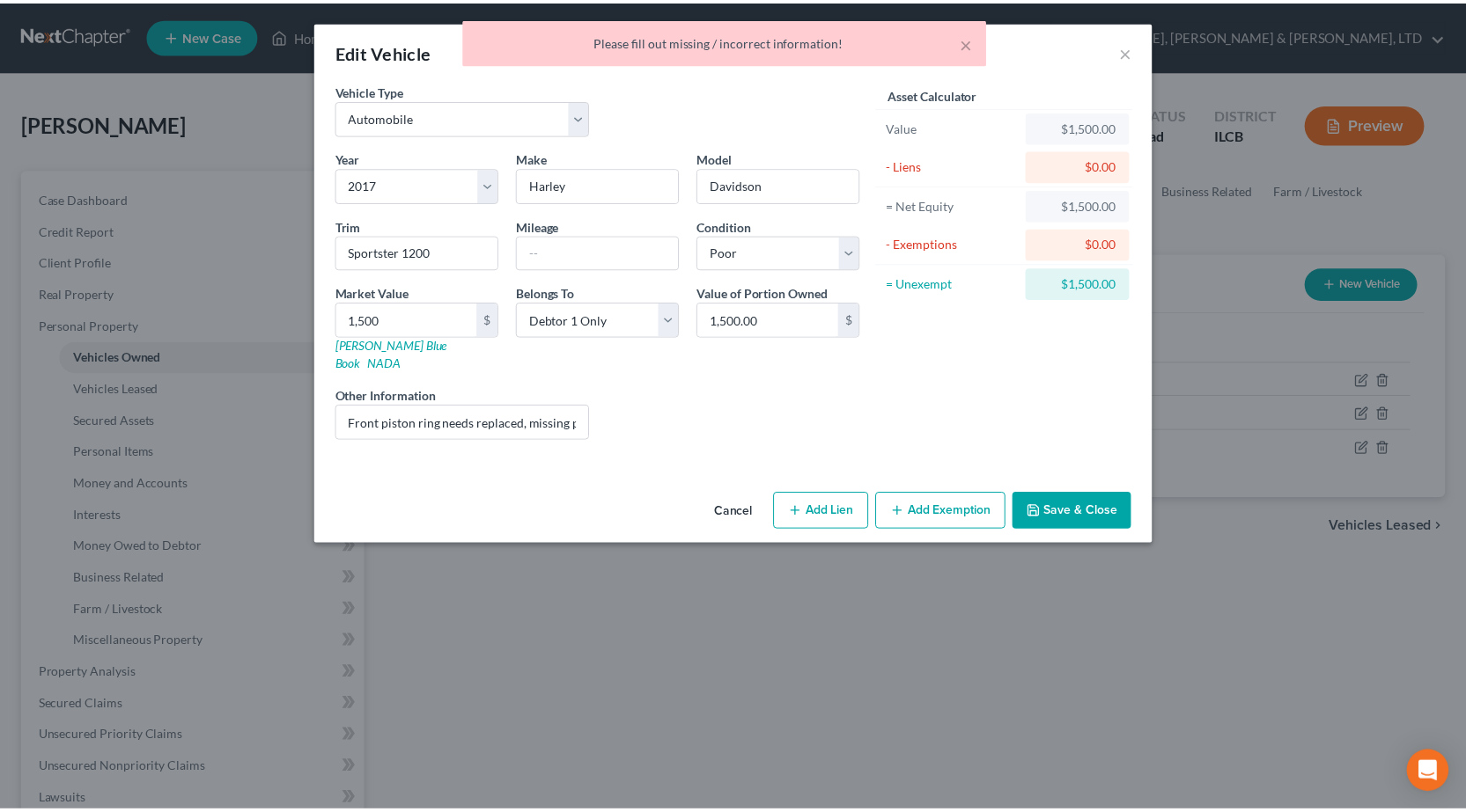
scroll to position [0, 0]
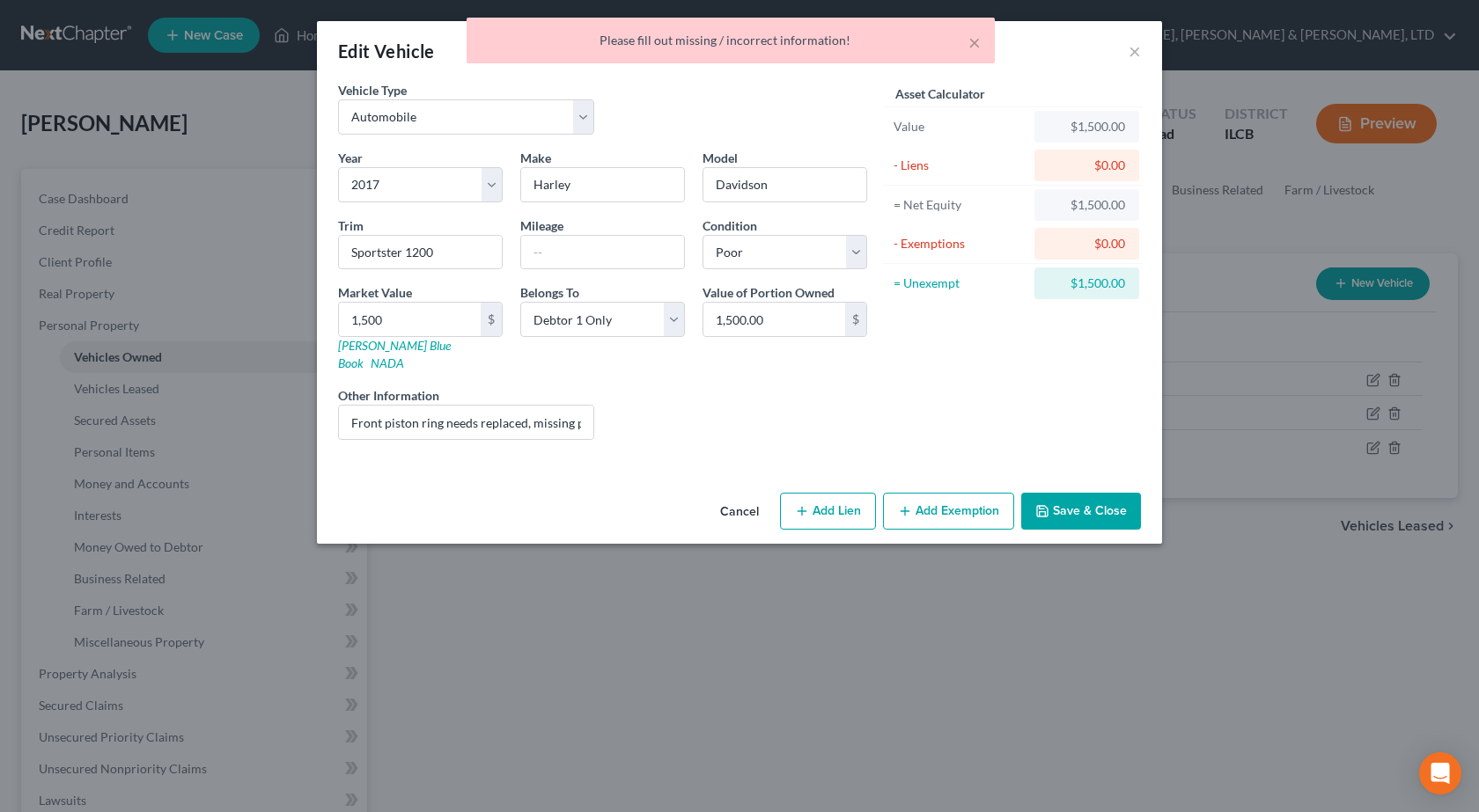
click at [1080, 496] on button "Save & Close" at bounding box center [1081, 511] width 120 height 37
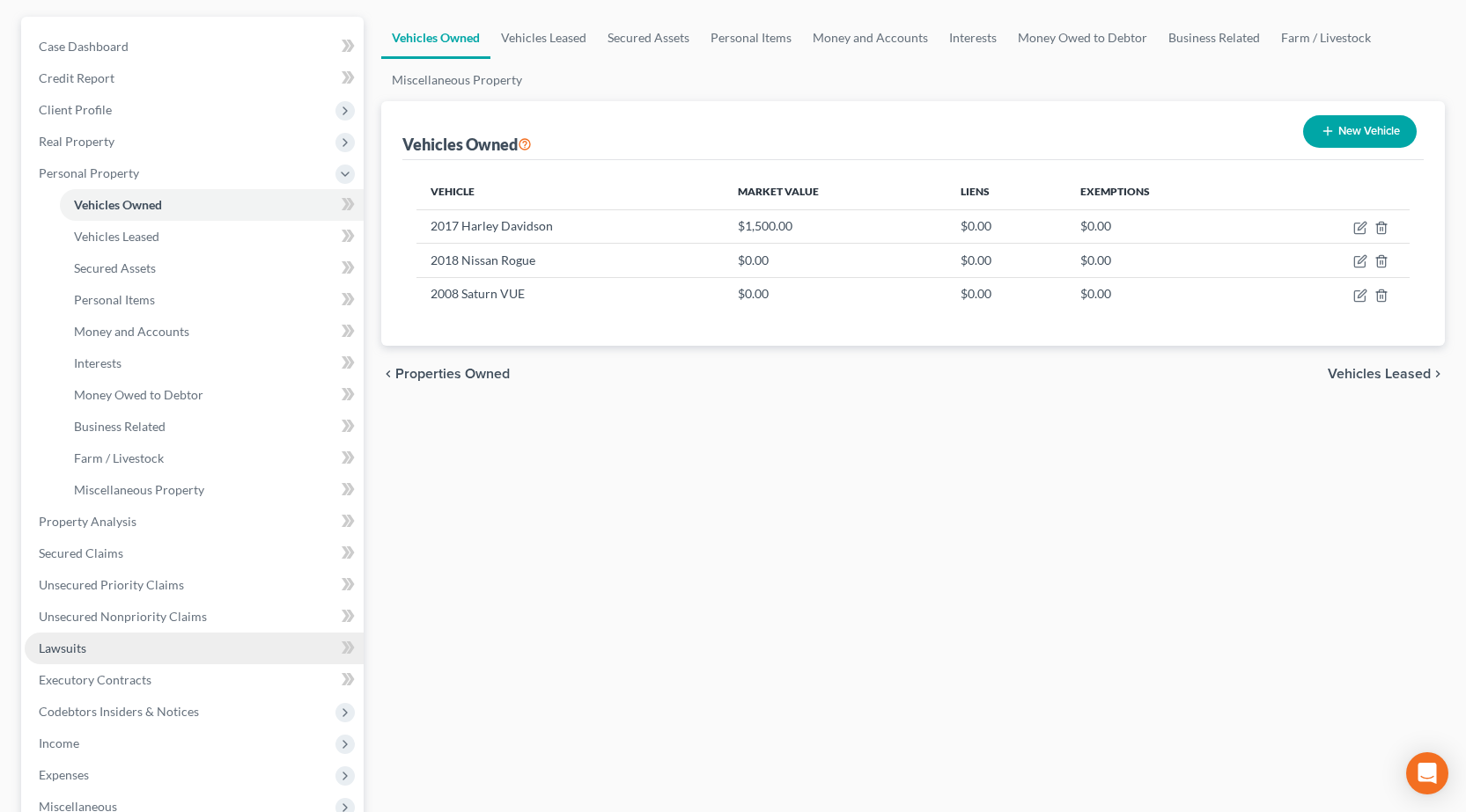
scroll to position [352, 0]
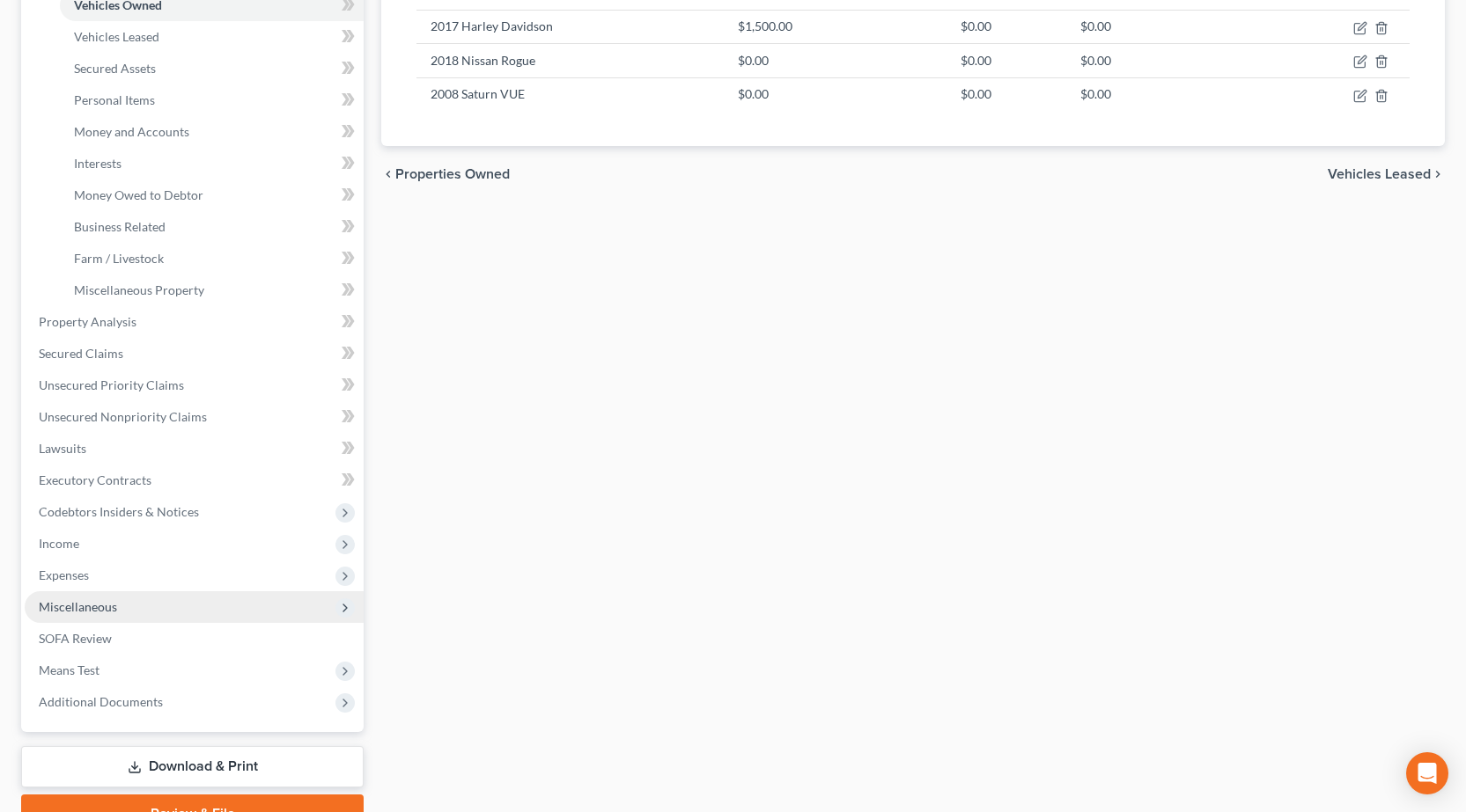
click at [125, 605] on span "Miscellaneous" at bounding box center [194, 607] width 339 height 32
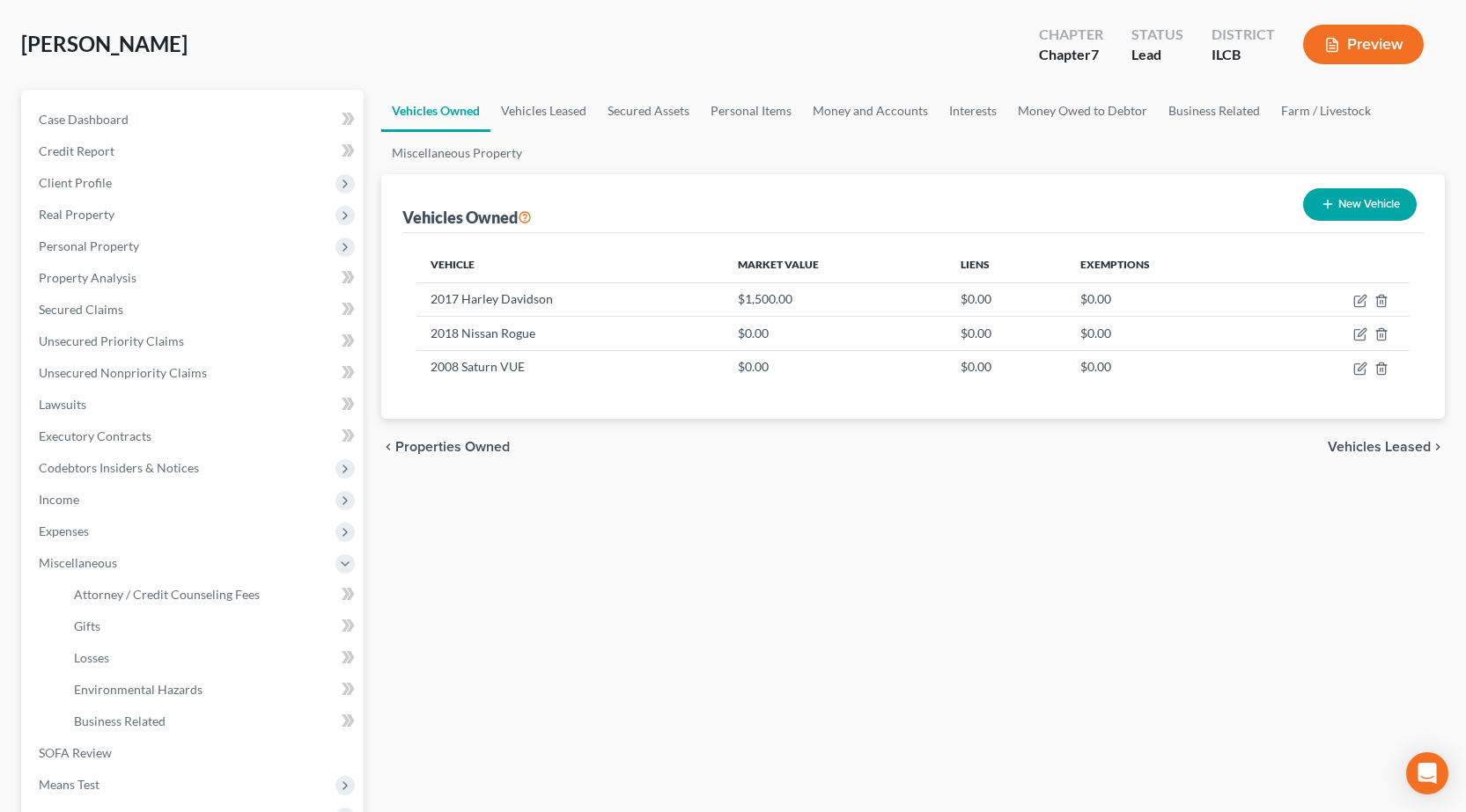
scroll to position [264, 0]
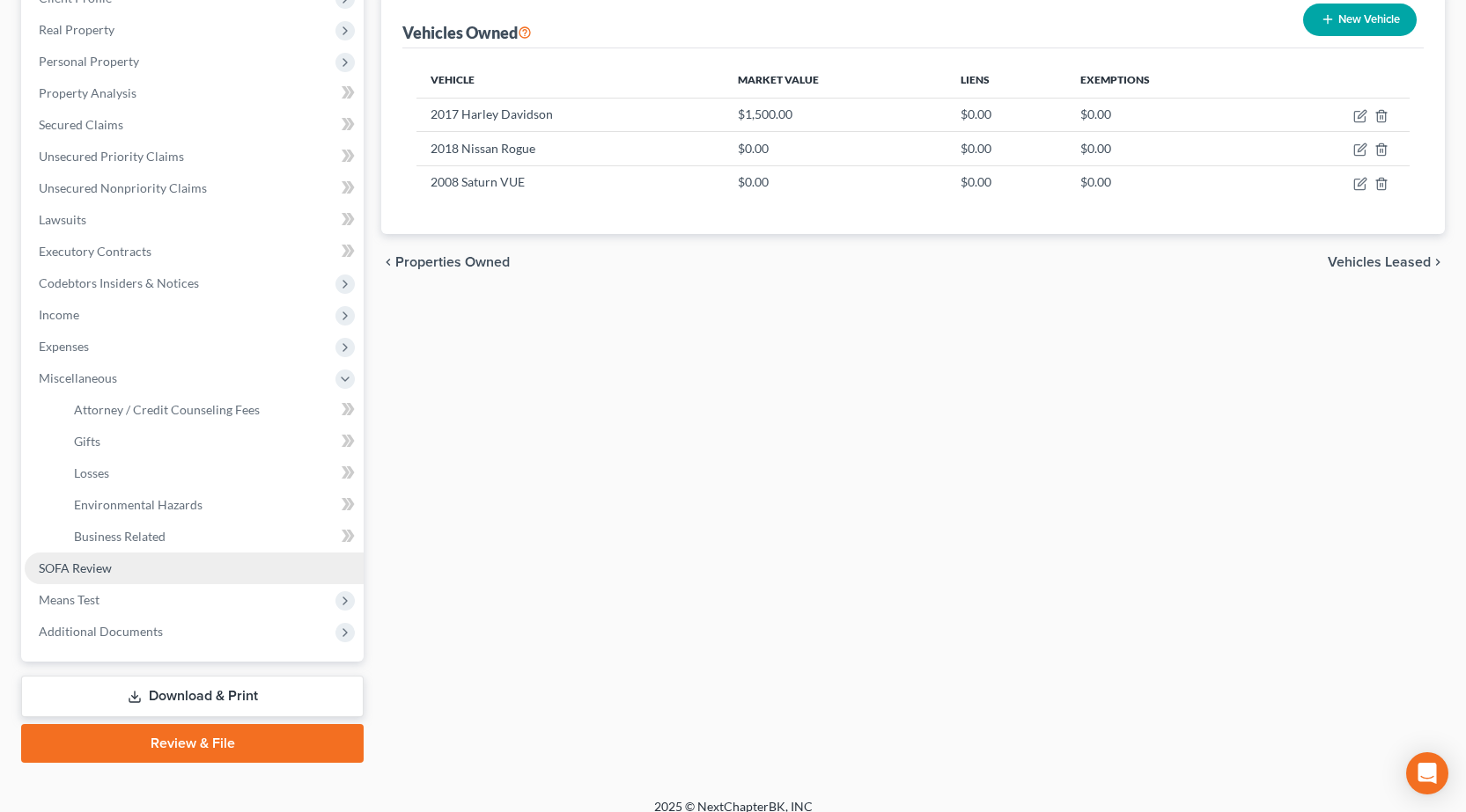
click at [85, 556] on link "SOFA Review" at bounding box center [194, 568] width 339 height 32
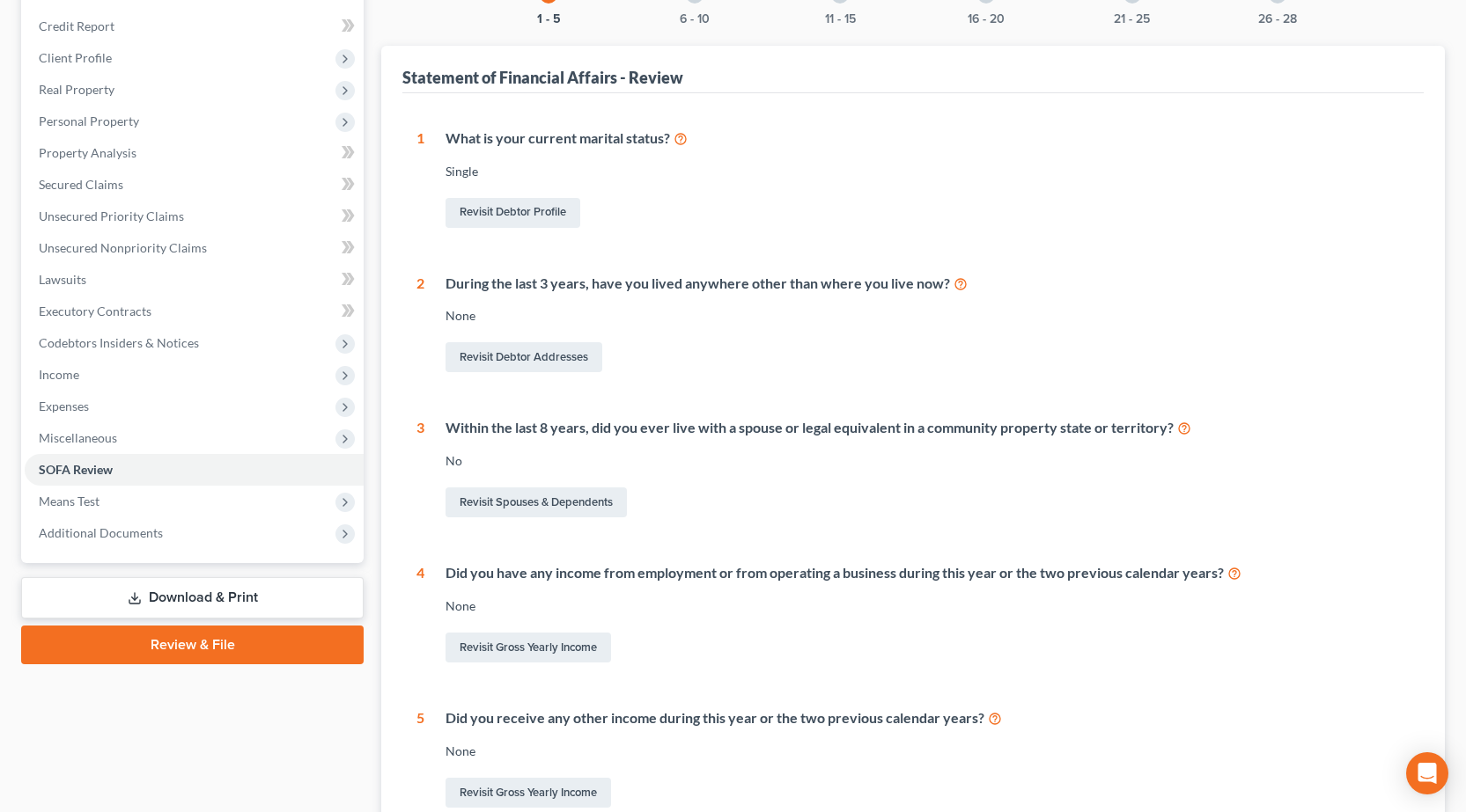
scroll to position [38, 0]
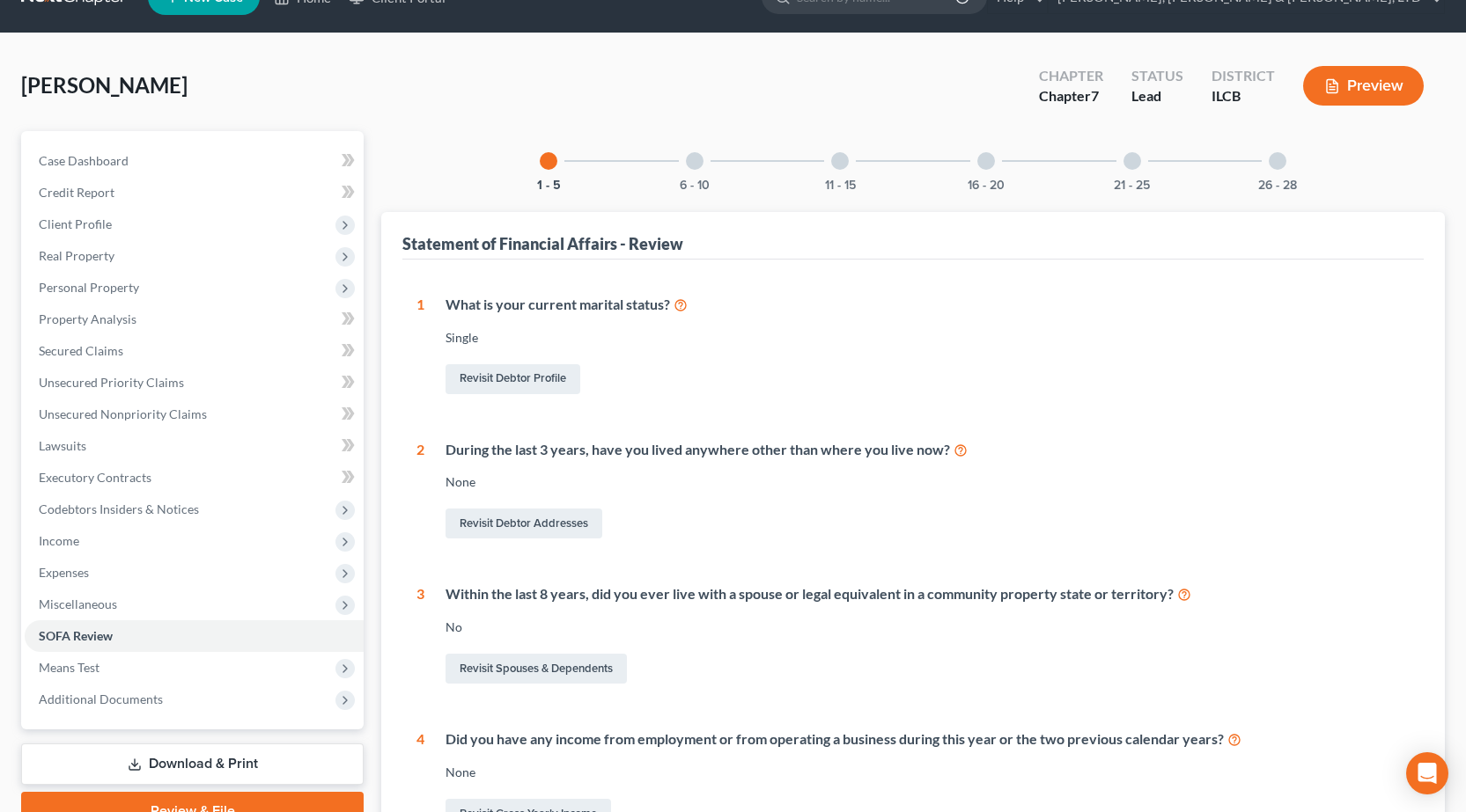
click at [685, 176] on div "6 - 10" at bounding box center [694, 161] width 60 height 60
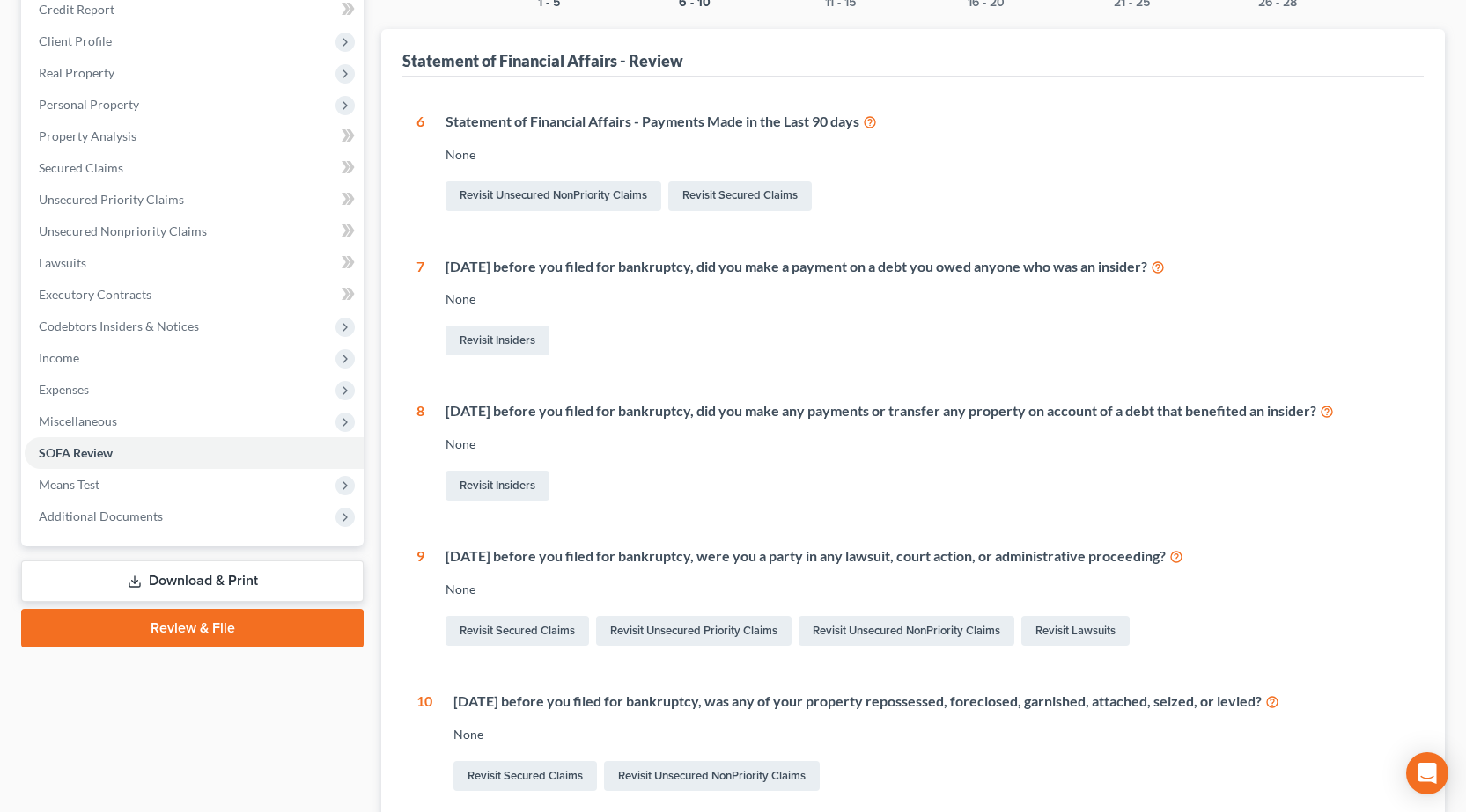
scroll to position [0, 0]
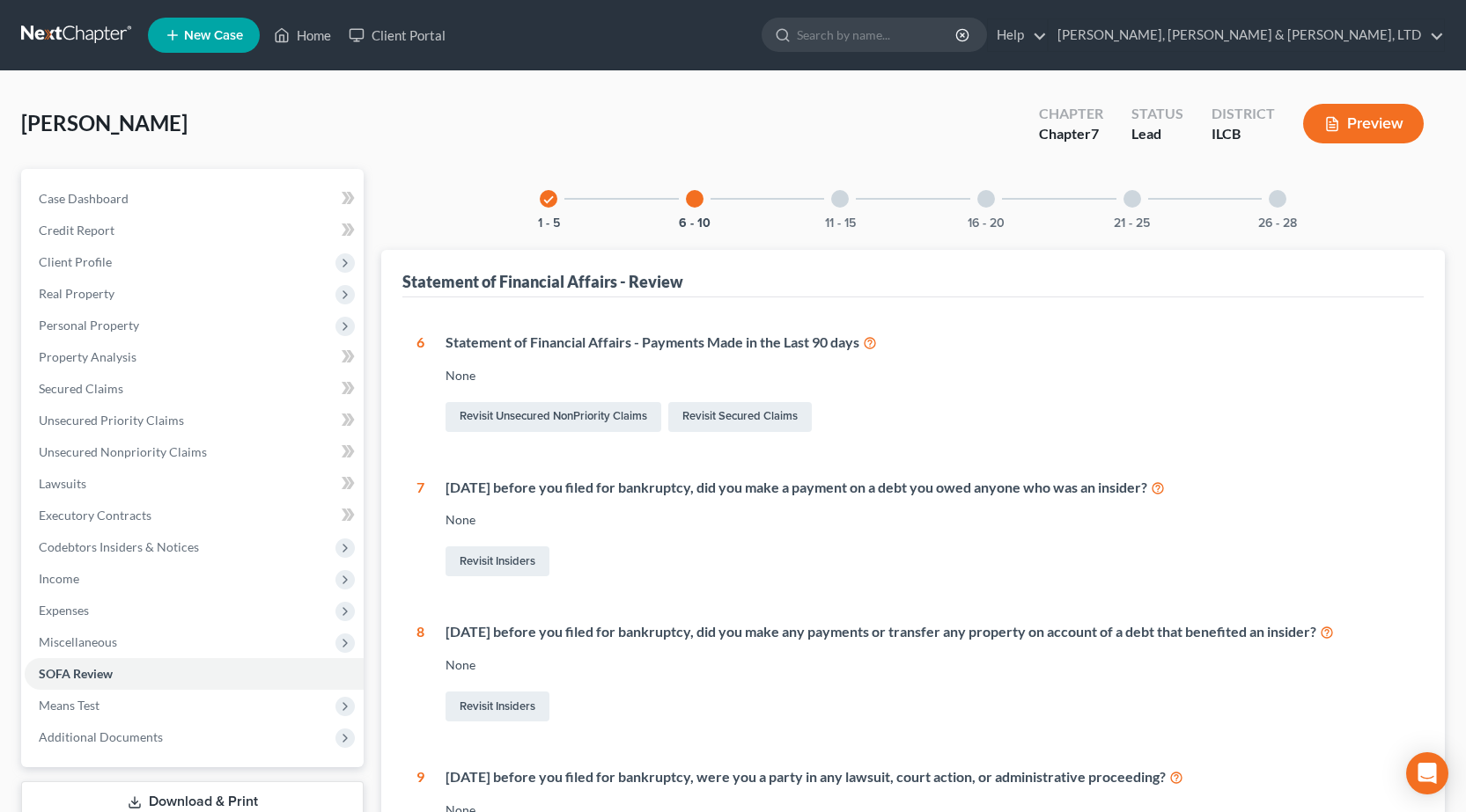
click at [833, 199] on div at bounding box center [840, 198] width 17 height 17
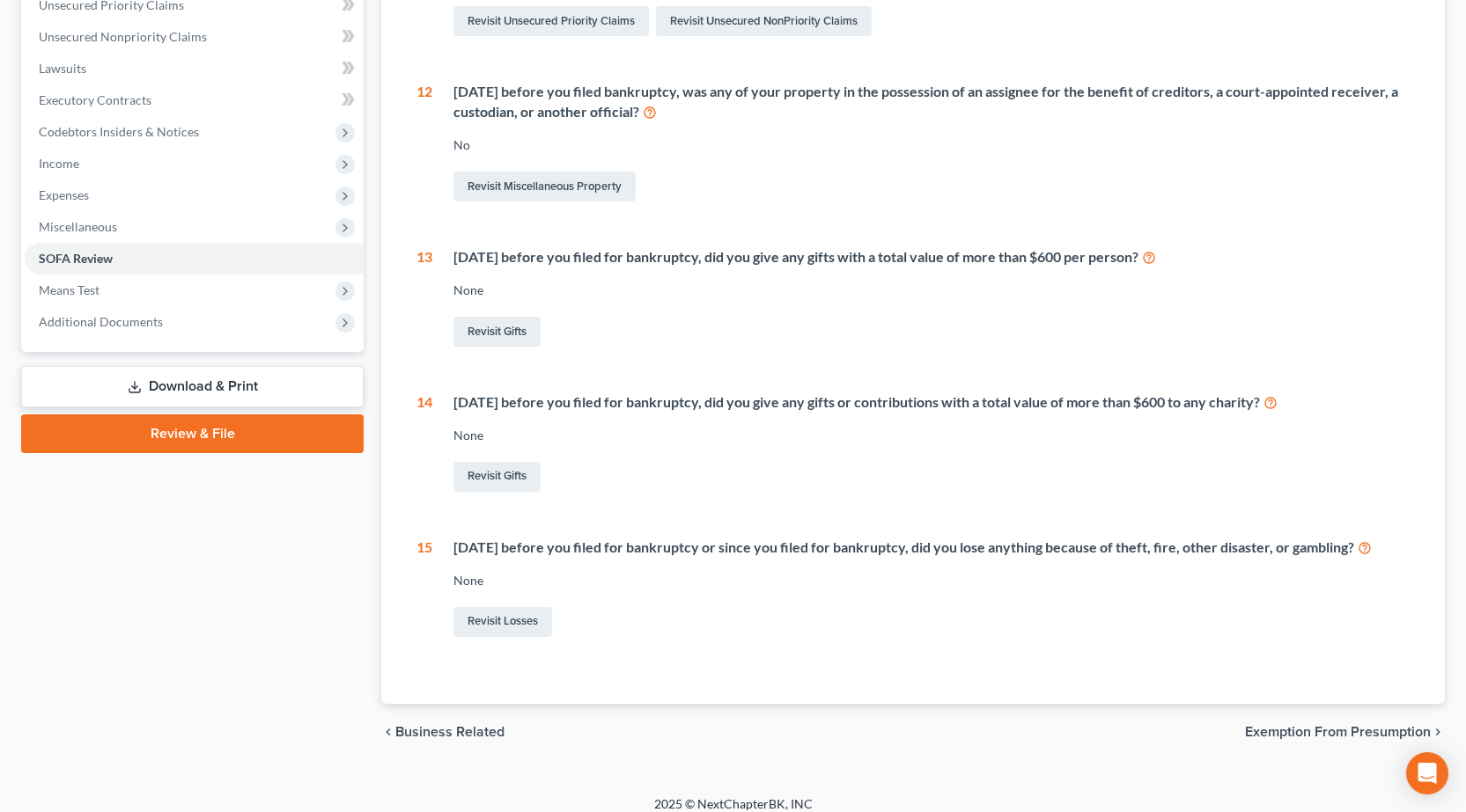
scroll to position [431, 0]
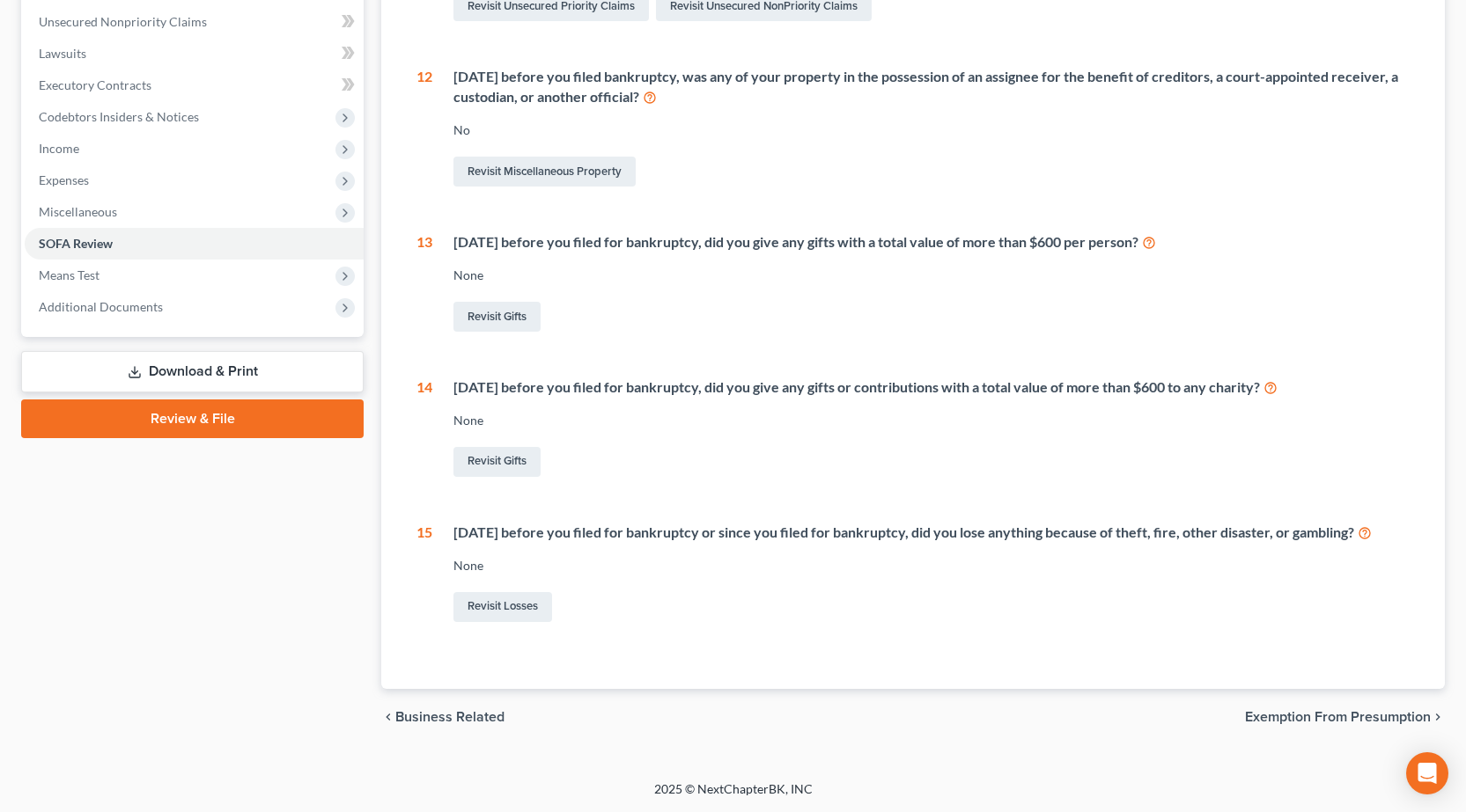
drag, startPoint x: 1390, startPoint y: 390, endPoint x: 1295, endPoint y: 326, distance: 114.5
click at [1295, 326] on div "Revisit Gifts" at bounding box center [931, 316] width 956 height 37
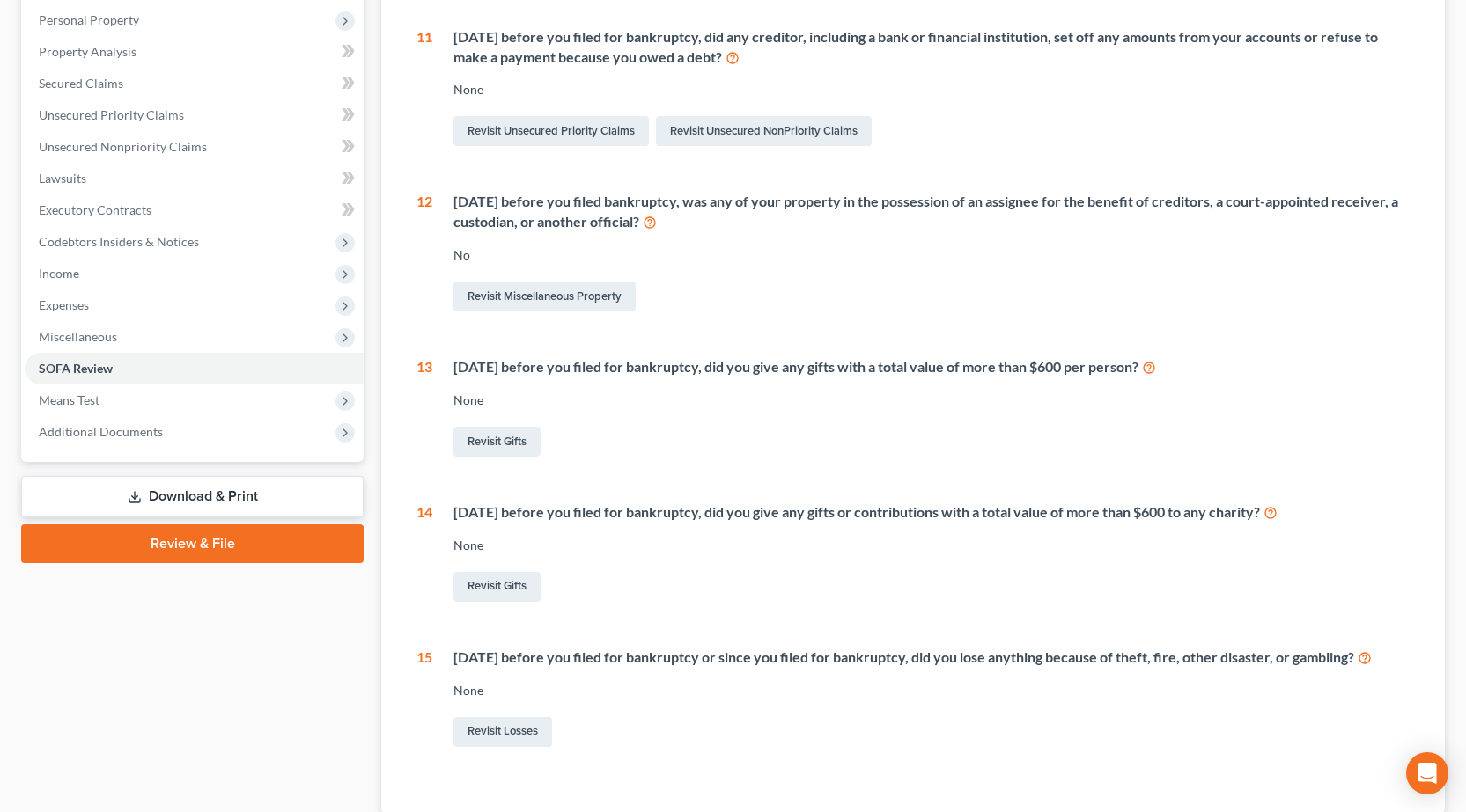
scroll to position [78, 0]
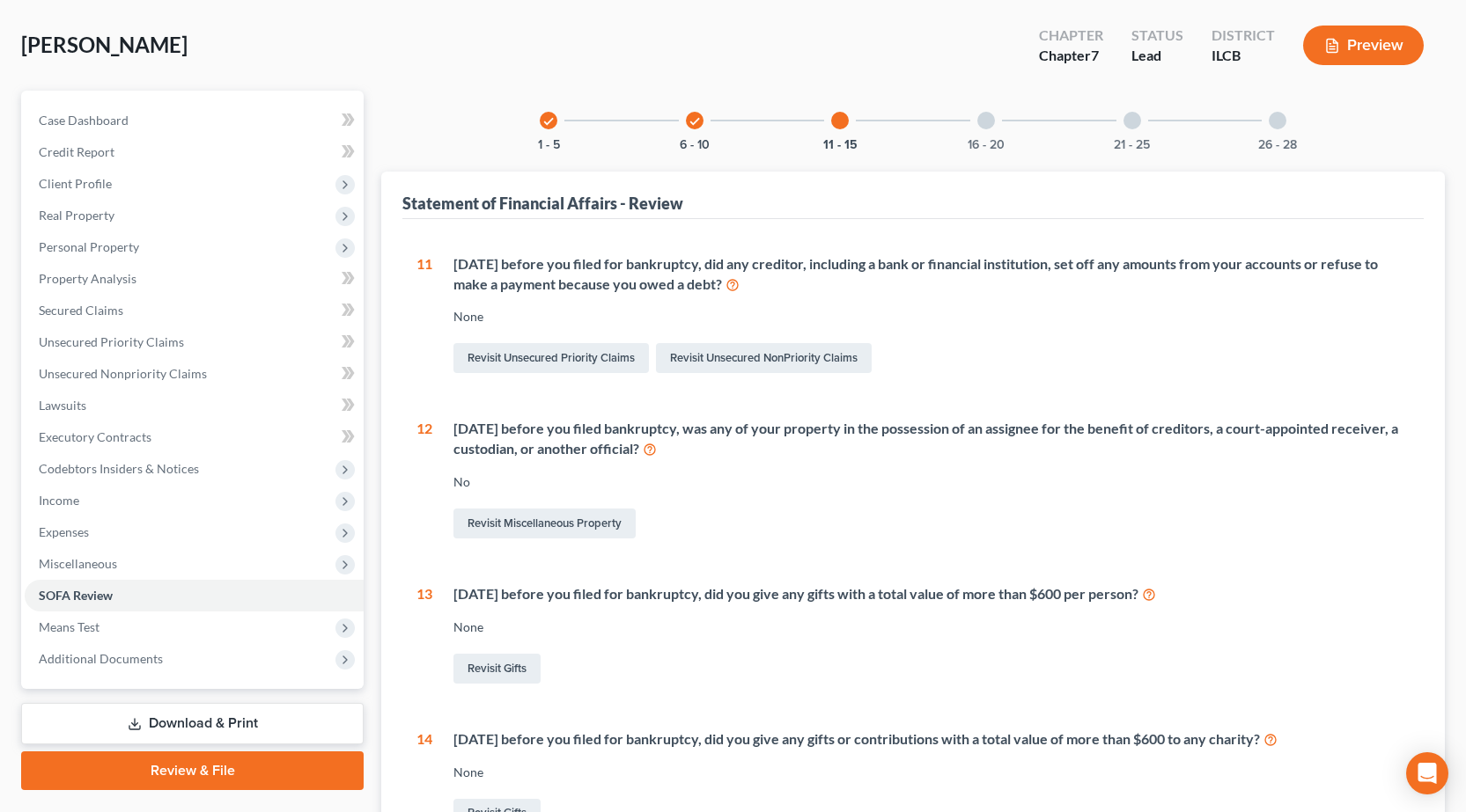
click at [985, 128] on div at bounding box center [986, 120] width 17 height 17
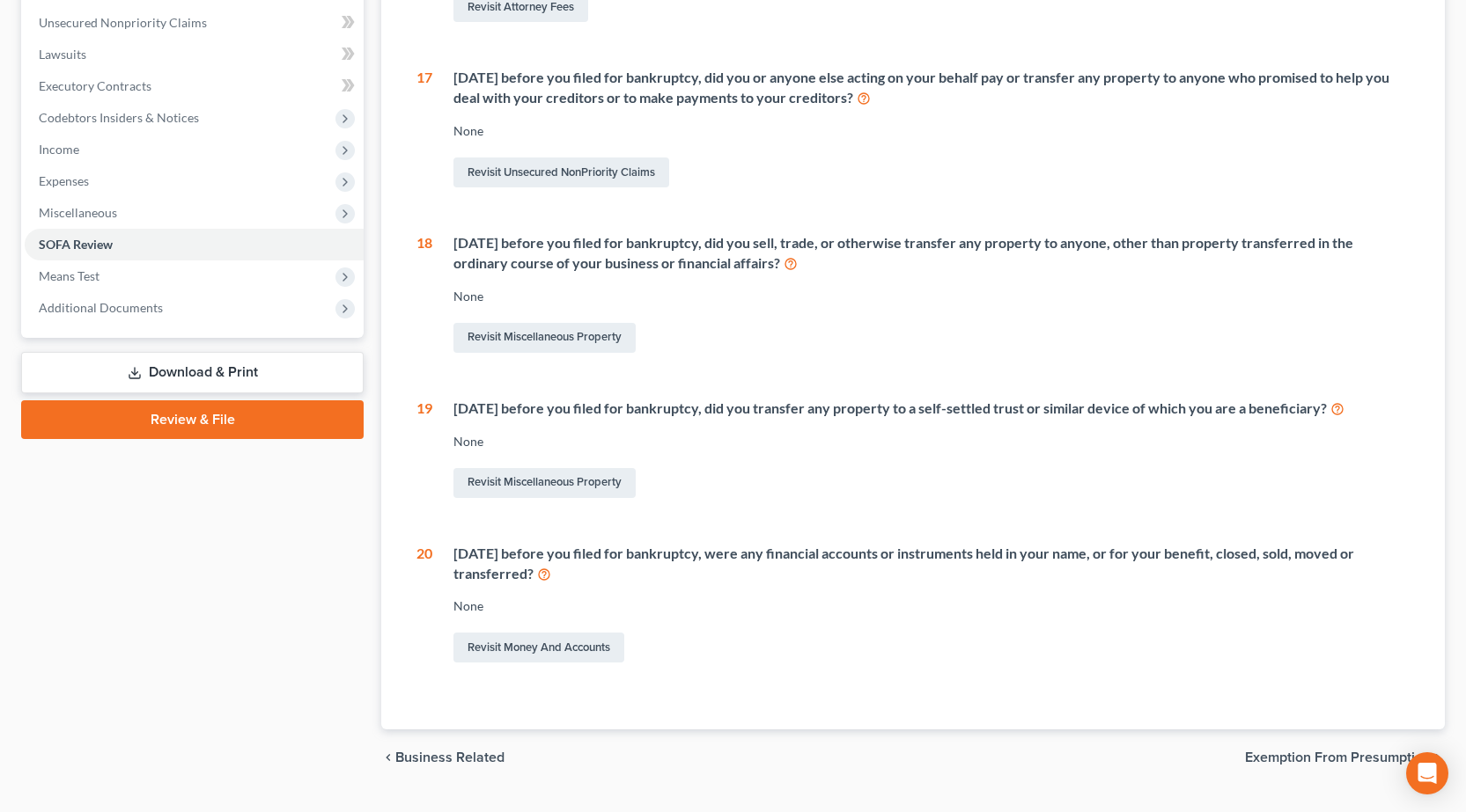
scroll to position [431, 0]
click at [565, 335] on link "Revisit Miscellaneous Property" at bounding box center [544, 337] width 182 height 30
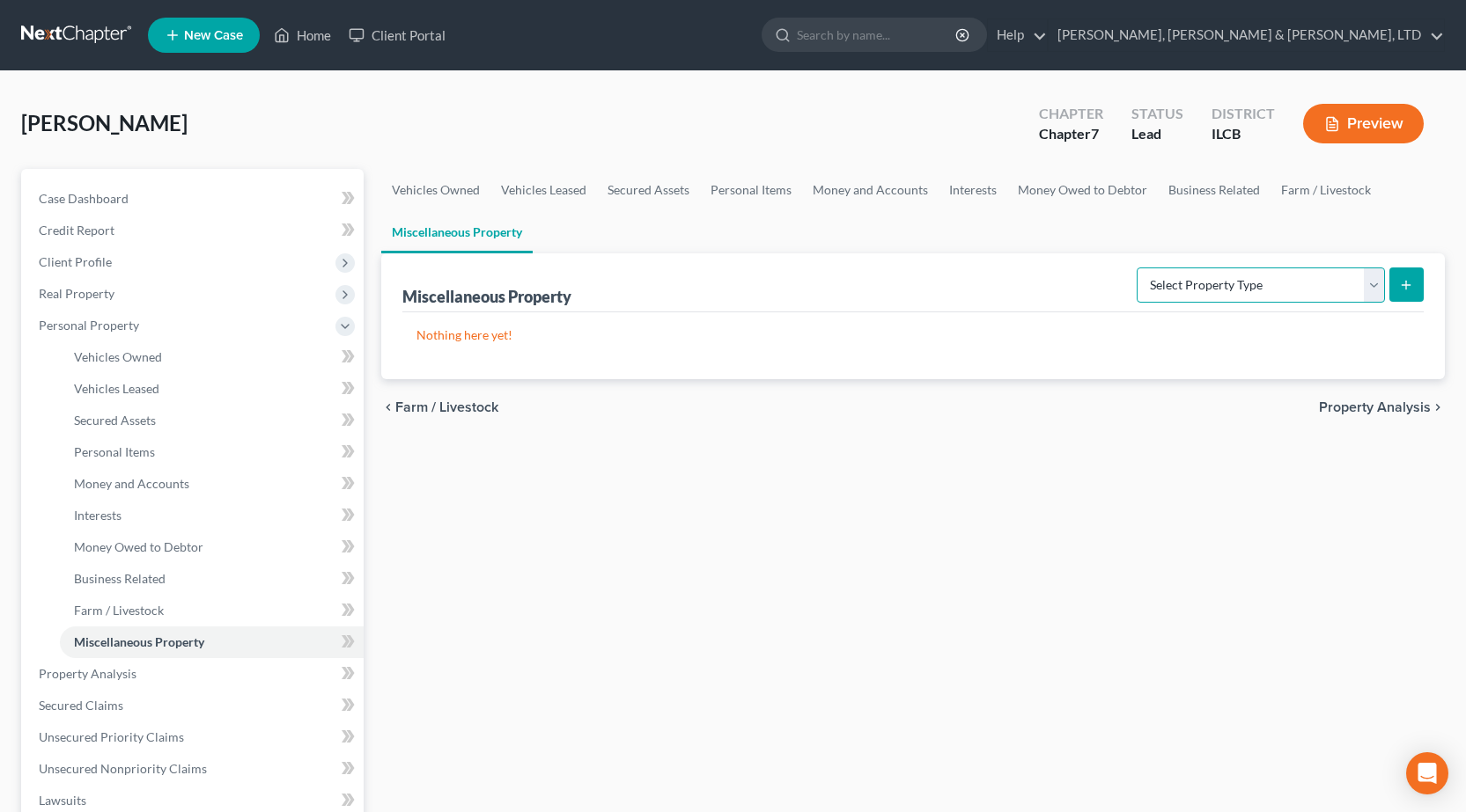
click at [1314, 286] on select "Select Property Type Assigned for Creditor Benefit [DATE] Holding for Another N…" at bounding box center [1261, 285] width 248 height 35
select select "transferred"
click at [1137, 267] on select "Select Property Type Assigned for Creditor Benefit [DATE] Holding for Another N…" at bounding box center [1261, 285] width 248 height 35
click at [1415, 288] on button "submit" at bounding box center [1406, 284] width 34 height 34
select select "Ordinary ([DATE])"
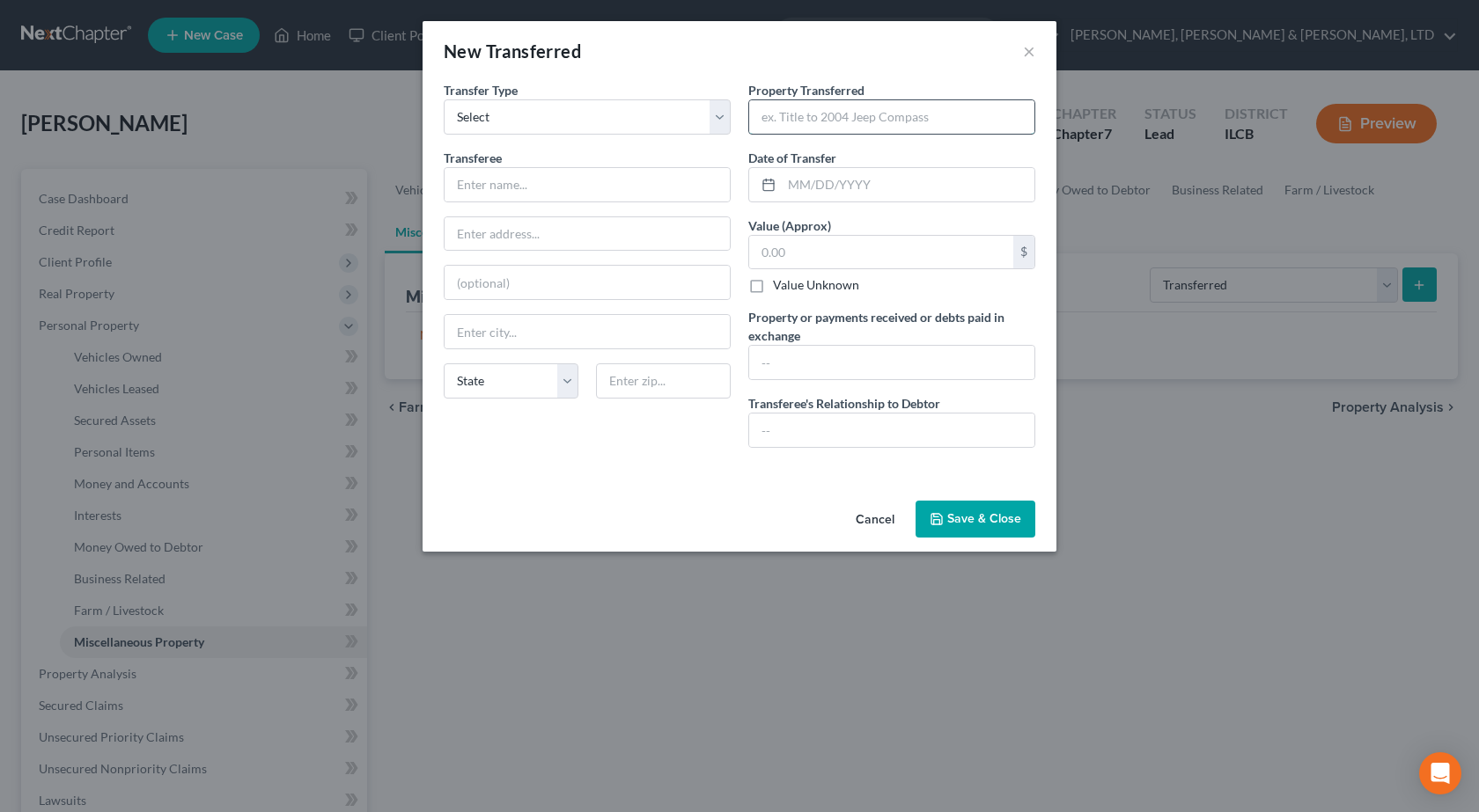
click at [834, 119] on input "text" at bounding box center [891, 117] width 286 height 34
click at [1029, 49] on button "×" at bounding box center [1029, 51] width 13 height 21
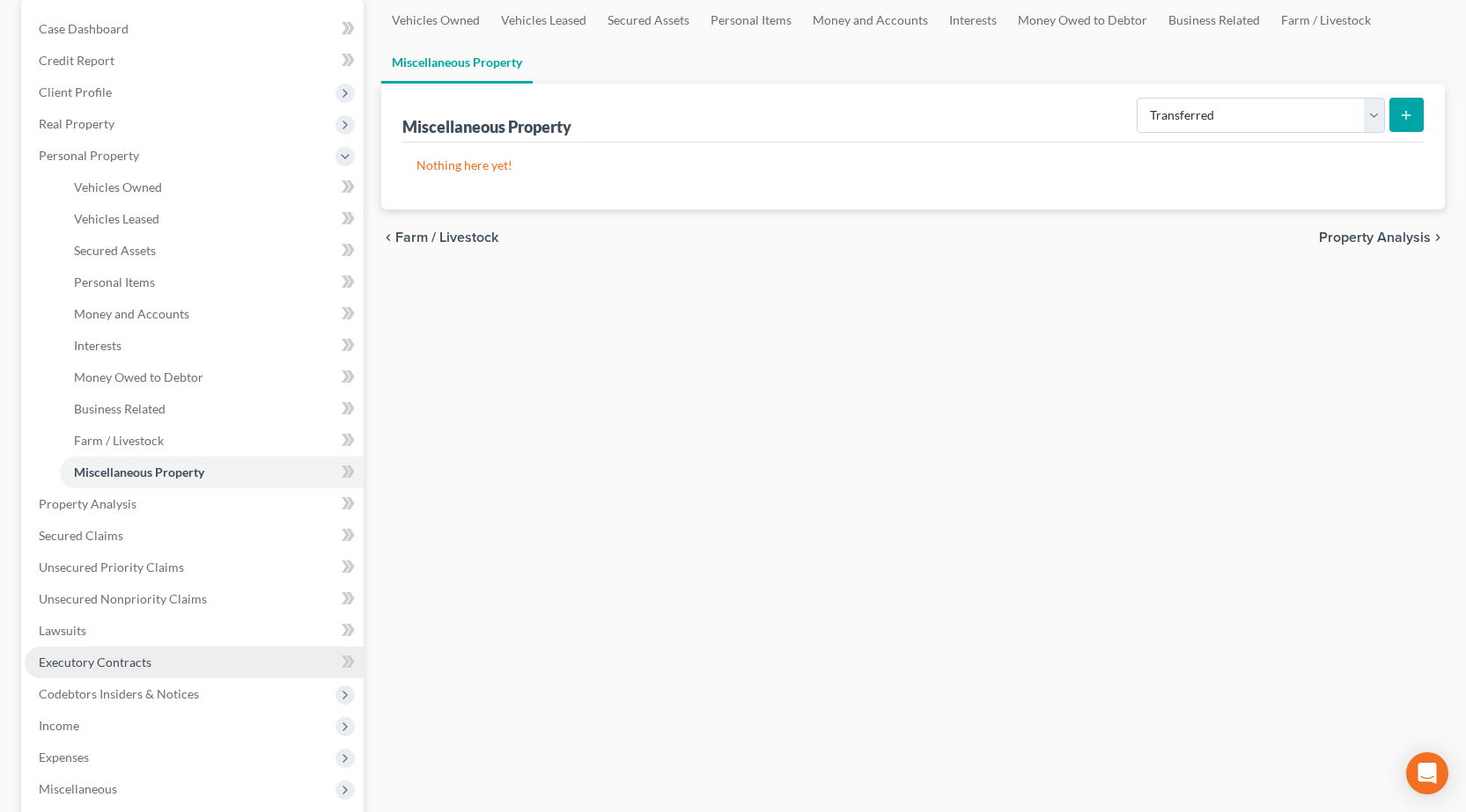
scroll to position [264, 0]
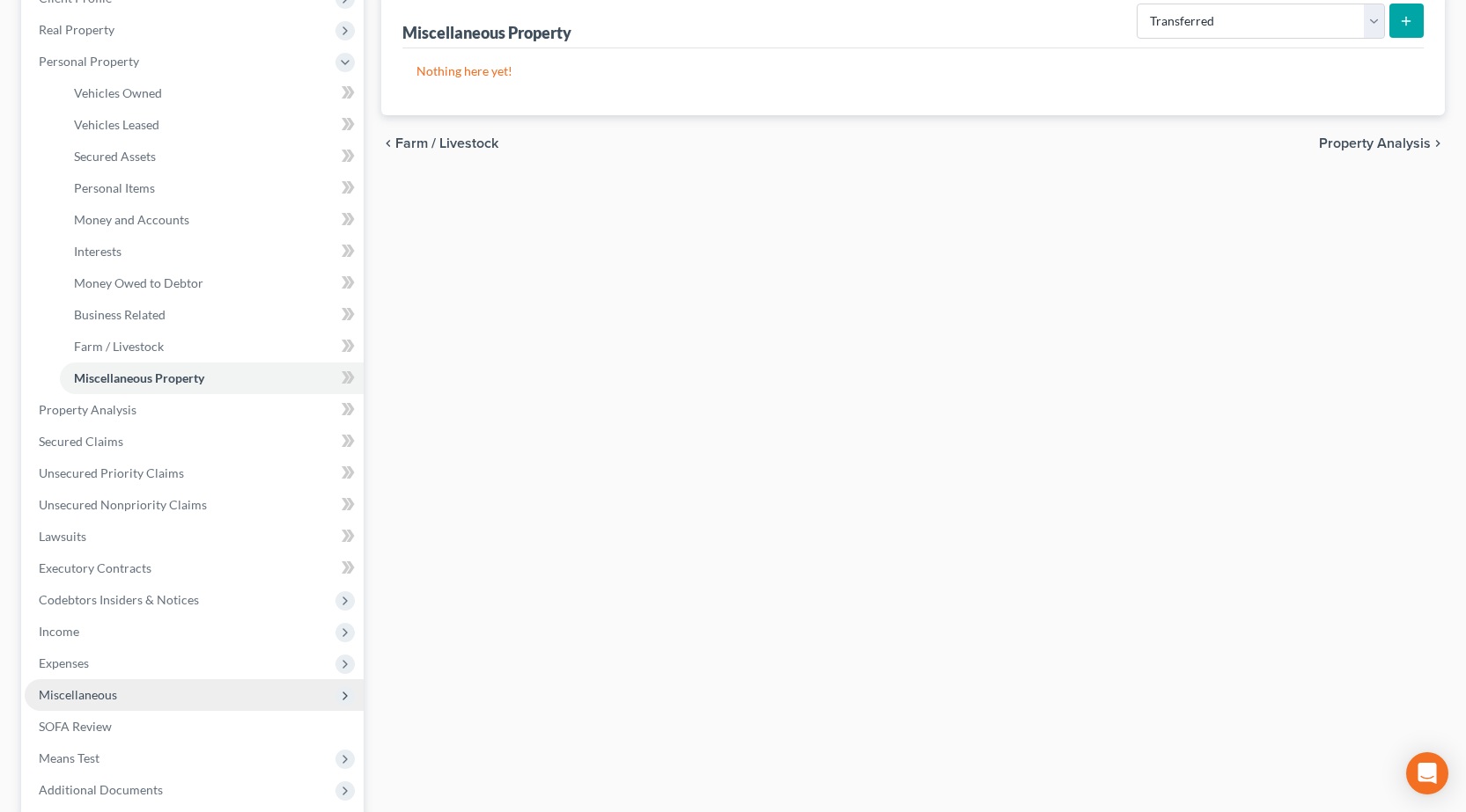
click at [131, 691] on span "Miscellaneous" at bounding box center [194, 695] width 339 height 32
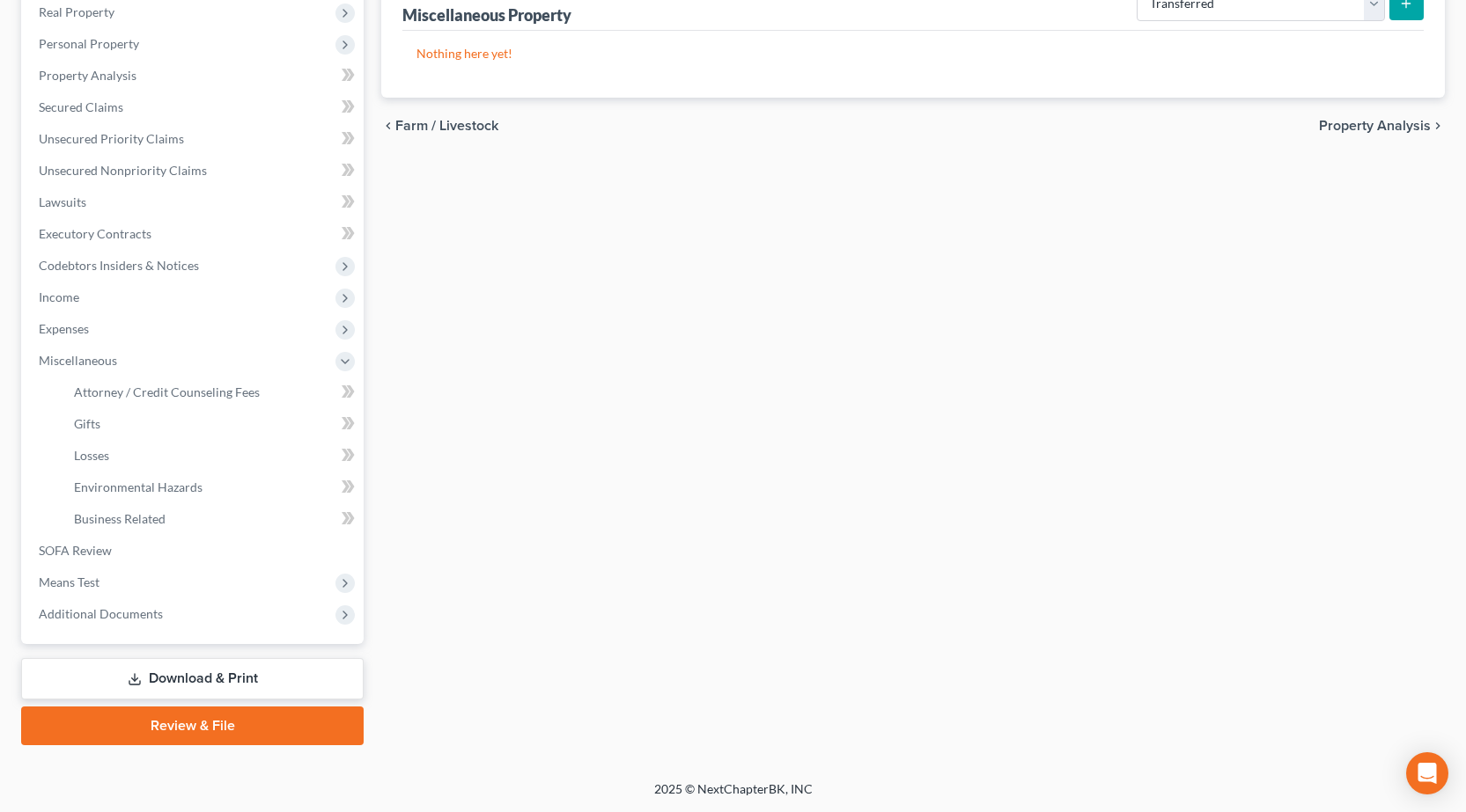
scroll to position [0, 0]
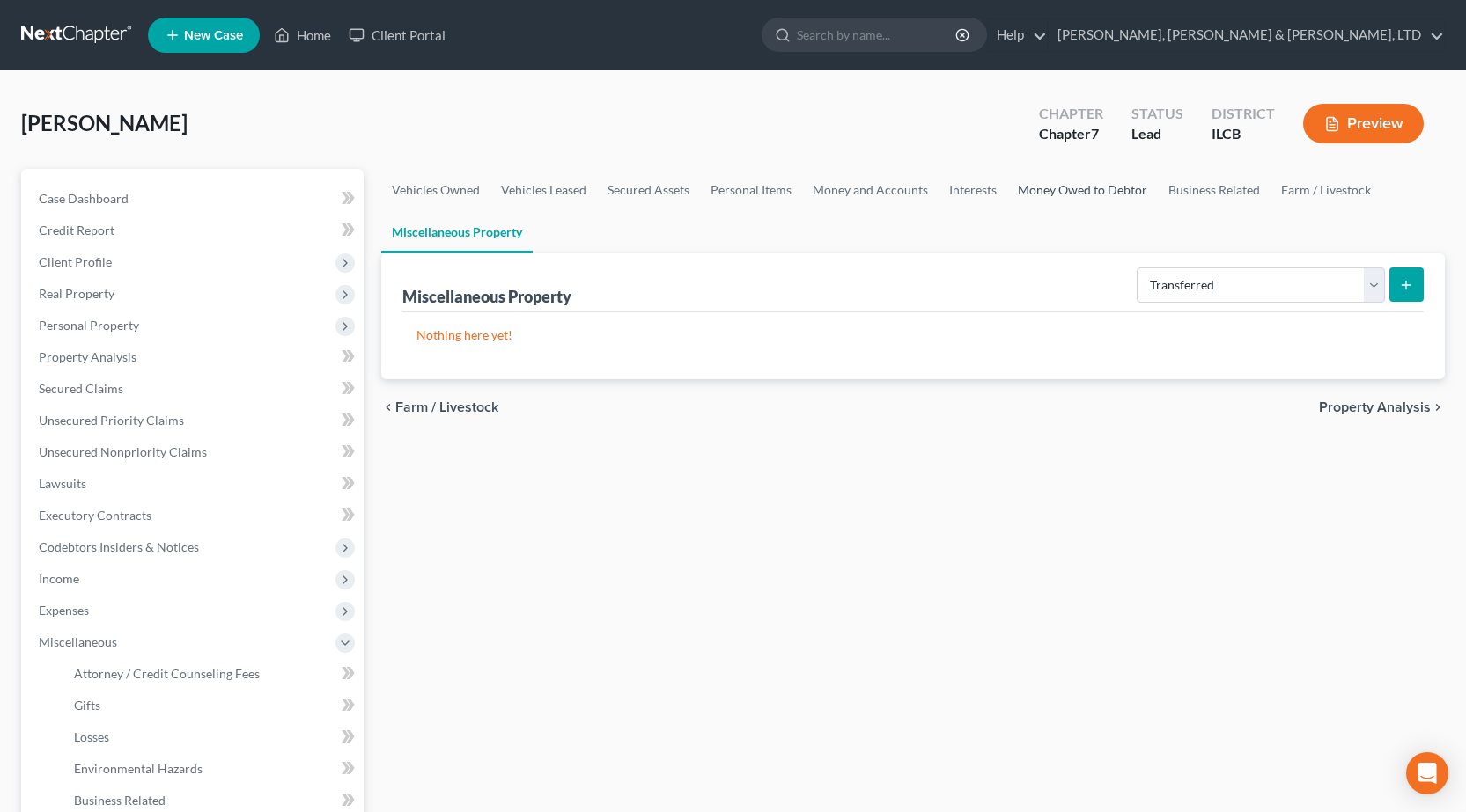
click at [1057, 192] on link "Money Owed to Debtor" at bounding box center [1082, 191] width 150 height 43
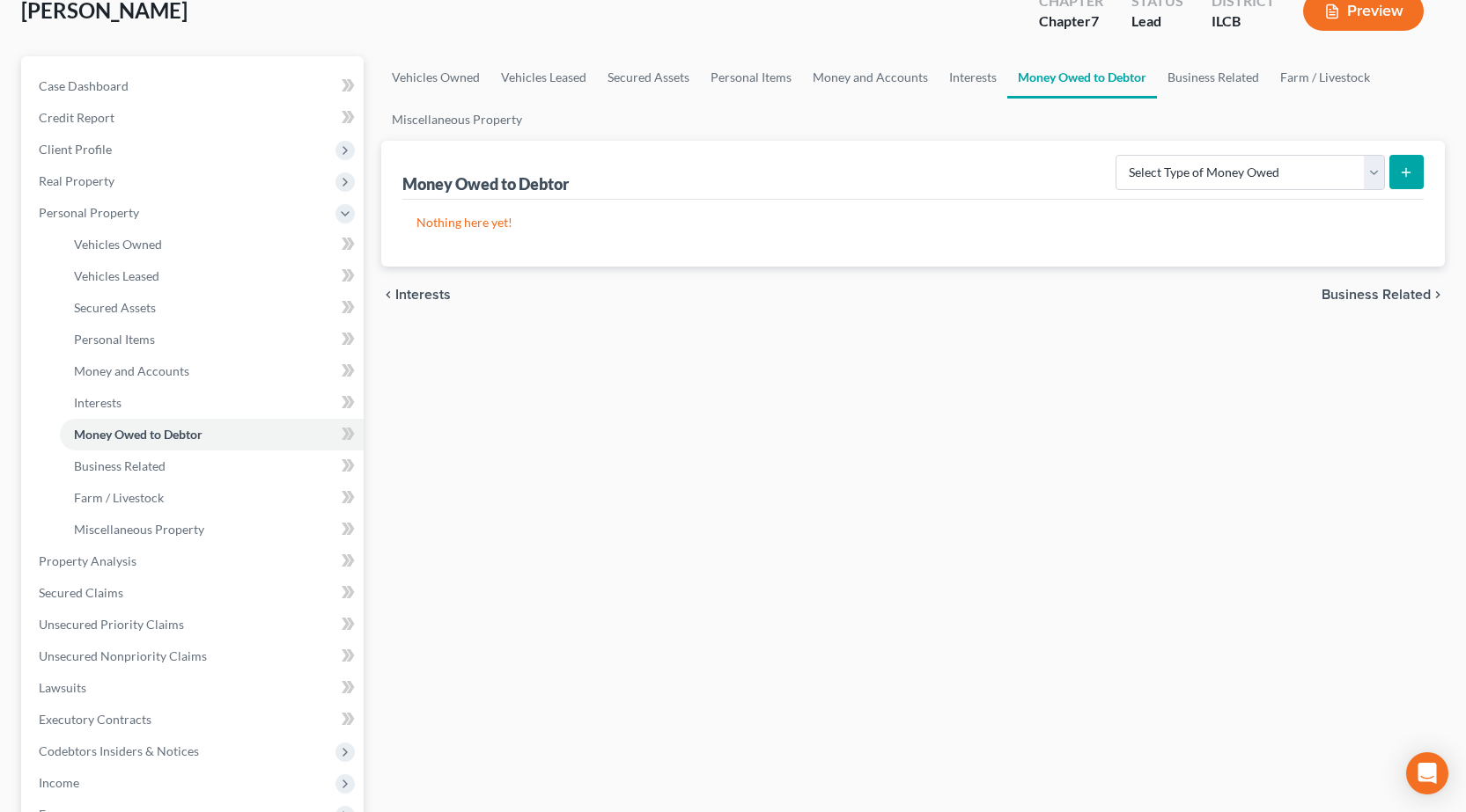
scroll to position [440, 0]
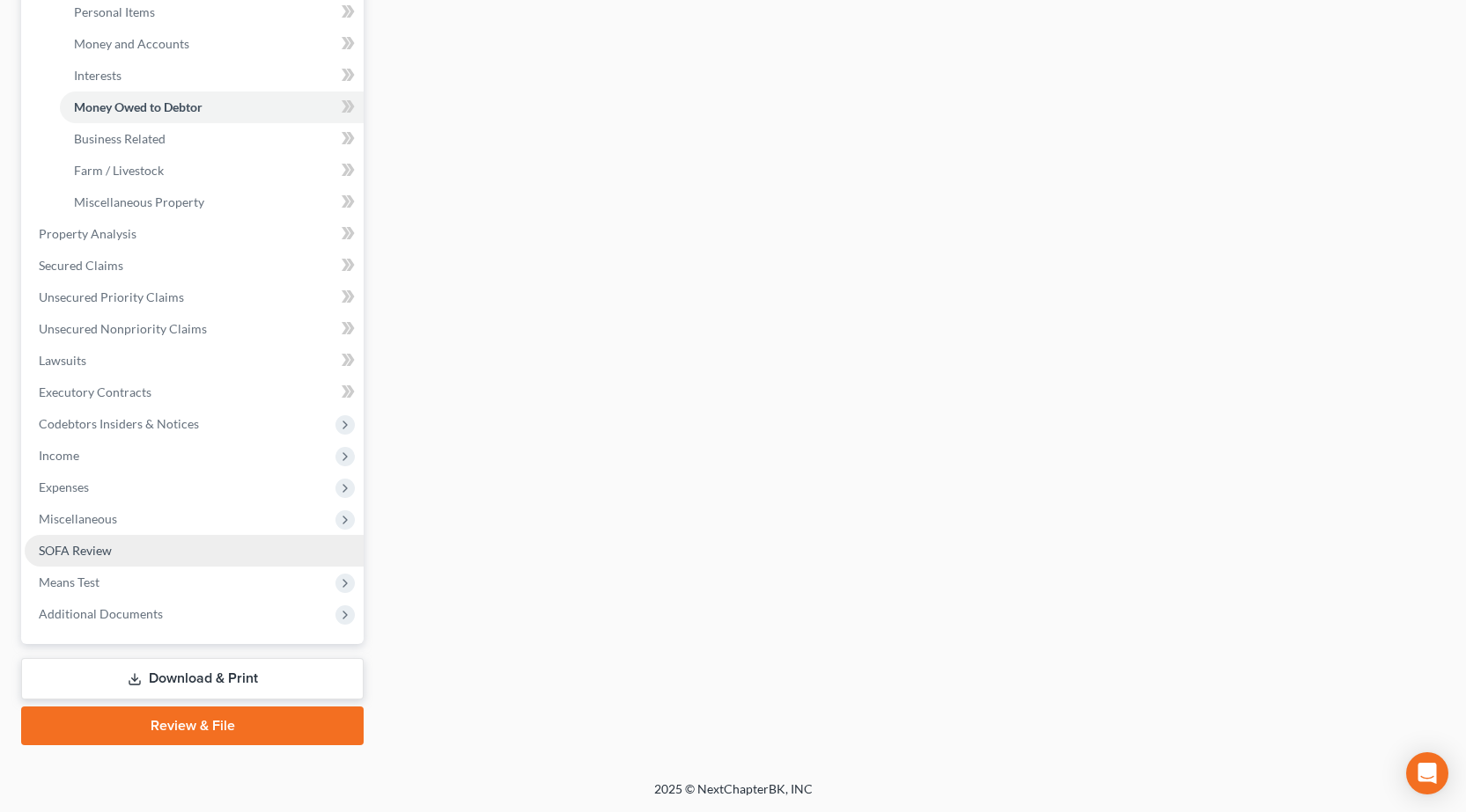
click at [140, 548] on link "SOFA Review" at bounding box center [194, 551] width 339 height 32
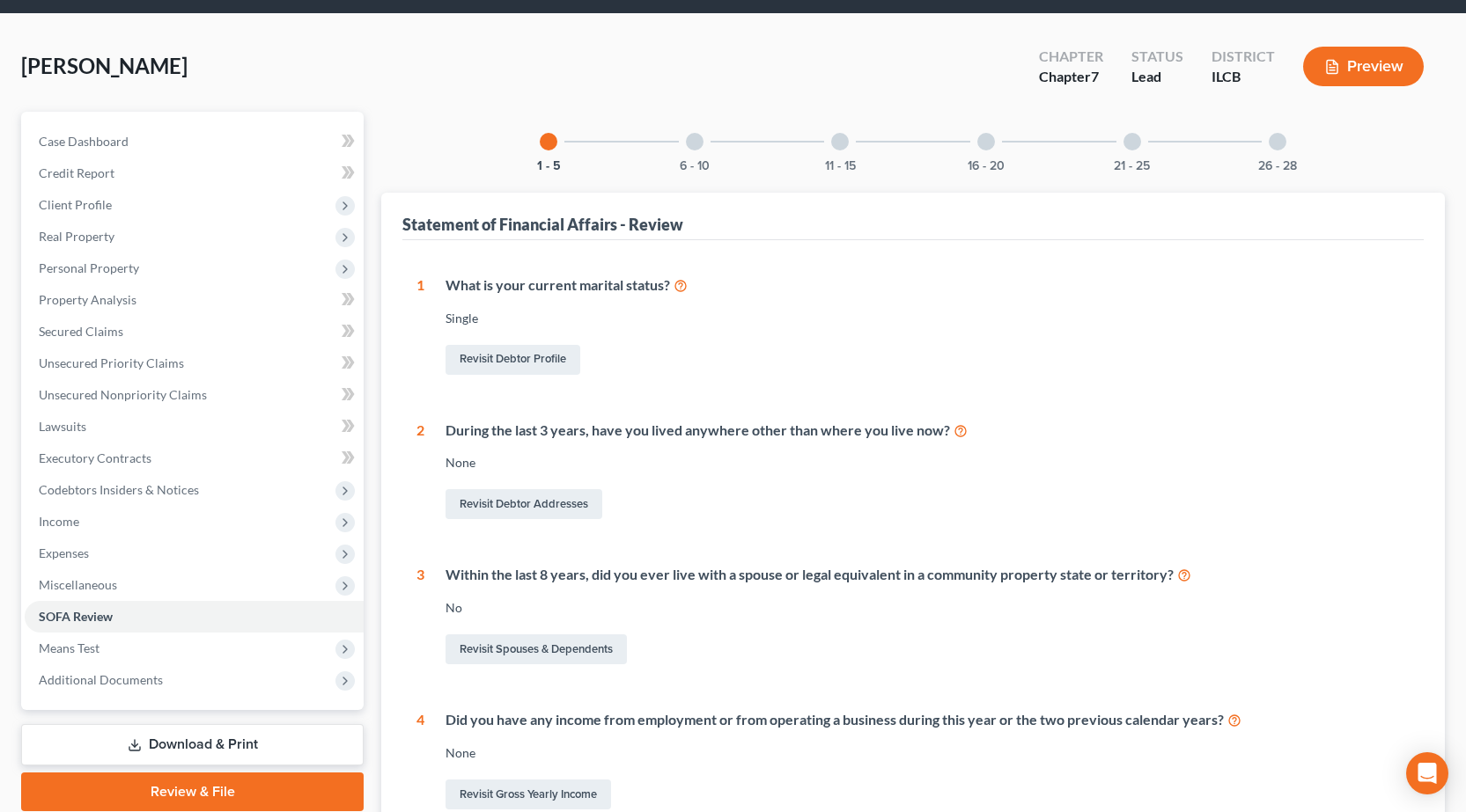
scroll to position [88, 0]
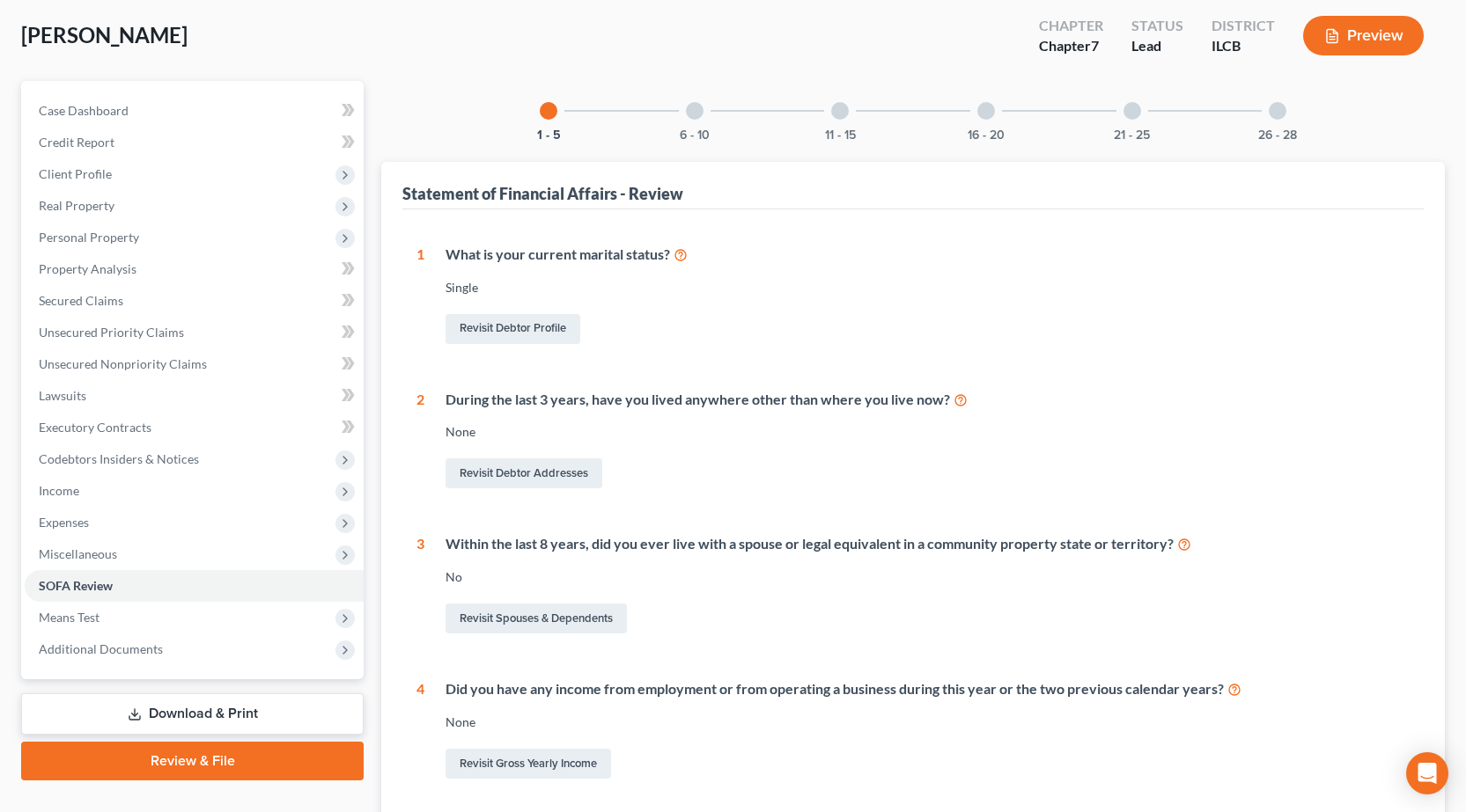
click at [1139, 124] on div "21 - 25" at bounding box center [1132, 111] width 60 height 60
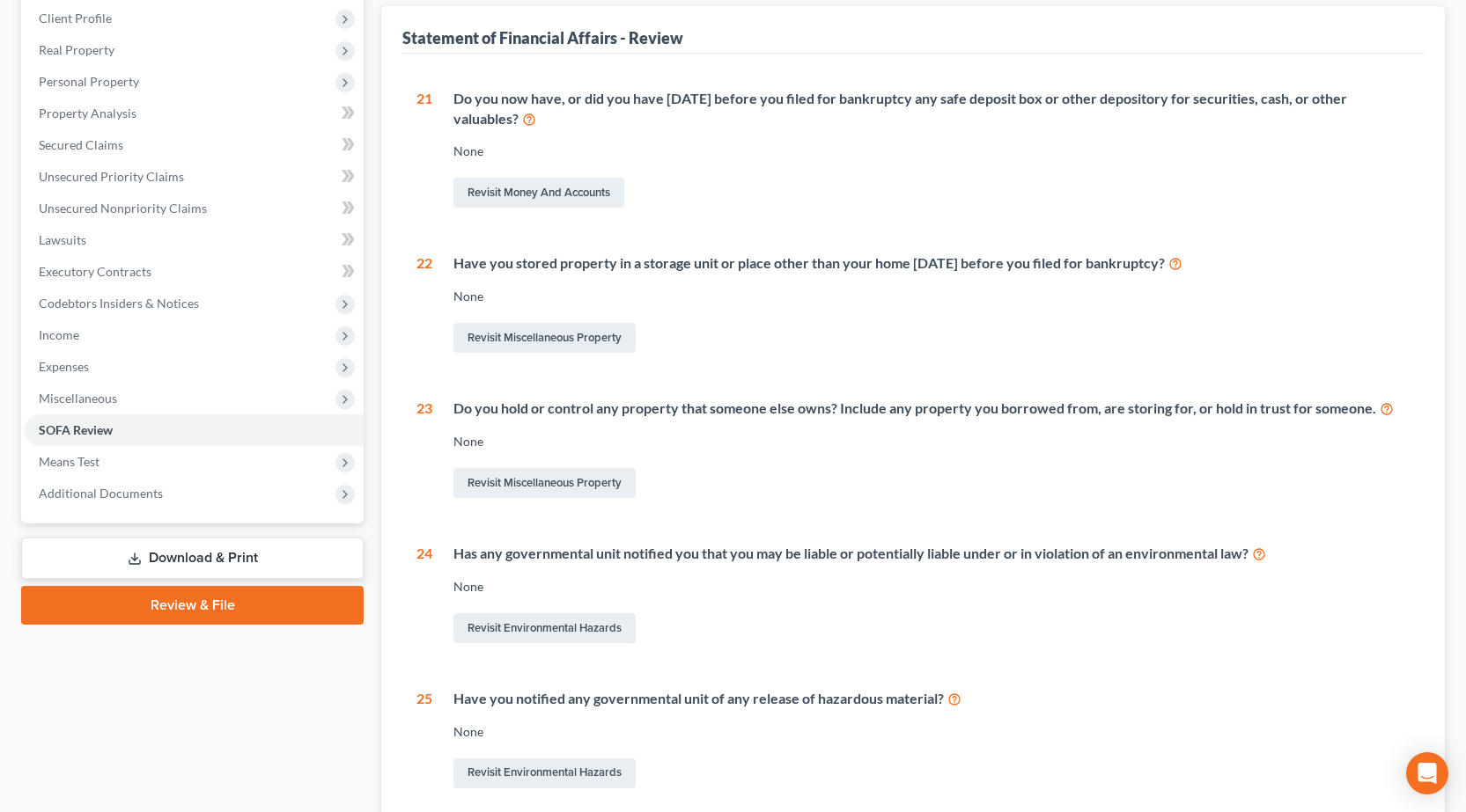
scroll to position [0, 0]
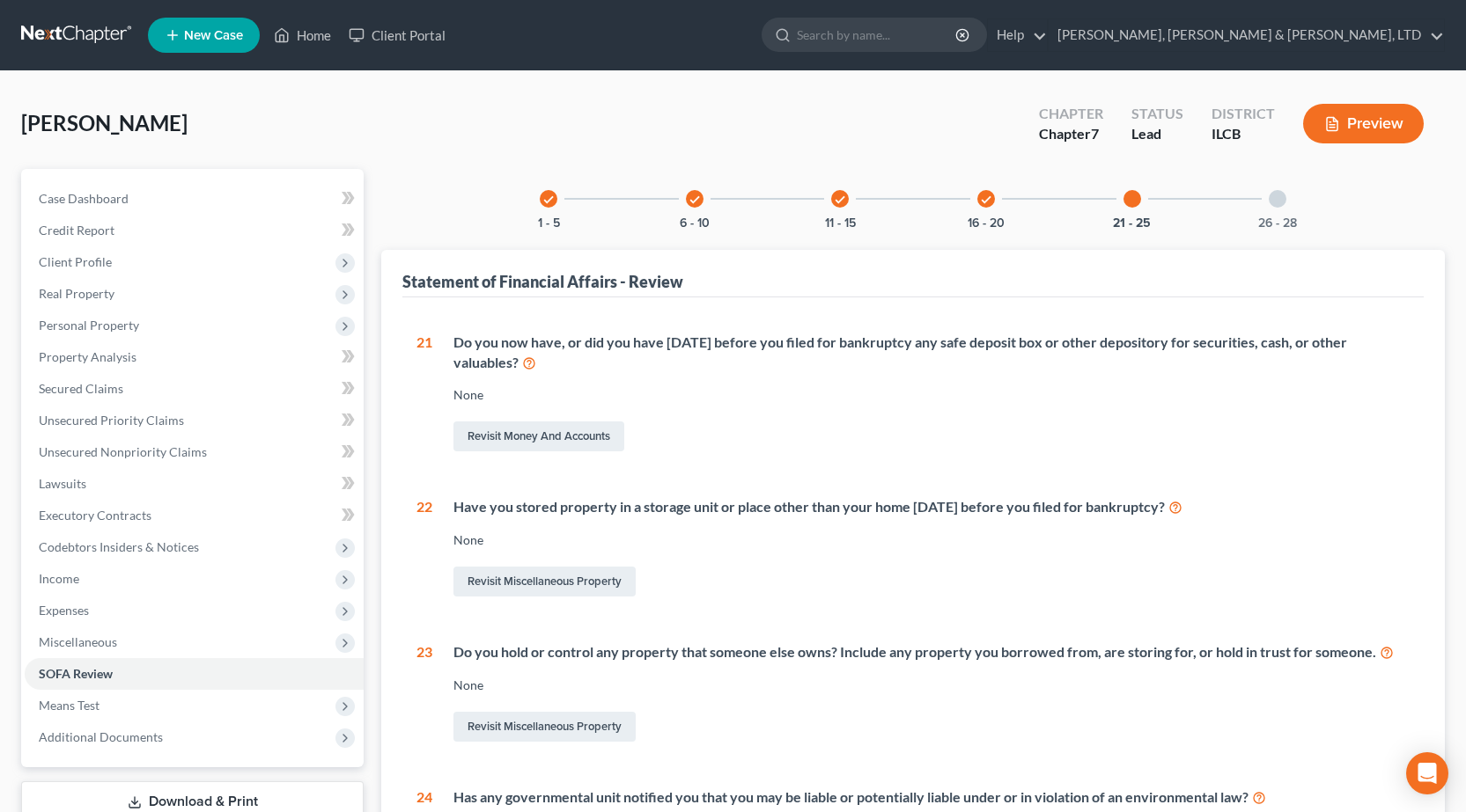
click at [991, 198] on icon "check" at bounding box center [986, 199] width 13 height 13
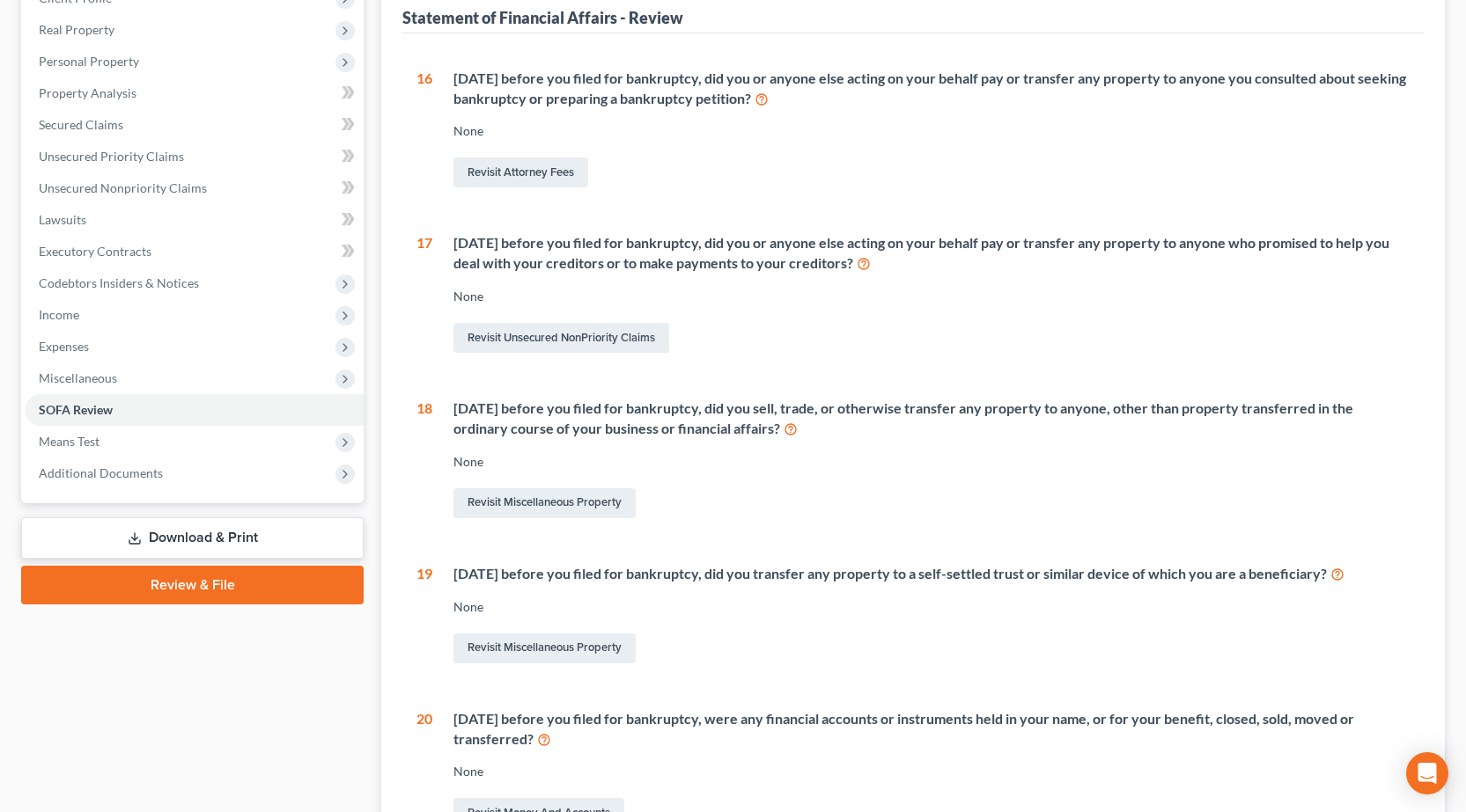
scroll to position [470, 0]
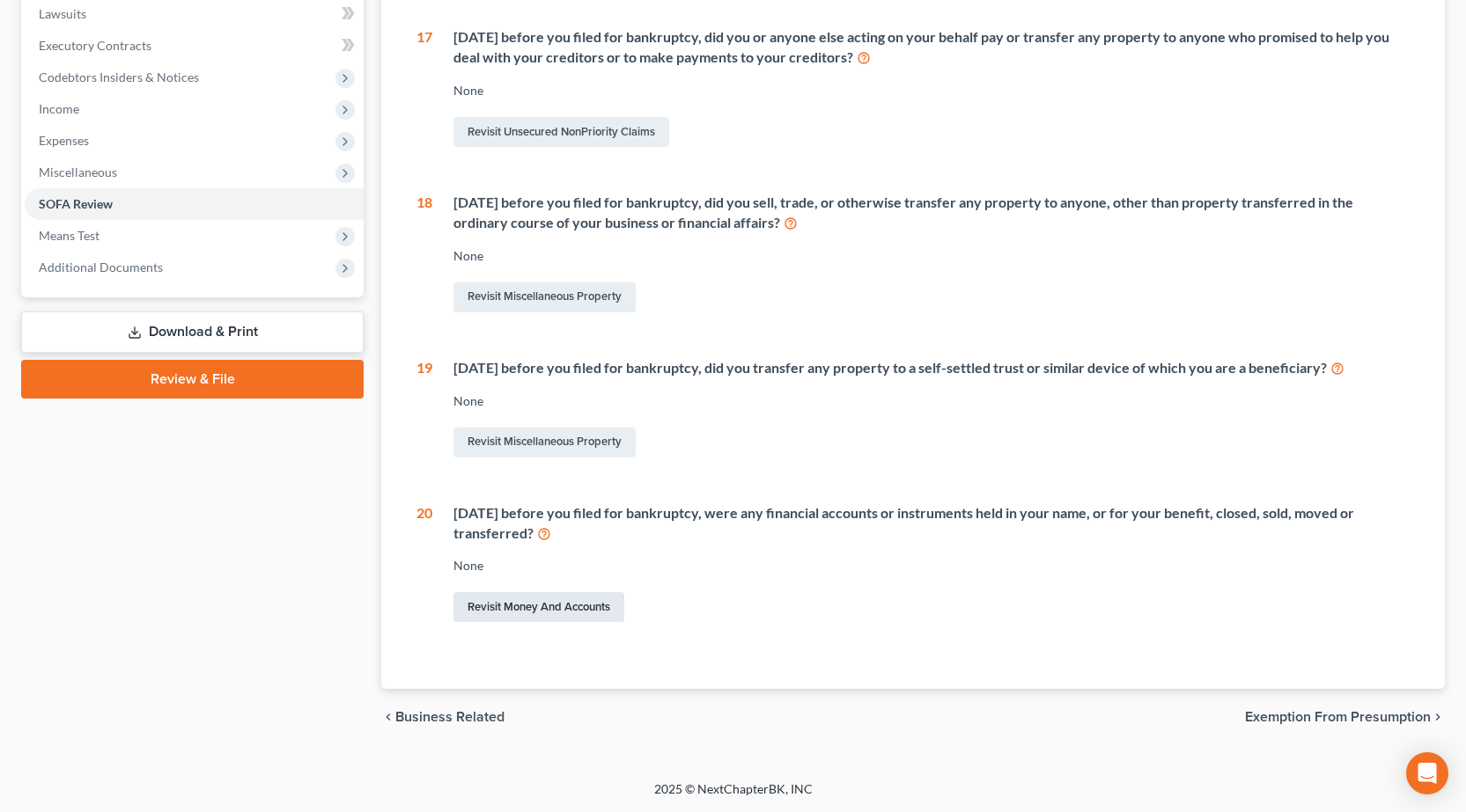
click at [570, 611] on link "Revisit Money and Accounts" at bounding box center [538, 607] width 170 height 30
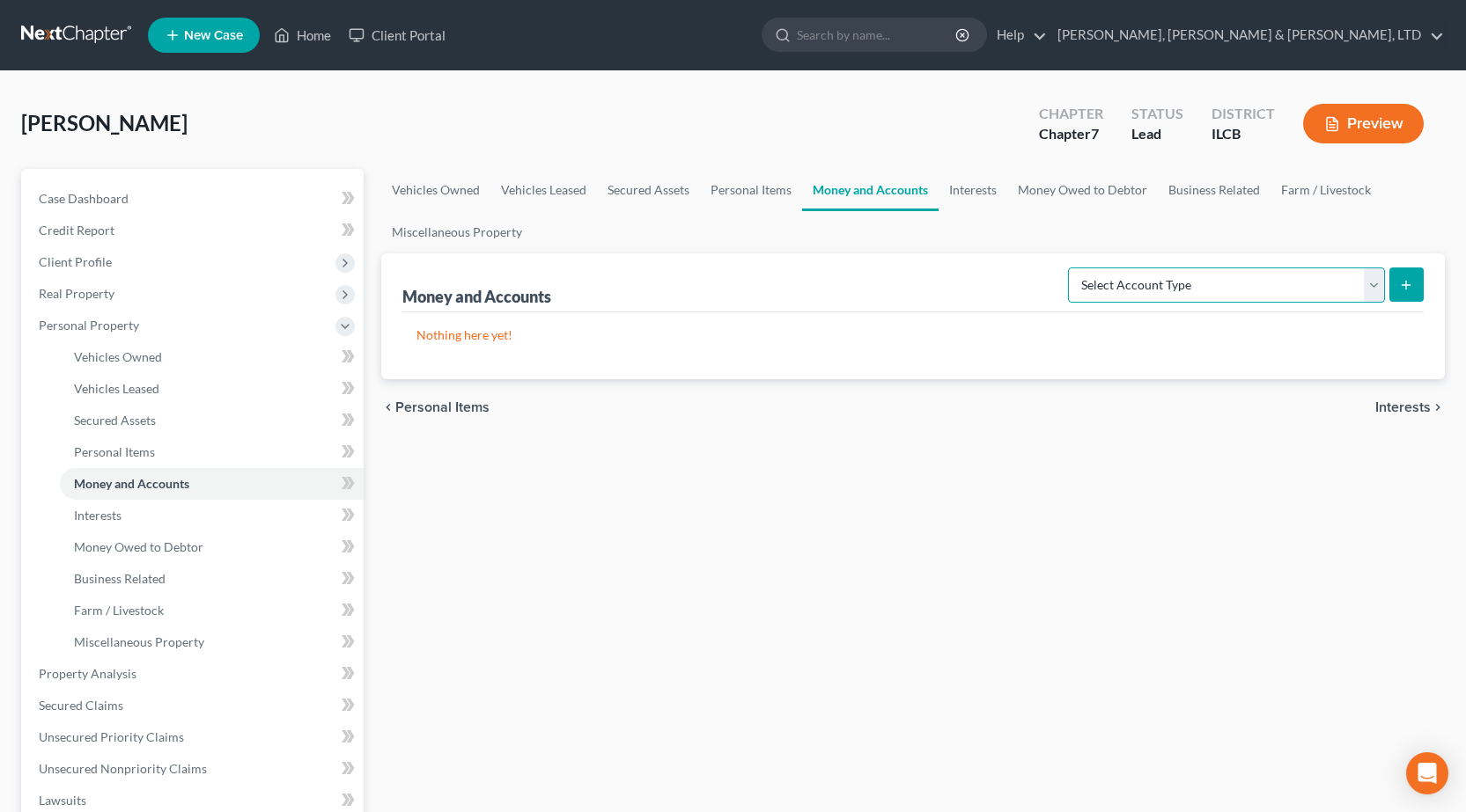
click at [1188, 286] on select "Select Account Type Brokerage Cash on Hand Certificates of Deposit Checking Acc…" at bounding box center [1226, 285] width 317 height 35
select select "checking"
click at [1072, 267] on select "Select Account Type Brokerage Cash on Hand Certificates of Deposit Checking Acc…" at bounding box center [1226, 285] width 317 height 35
click at [1420, 296] on button "submit" at bounding box center [1406, 284] width 34 height 34
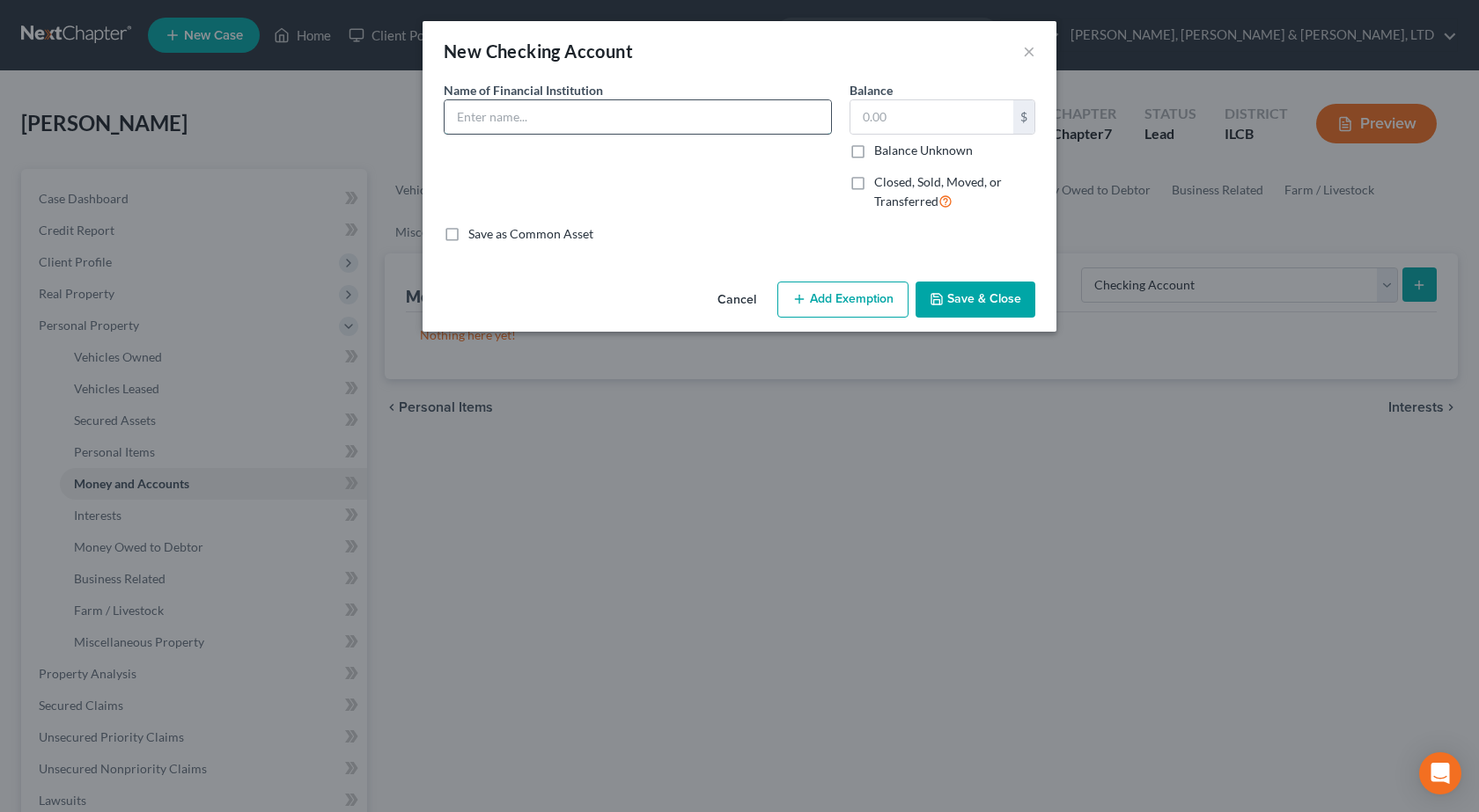
click at [649, 119] on input "text" at bounding box center [637, 117] width 386 height 34
type input "First Neighbor Bank"
click at [874, 187] on label "Closed, Sold, Moved, or Transferred" at bounding box center [954, 192] width 161 height 38
click at [881, 185] on input "Closed, Sold, Moved, or Transferred" at bounding box center [887, 179] width 12 height 12
checkbox input "true"
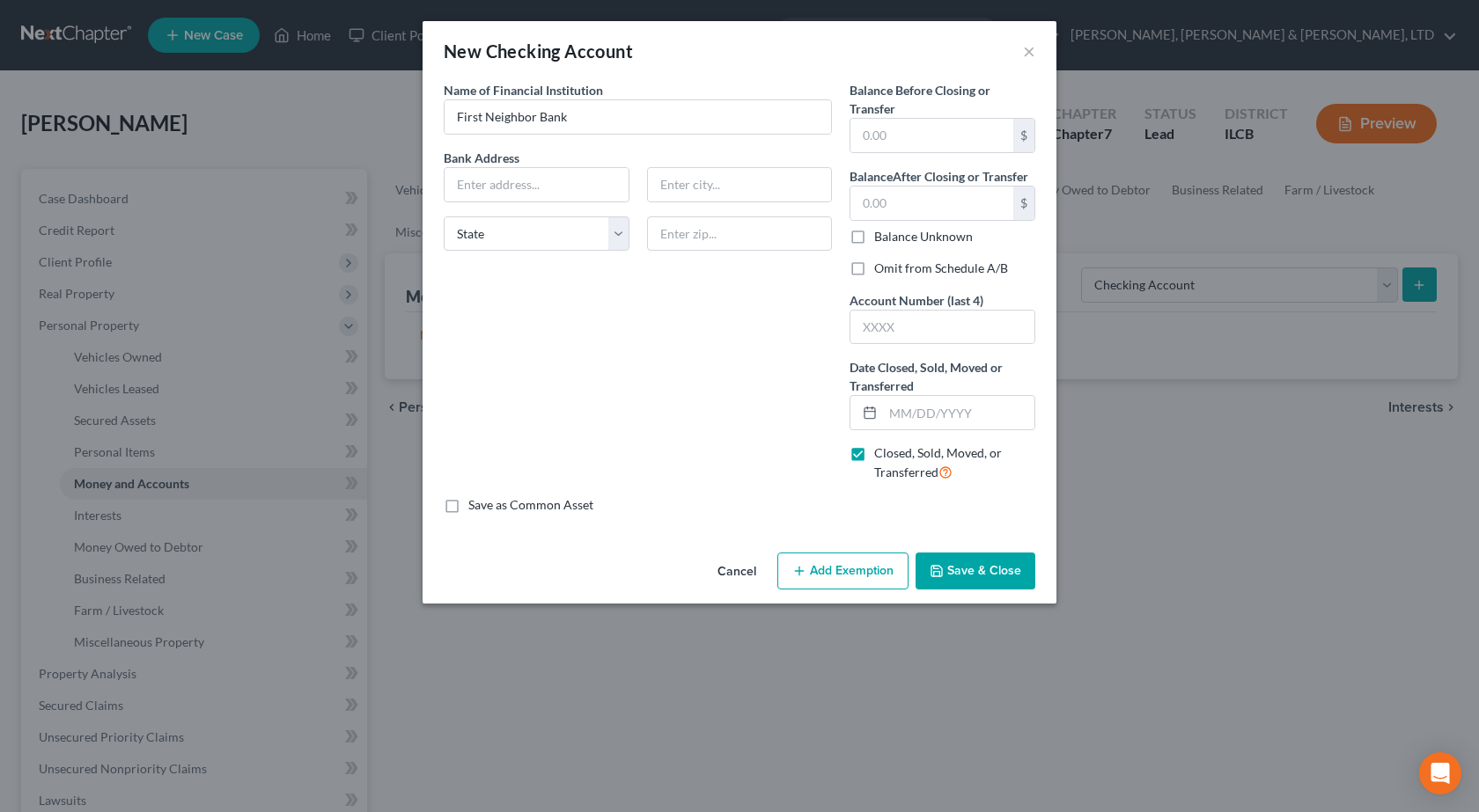
click at [874, 267] on label "Omit from Schedule A/B" at bounding box center [941, 268] width 134 height 17
click at [881, 267] on input "Omit from Schedule A/B" at bounding box center [887, 265] width 12 height 12
checkbox input "true"
click at [907, 418] on input "text" at bounding box center [958, 412] width 151 height 34
type input "[DATE]"
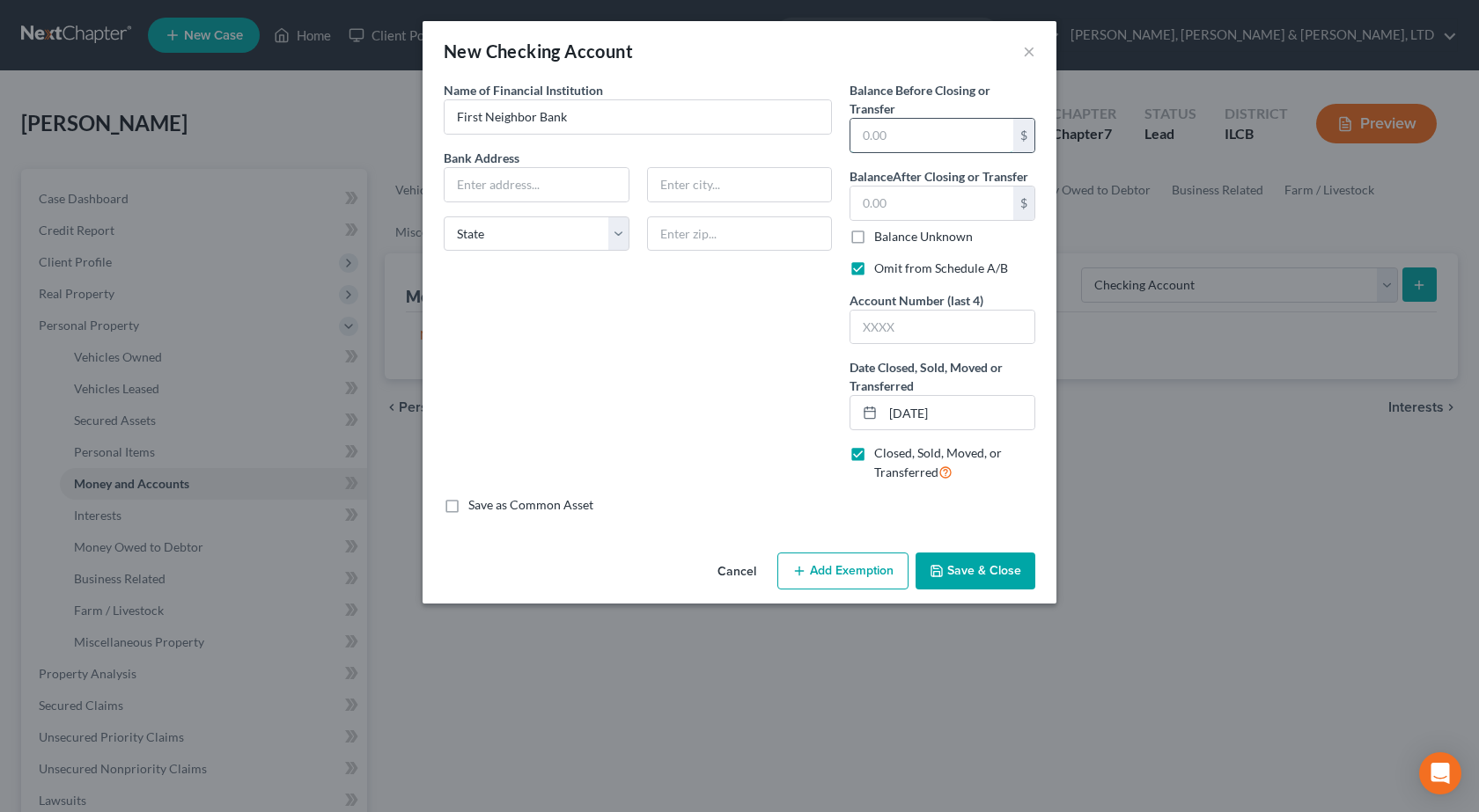
click at [888, 150] on input "text" at bounding box center [931, 135] width 163 height 34
click at [875, 133] on input "0.07" at bounding box center [931, 135] width 163 height 34
type input "0.74"
click at [735, 393] on div "Name of Financial Institution * First Neighbor Bank Bank Address State [US_STAT…" at bounding box center [637, 288] width 406 height 415
click at [906, 201] on input "text" at bounding box center [931, 203] width 163 height 34
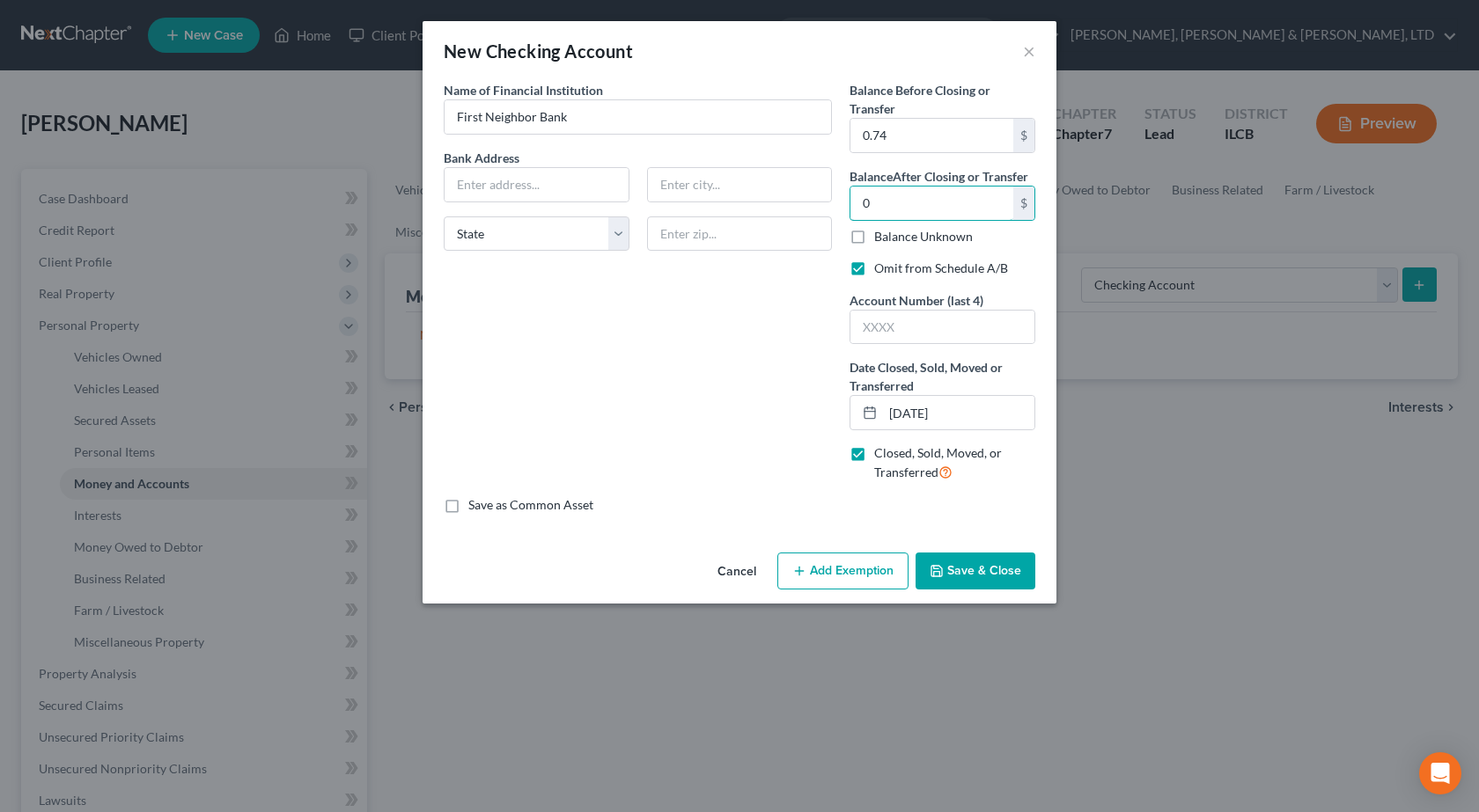
type input "0"
click at [675, 335] on div "Name of Financial Institution * First Neighbor Bank Bank Address State [US_STAT…" at bounding box center [637, 288] width 406 height 415
click at [977, 585] on button "Save & Close" at bounding box center [976, 571] width 120 height 37
